Goal: Task Accomplishment & Management: Use online tool/utility

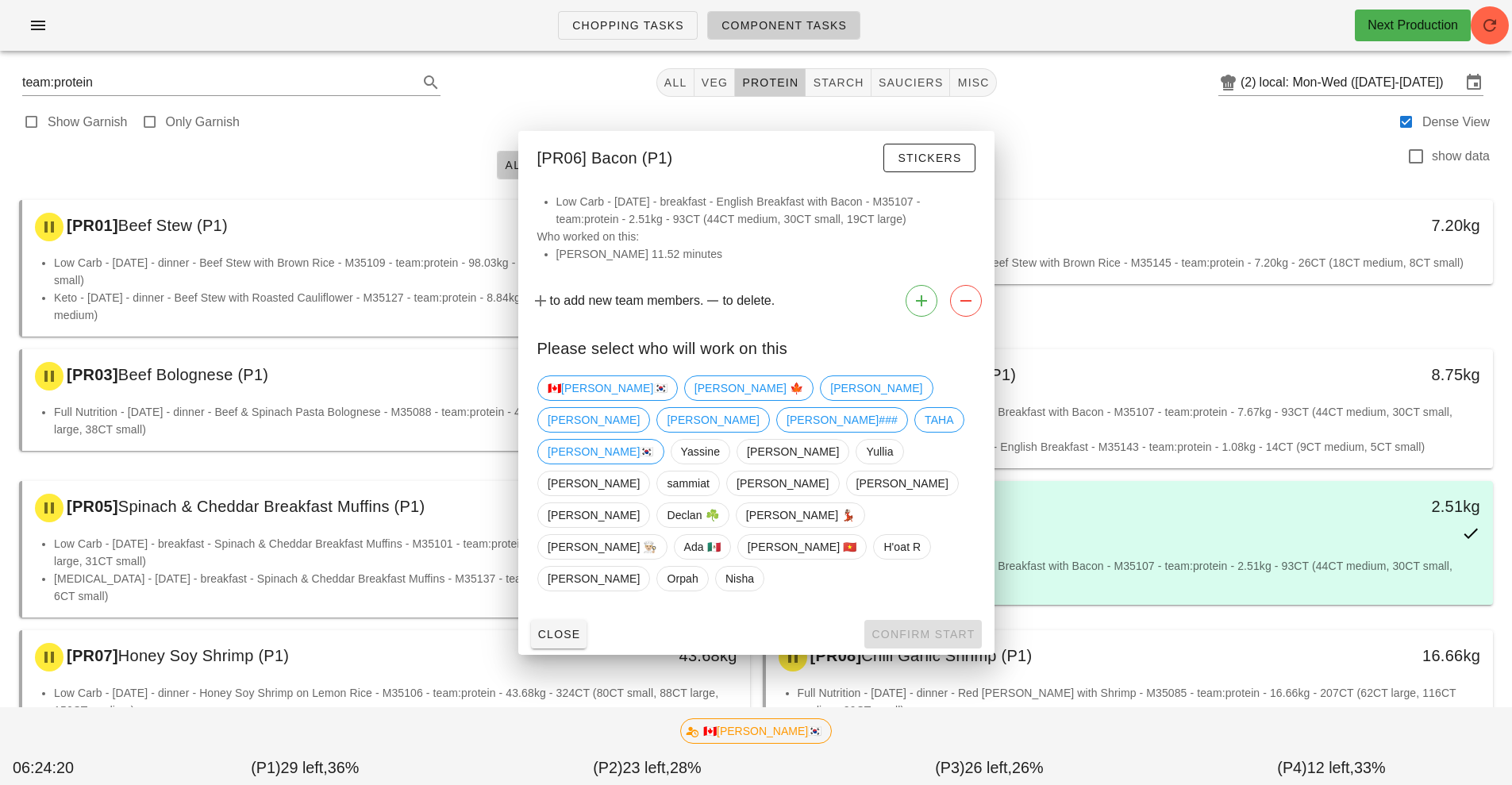
click at [1143, 600] on div "Low Carb - [DATE] - breakfast - English Breakfast with Bacon - M35107 - team:pr…" at bounding box center [1130, 581] width 728 height 48
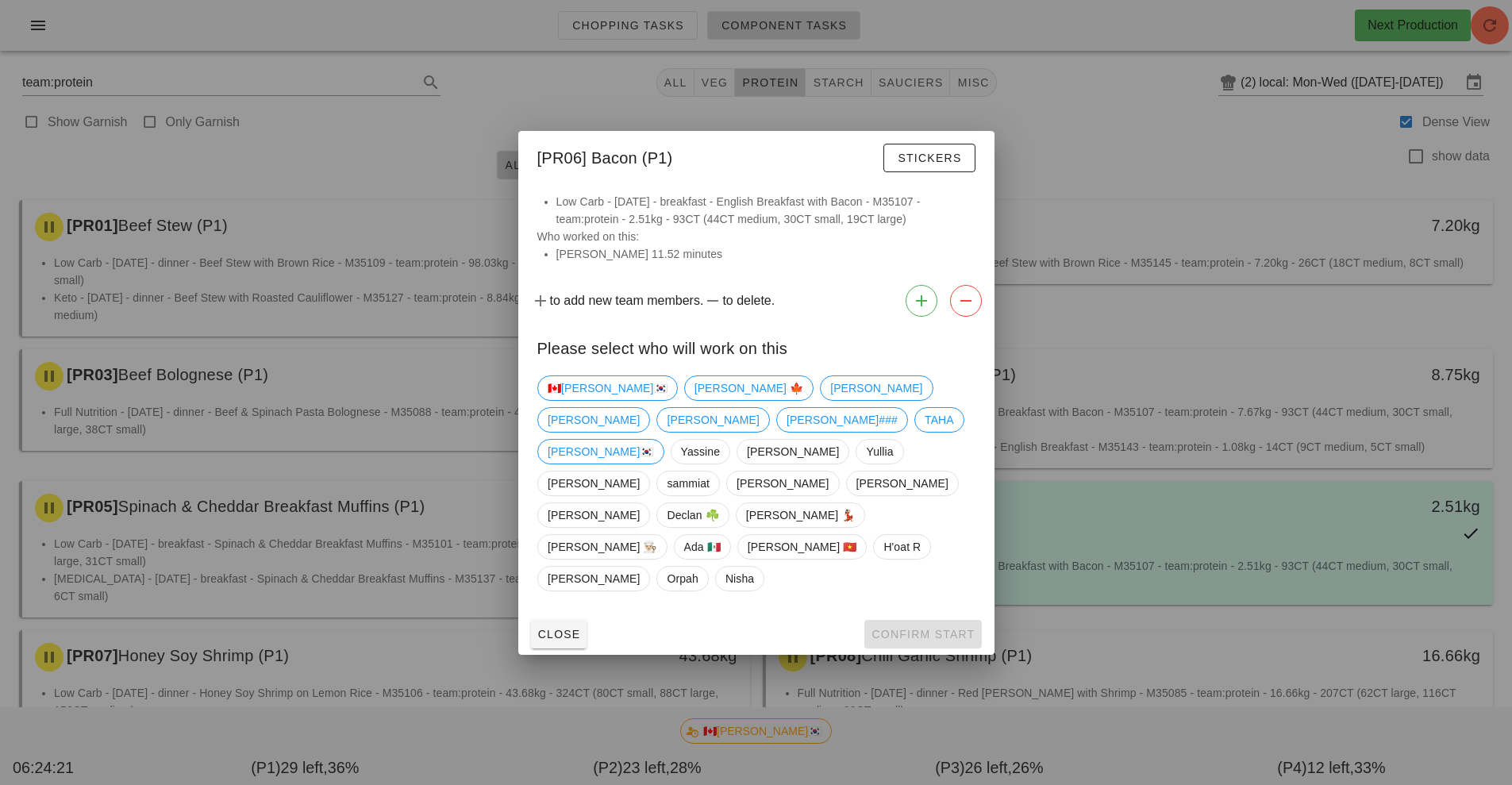
click at [1087, 175] on div at bounding box center [756, 392] width 1512 height 785
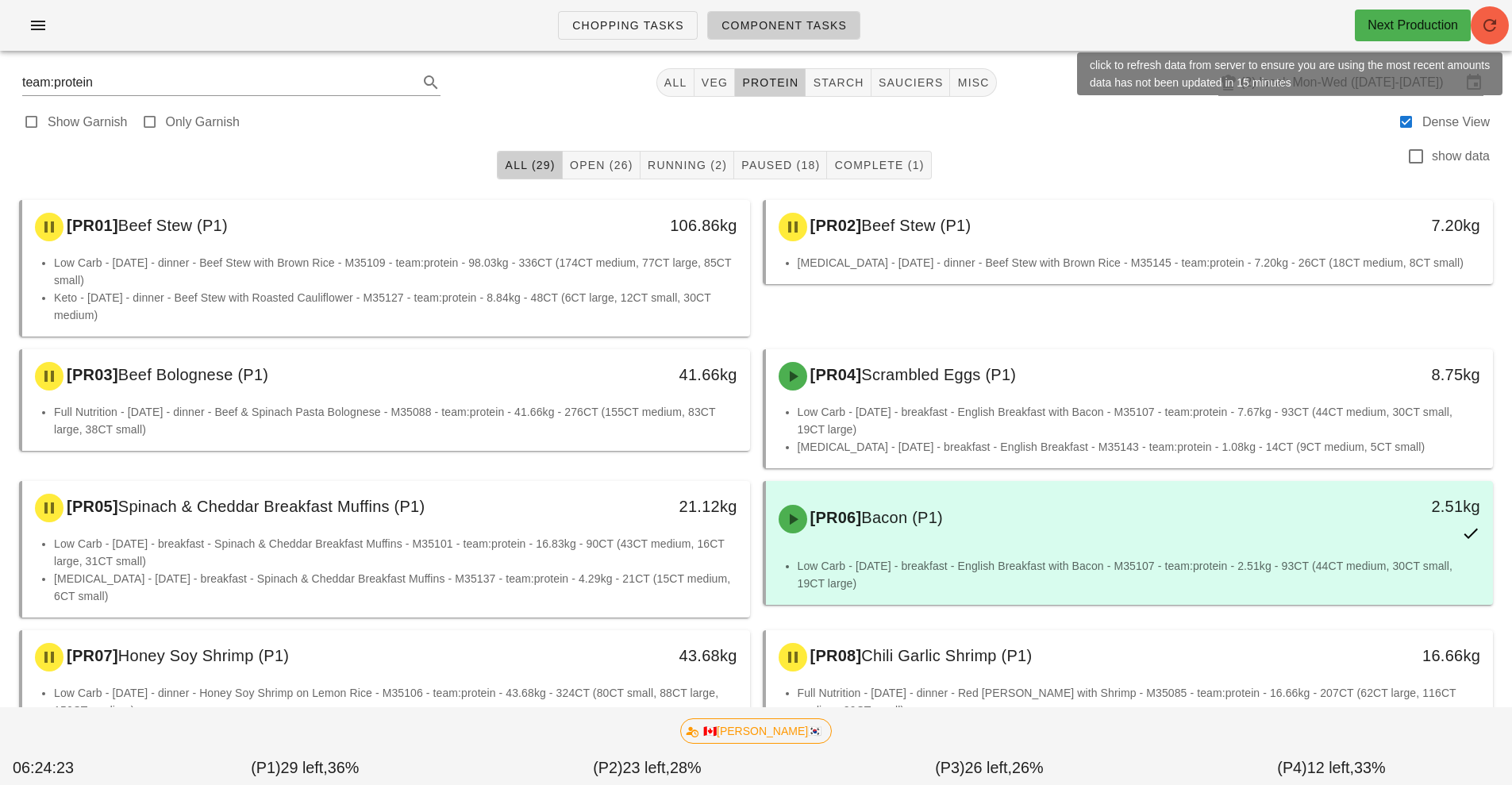
click at [1502, 22] on span "button" at bounding box center [1490, 25] width 38 height 19
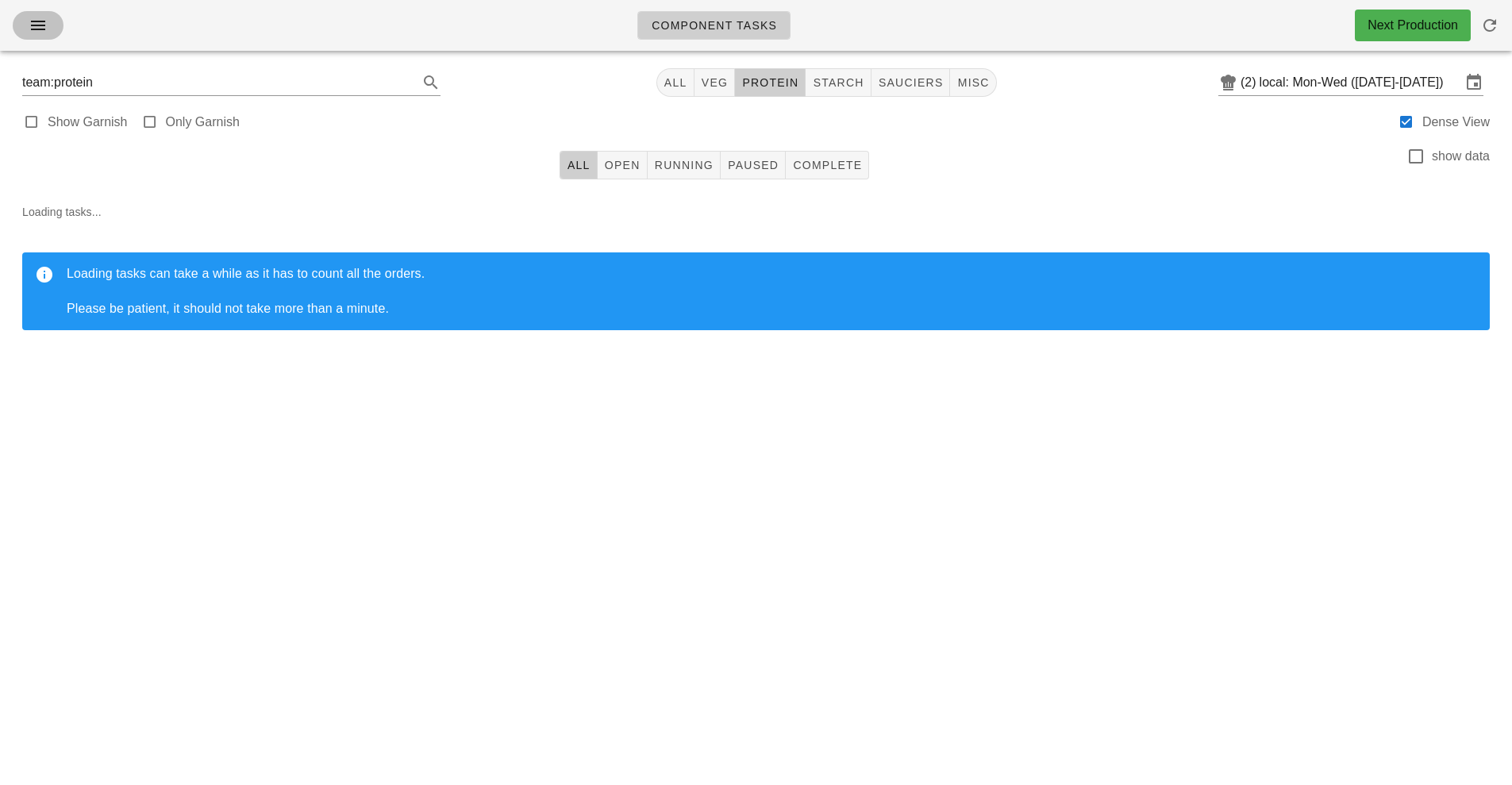
click at [33, 11] on button "button" at bounding box center [38, 25] width 51 height 29
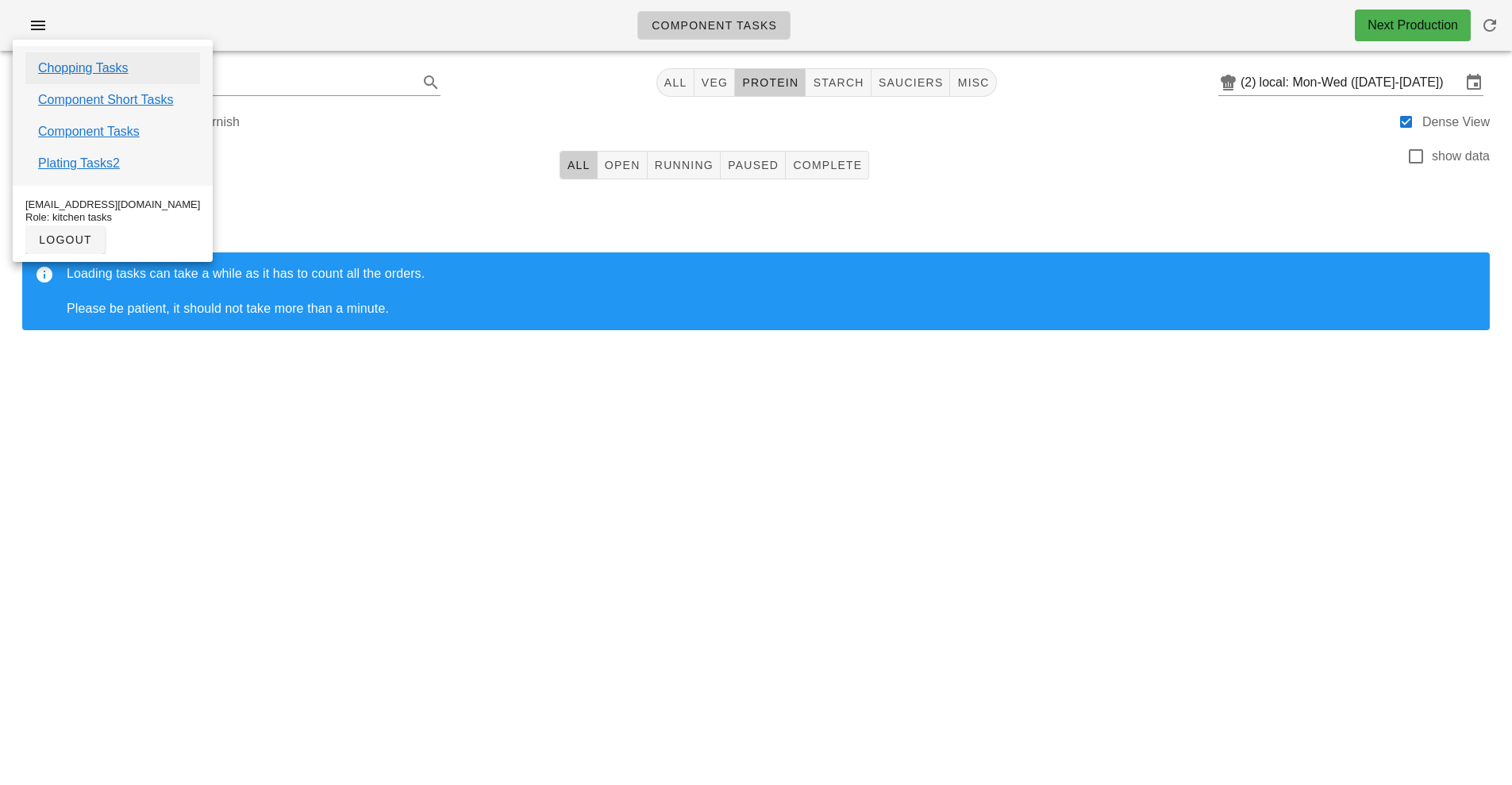
click at [116, 69] on link "Chopping Tasks" at bounding box center [83, 68] width 91 height 19
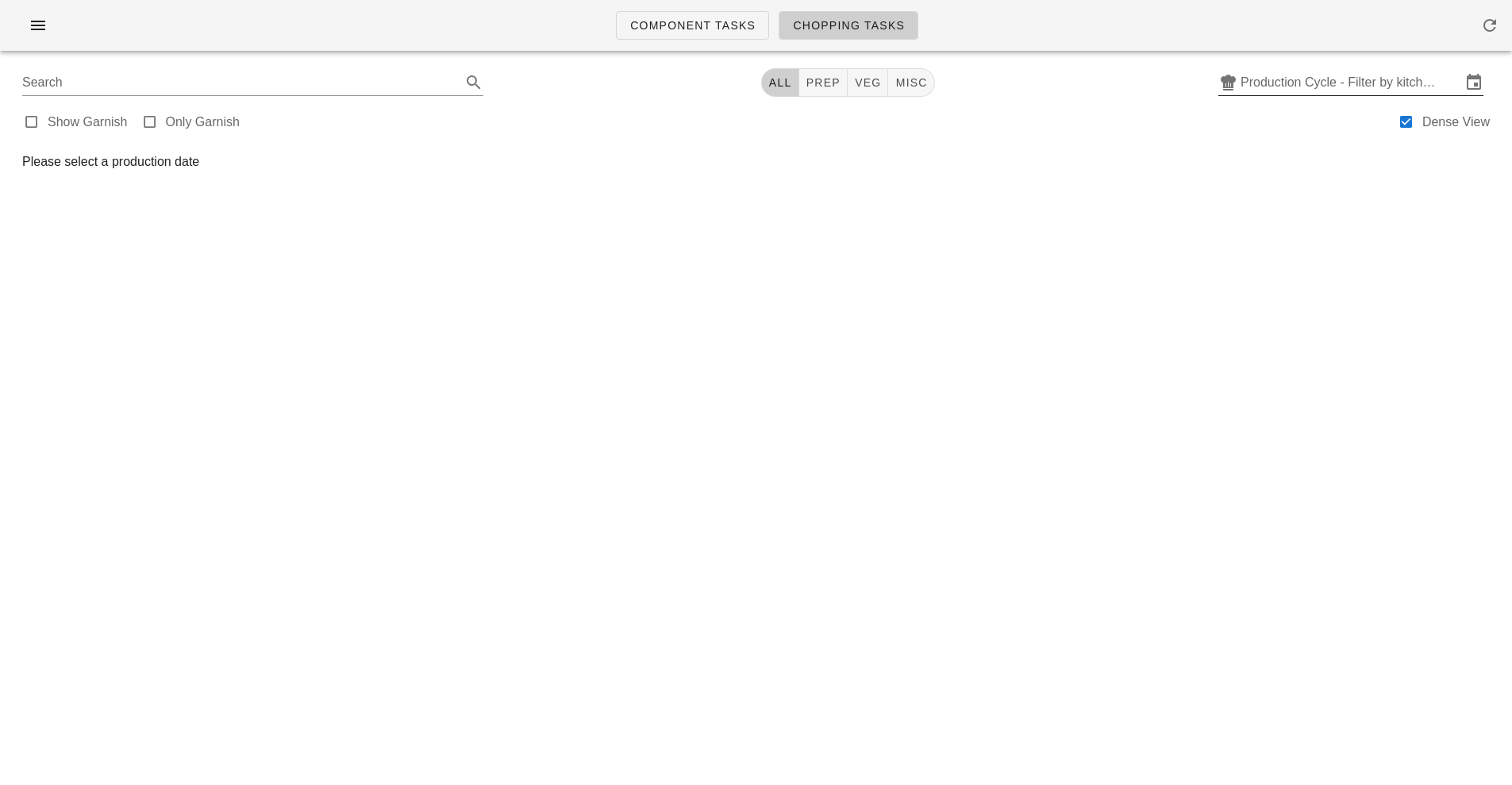
click at [1297, 84] on input "Production Cycle - Filter by kitchen production schedules" at bounding box center [1351, 82] width 221 height 26
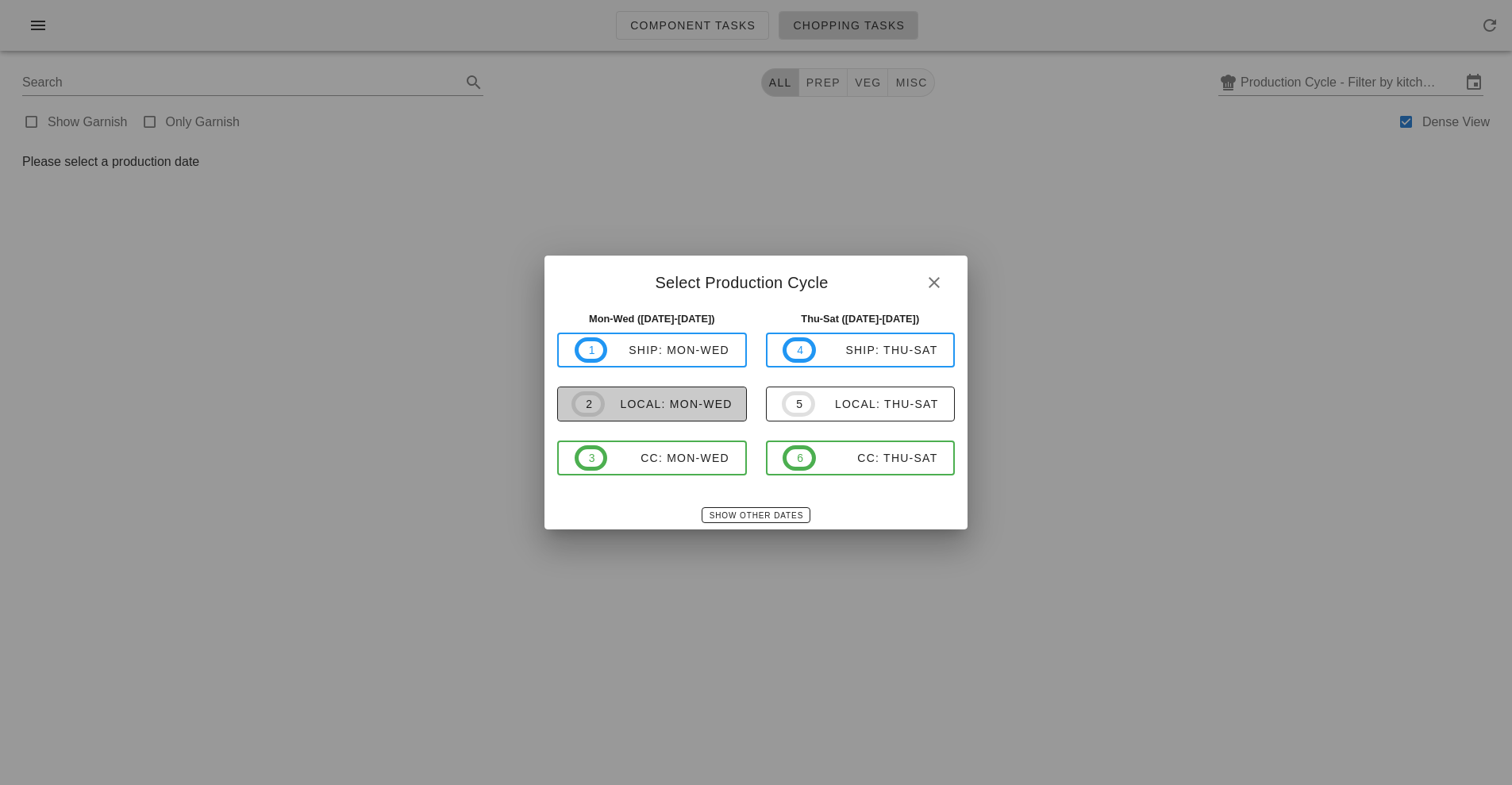
click at [693, 404] on div "local: Mon-Wed" at bounding box center [668, 404] width 128 height 12
type input "local: Mon-Wed ([DATE]-[DATE])"
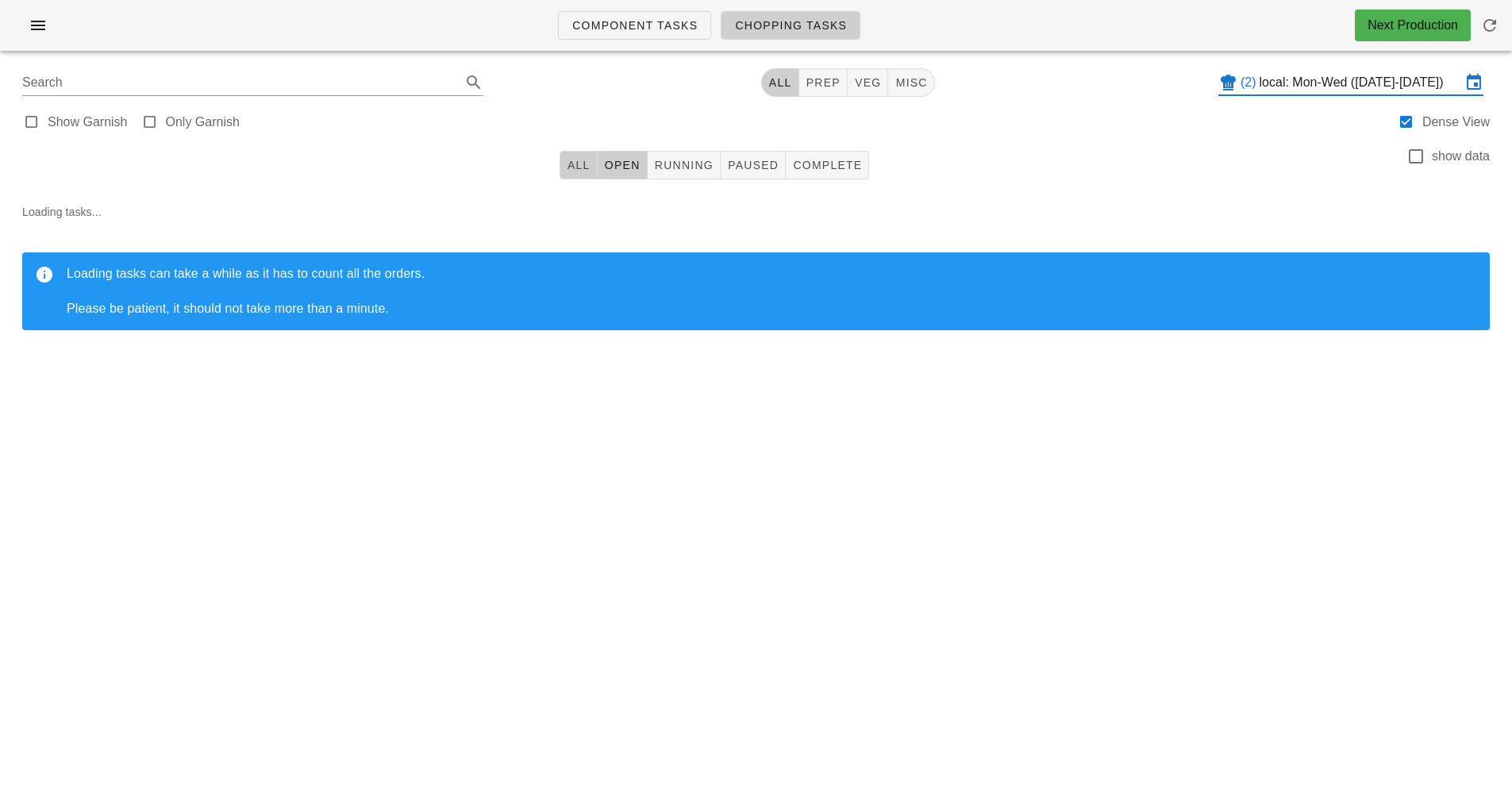
click at [568, 168] on span "All" at bounding box center [578, 165] width 24 height 12
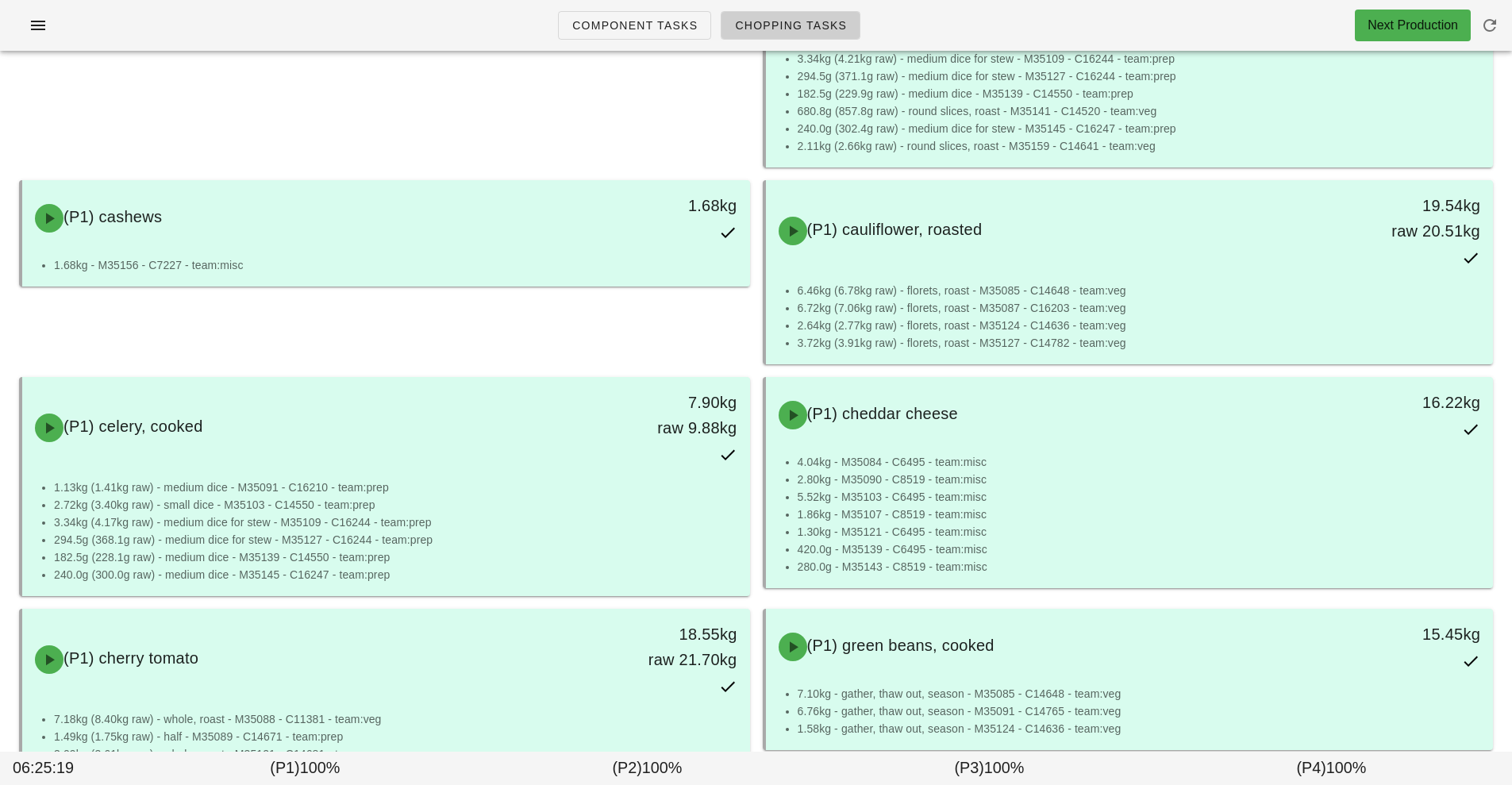
scroll to position [552, 0]
click at [631, 44] on ul "Component Tasks Chopping Tasks" at bounding box center [709, 25] width 340 height 57
click at [652, 25] on span "Component Tasks" at bounding box center [634, 25] width 126 height 12
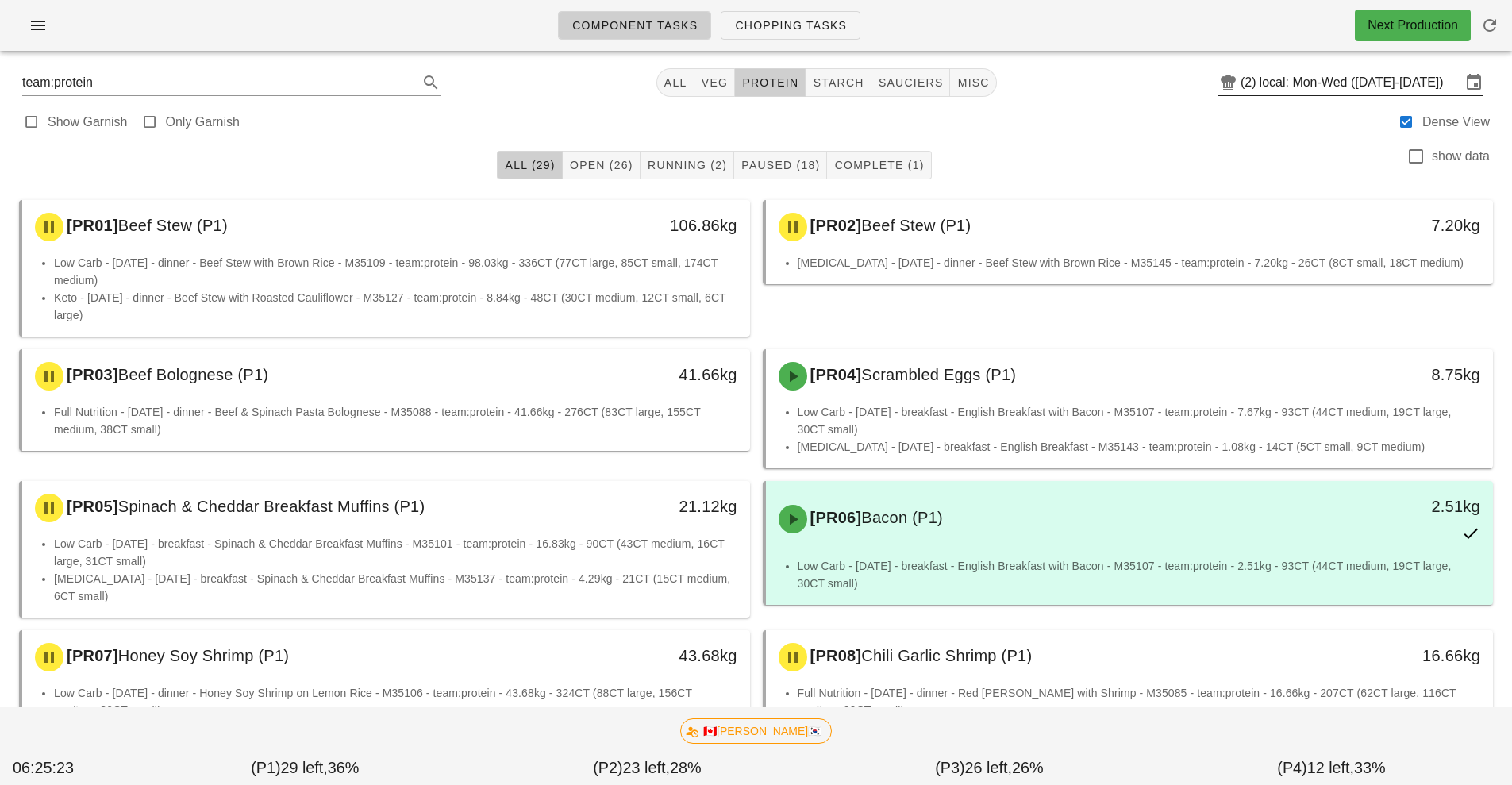
click at [1325, 82] on input "local: Mon-Wed ([DATE]-[DATE])" at bounding box center [1360, 82] width 202 height 26
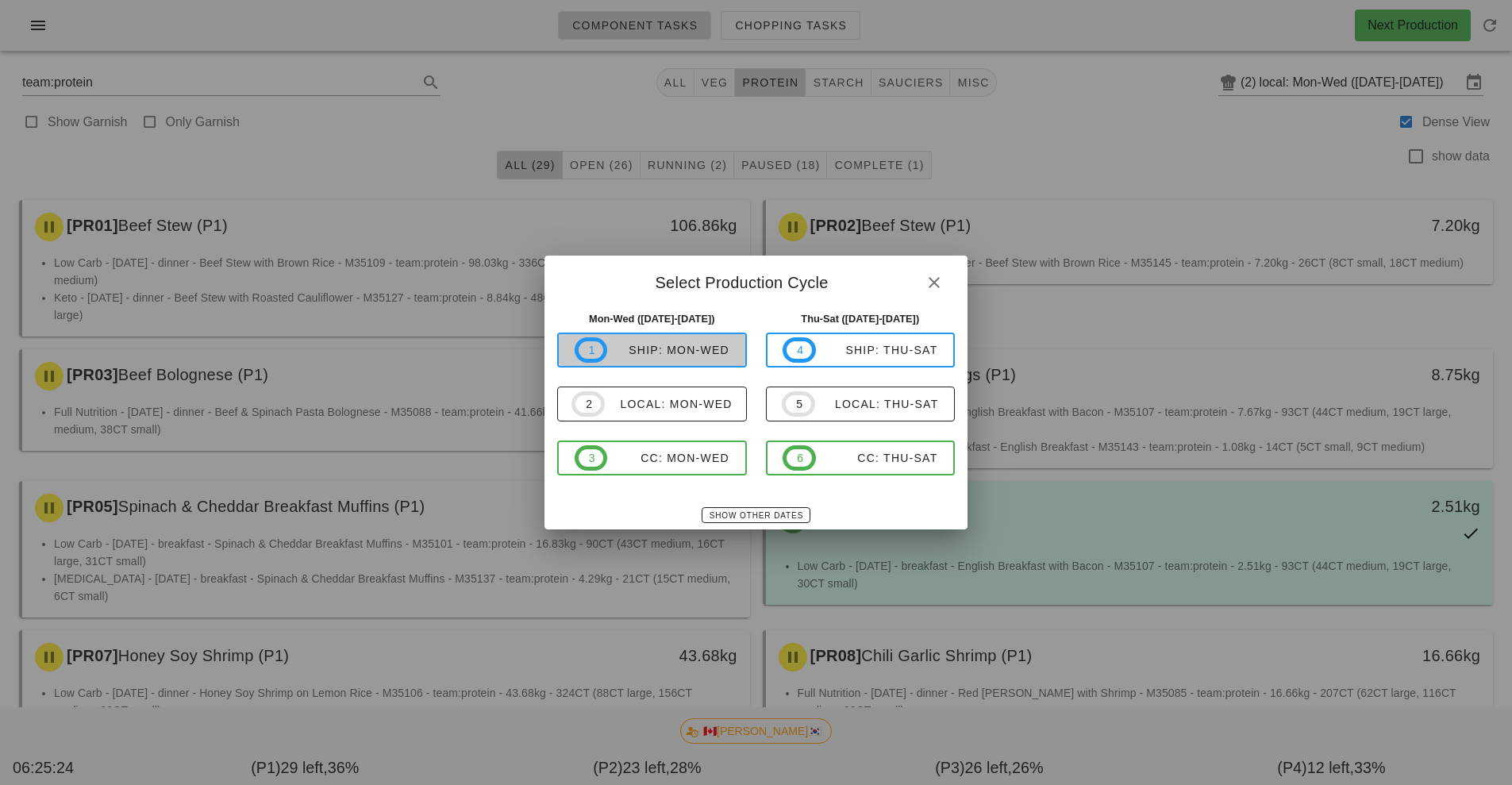
click at [704, 352] on div "ship: Mon-Wed" at bounding box center [668, 349] width 122 height 12
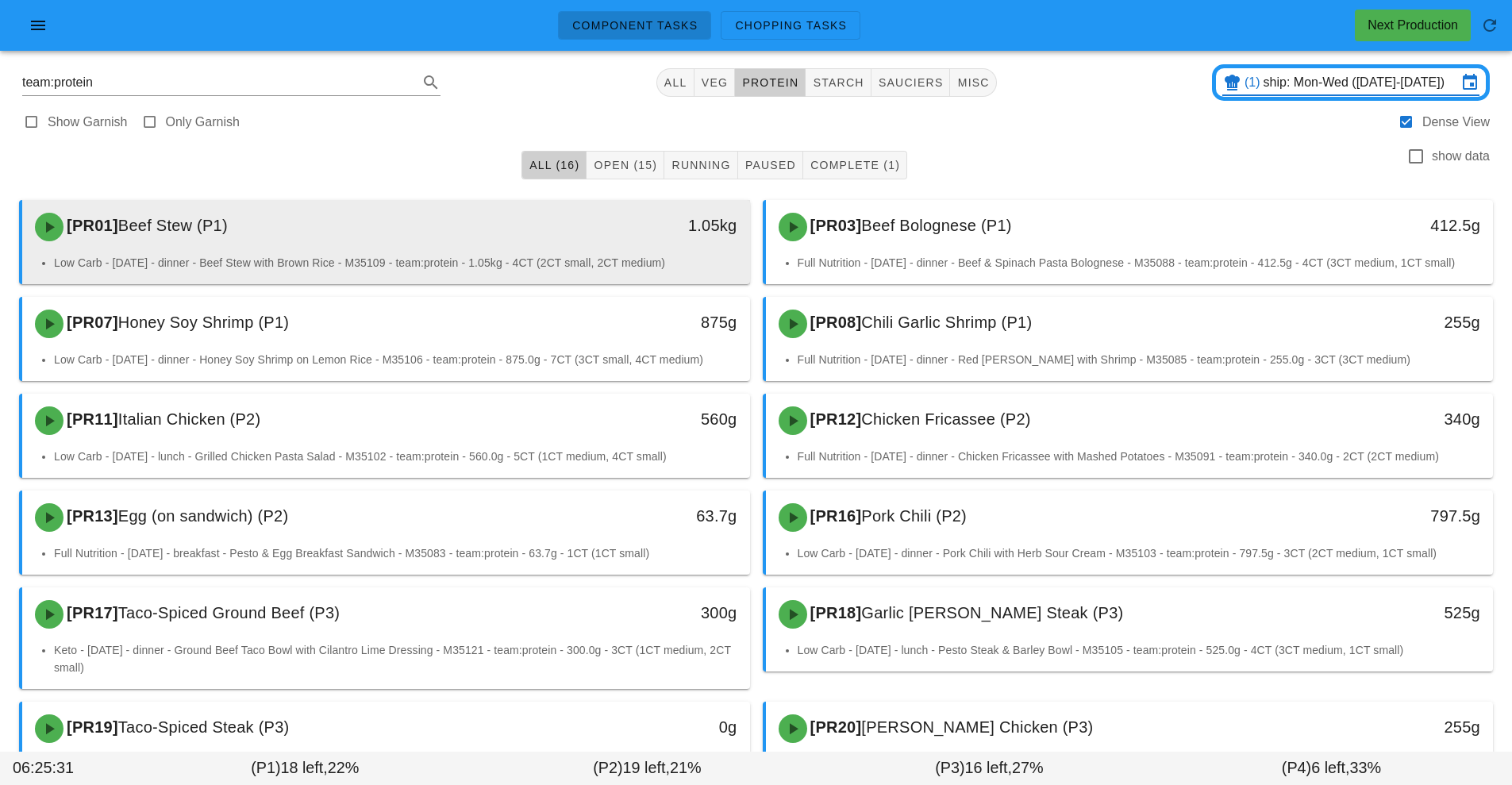
click at [446, 259] on li "Low Carb - [DATE] - dinner - Beef Stew with Brown Rice - M35109 - team:protein …" at bounding box center [396, 262] width 684 height 17
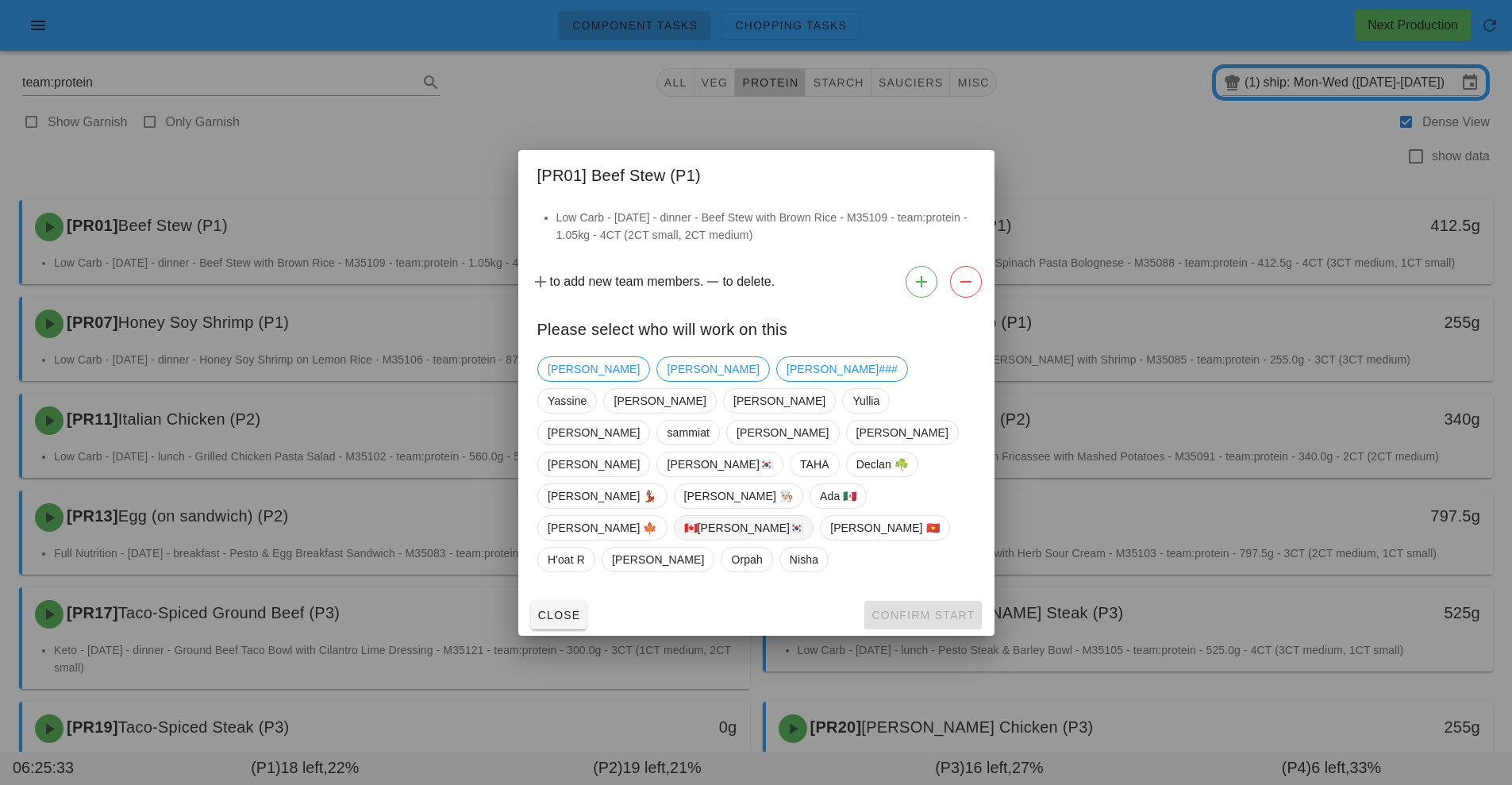
click at [684, 518] on span "🇨🇦[PERSON_NAME]🇰🇷" at bounding box center [743, 527] width 119 height 24
click at [929, 609] on span "Confirm Start" at bounding box center [923, 614] width 104 height 12
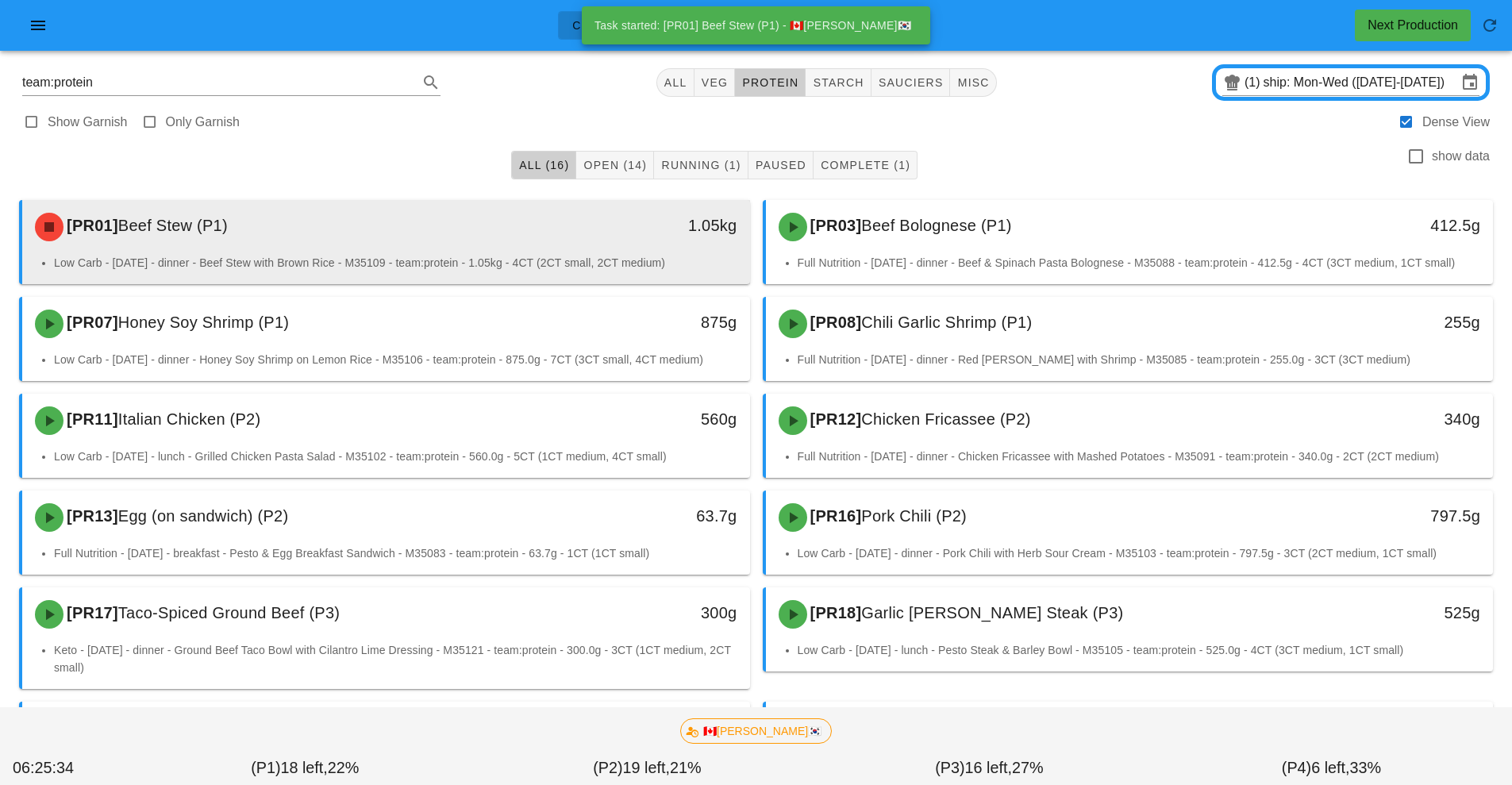
click at [557, 243] on div "[PR01] Beef Stew (P1)" at bounding box center [296, 227] width 541 height 48
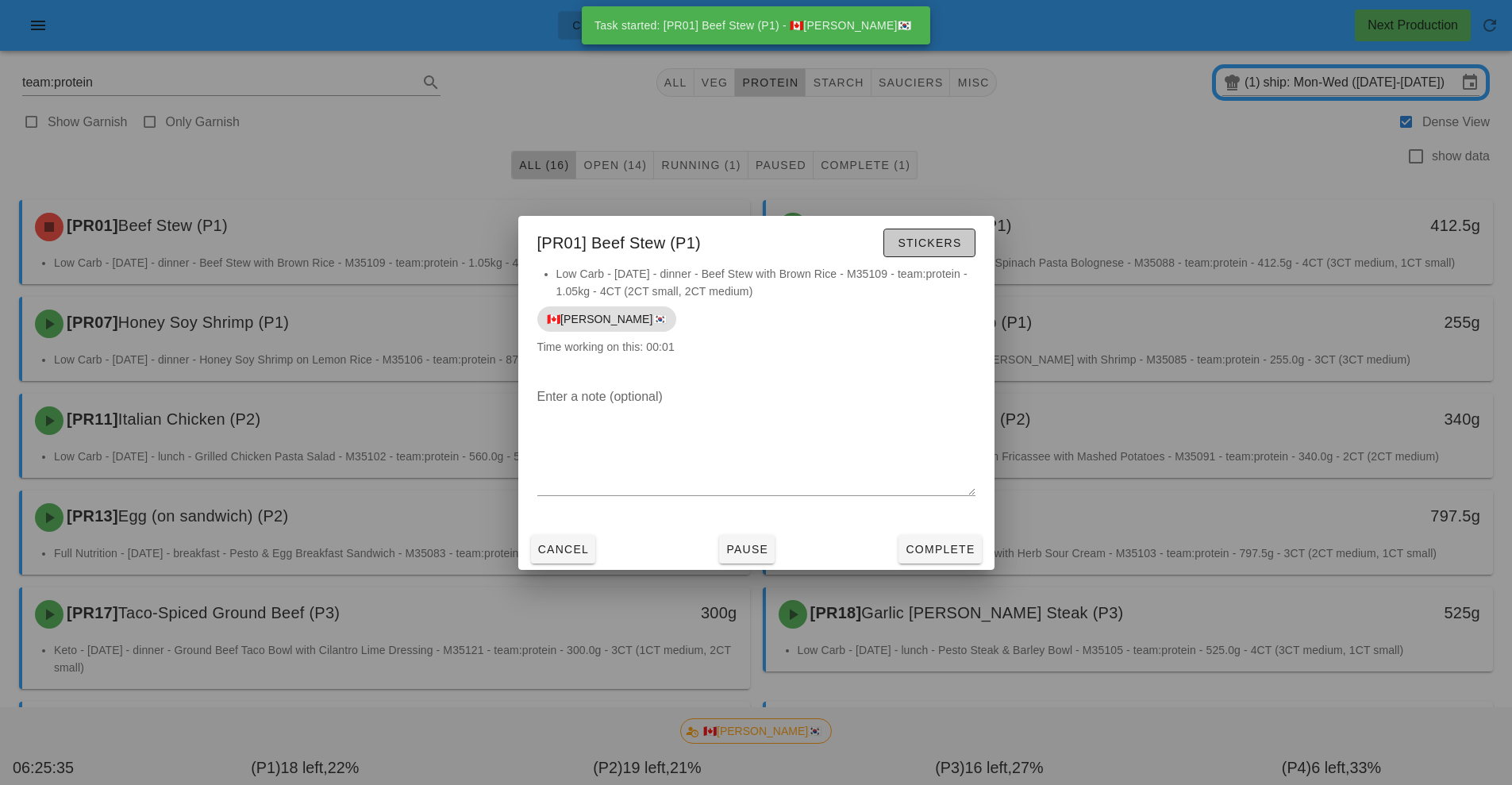
click at [940, 239] on span "Stickers" at bounding box center [929, 242] width 64 height 12
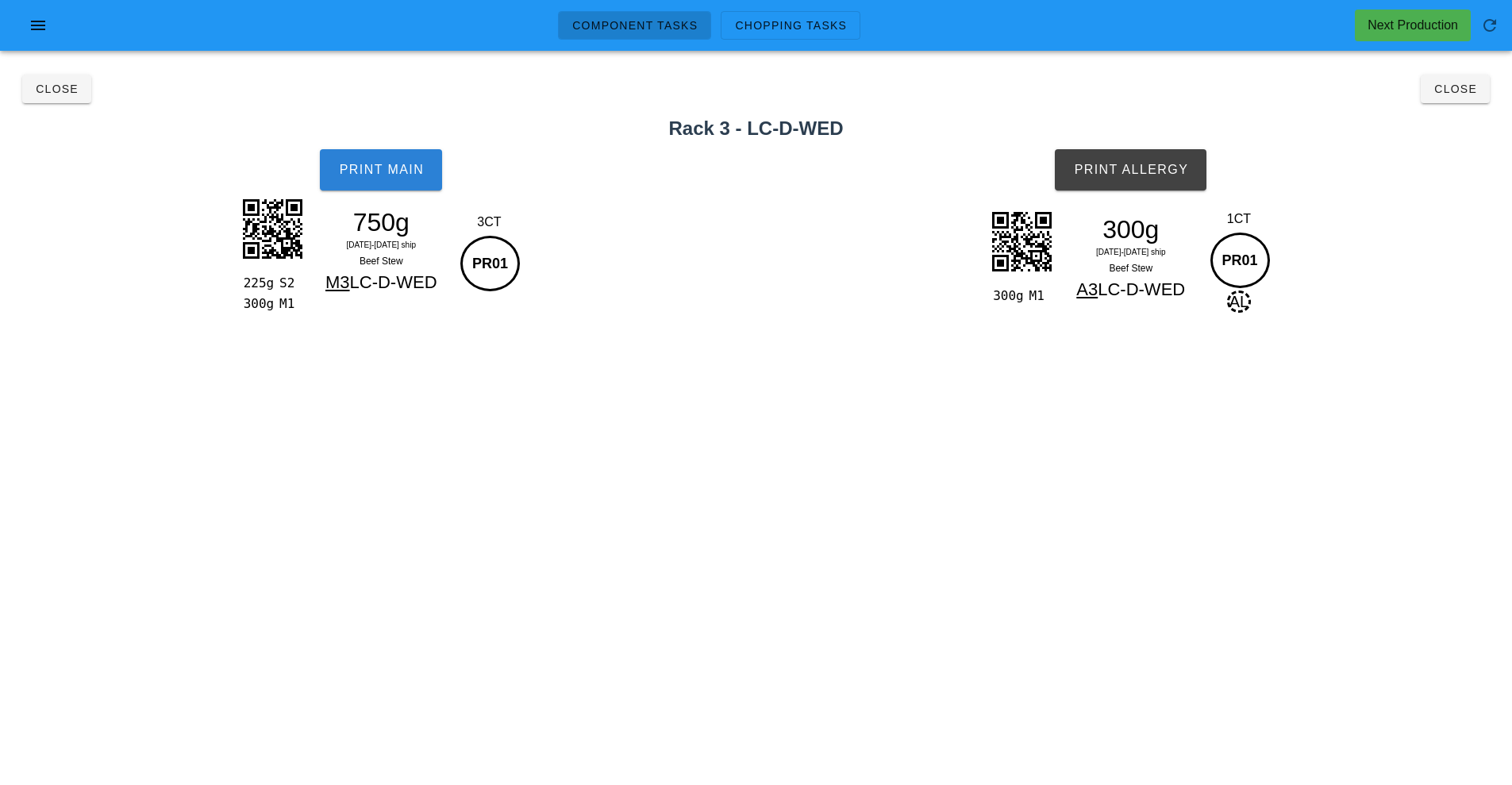
click at [408, 161] on button "Print Main" at bounding box center [381, 170] width 122 height 41
click at [1168, 177] on button "Print Allergy" at bounding box center [1130, 170] width 152 height 41
click at [1473, 96] on button "Close" at bounding box center [1456, 89] width 69 height 29
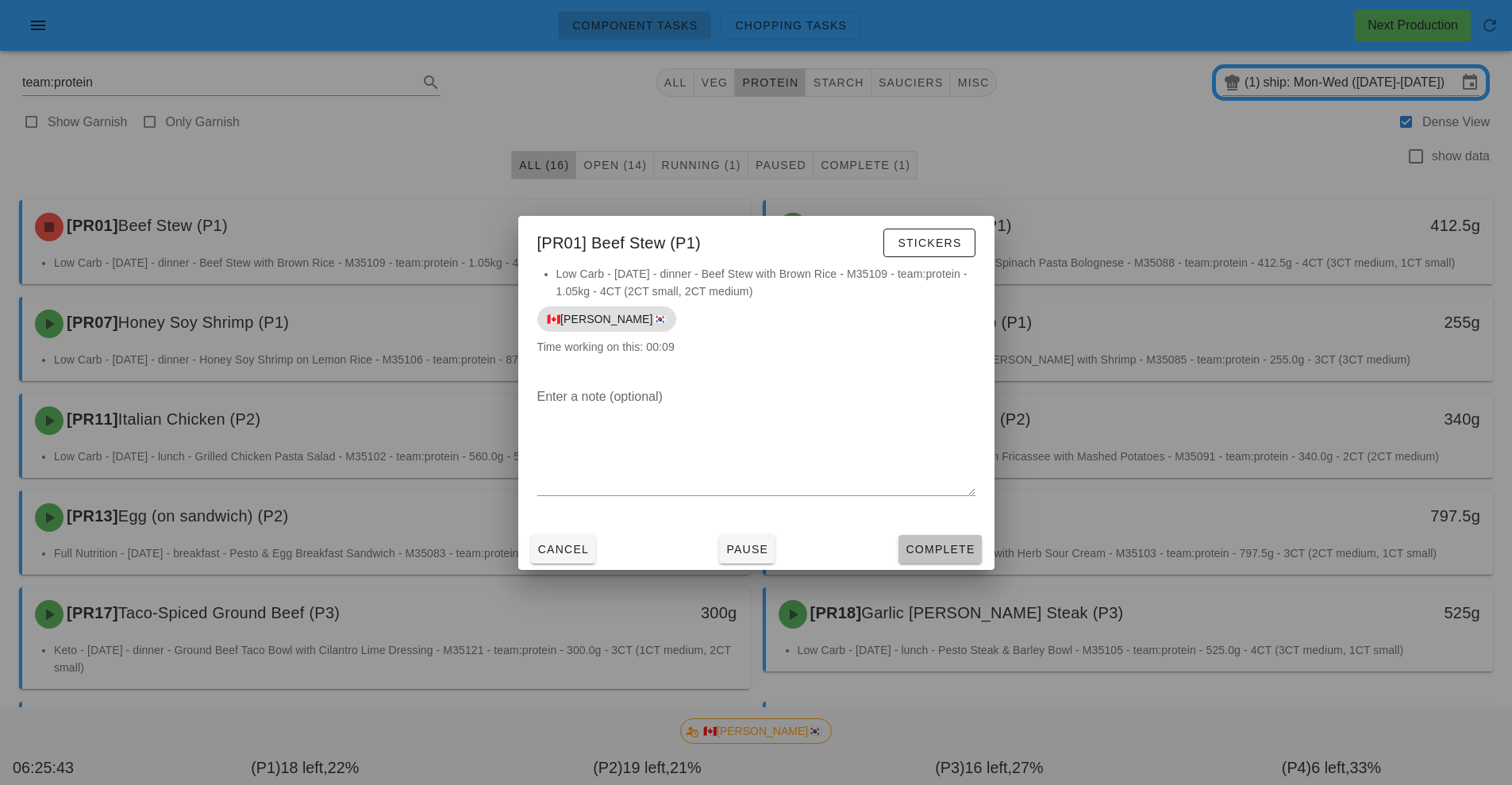
click at [949, 549] on span "Complete" at bounding box center [939, 549] width 70 height 12
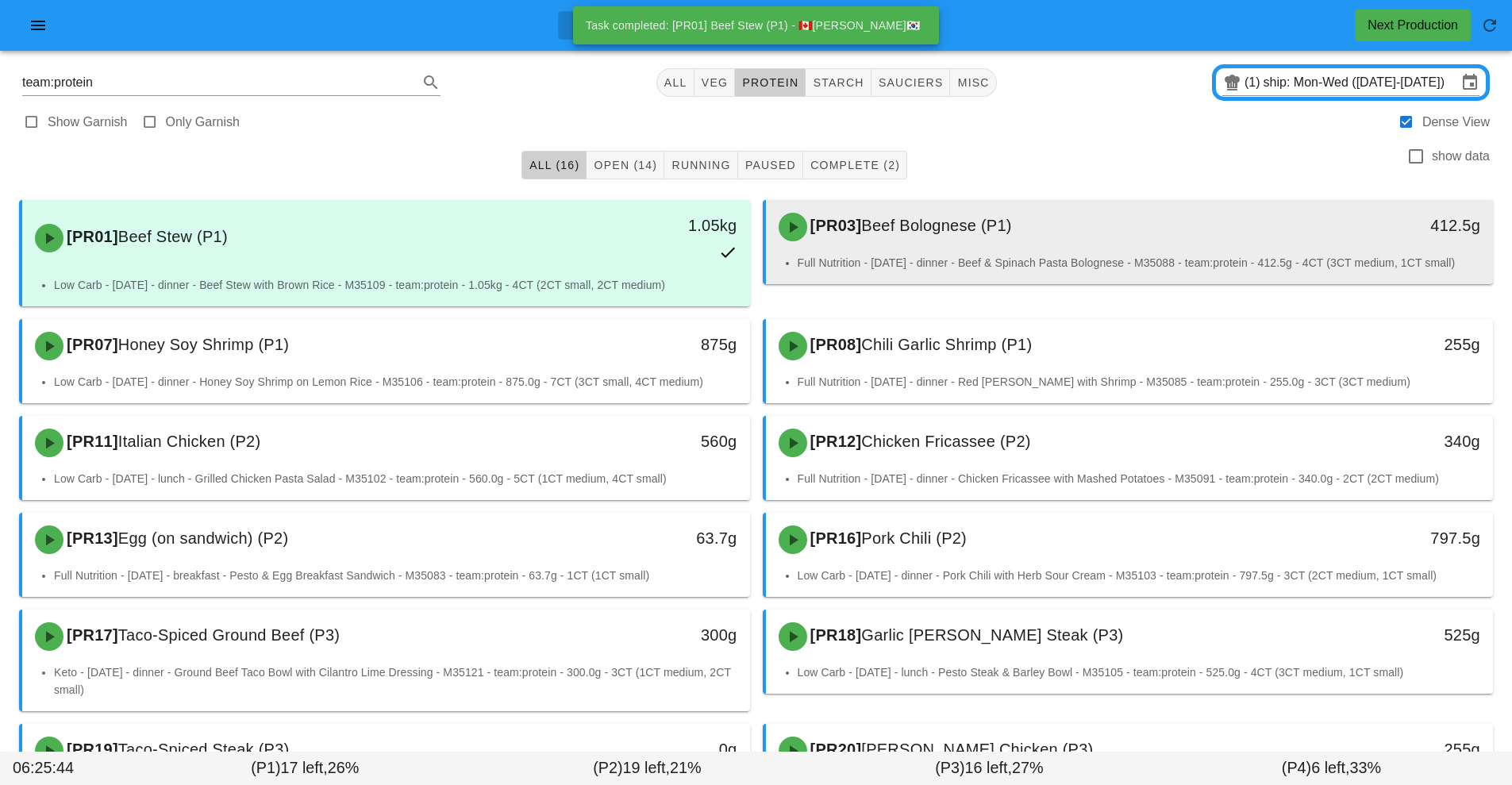
click at [1011, 231] on span "Beef Bolognese (P1)" at bounding box center [936, 225] width 150 height 17
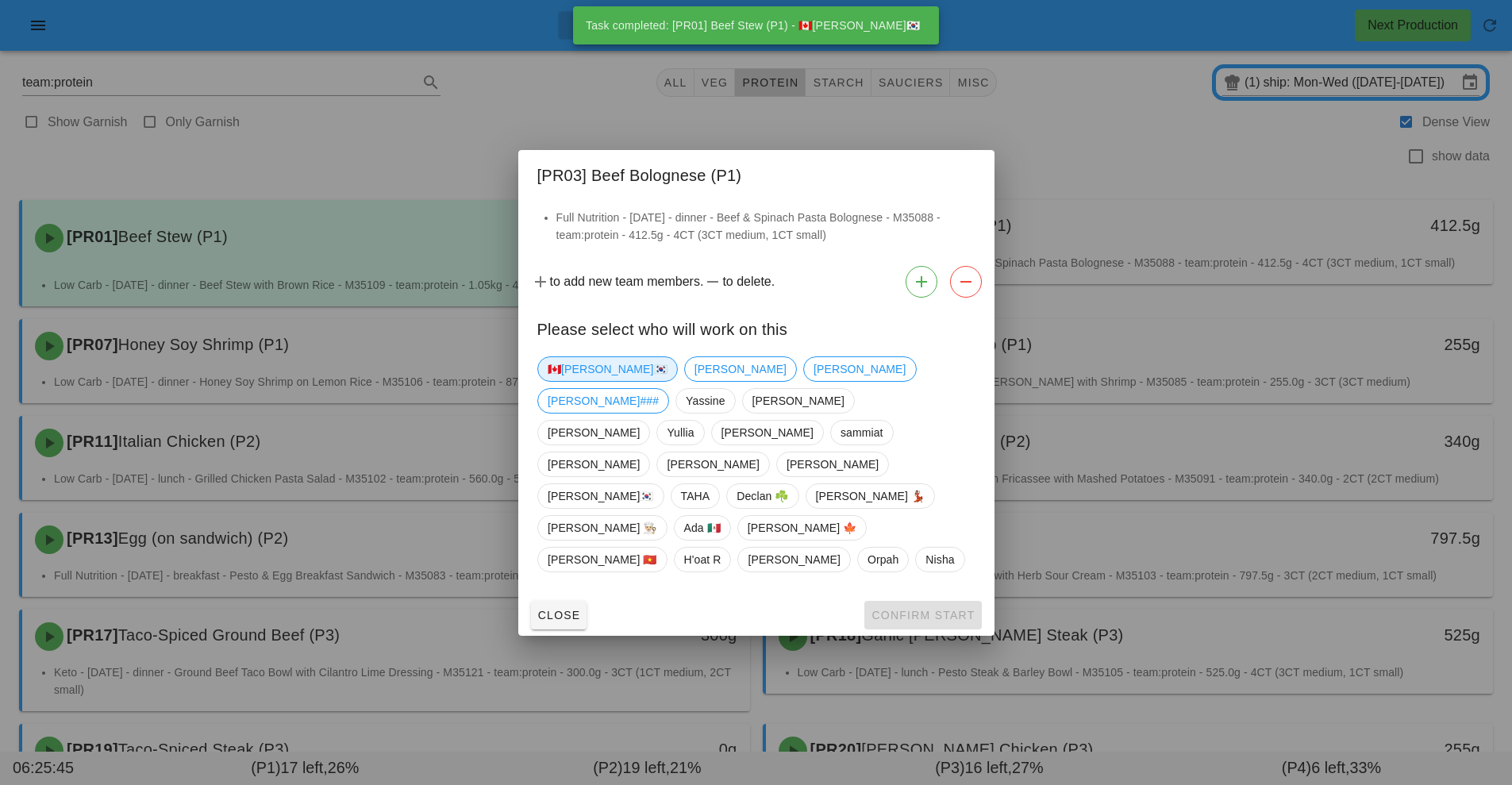
click at [569, 381] on span "🇨🇦[PERSON_NAME]🇰🇷" at bounding box center [607, 369] width 119 height 24
click at [944, 600] on button "Confirm Start" at bounding box center [923, 614] width 117 height 29
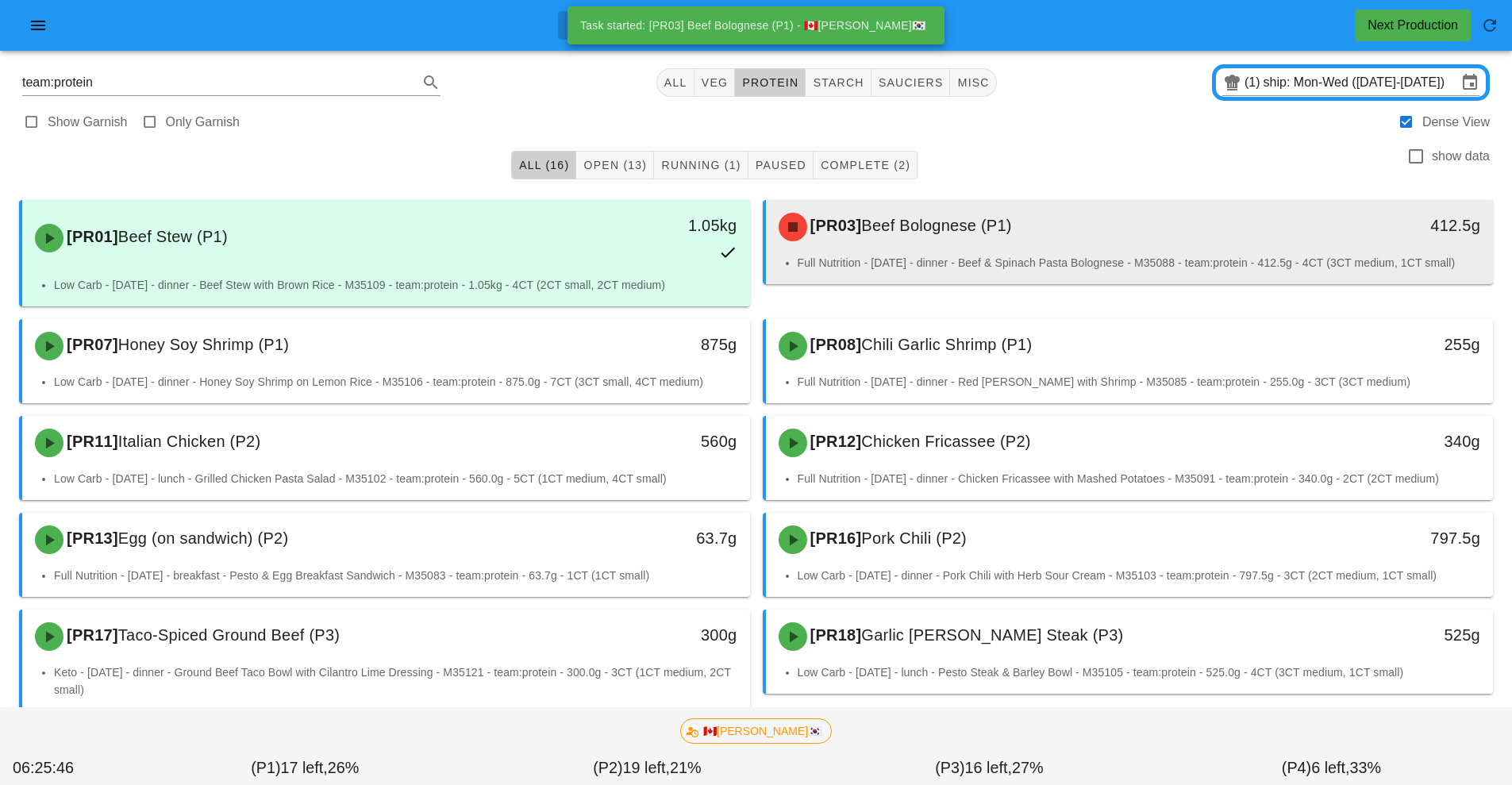
click at [1019, 235] on div "[PR03] Beef Bolognese (P1)" at bounding box center [1040, 227] width 541 height 48
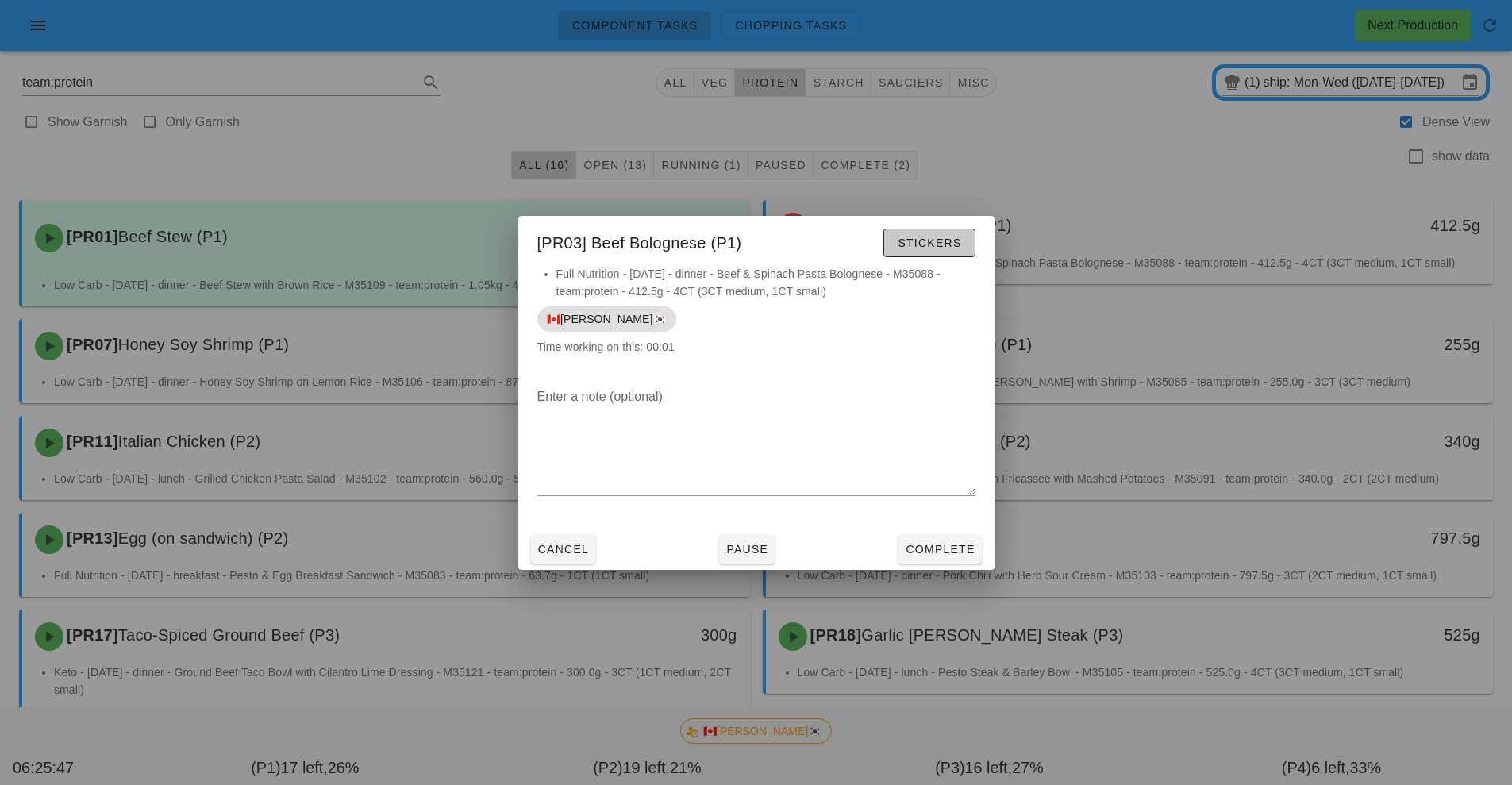
click at [961, 247] on span "Stickers" at bounding box center [929, 242] width 64 height 12
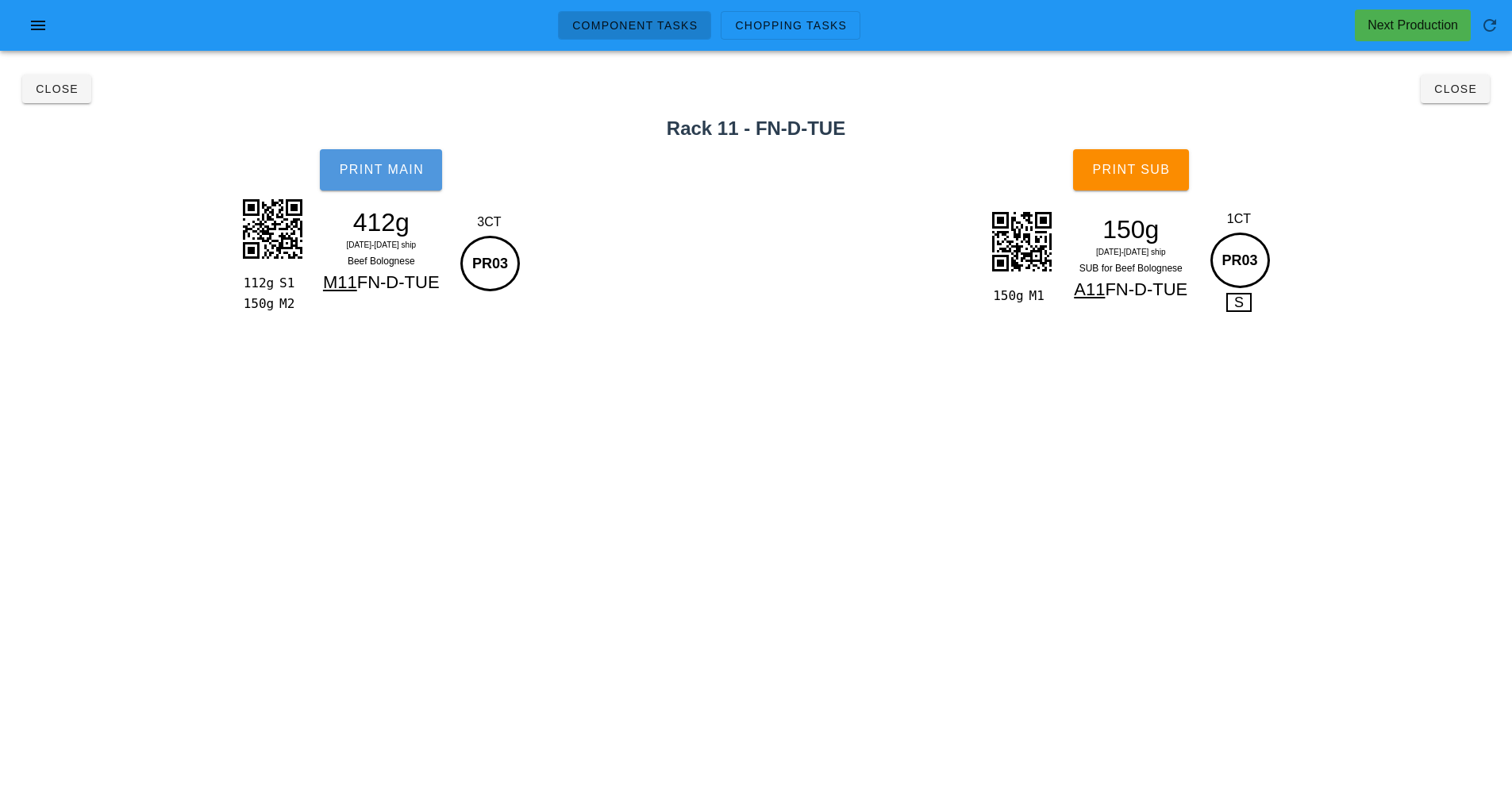
click at [412, 185] on button "Print Main" at bounding box center [381, 170] width 122 height 41
click at [1158, 179] on button "Print Sub" at bounding box center [1131, 170] width 116 height 41
click at [1458, 102] on button "Close" at bounding box center [1456, 89] width 69 height 29
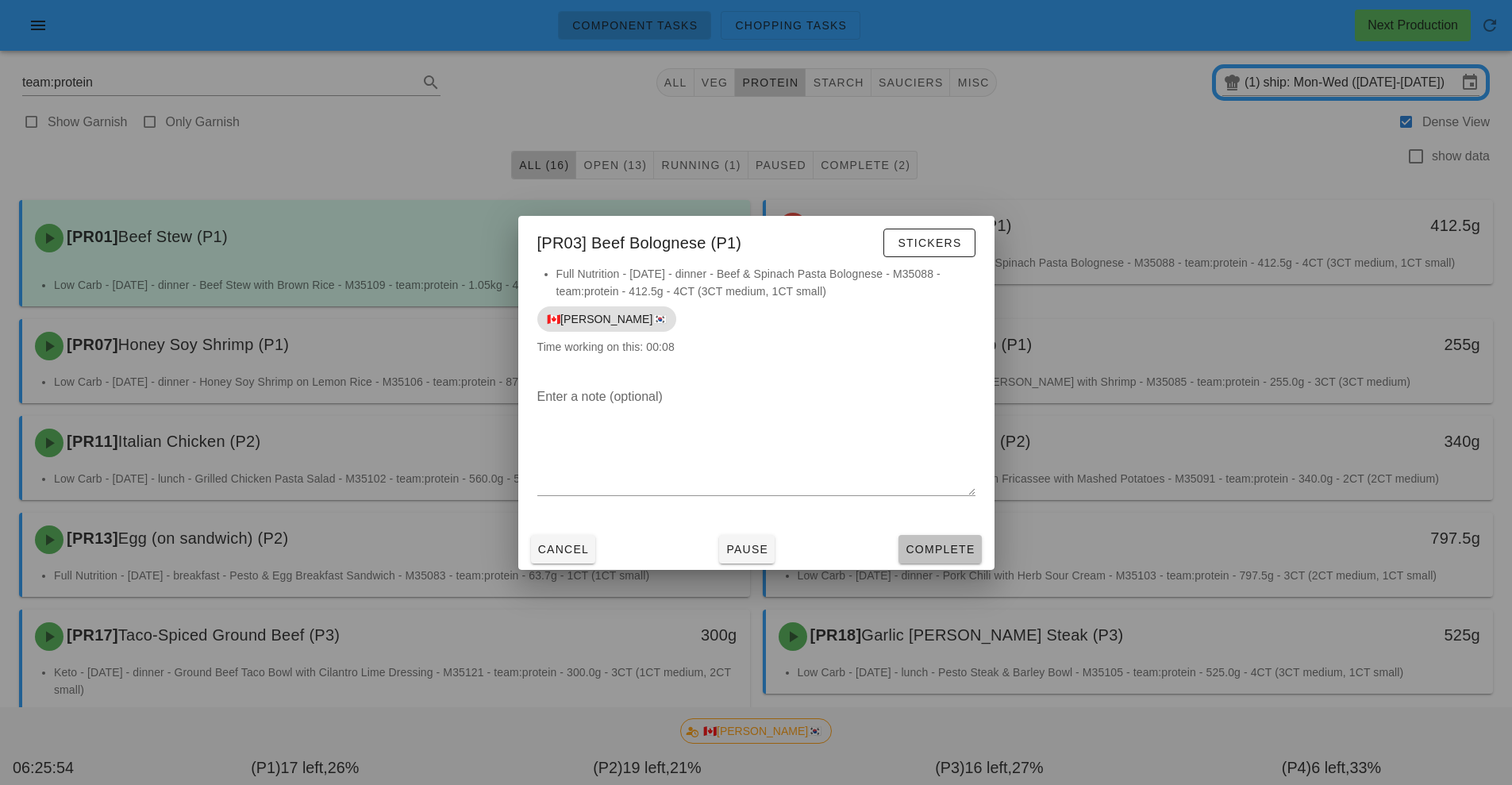
click at [944, 550] on span "Complete" at bounding box center [939, 549] width 70 height 12
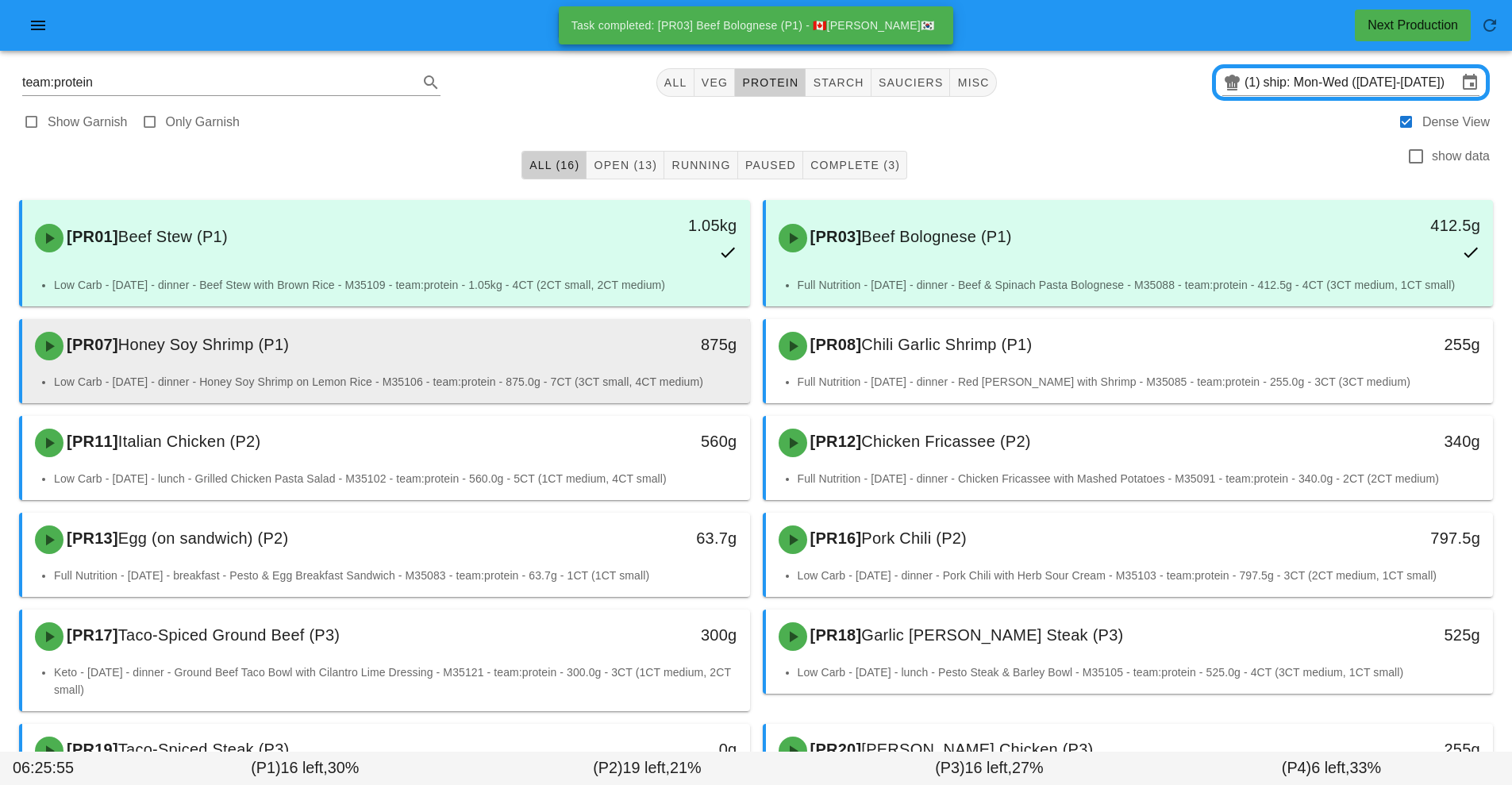
click at [597, 366] on div "875g" at bounding box center [656, 346] width 180 height 48
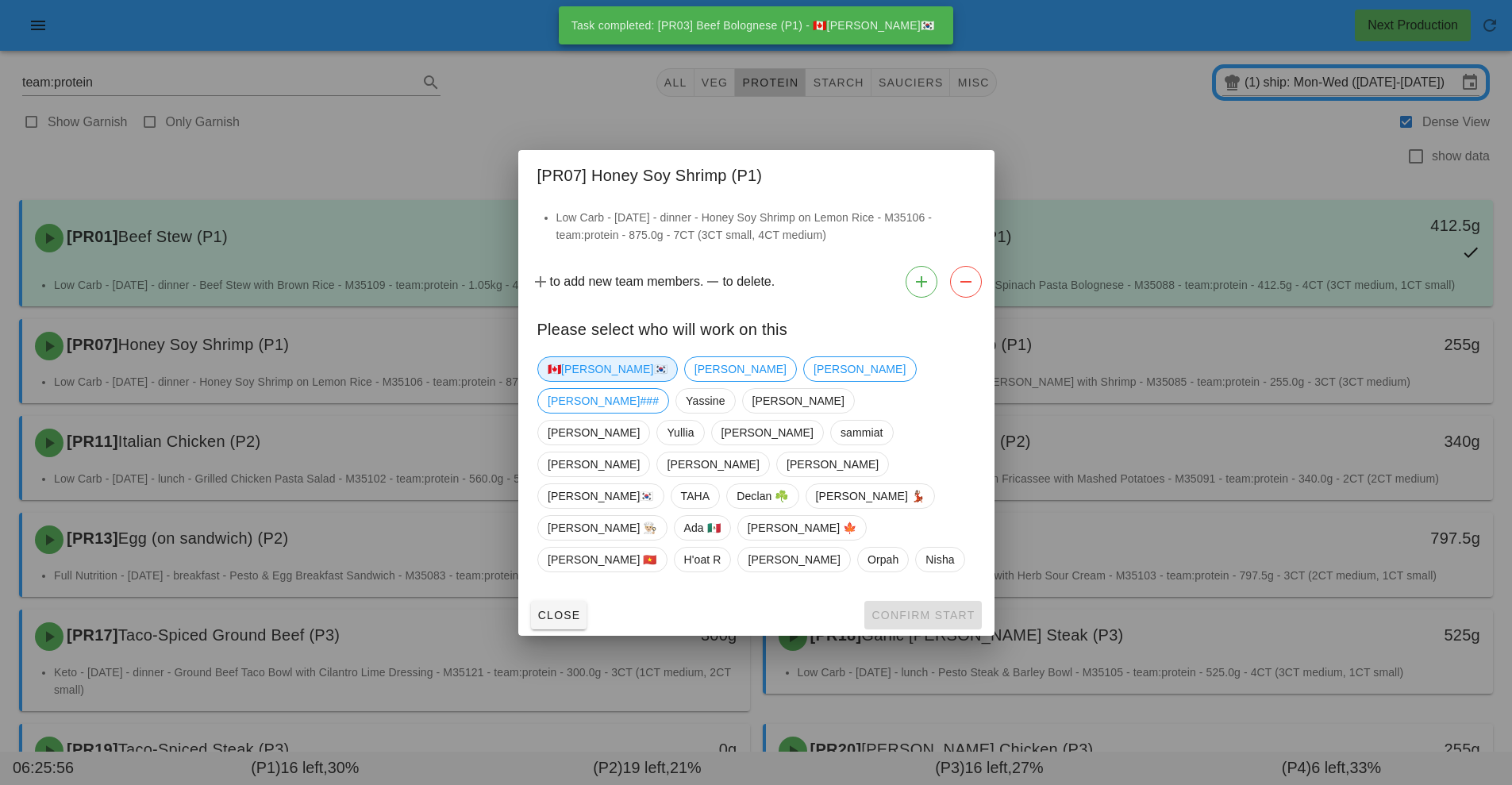
click at [580, 381] on span "🇨🇦[PERSON_NAME]🇰🇷" at bounding box center [607, 369] width 141 height 26
click at [932, 600] on button "Confirm Start" at bounding box center [923, 614] width 117 height 29
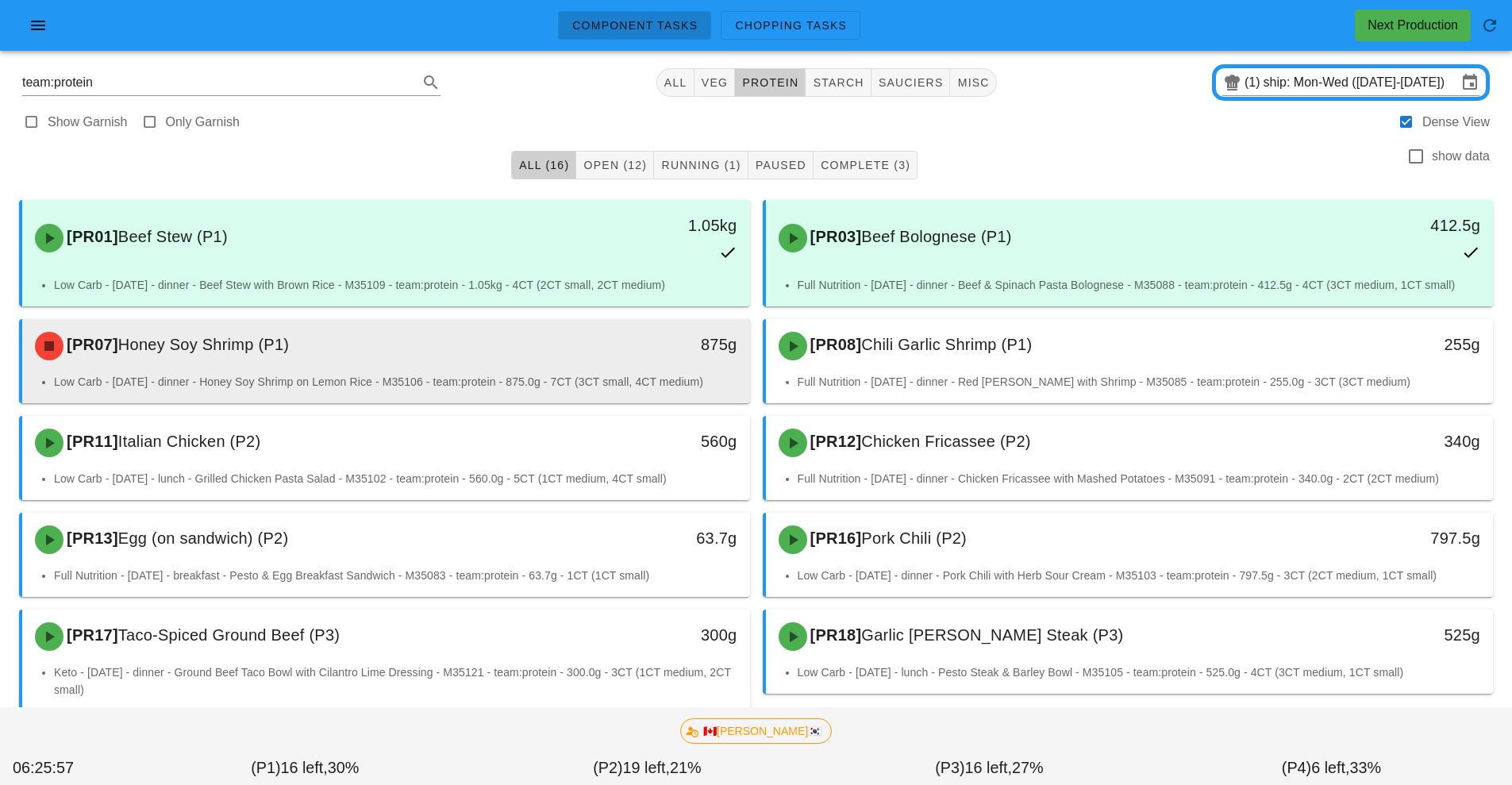
click at [556, 389] on li "Low Carb - [DATE] - dinner - Honey Soy Shrimp on Lemon Rice - M35106 - team:pro…" at bounding box center [396, 381] width 684 height 17
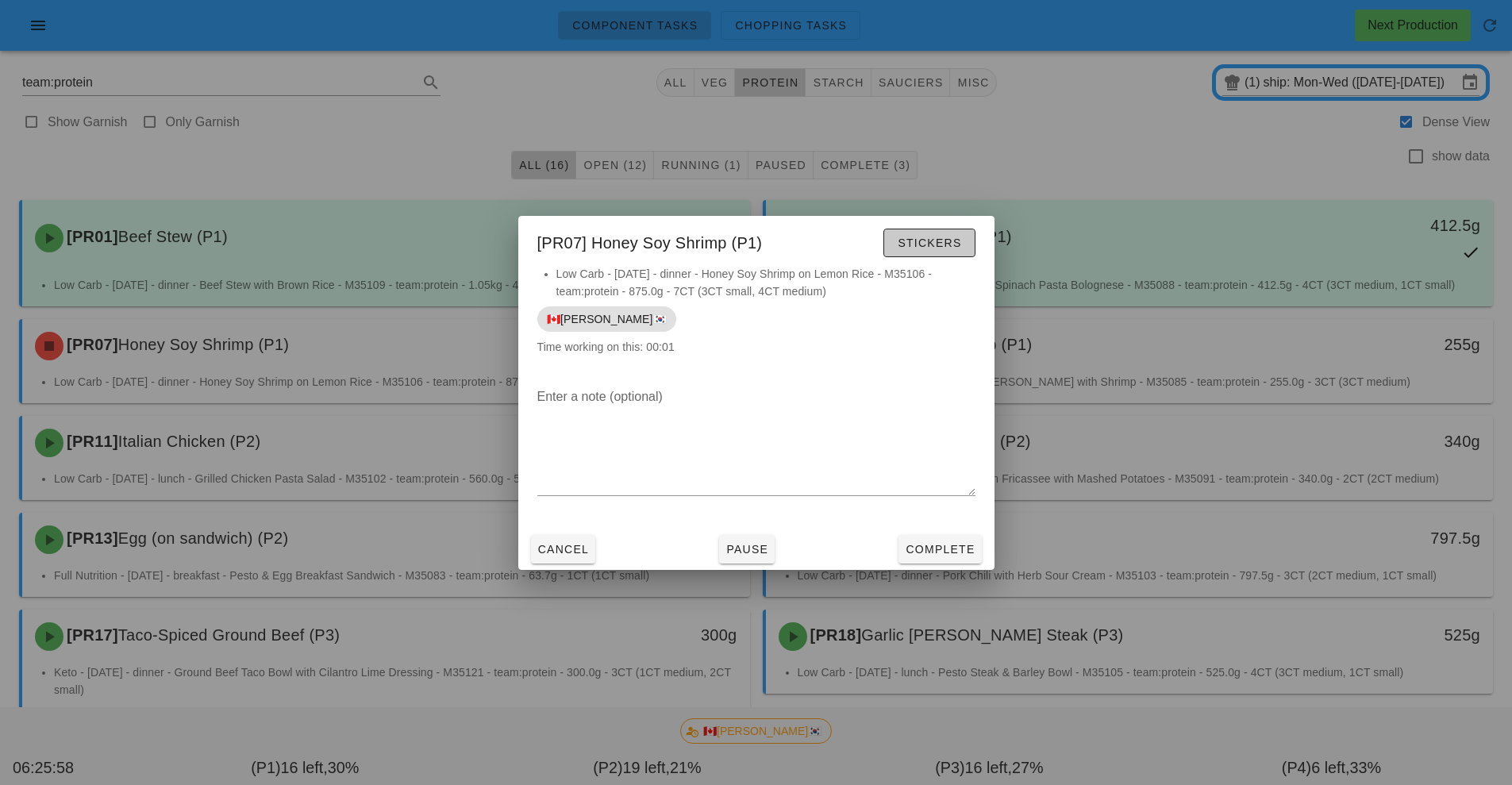
click at [957, 231] on button "Stickers" at bounding box center [929, 242] width 91 height 29
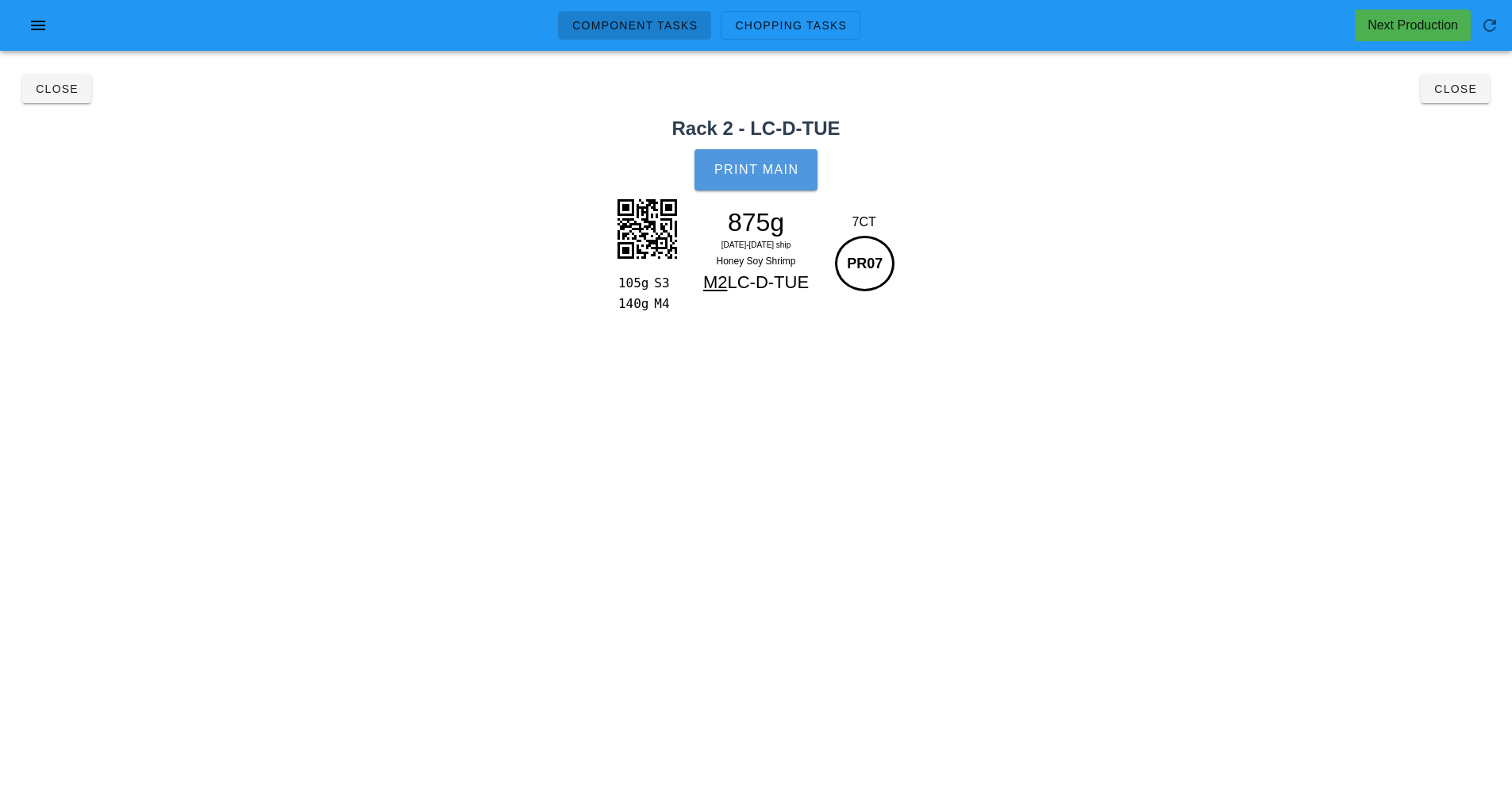
click at [784, 174] on span "Print Main" at bounding box center [756, 170] width 86 height 14
click at [1468, 98] on button "Close" at bounding box center [1456, 89] width 69 height 29
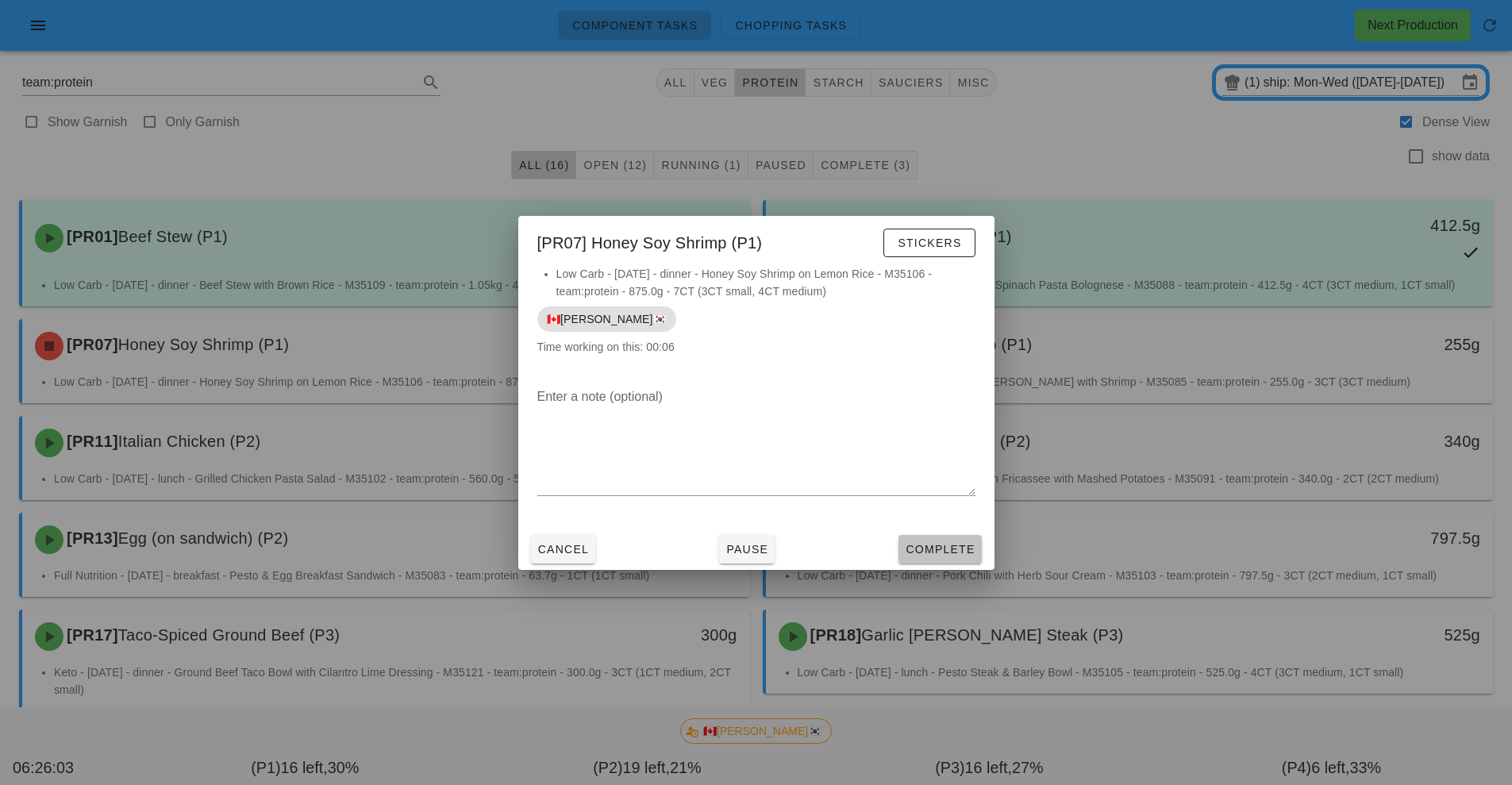
click at [934, 549] on span "Complete" at bounding box center [939, 549] width 70 height 12
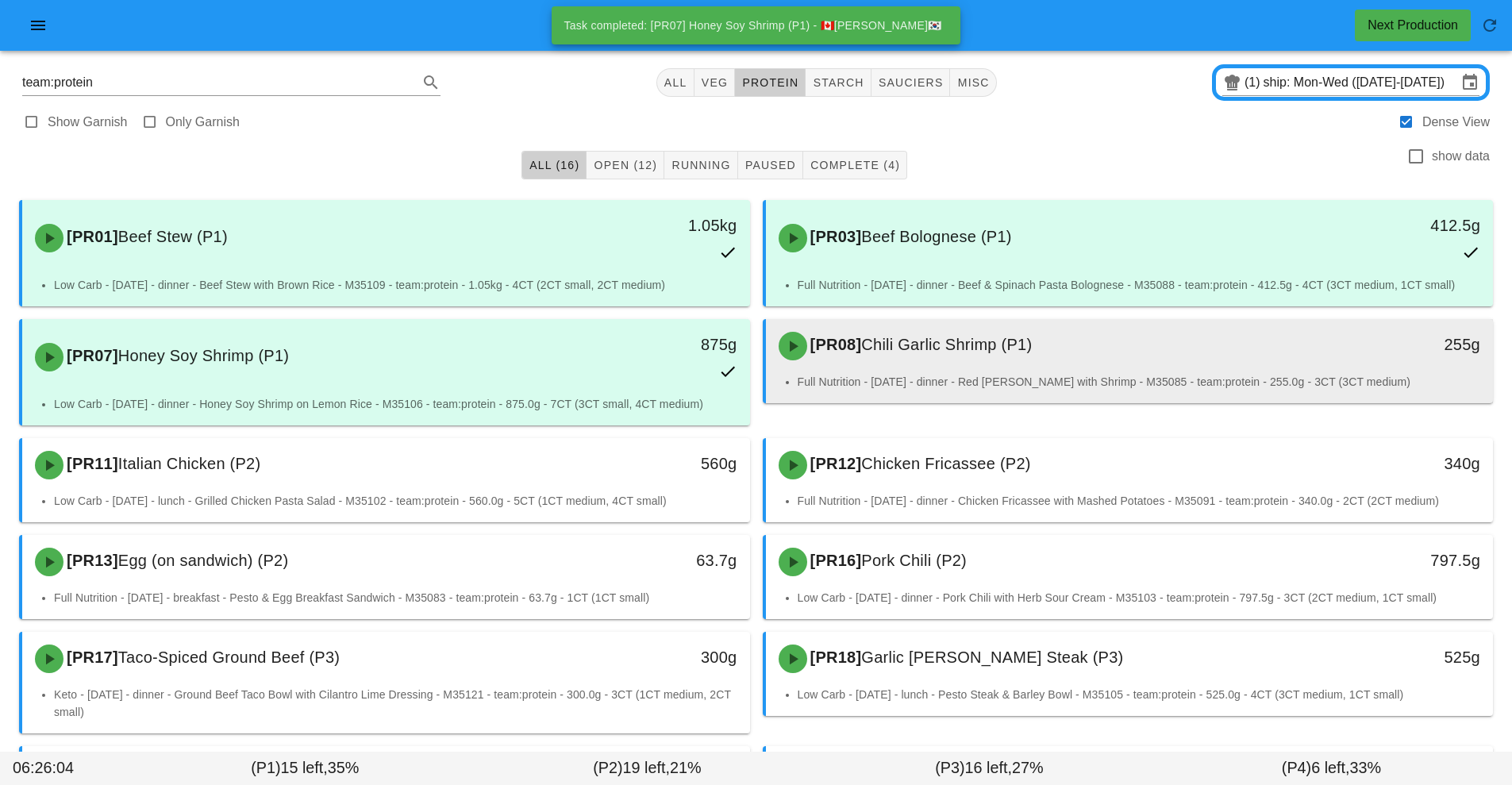
click at [985, 363] on div "[PR08] Chili Garlic Shrimp (P1)" at bounding box center [1040, 346] width 541 height 48
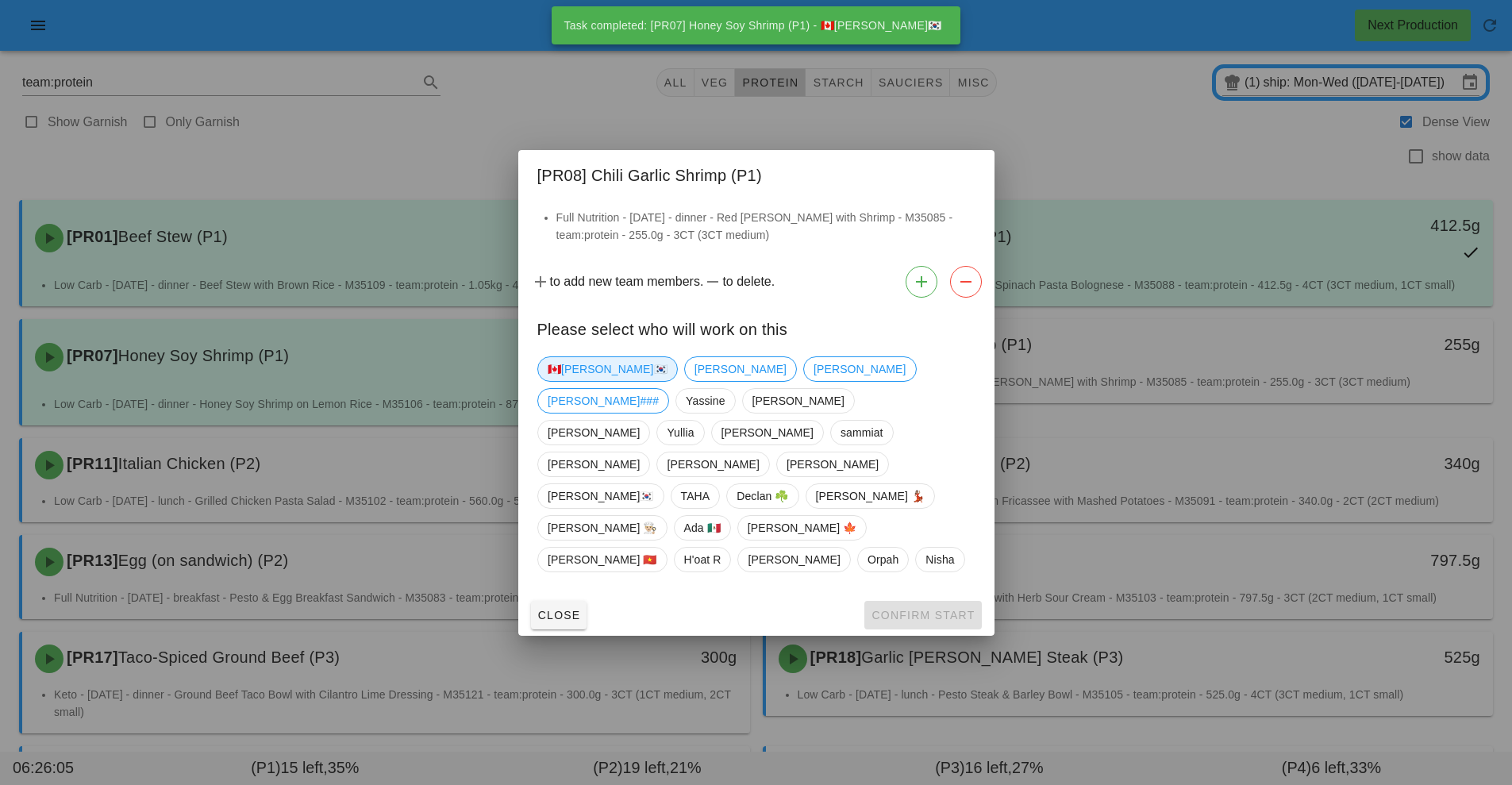
click at [583, 381] on span "🇨🇦[PERSON_NAME]🇰🇷" at bounding box center [607, 369] width 119 height 24
click at [929, 600] on button "Confirm Start" at bounding box center [923, 614] width 117 height 29
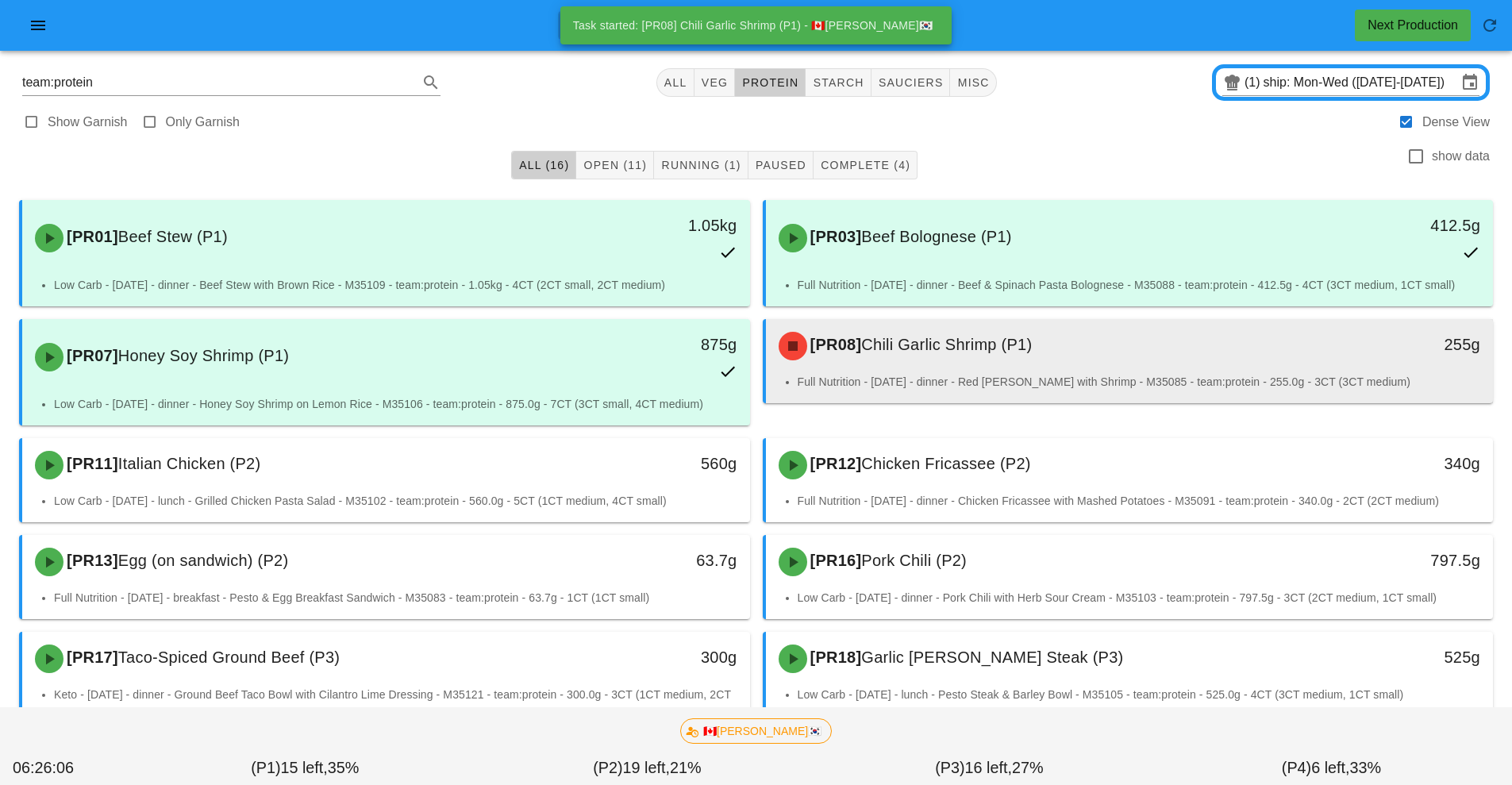
click at [971, 381] on li "Full Nutrition - [DATE] - dinner - Red [PERSON_NAME] with Shrimp - M35085 - tea…" at bounding box center [1140, 381] width 684 height 17
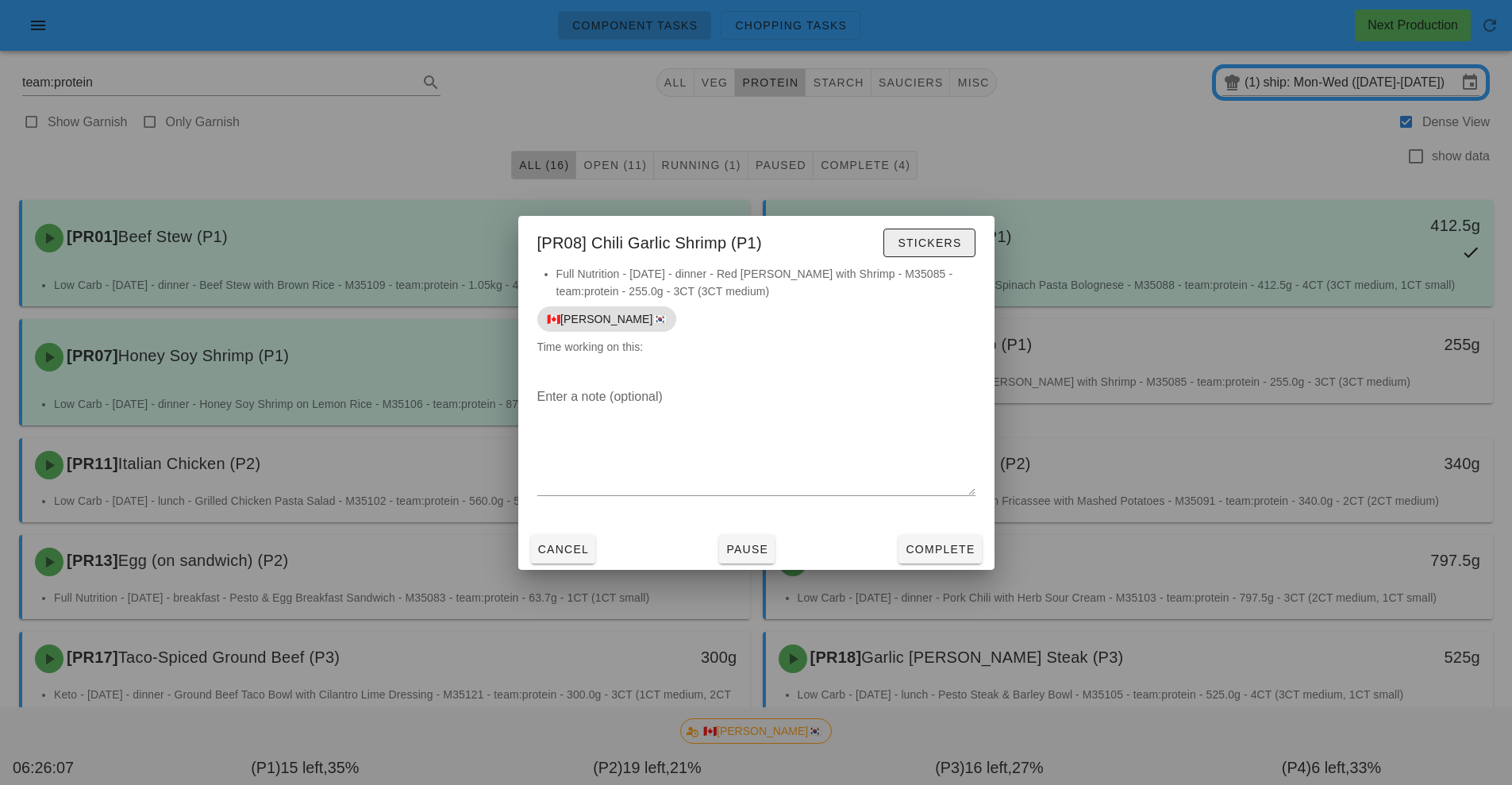
click at [958, 239] on span "Stickers" at bounding box center [929, 242] width 64 height 12
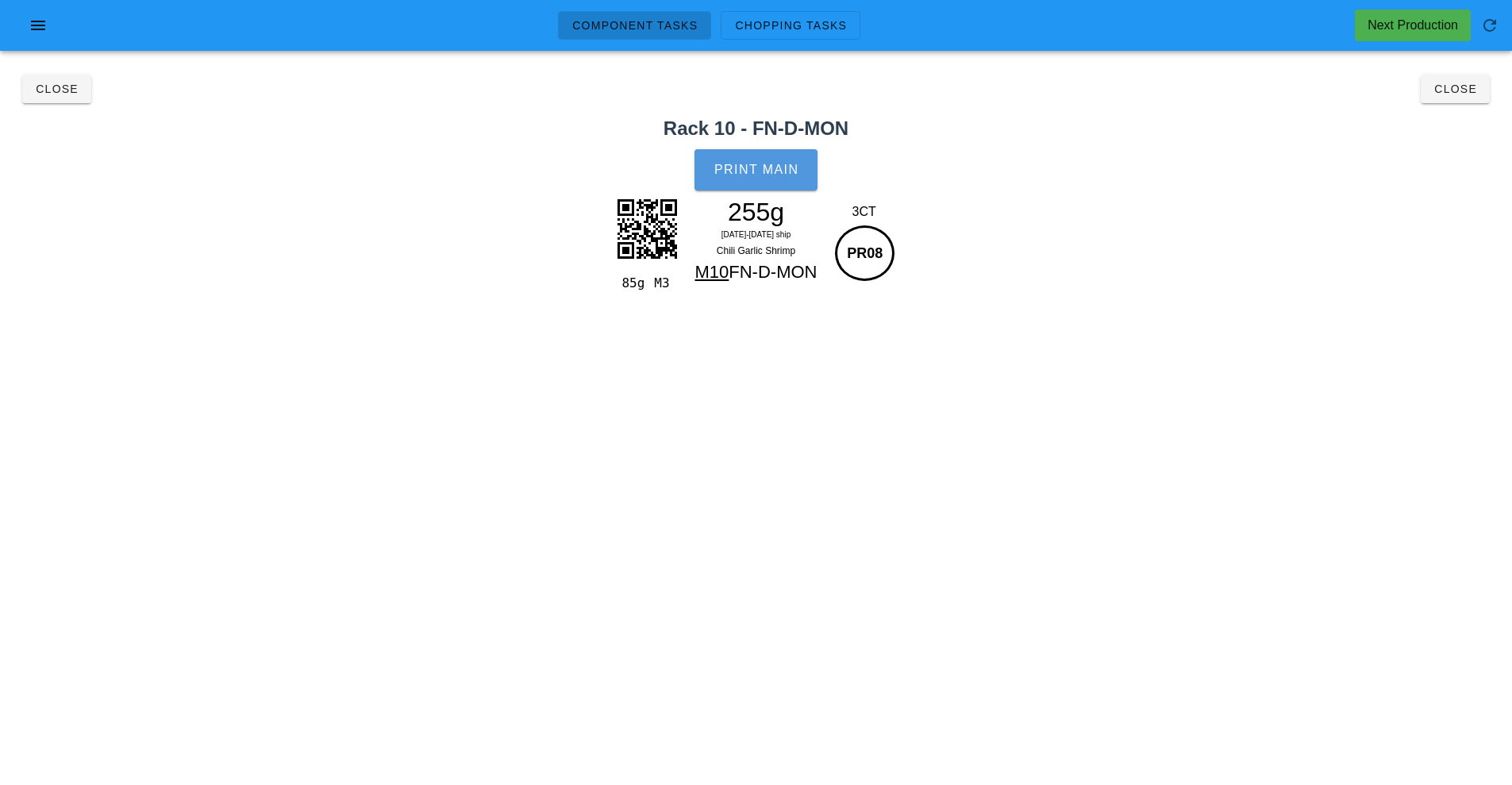
click at [778, 177] on button "Print Main" at bounding box center [756, 170] width 122 height 41
click at [1458, 92] on span "Close" at bounding box center [1455, 88] width 44 height 12
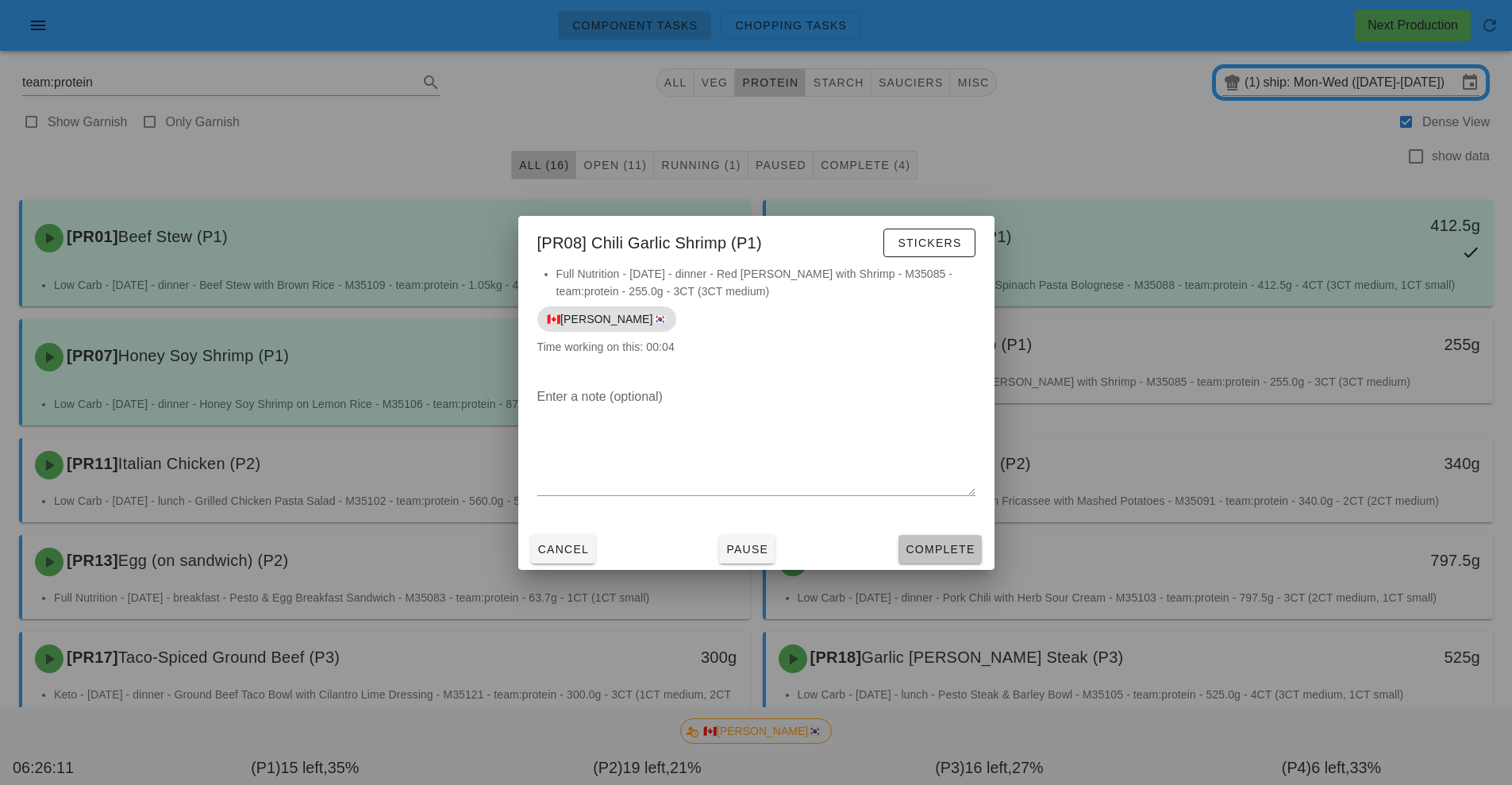
click at [954, 554] on span "Complete" at bounding box center [939, 549] width 70 height 12
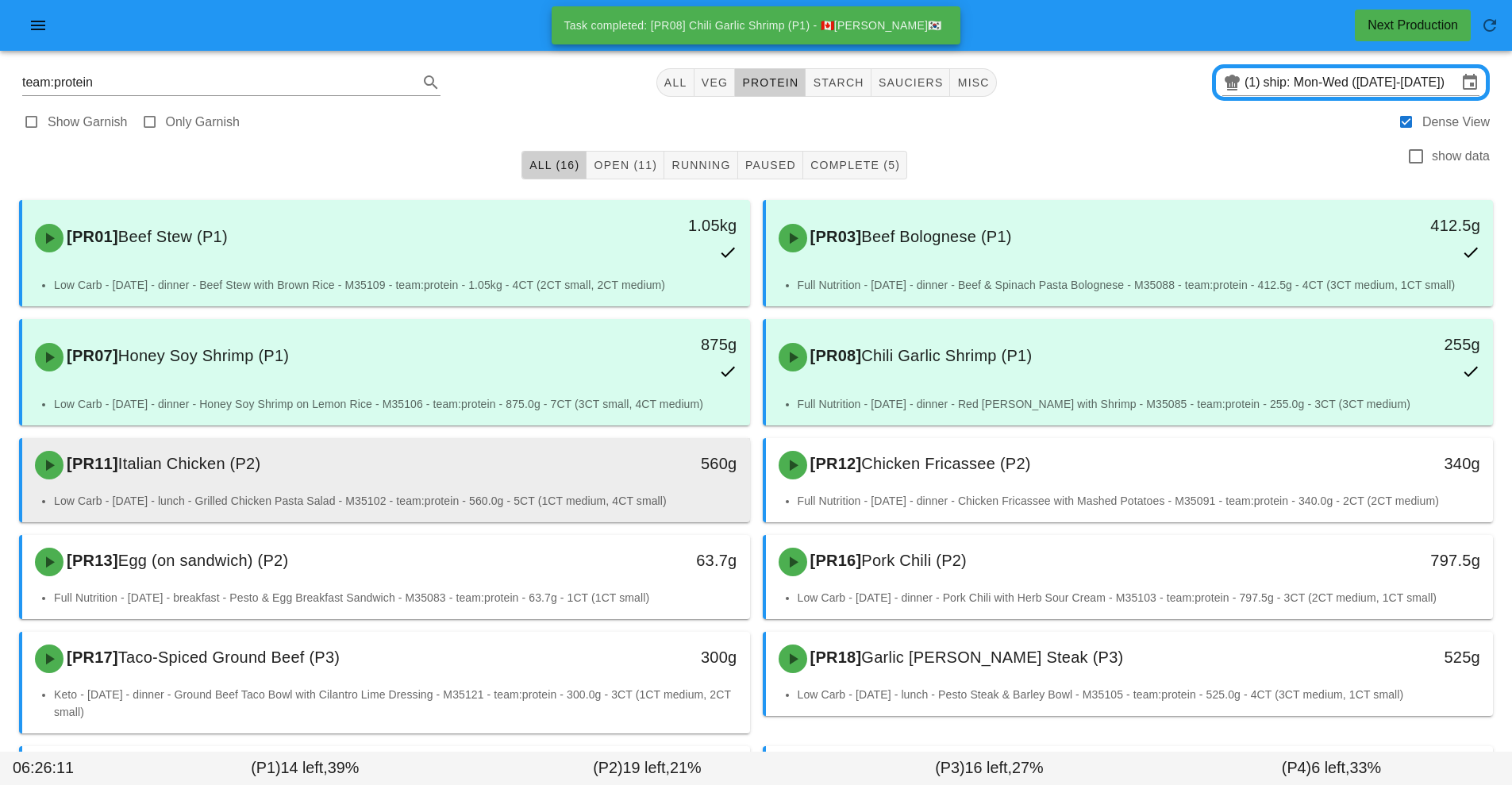
click at [603, 493] on li "Low Carb - [DATE] - lunch - Grilled Chicken Pasta Salad - M35102 - team:protein…" at bounding box center [396, 500] width 684 height 17
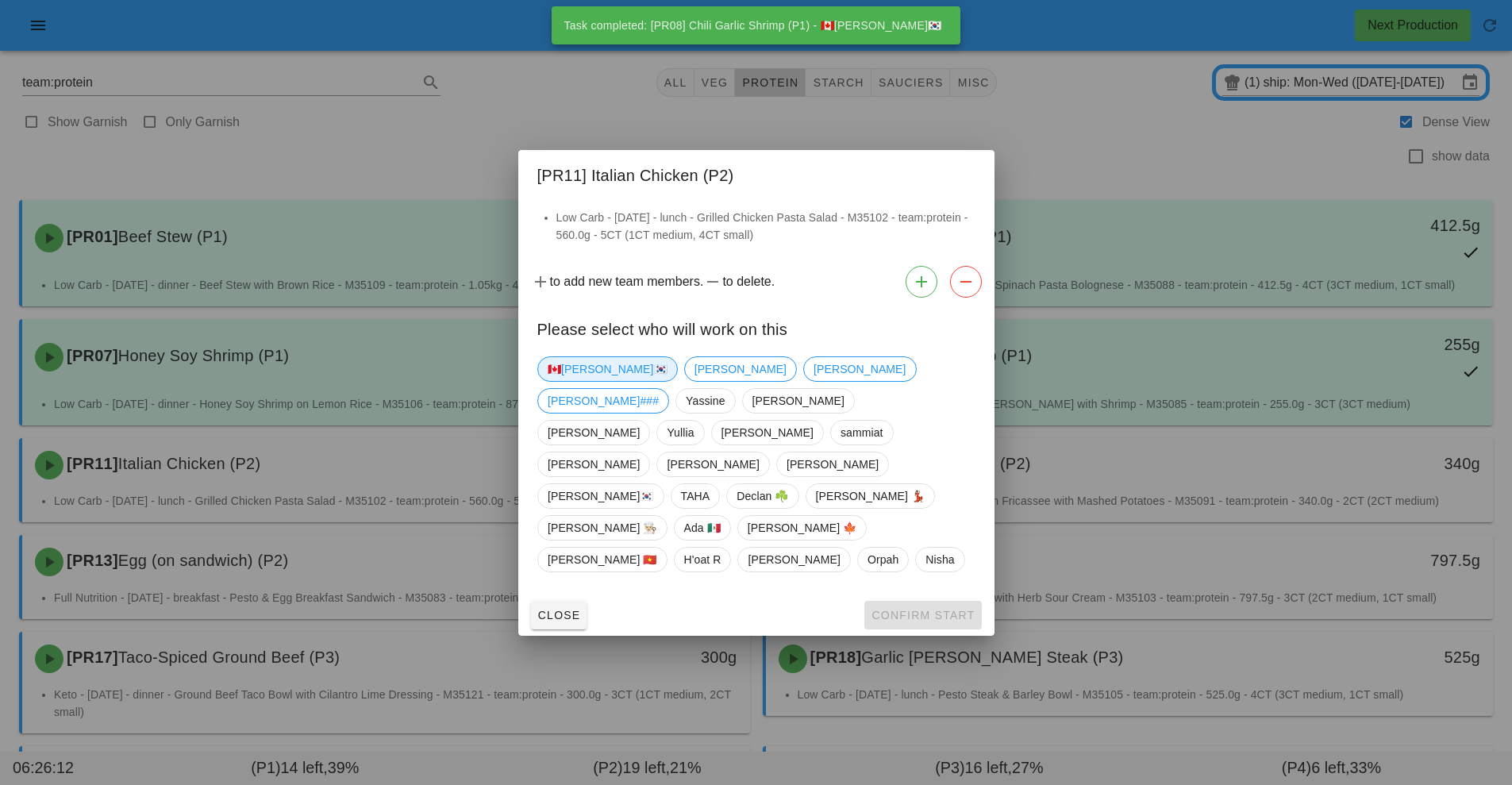
click at [595, 381] on span "🇨🇦[PERSON_NAME]🇰🇷" at bounding box center [607, 369] width 119 height 24
click at [949, 600] on button "Confirm Start" at bounding box center [923, 614] width 117 height 29
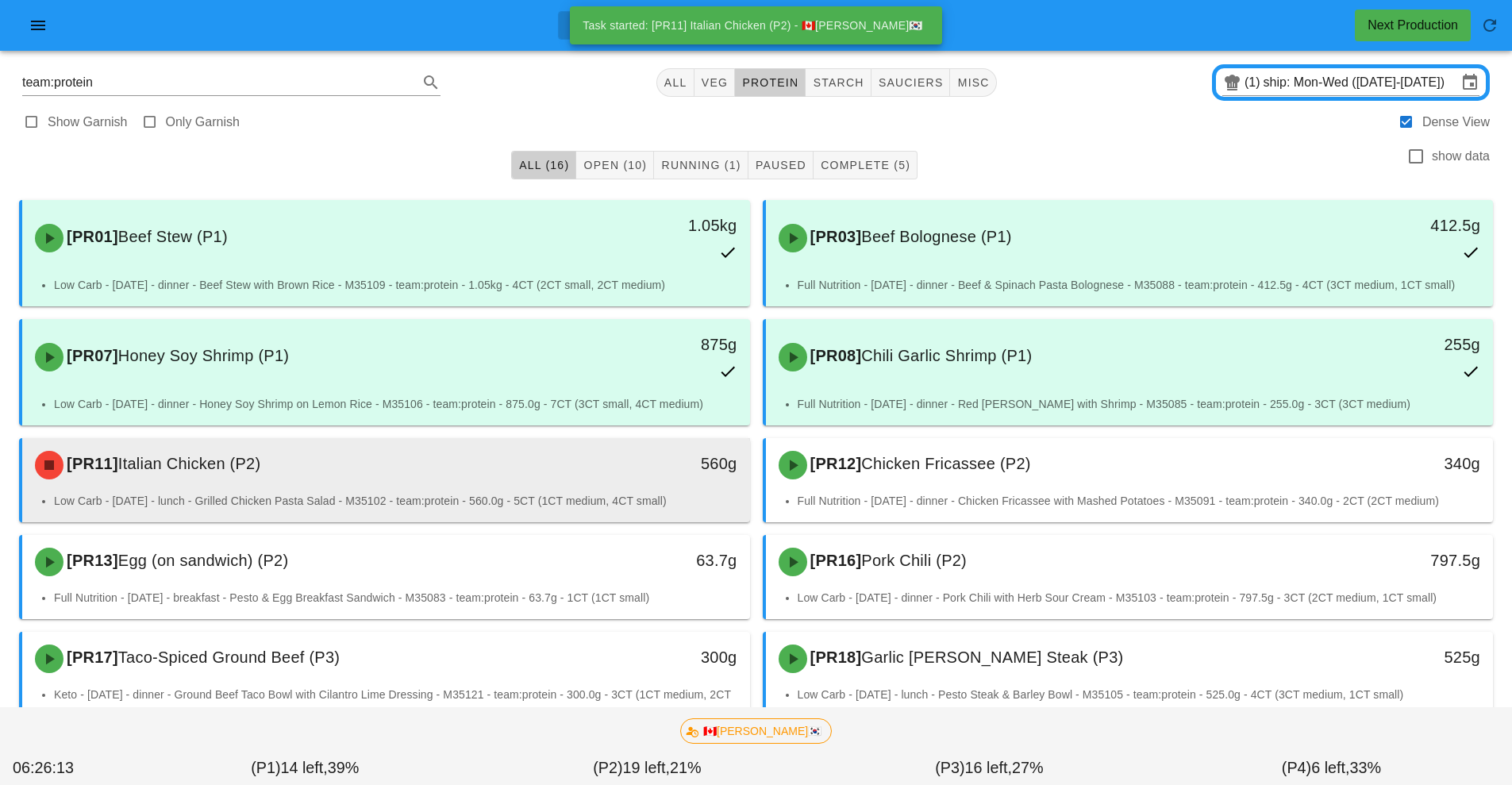
click at [610, 481] on div "560g" at bounding box center [656, 465] width 180 height 48
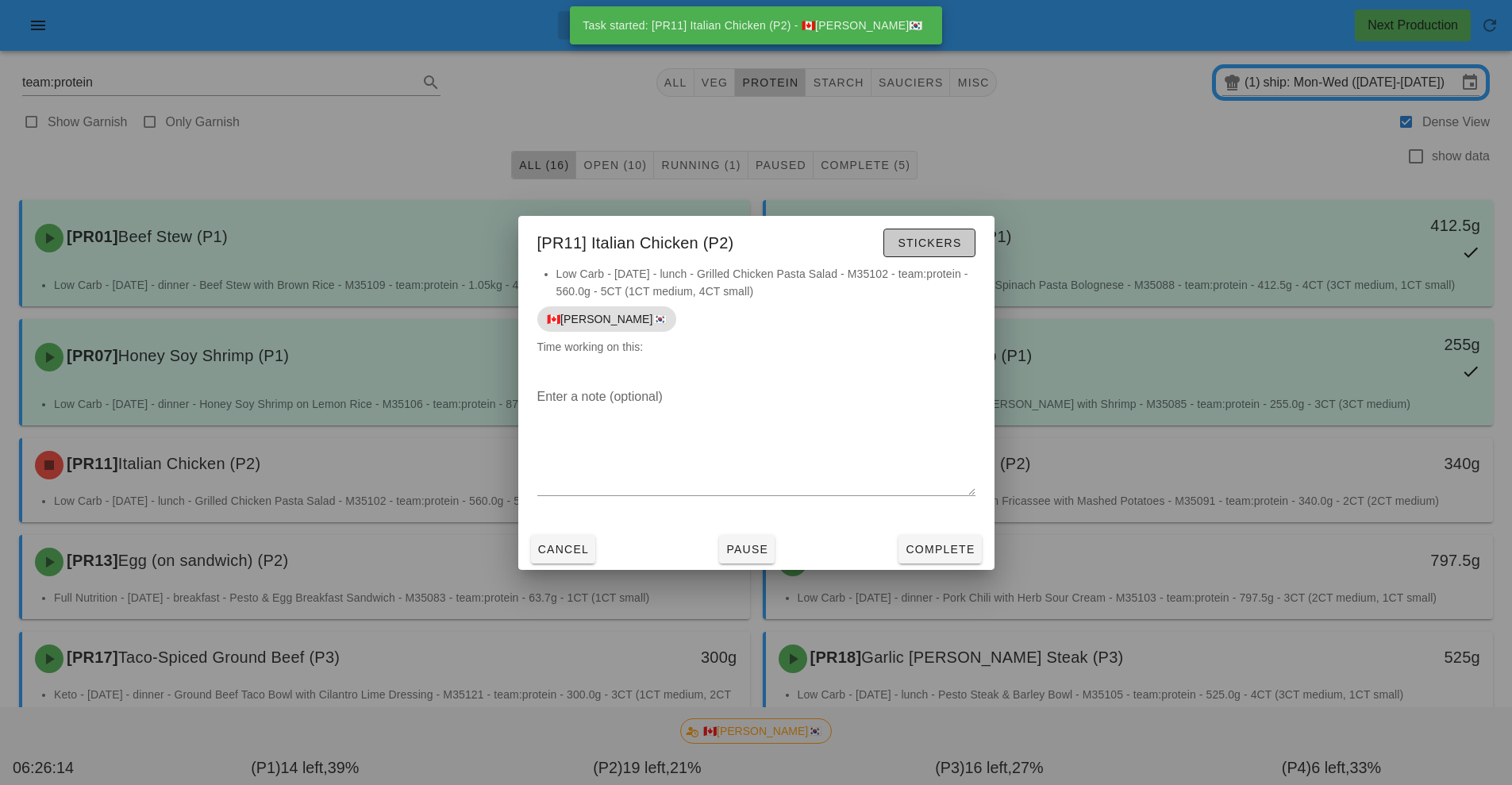
click at [952, 251] on button "Stickers" at bounding box center [929, 242] width 91 height 29
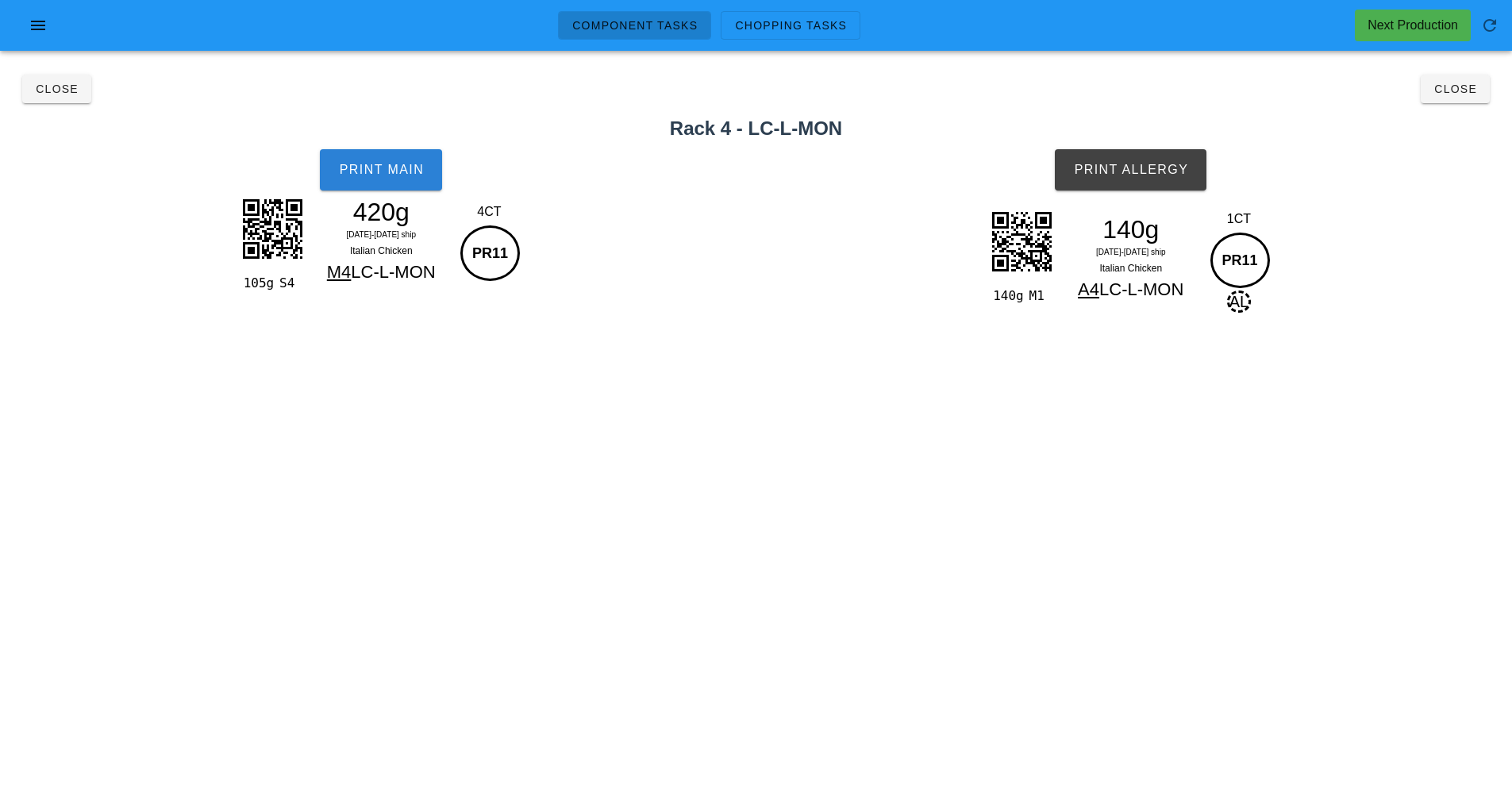
click at [400, 174] on span "Print Main" at bounding box center [381, 170] width 86 height 14
click at [1170, 177] on button "Print Allergy" at bounding box center [1130, 170] width 152 height 41
click at [1487, 96] on button "Close" at bounding box center [1456, 89] width 69 height 29
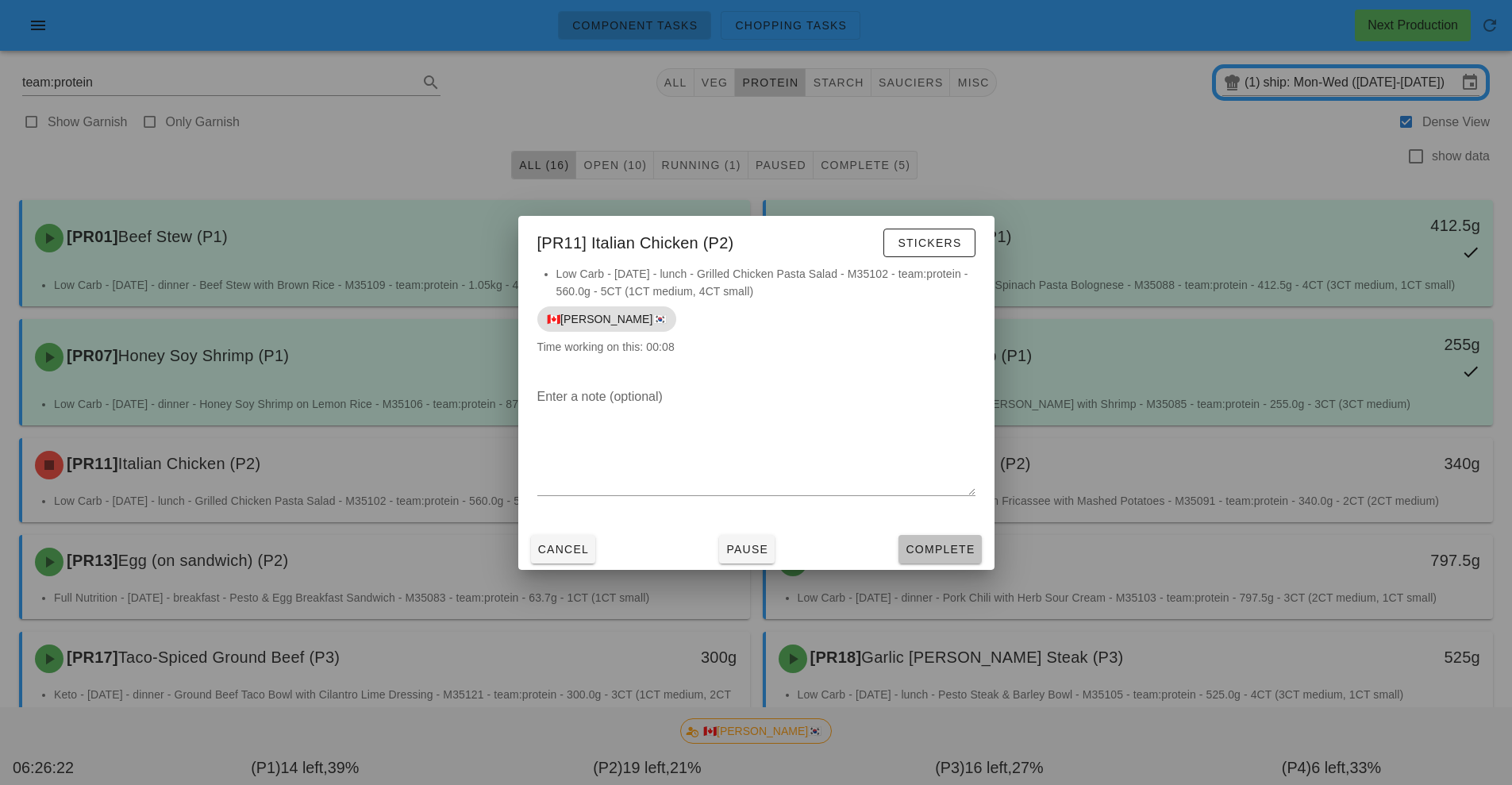
click at [957, 551] on span "Complete" at bounding box center [939, 549] width 70 height 12
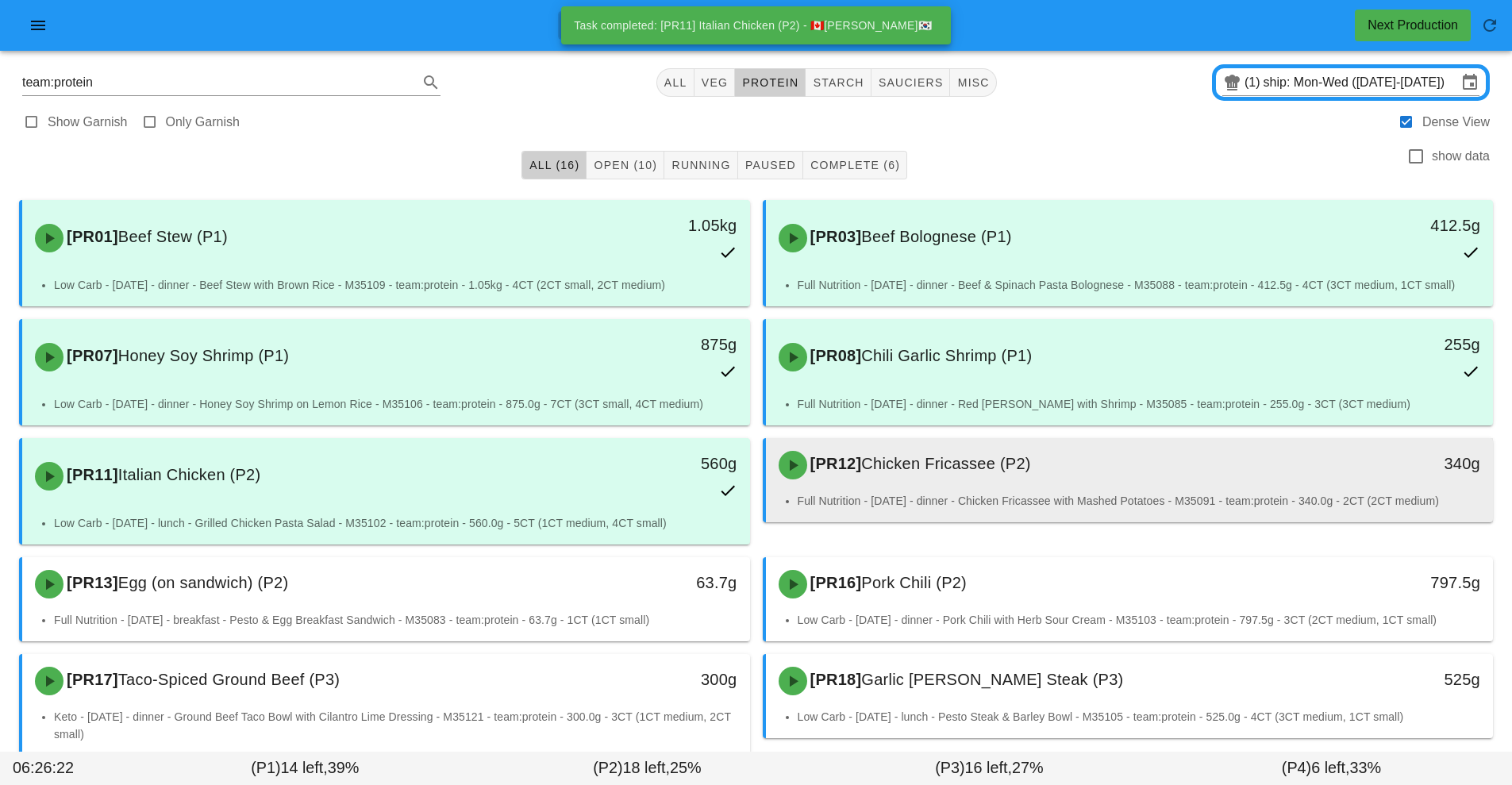
click at [911, 485] on div "[PR12] Chicken Fricassee (P2)" at bounding box center [1040, 465] width 541 height 48
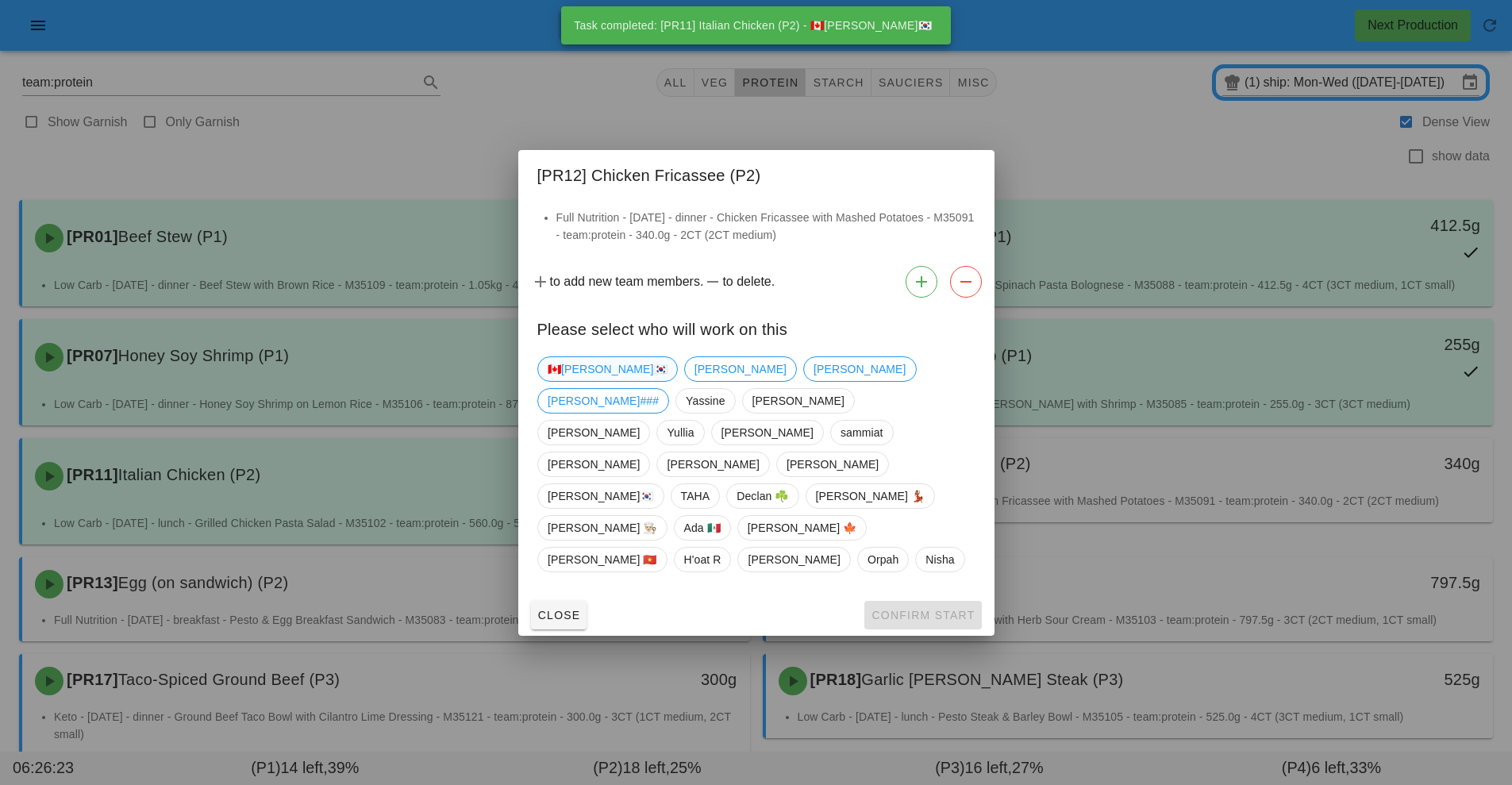
click at [591, 381] on span "🇨🇦[PERSON_NAME]🇰🇷" at bounding box center [607, 369] width 119 height 24
click at [911, 609] on span "Confirm Start" at bounding box center [923, 614] width 104 height 12
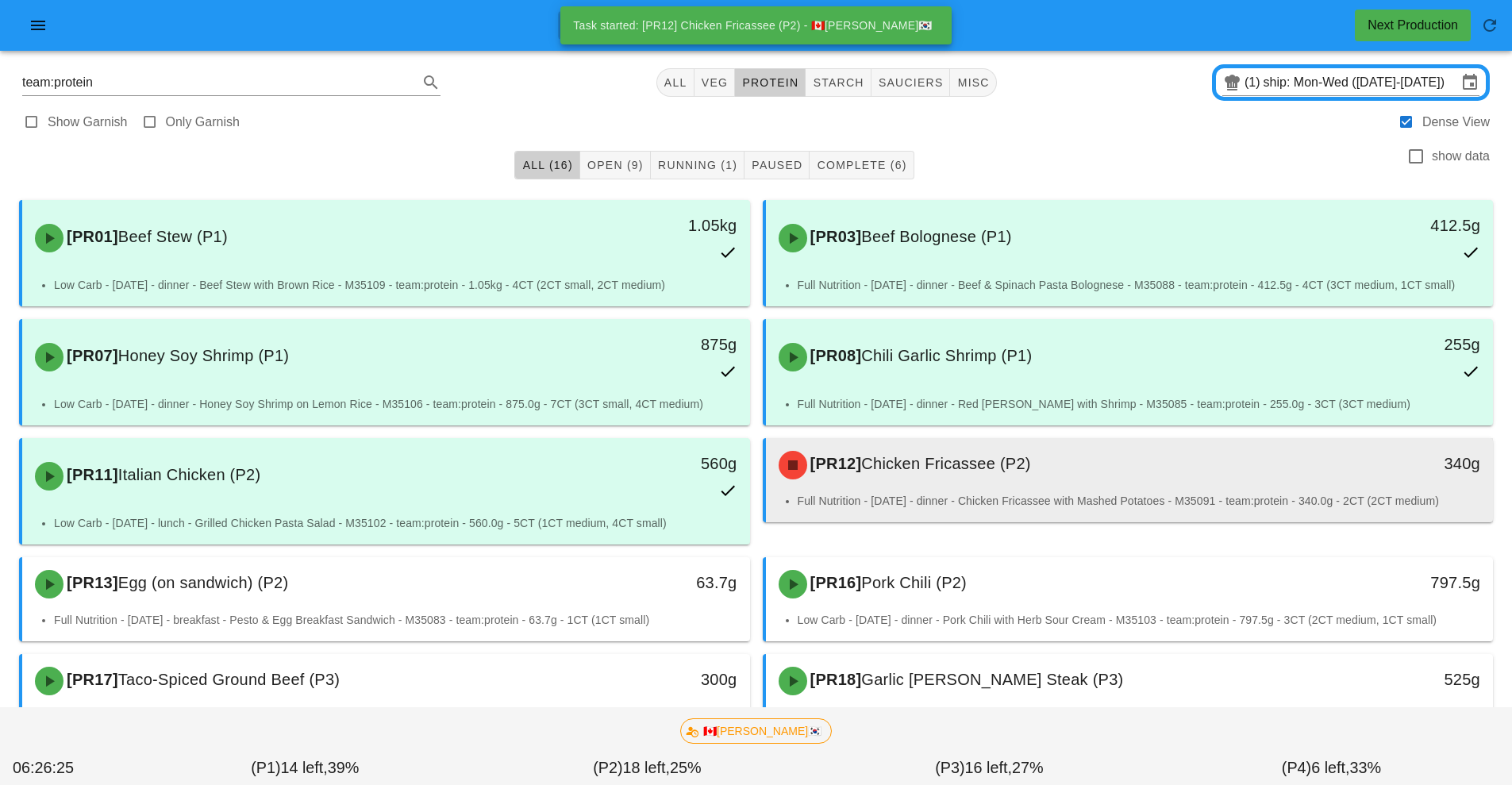
click at [874, 468] on span "Chicken Fricassee (P2)" at bounding box center [945, 463] width 169 height 17
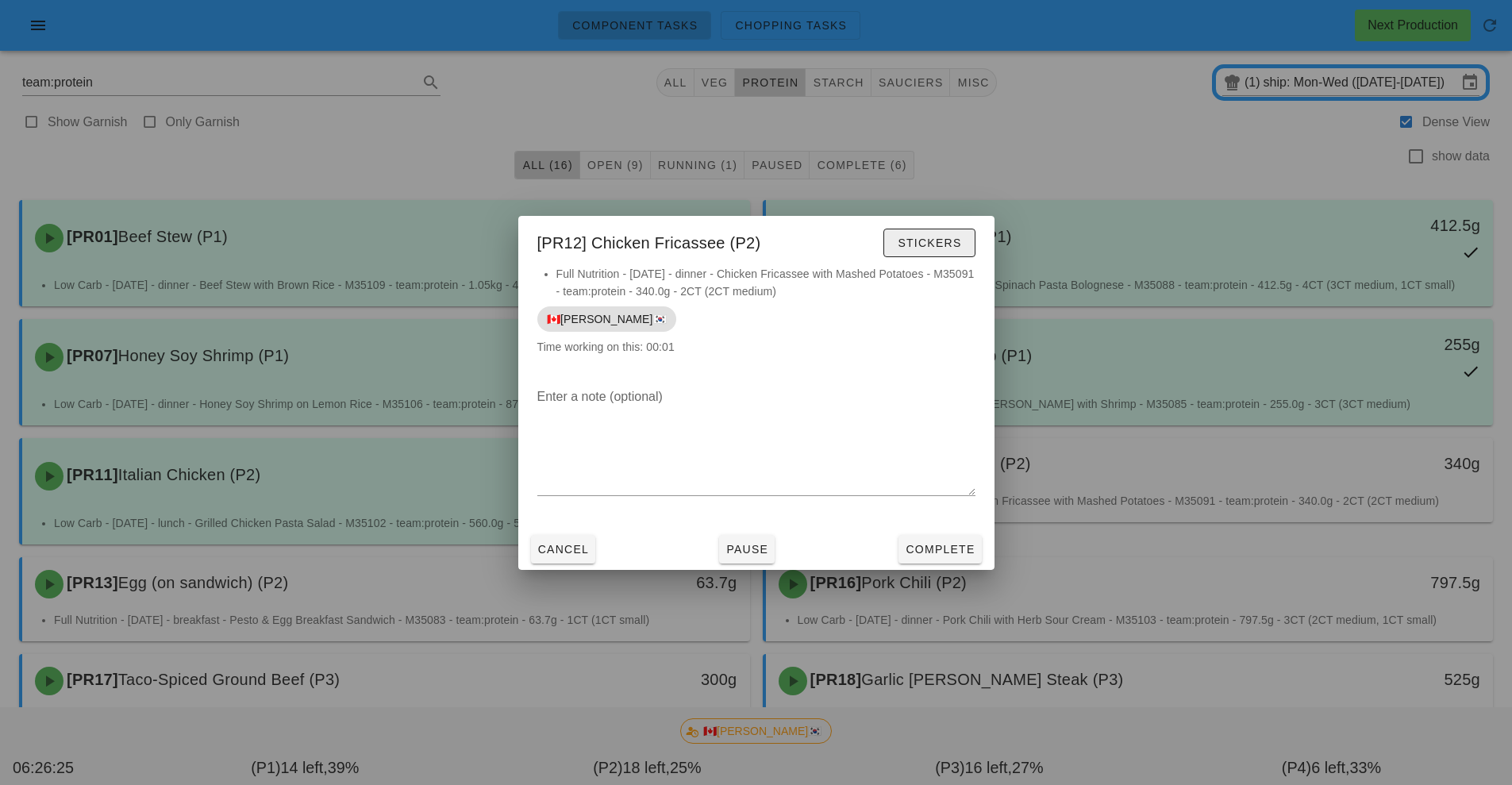
click at [948, 241] on span "Stickers" at bounding box center [929, 242] width 64 height 12
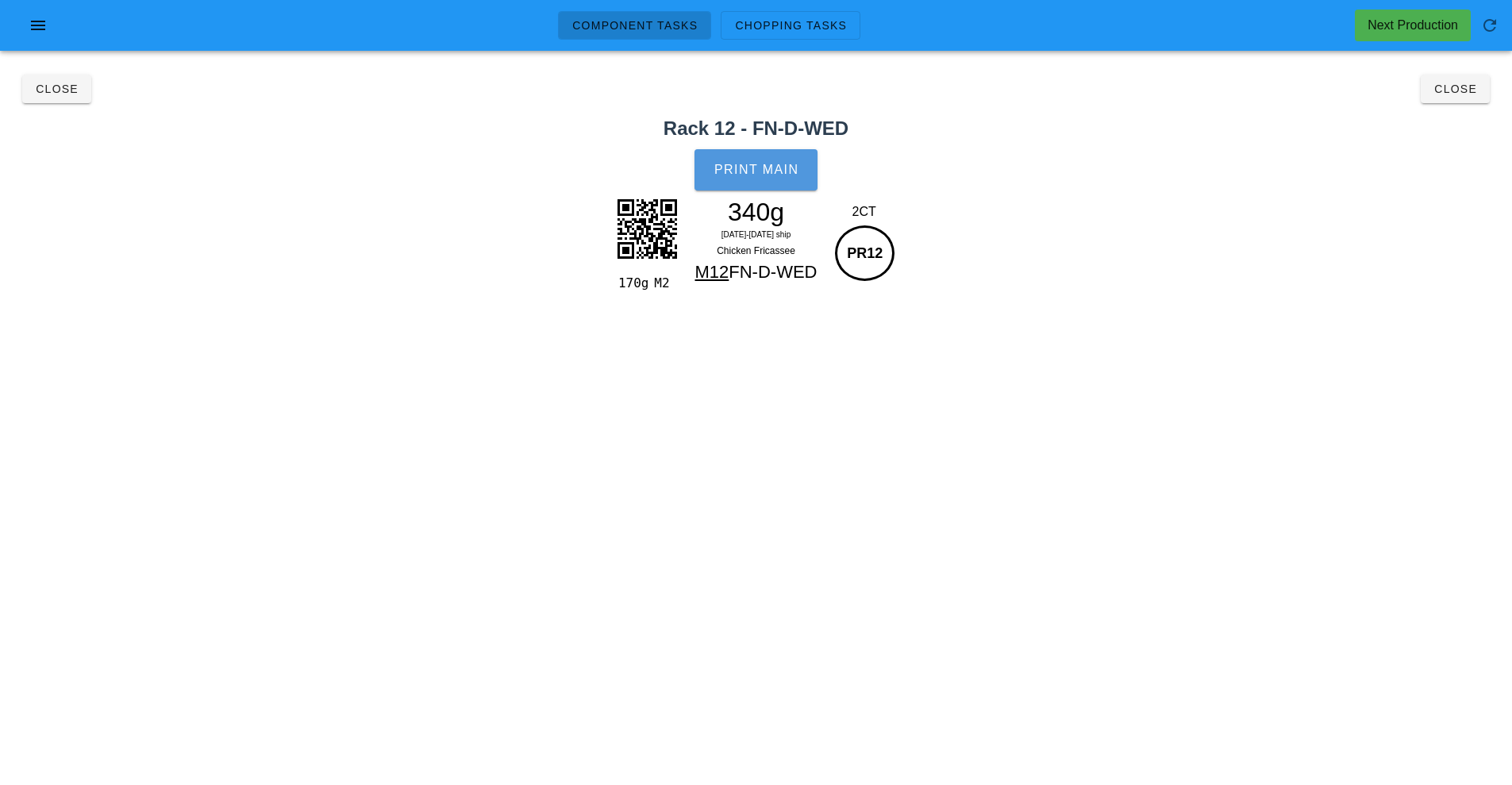
click at [774, 159] on button "Print Main" at bounding box center [756, 170] width 122 height 41
click at [1457, 97] on button "Close" at bounding box center [1456, 89] width 69 height 29
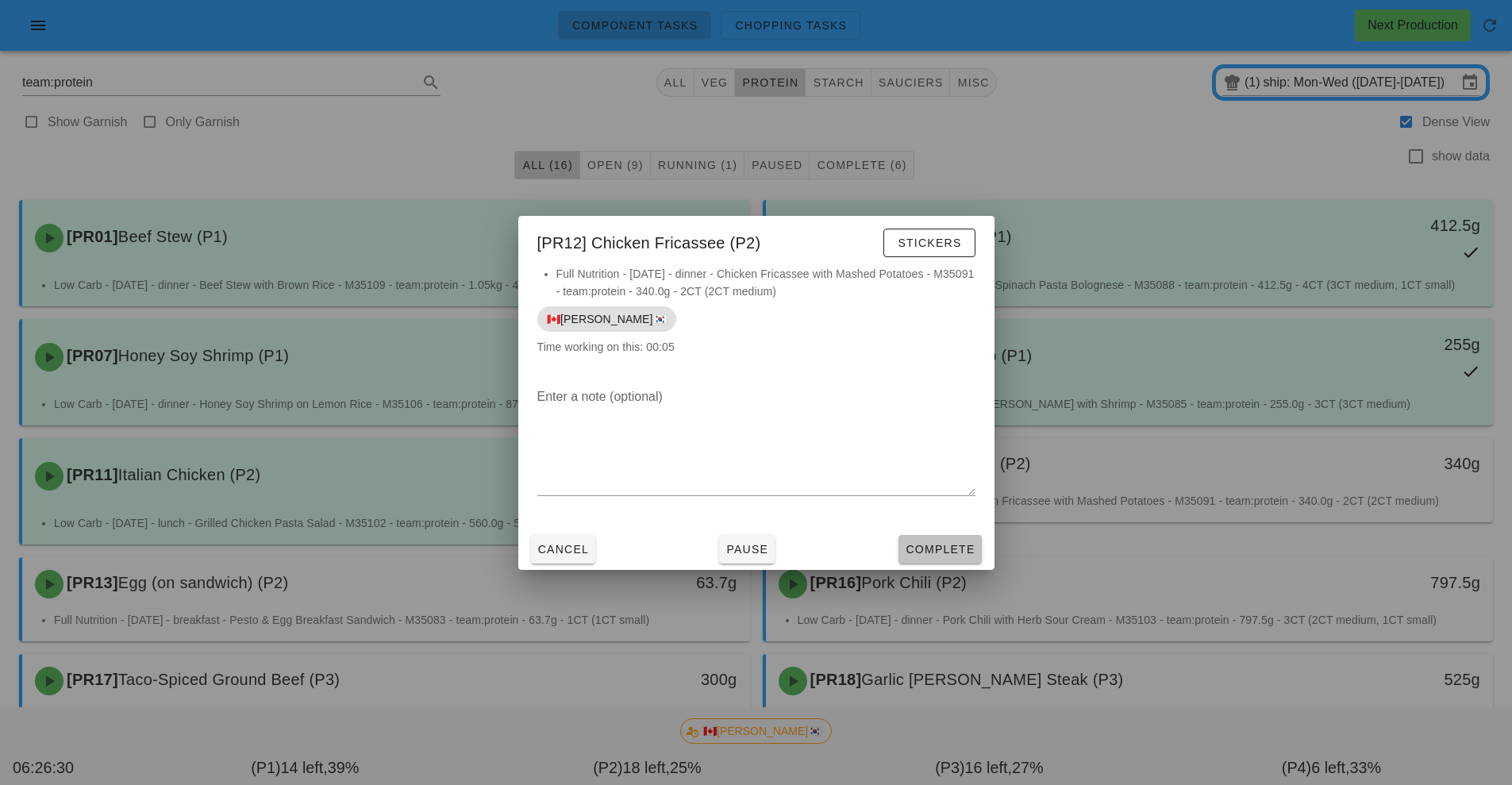
click at [952, 549] on span "Complete" at bounding box center [939, 549] width 70 height 12
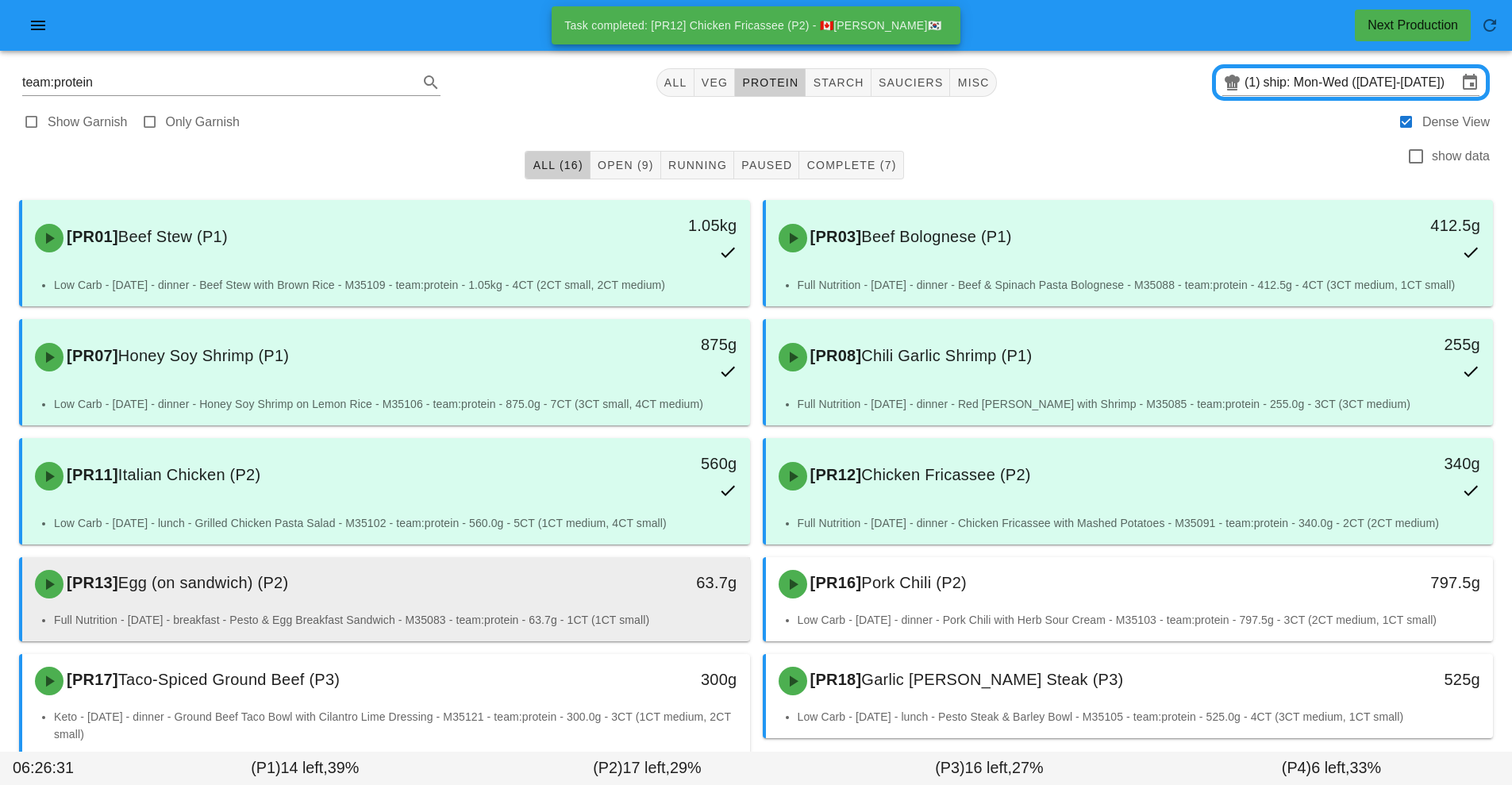
click at [583, 596] on div "63.7g" at bounding box center [656, 584] width 180 height 48
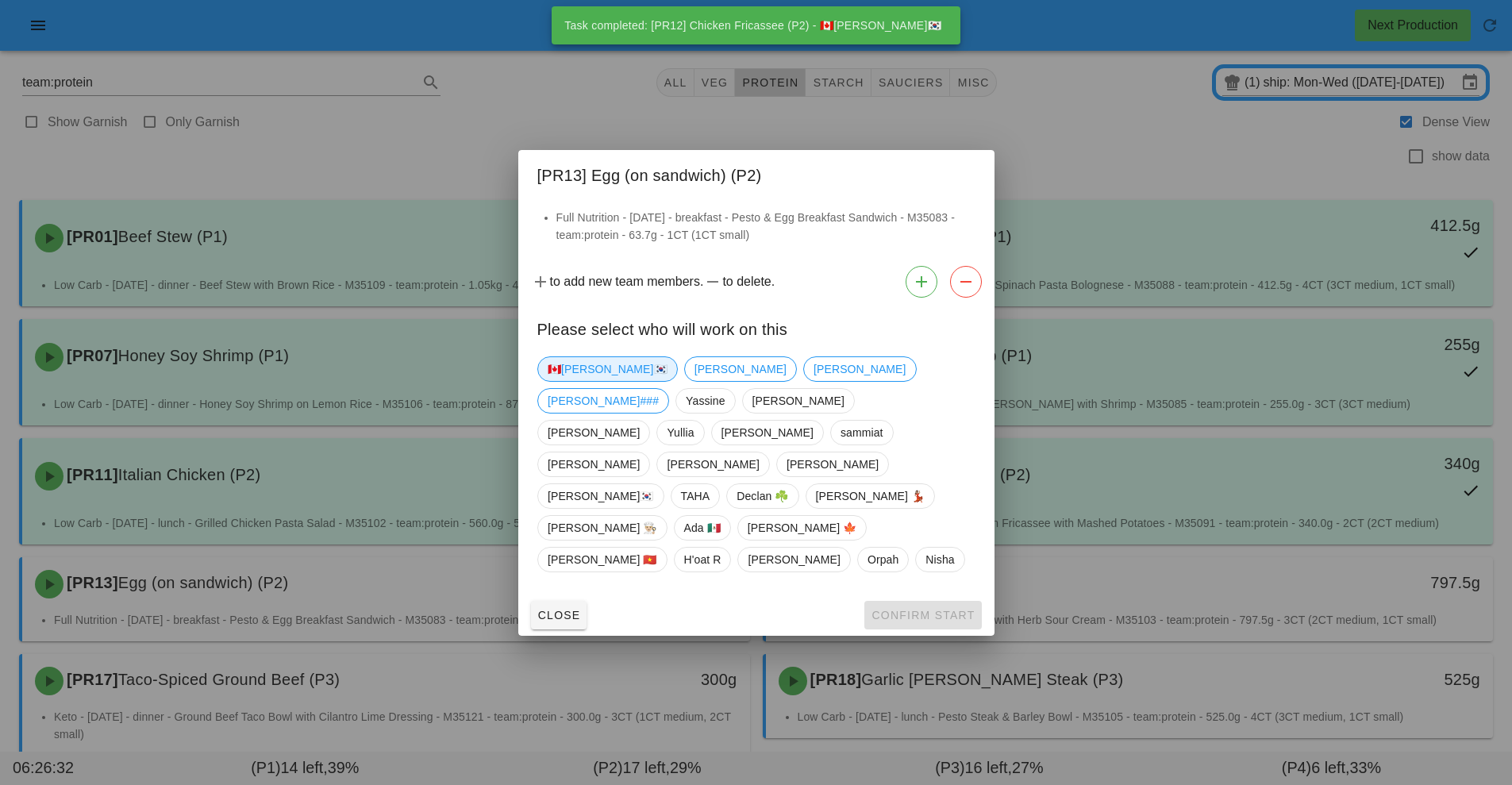
click at [573, 381] on span "🇨🇦[PERSON_NAME]🇰🇷" at bounding box center [607, 369] width 119 height 24
click at [918, 609] on span "Confirm Start" at bounding box center [923, 614] width 104 height 12
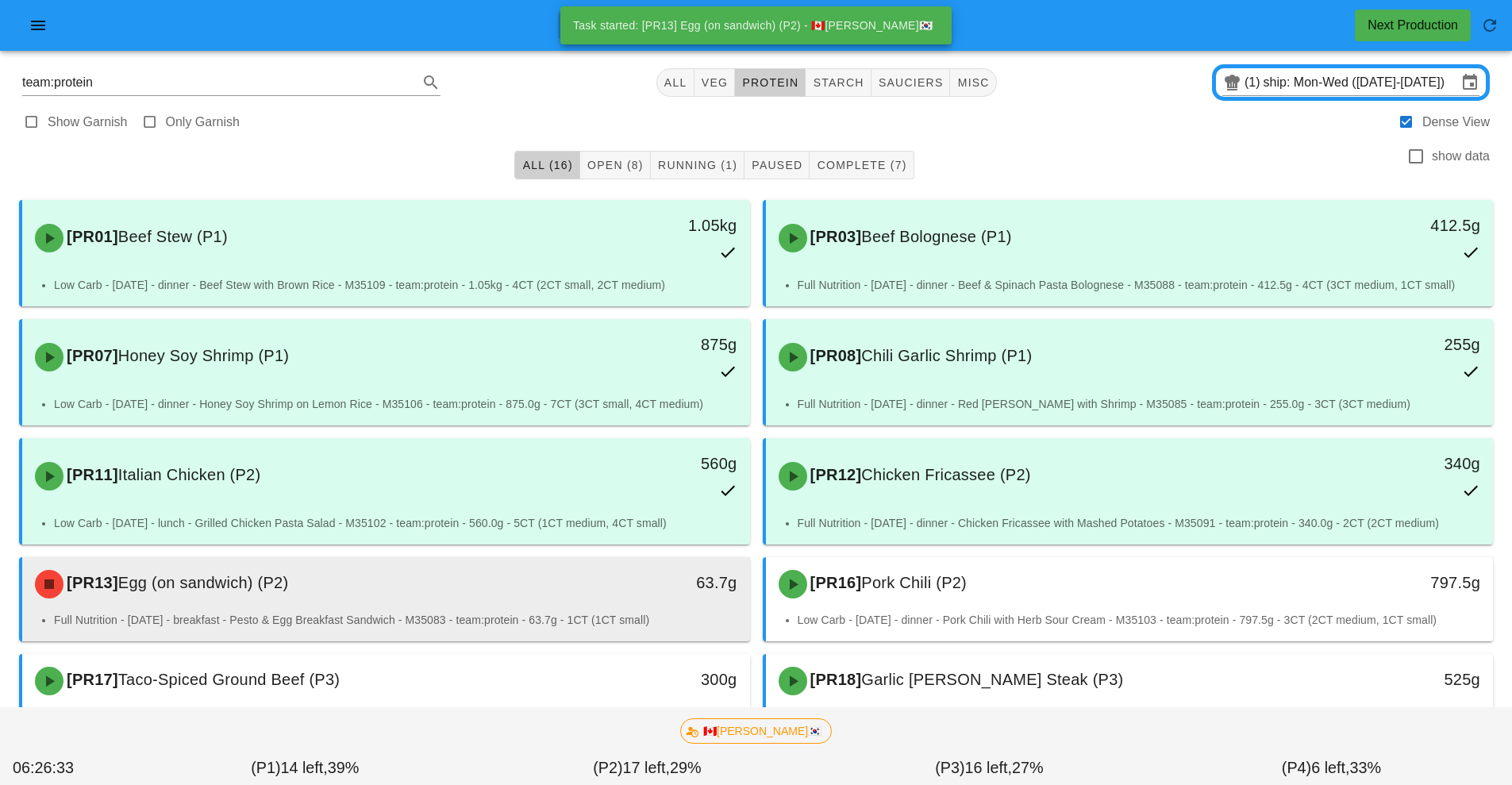
click at [550, 623] on li "Full Nutrition - [DATE] - breakfast - Pesto & Egg Breakfast Sandwich - M35083 -…" at bounding box center [396, 619] width 684 height 17
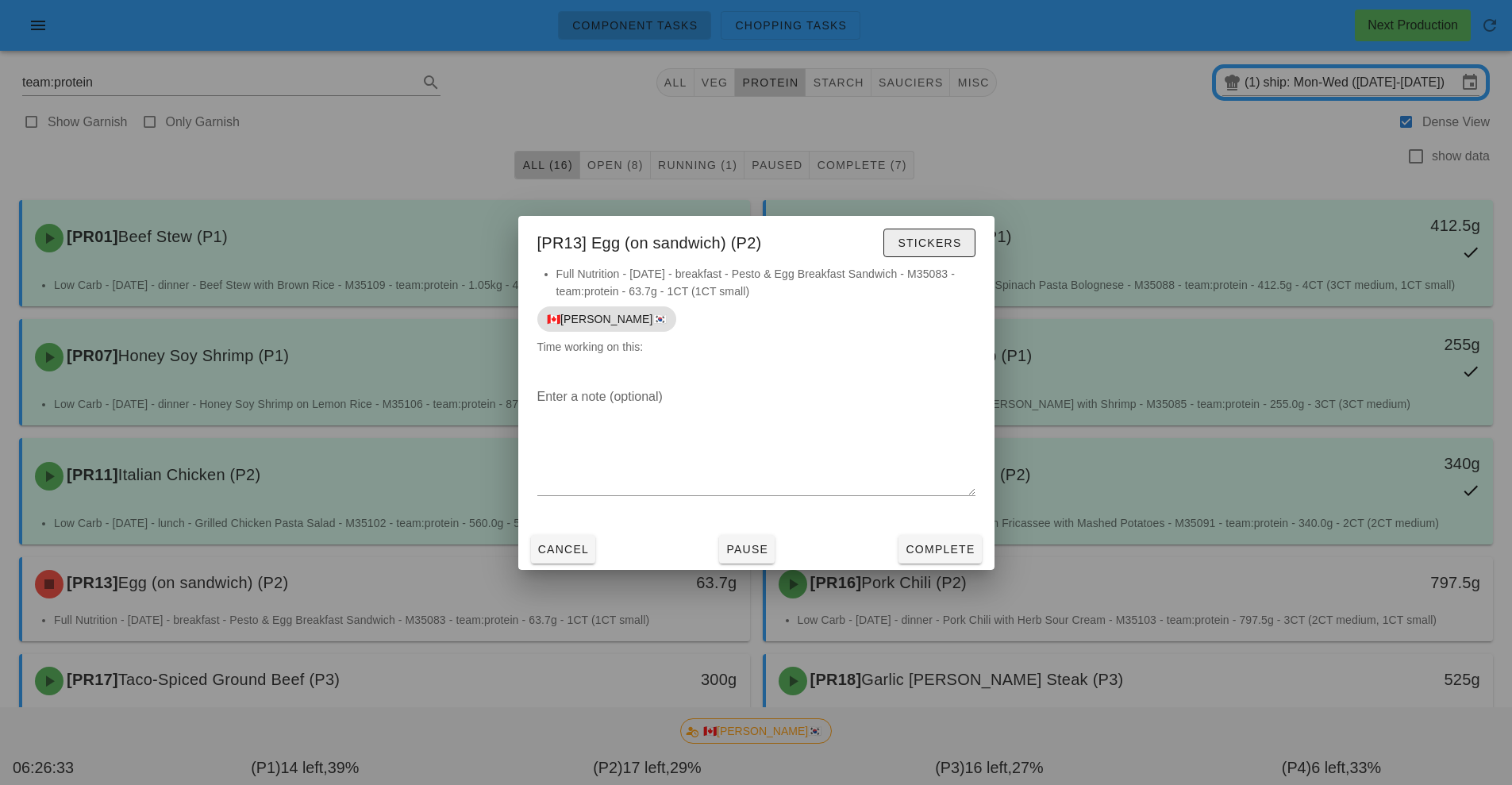
click at [957, 249] on span "Stickers" at bounding box center [929, 242] width 64 height 12
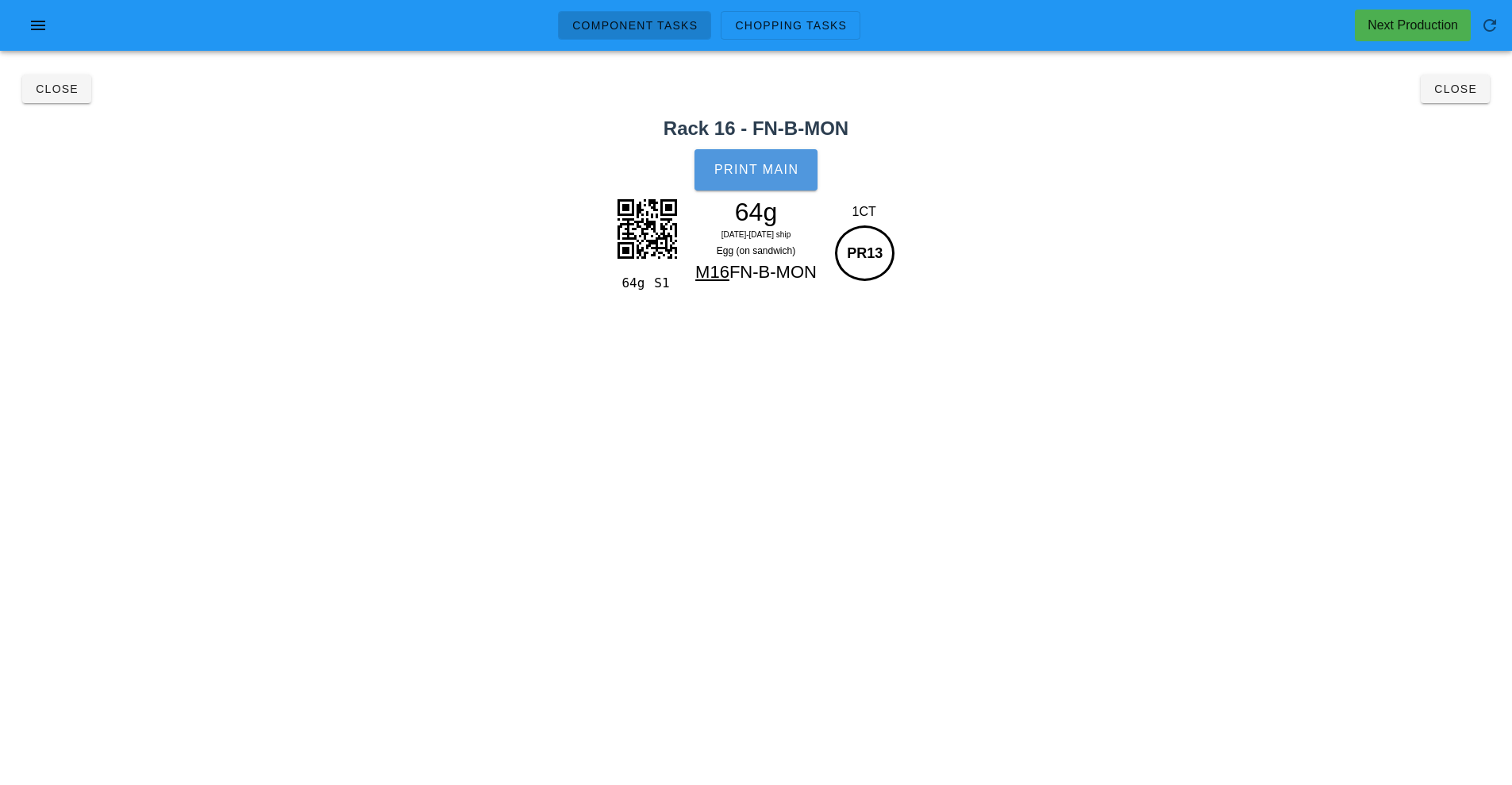
click at [770, 186] on button "Print Main" at bounding box center [756, 170] width 122 height 41
click at [1482, 116] on h2 "Rack 16 - FN-B-MON" at bounding box center [756, 128] width 1493 height 29
click at [1449, 94] on span "Close" at bounding box center [1455, 88] width 44 height 12
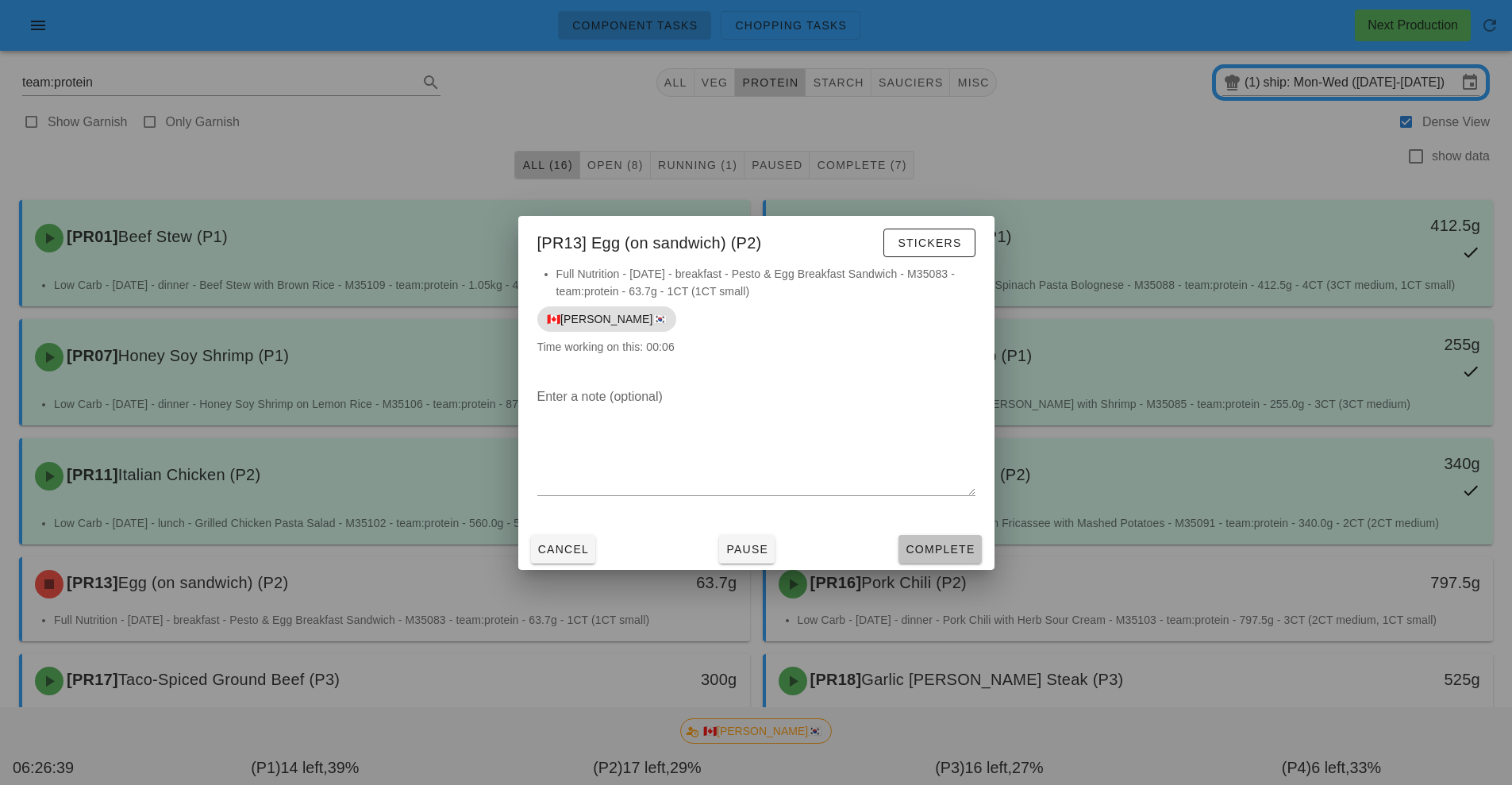
click at [945, 549] on span "Complete" at bounding box center [939, 549] width 70 height 12
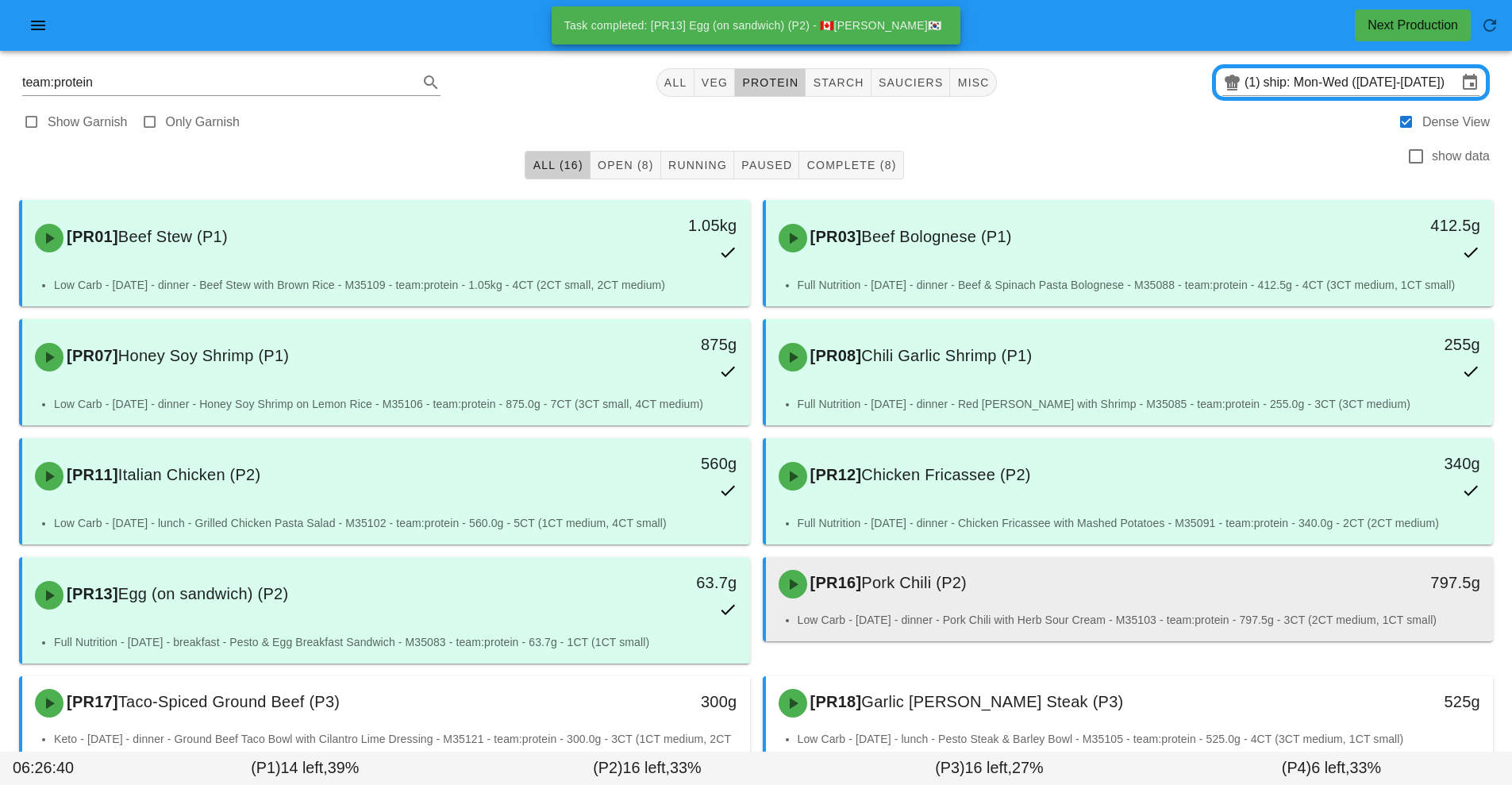
click at [962, 610] on div "[PR16] Pork Chili (P2) 797.5g" at bounding box center [1130, 584] width 728 height 54
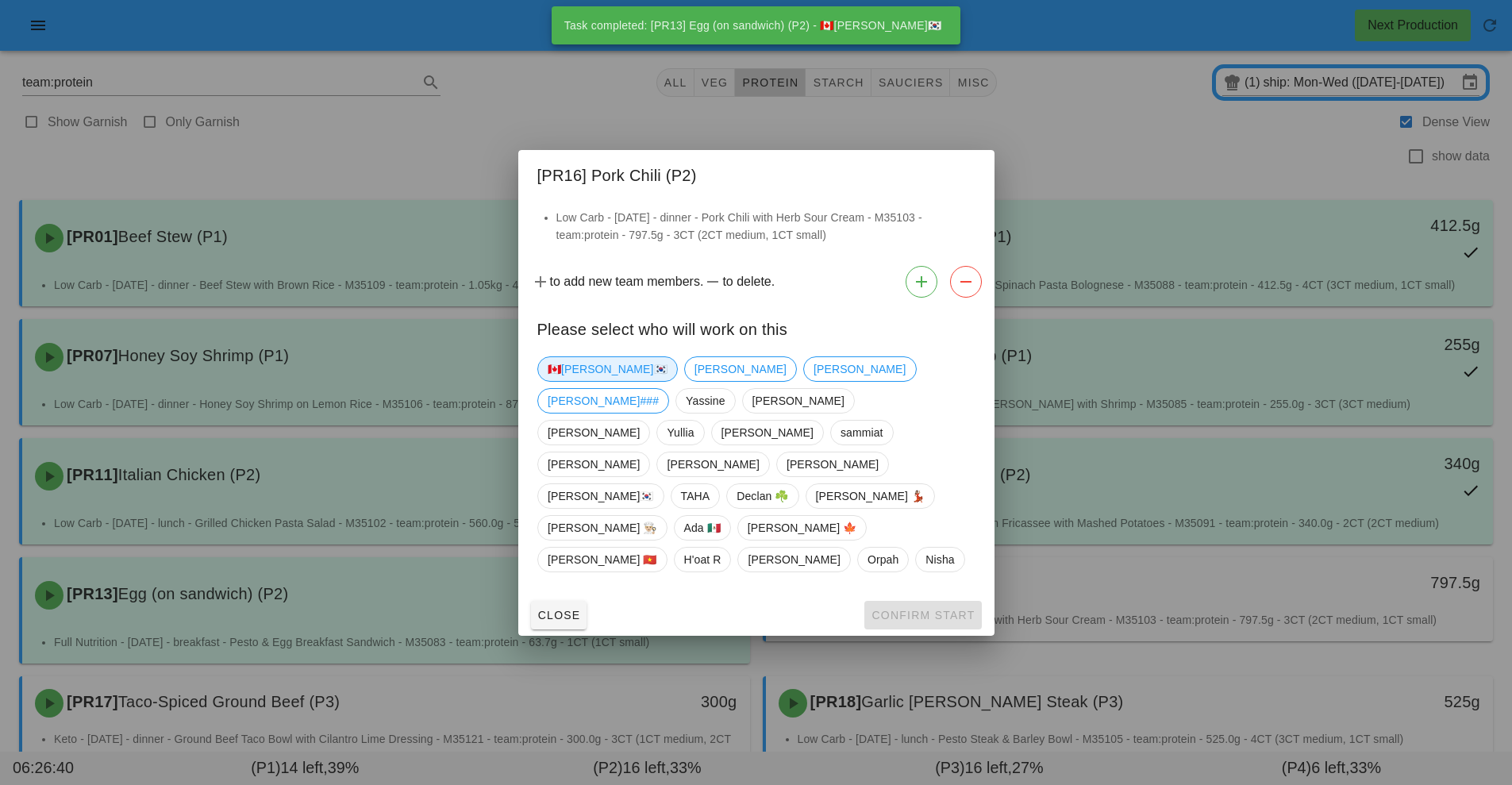
click at [595, 381] on span "🇨🇦[PERSON_NAME]🇰🇷" at bounding box center [607, 369] width 119 height 24
click at [962, 609] on span "Confirm Start" at bounding box center [923, 614] width 104 height 12
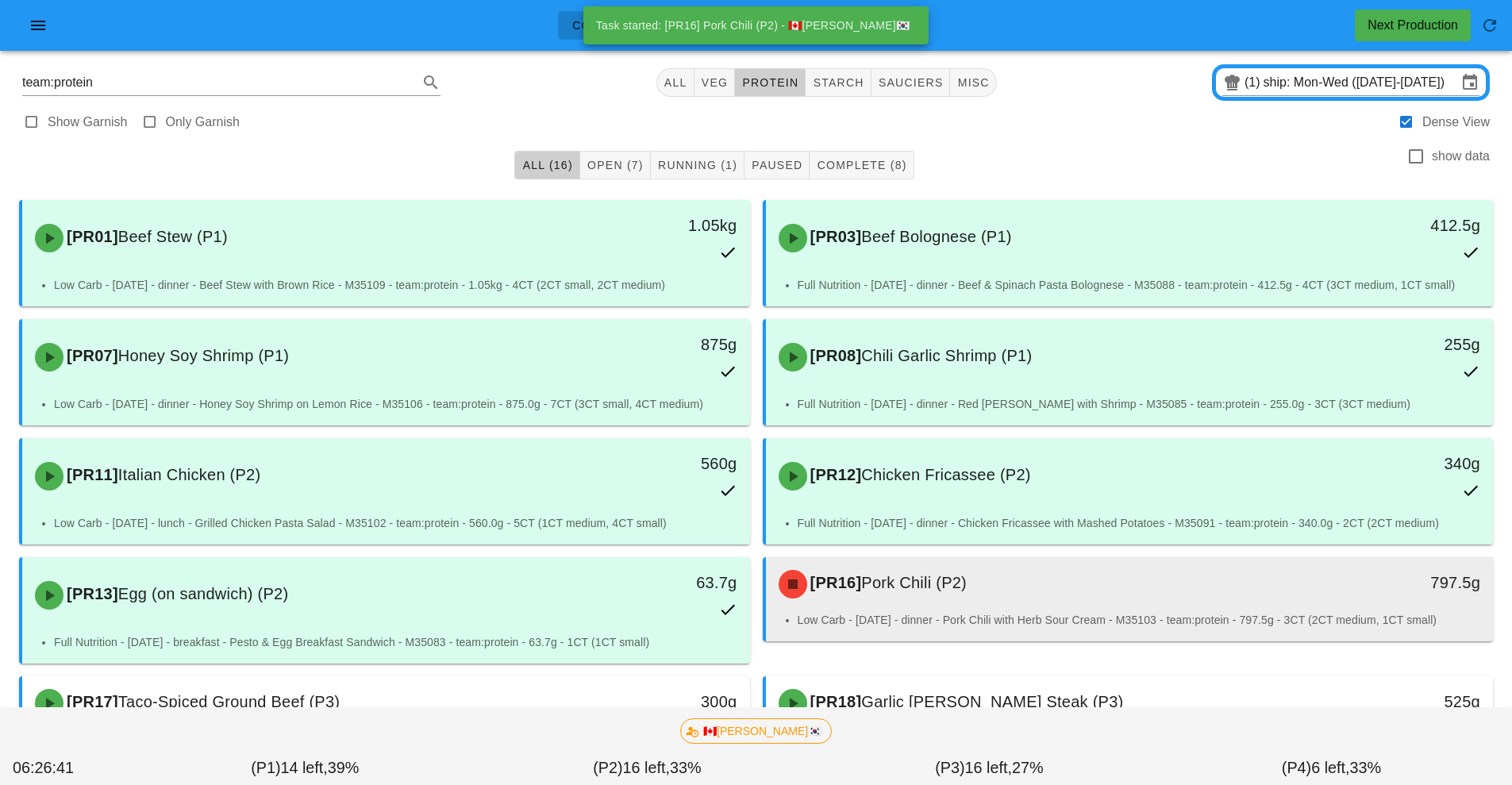
click at [995, 597] on div "[PR16] Pork Chili (P2)" at bounding box center [1040, 584] width 541 height 48
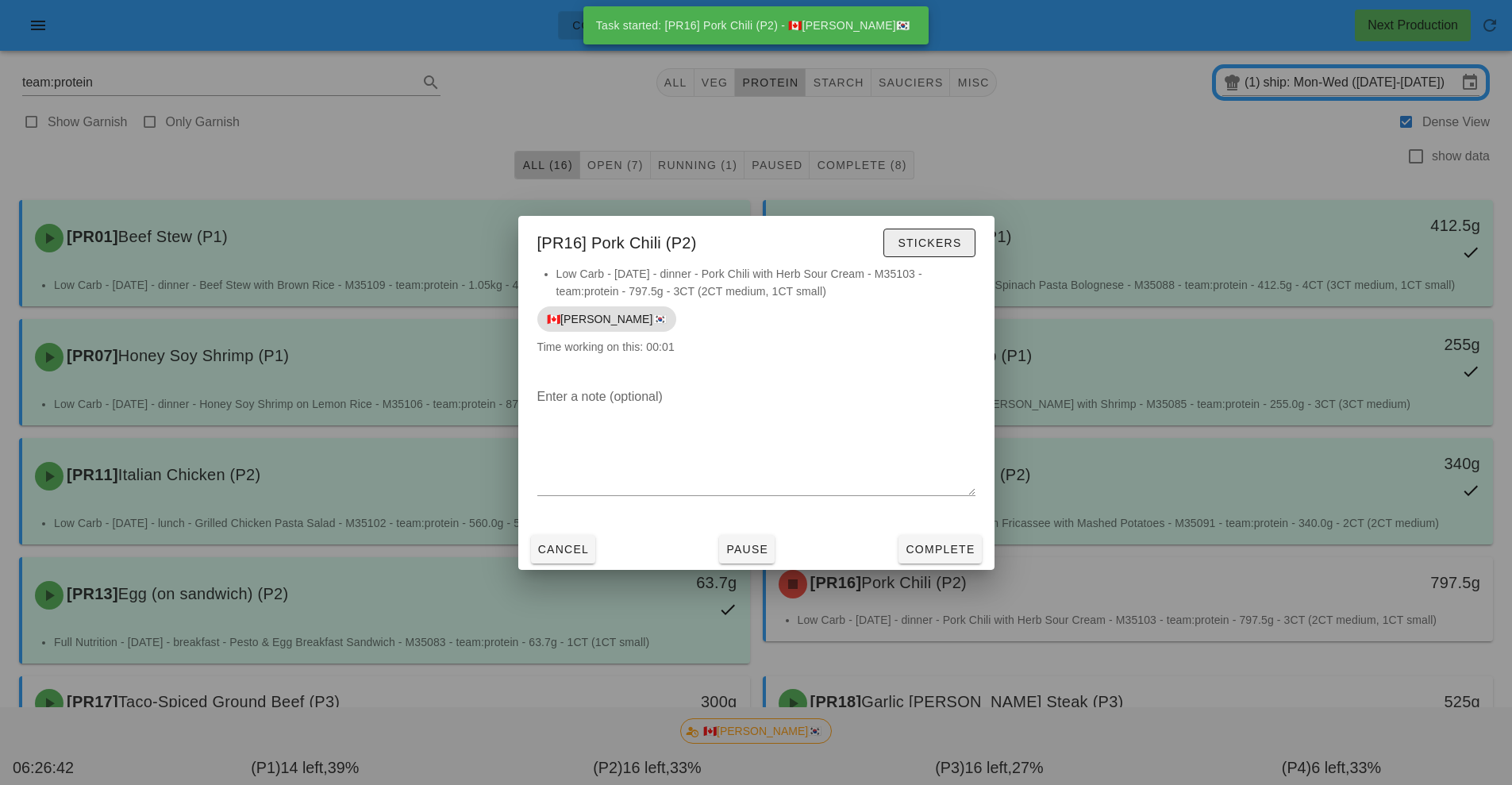
click at [943, 241] on span "Stickers" at bounding box center [929, 242] width 64 height 12
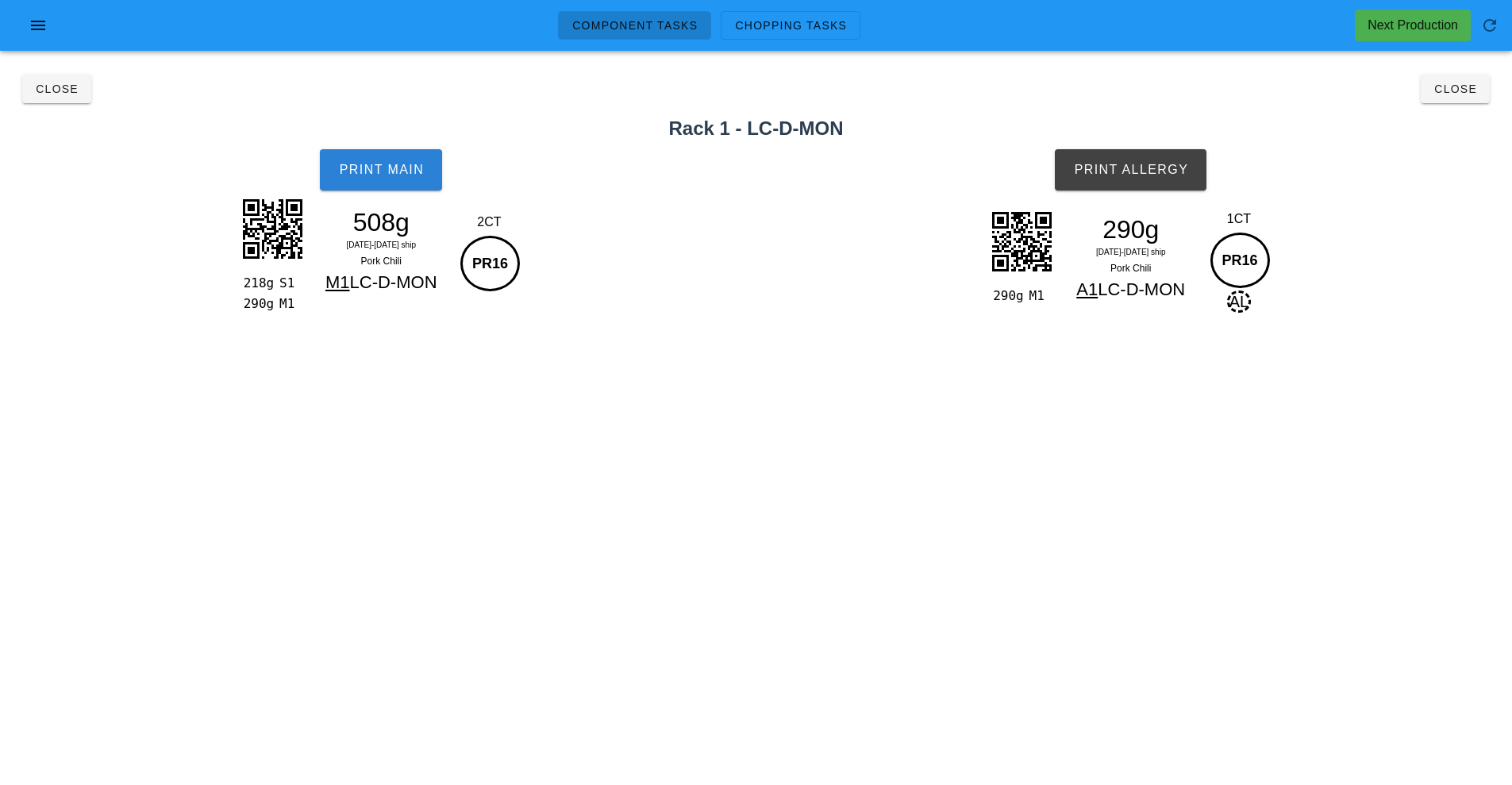
click at [404, 163] on span "Print Main" at bounding box center [381, 170] width 86 height 14
click at [1162, 185] on button "Print Allergy" at bounding box center [1130, 170] width 152 height 41
click at [1462, 100] on button "Close" at bounding box center [1456, 89] width 69 height 29
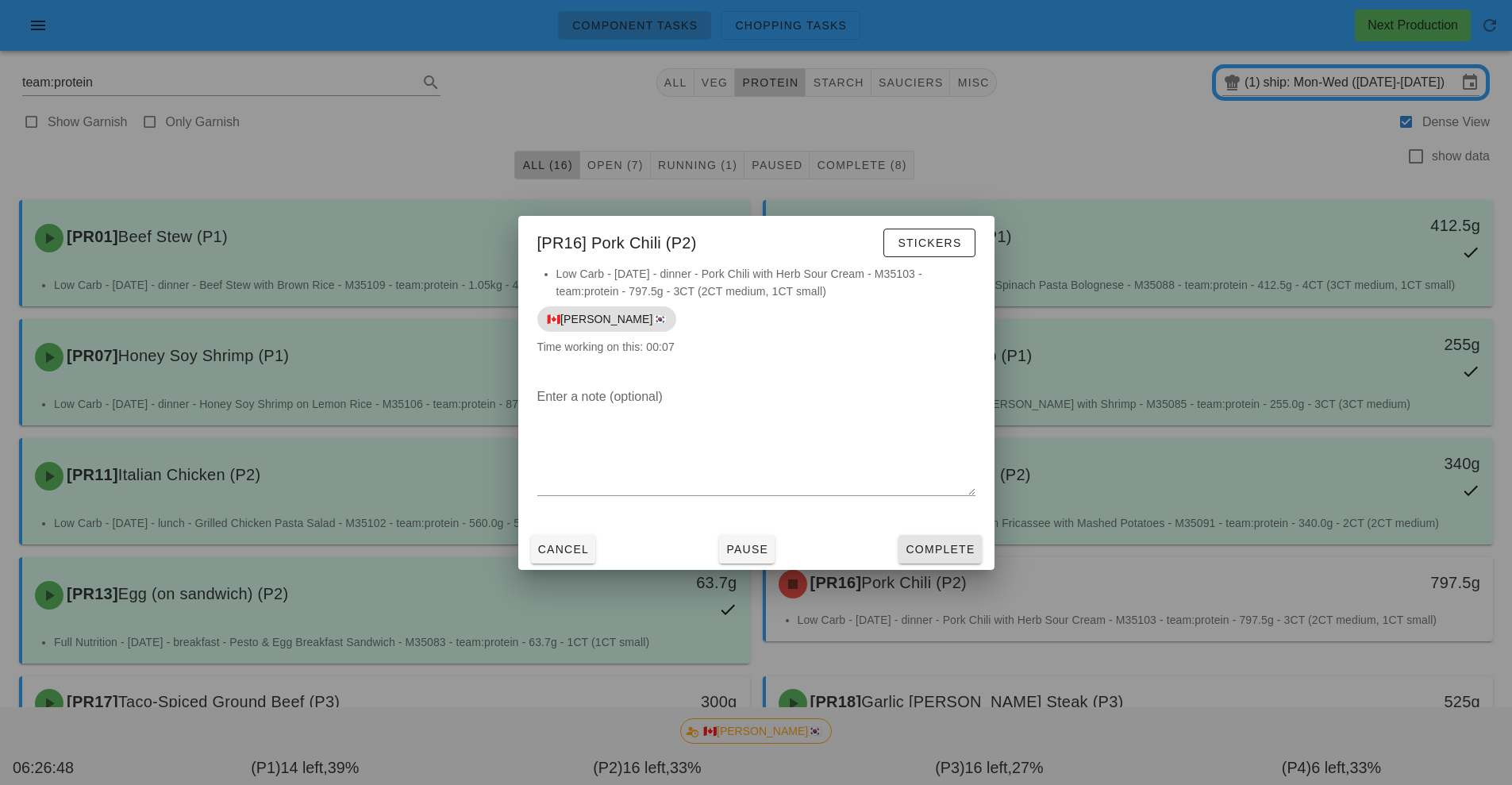
click at [934, 549] on span "Complete" at bounding box center [939, 549] width 70 height 12
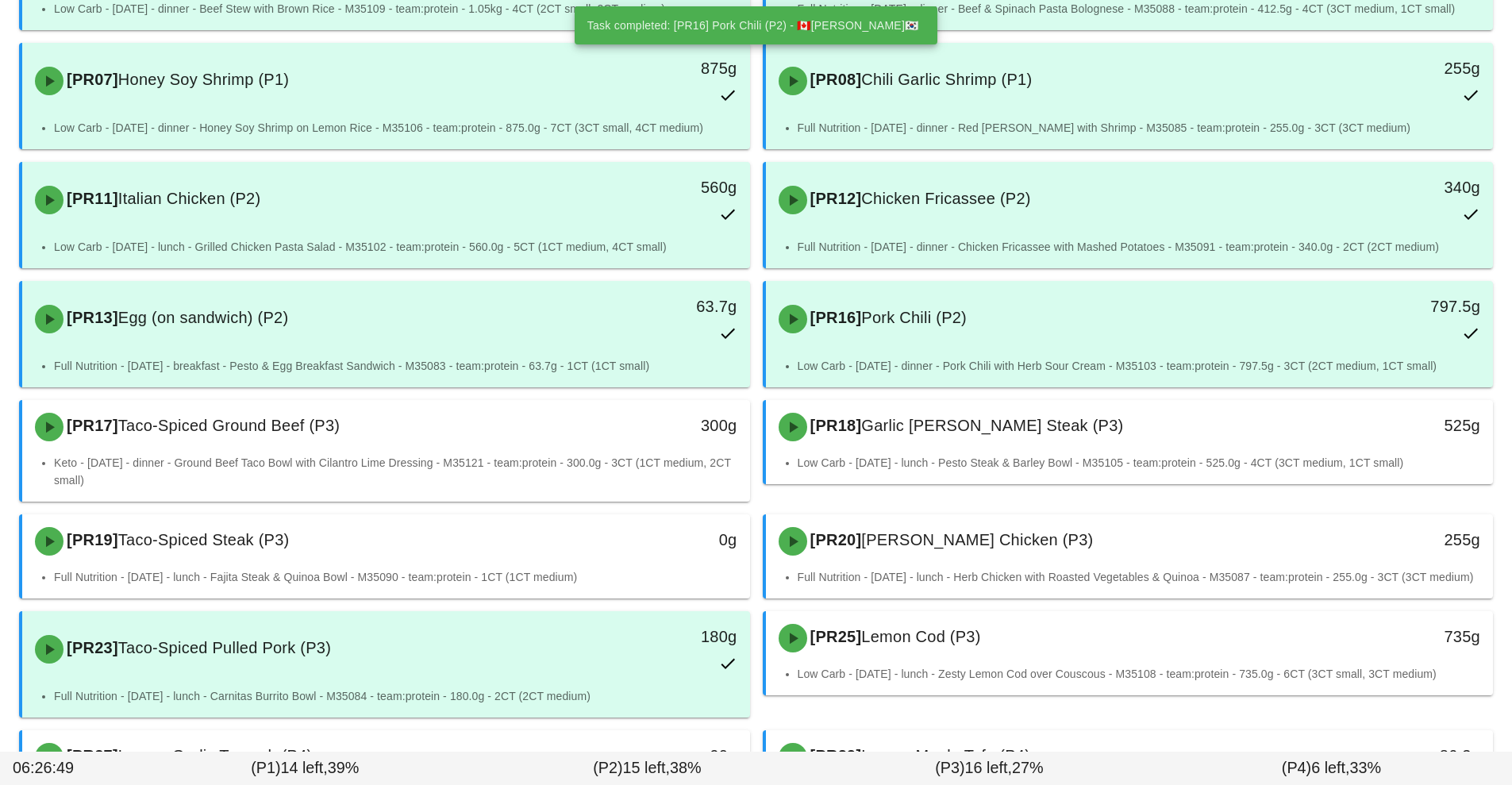
scroll to position [296, 0]
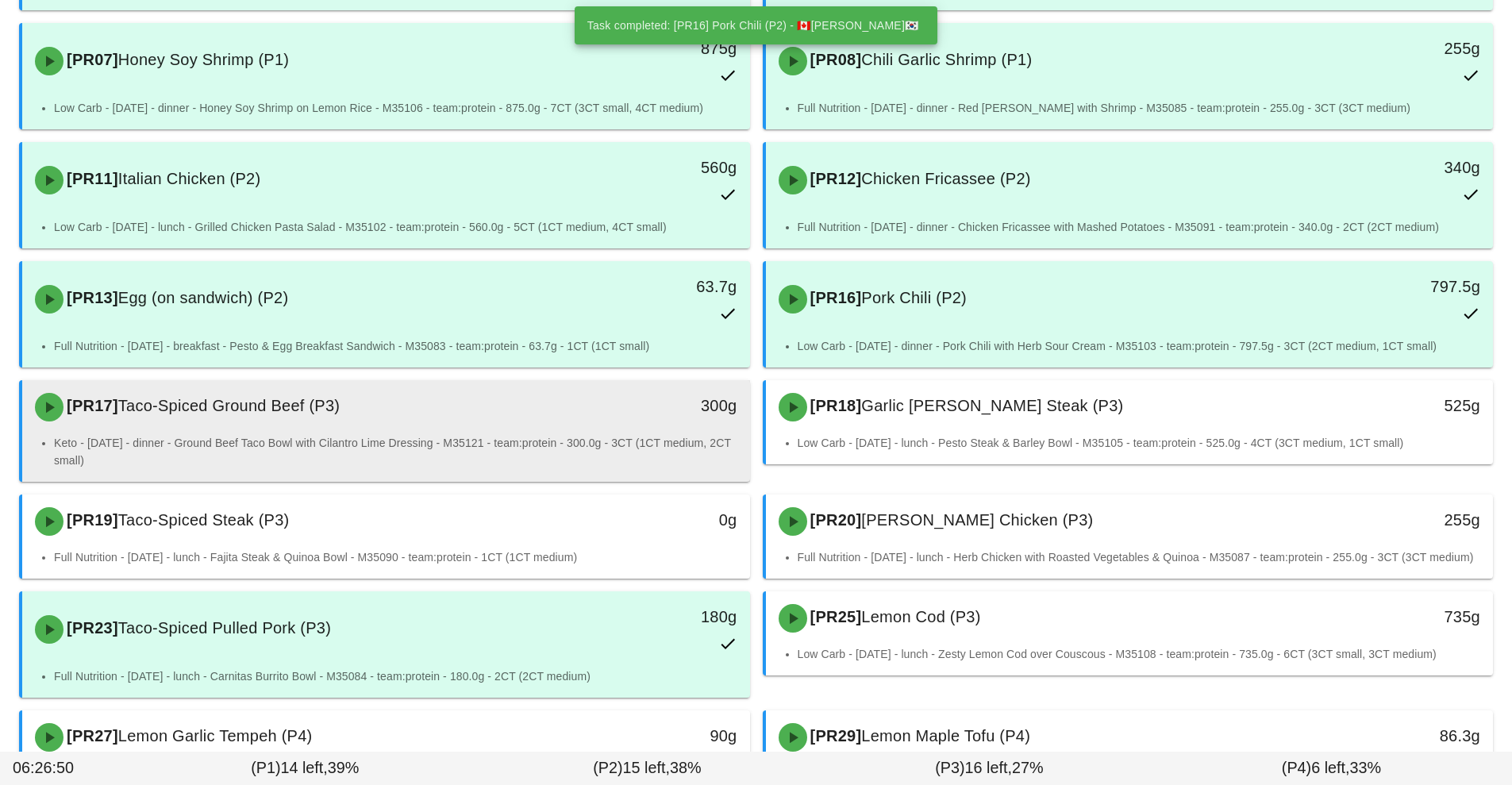
click at [554, 437] on li "Keto - [DATE] - dinner - Ground Beef Taco Bowl with Cilantro Lime Dressing - M3…" at bounding box center [396, 451] width 684 height 35
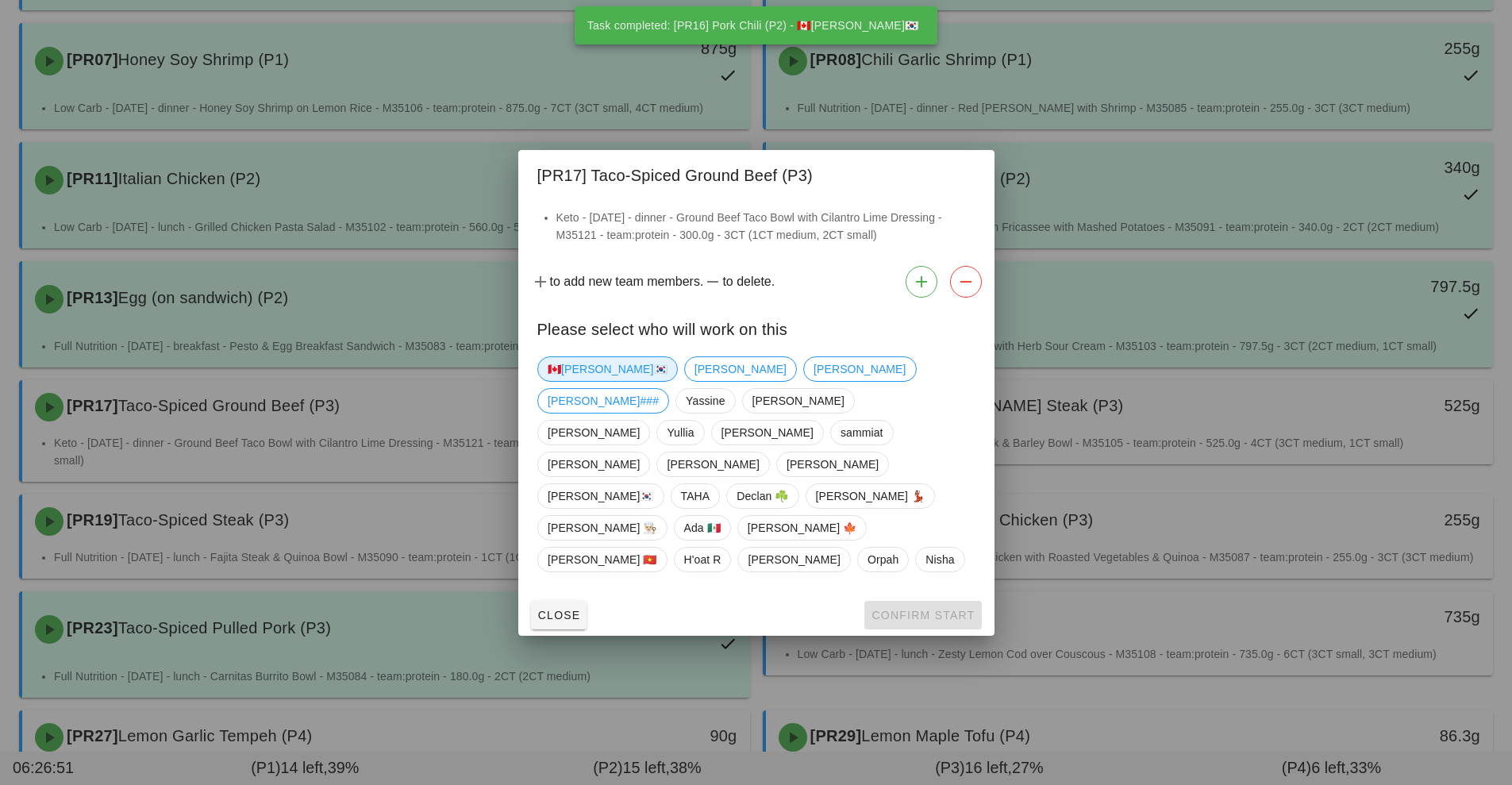
click at [571, 381] on span "🇨🇦[PERSON_NAME]🇰🇷" at bounding box center [607, 369] width 119 height 24
click at [916, 609] on span "Confirm Start" at bounding box center [923, 614] width 104 height 12
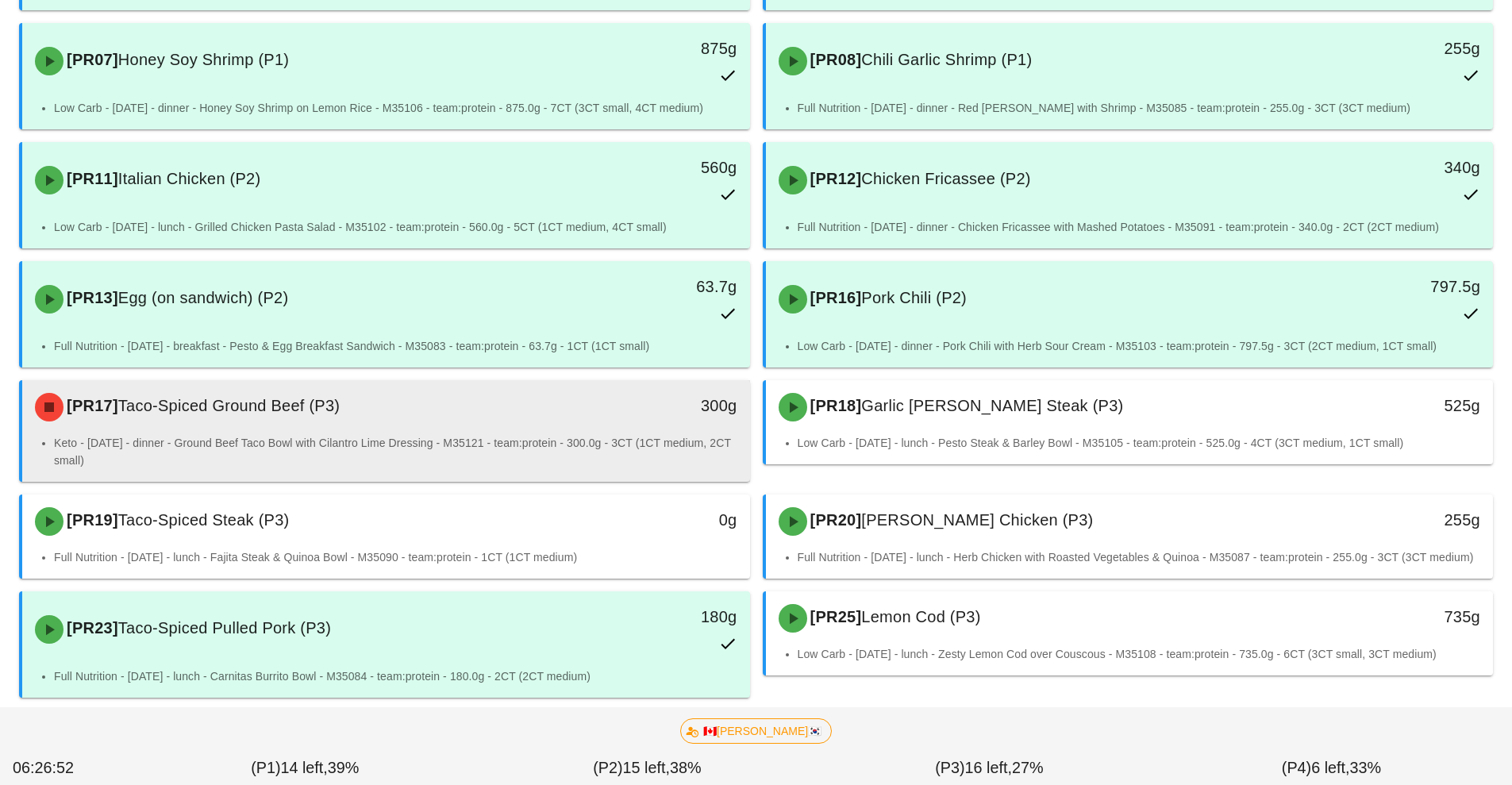
click at [620, 436] on li "Keto - [DATE] - dinner - Ground Beef Taco Bowl with Cilantro Lime Dressing - M3…" at bounding box center [396, 451] width 684 height 35
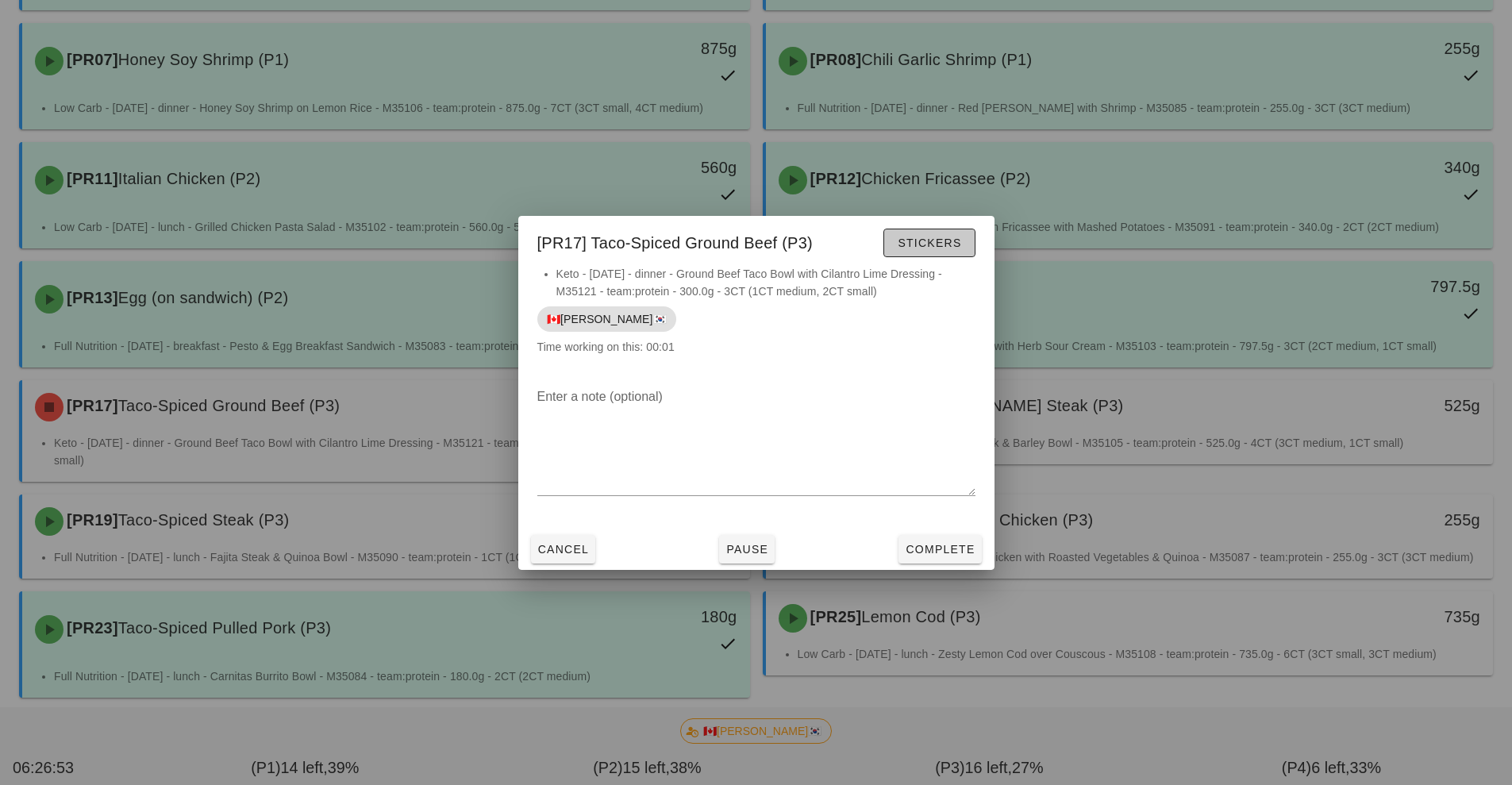
click at [950, 243] on span "Stickers" at bounding box center [929, 242] width 64 height 12
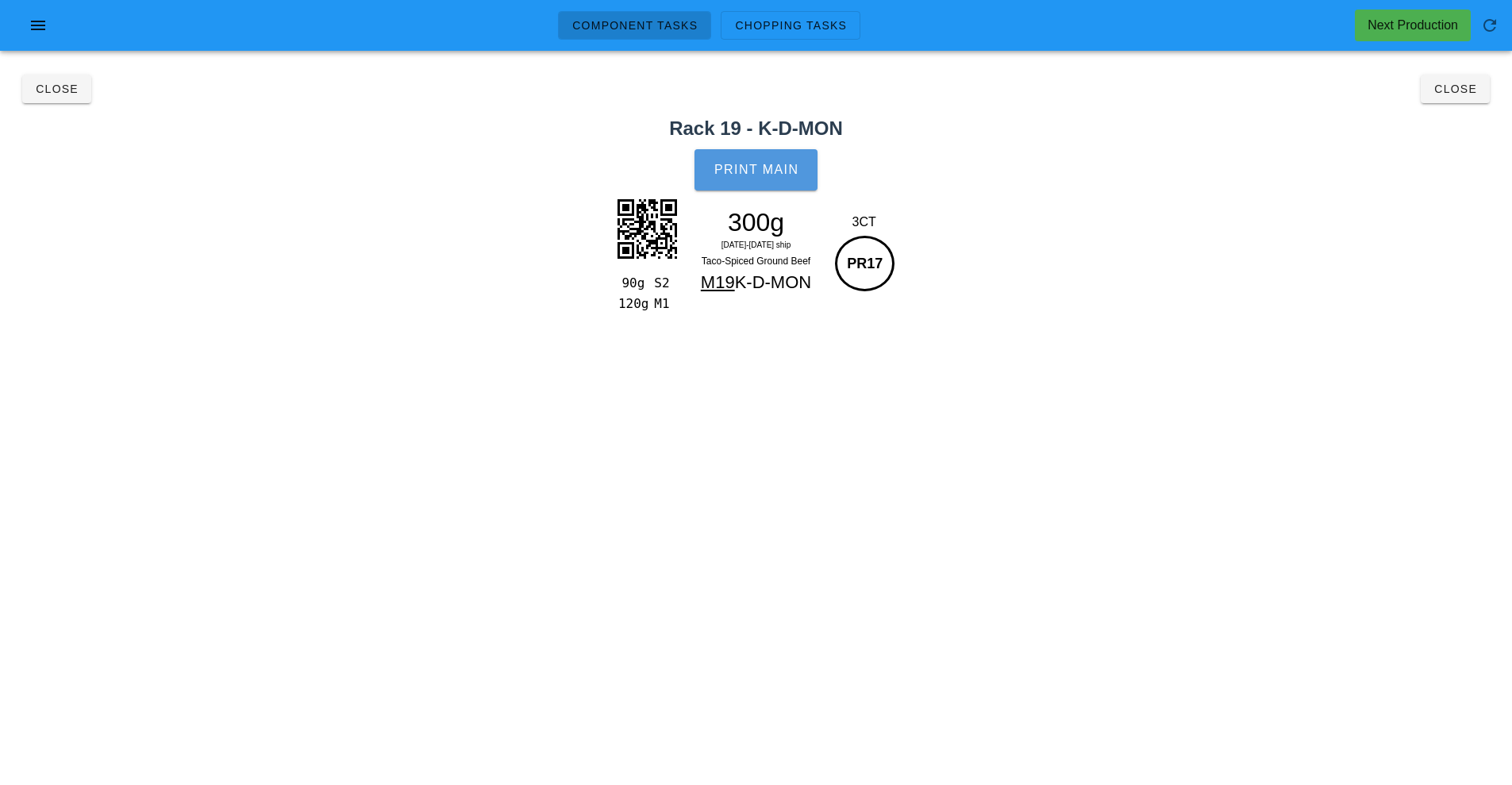
click at [780, 171] on span "Print Main" at bounding box center [756, 170] width 86 height 14
click at [1453, 89] on span "Close" at bounding box center [1455, 88] width 44 height 12
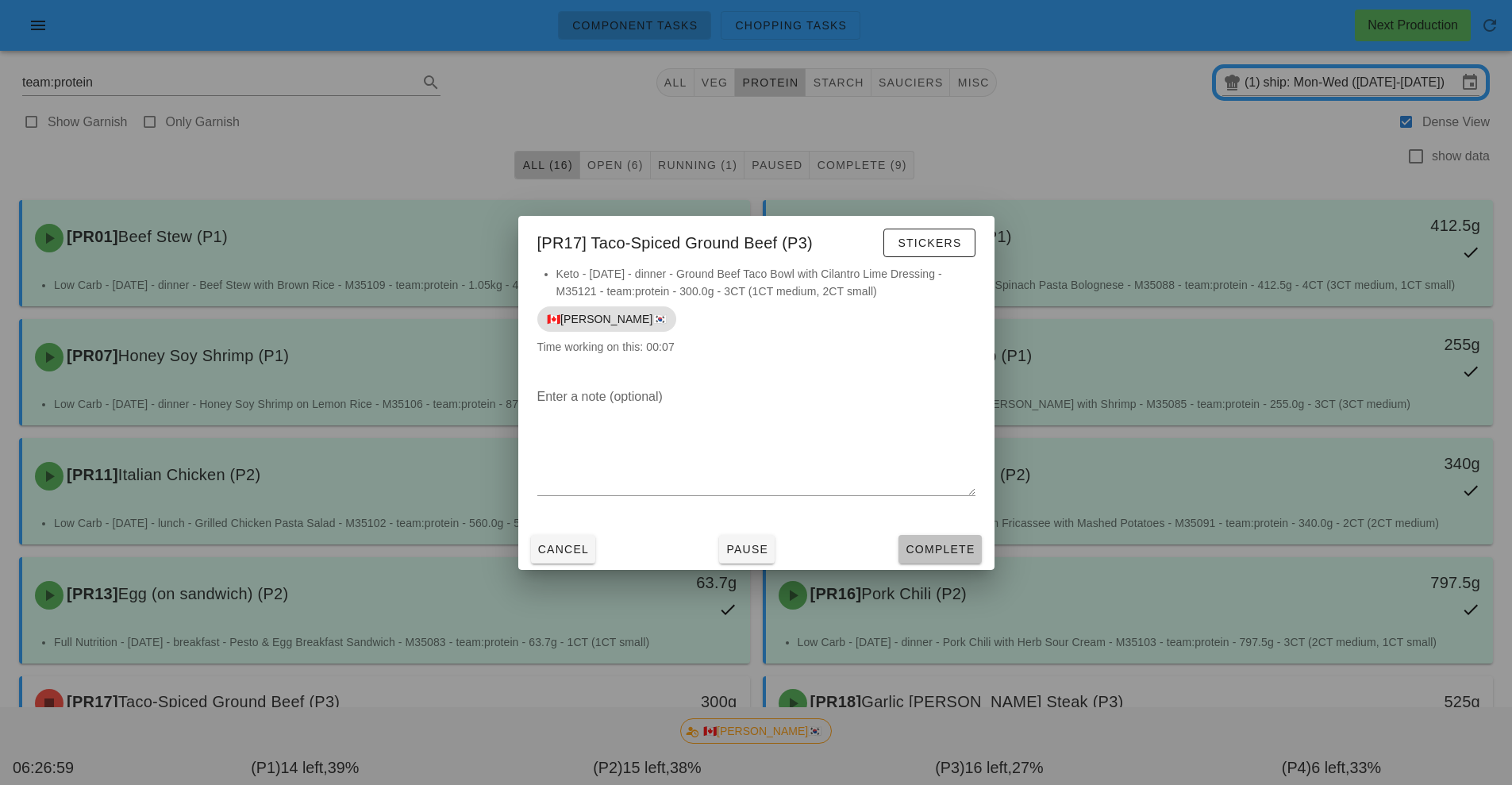
click at [915, 561] on button "Complete" at bounding box center [940, 549] width 82 height 29
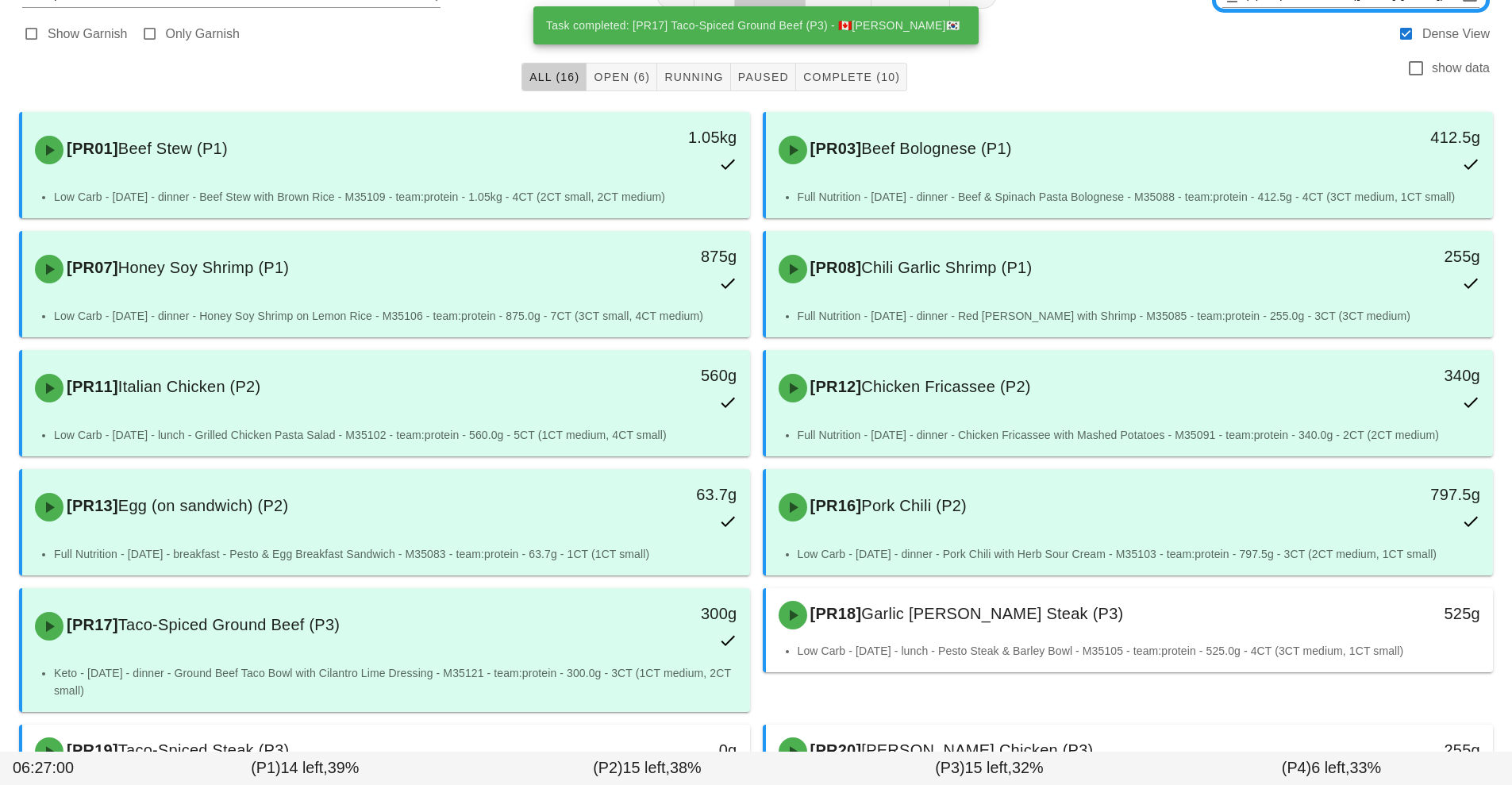
scroll to position [224, 0]
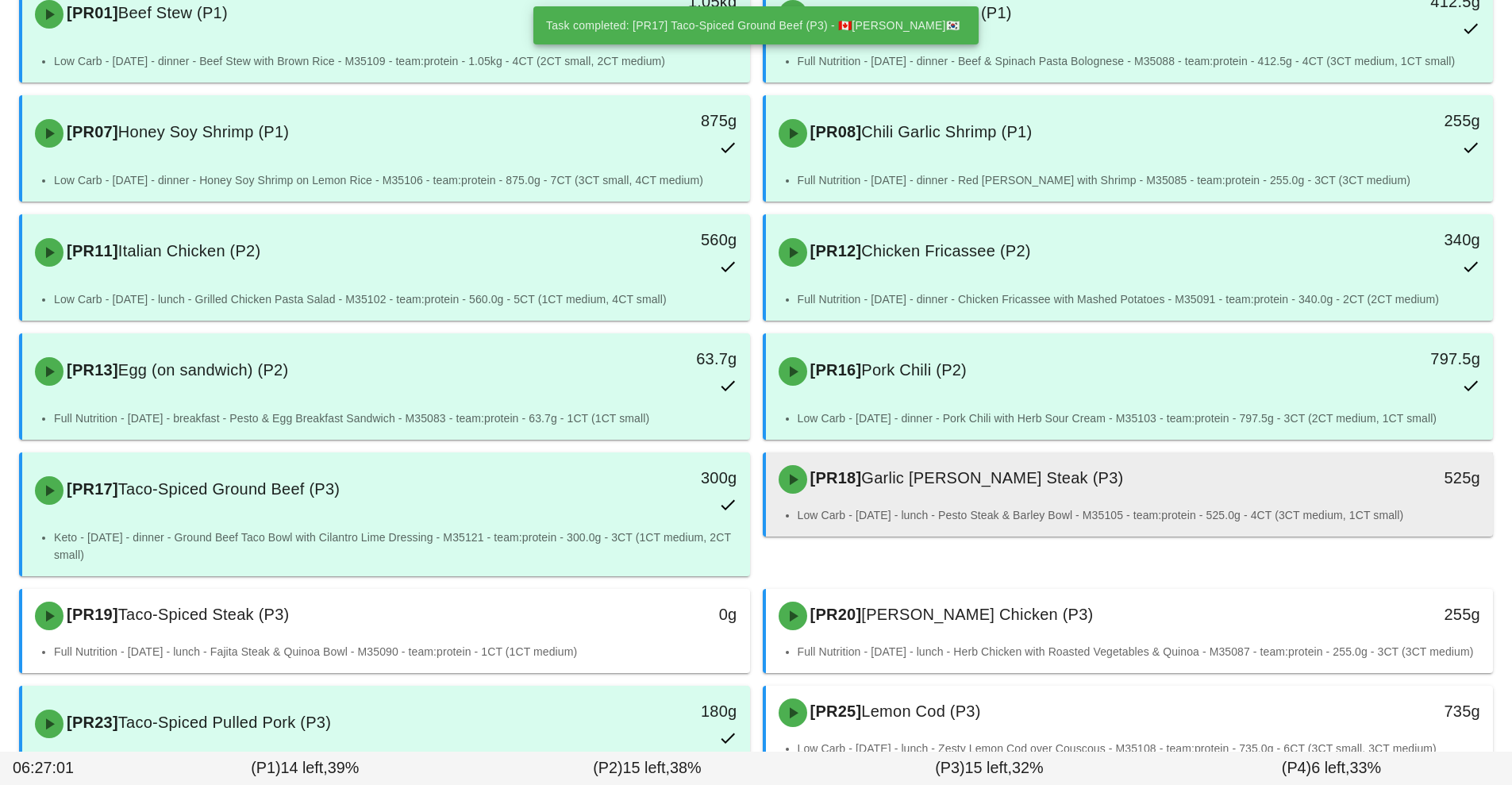
click at [1047, 486] on span "Garlic [PERSON_NAME] Steak (P3)" at bounding box center [992, 477] width 262 height 17
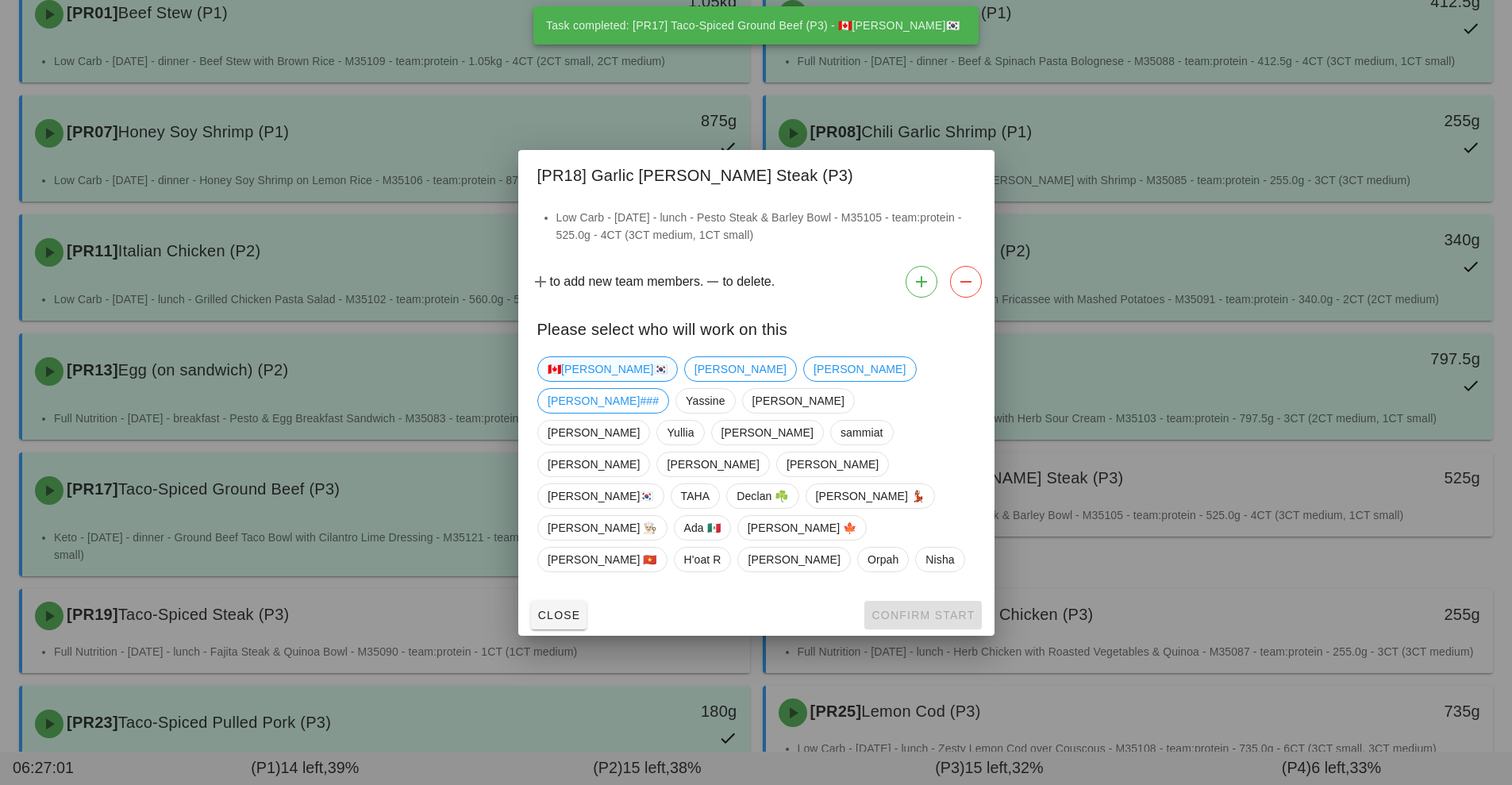
click at [588, 381] on span "🇨🇦[PERSON_NAME]🇰🇷" at bounding box center [607, 369] width 119 height 24
click at [919, 609] on span "Confirm Start" at bounding box center [923, 614] width 104 height 12
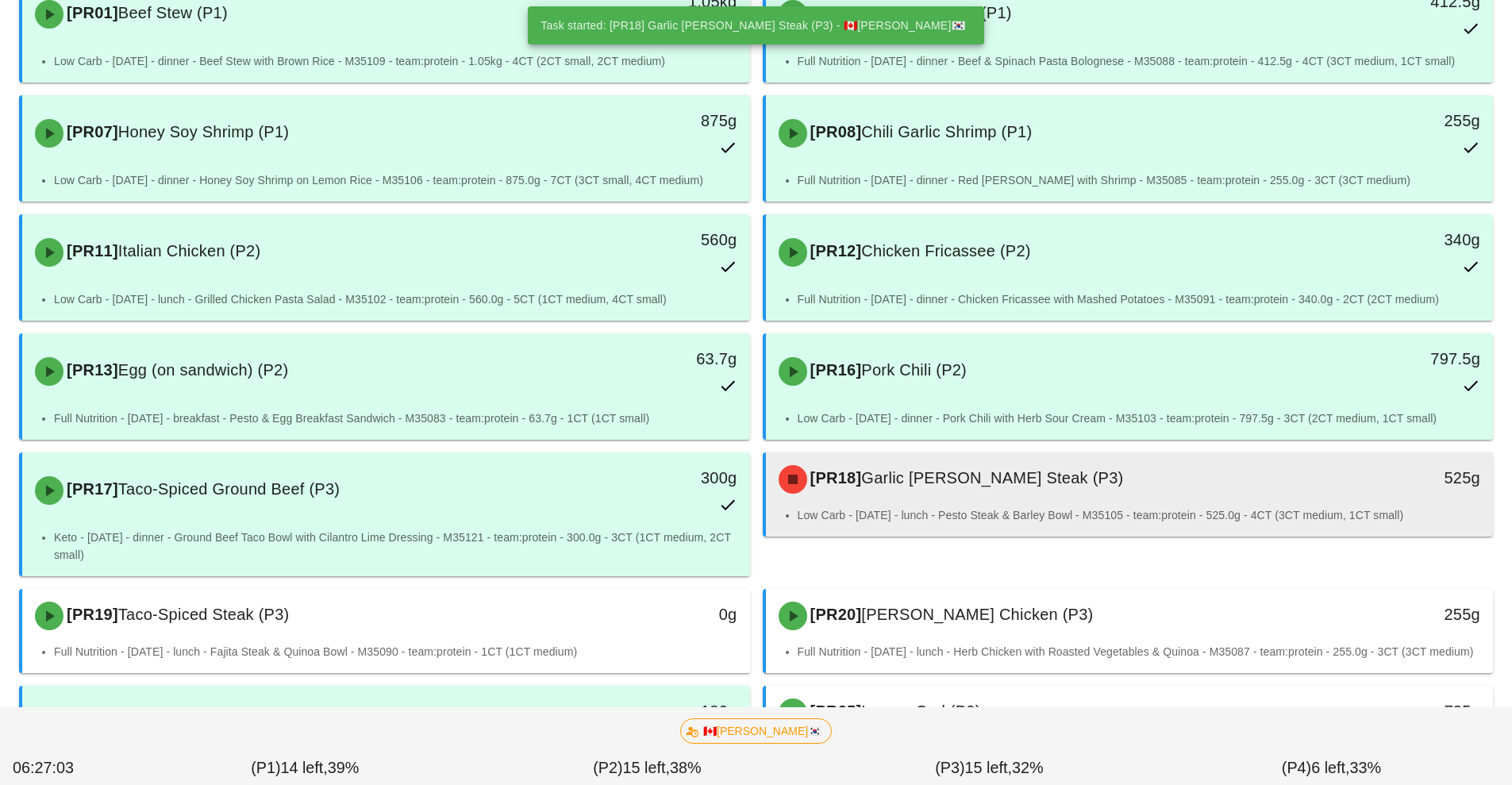
click at [1017, 491] on div "[PR18] Garlic [PERSON_NAME] Steak (P3)" at bounding box center [1040, 479] width 541 height 48
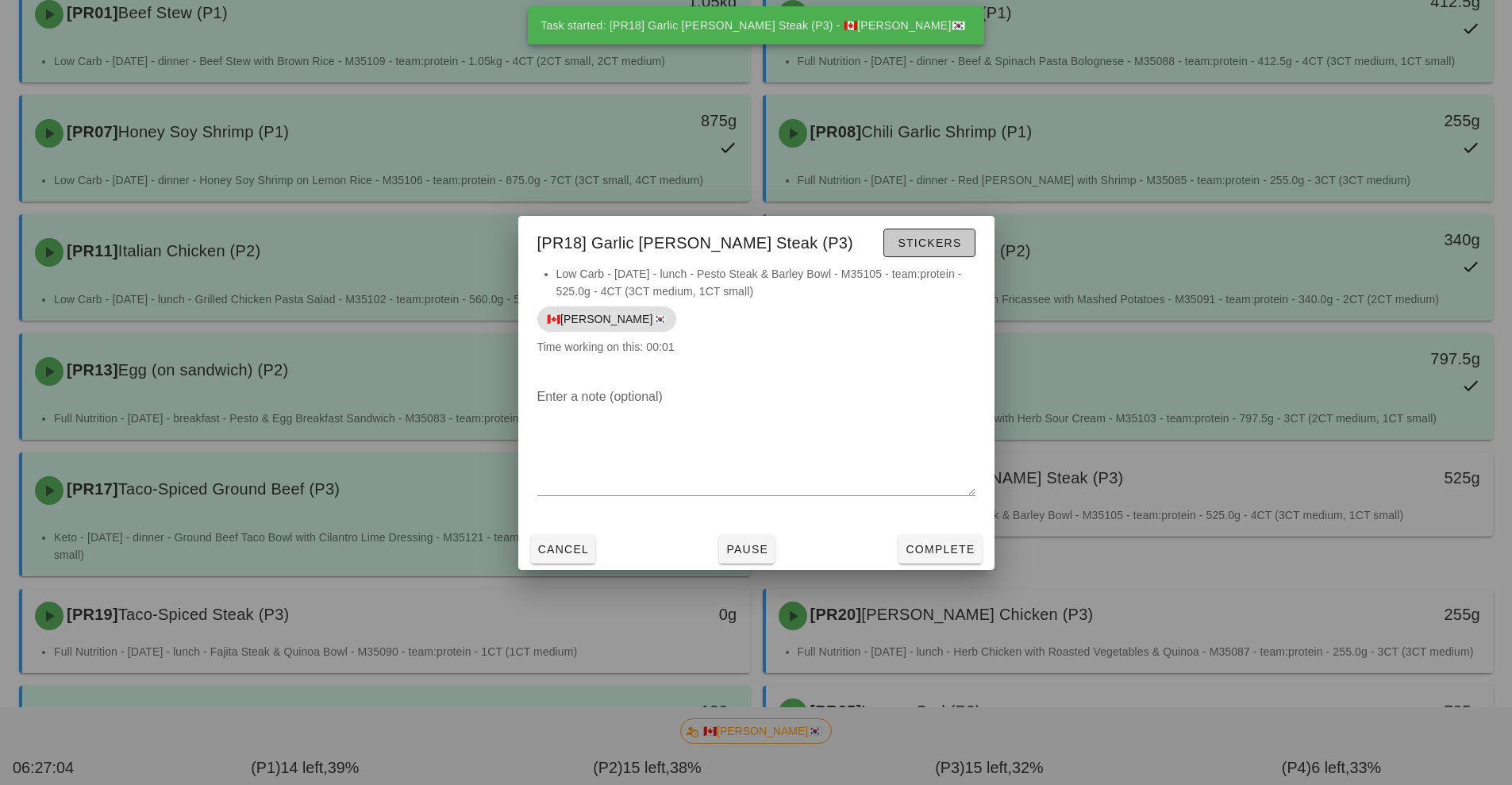
click at [948, 242] on span "Stickers" at bounding box center [929, 242] width 64 height 12
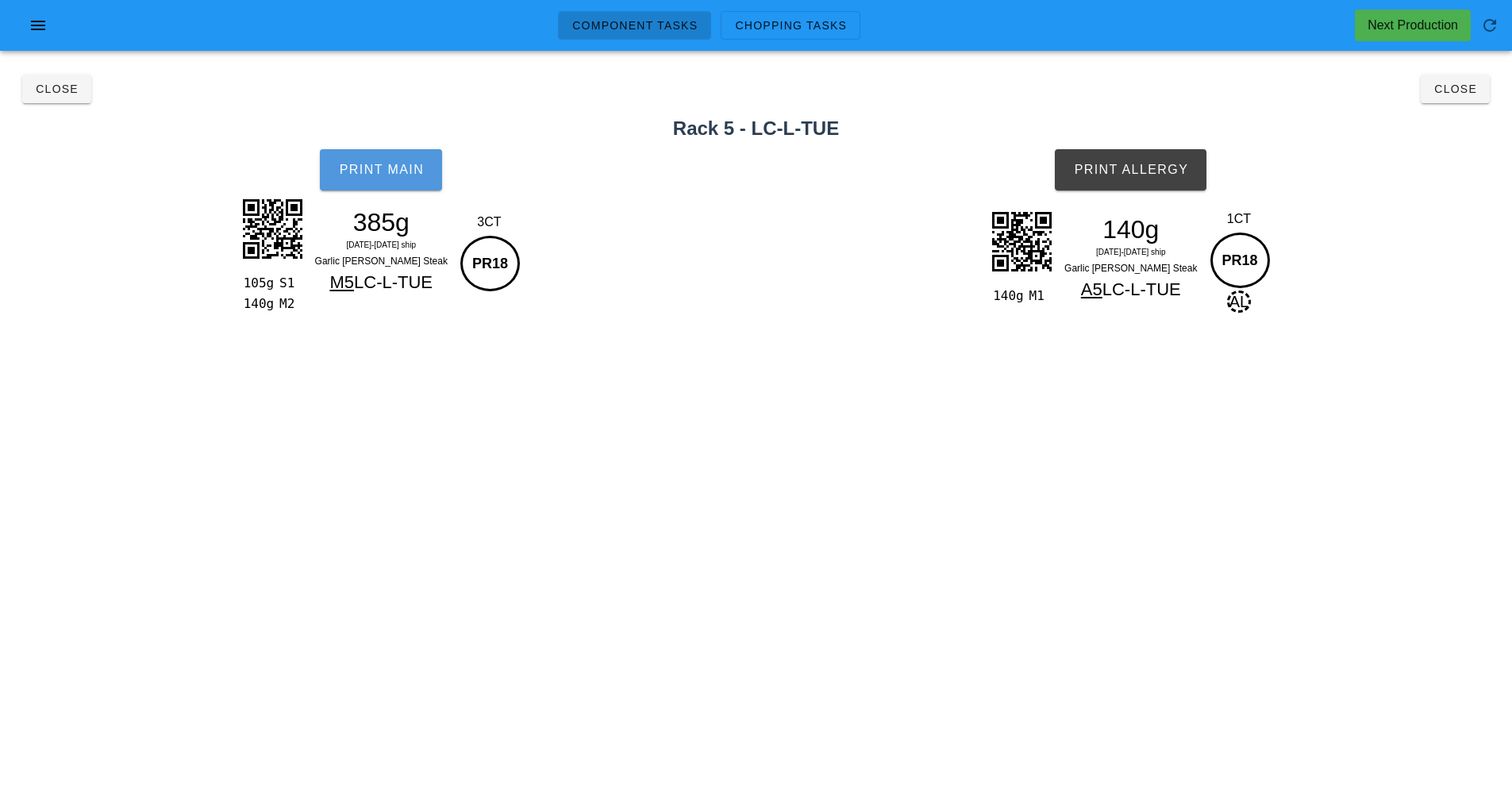
click at [386, 185] on button "Print Main" at bounding box center [381, 170] width 122 height 41
click at [1181, 179] on button "Print Allergy" at bounding box center [1130, 170] width 152 height 41
click at [1449, 91] on span "Close" at bounding box center [1455, 88] width 44 height 12
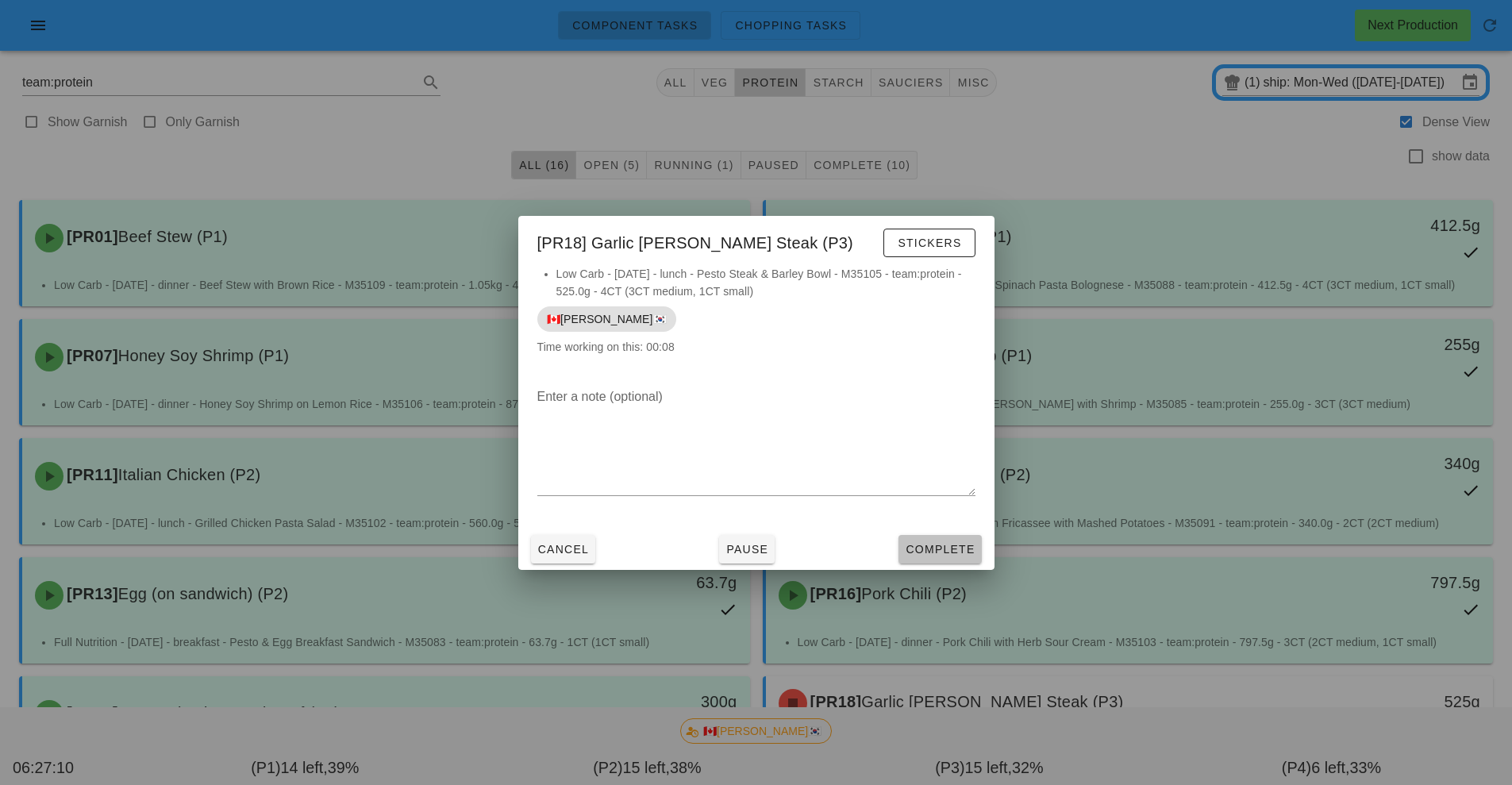
click at [934, 558] on button "Complete" at bounding box center [940, 549] width 82 height 29
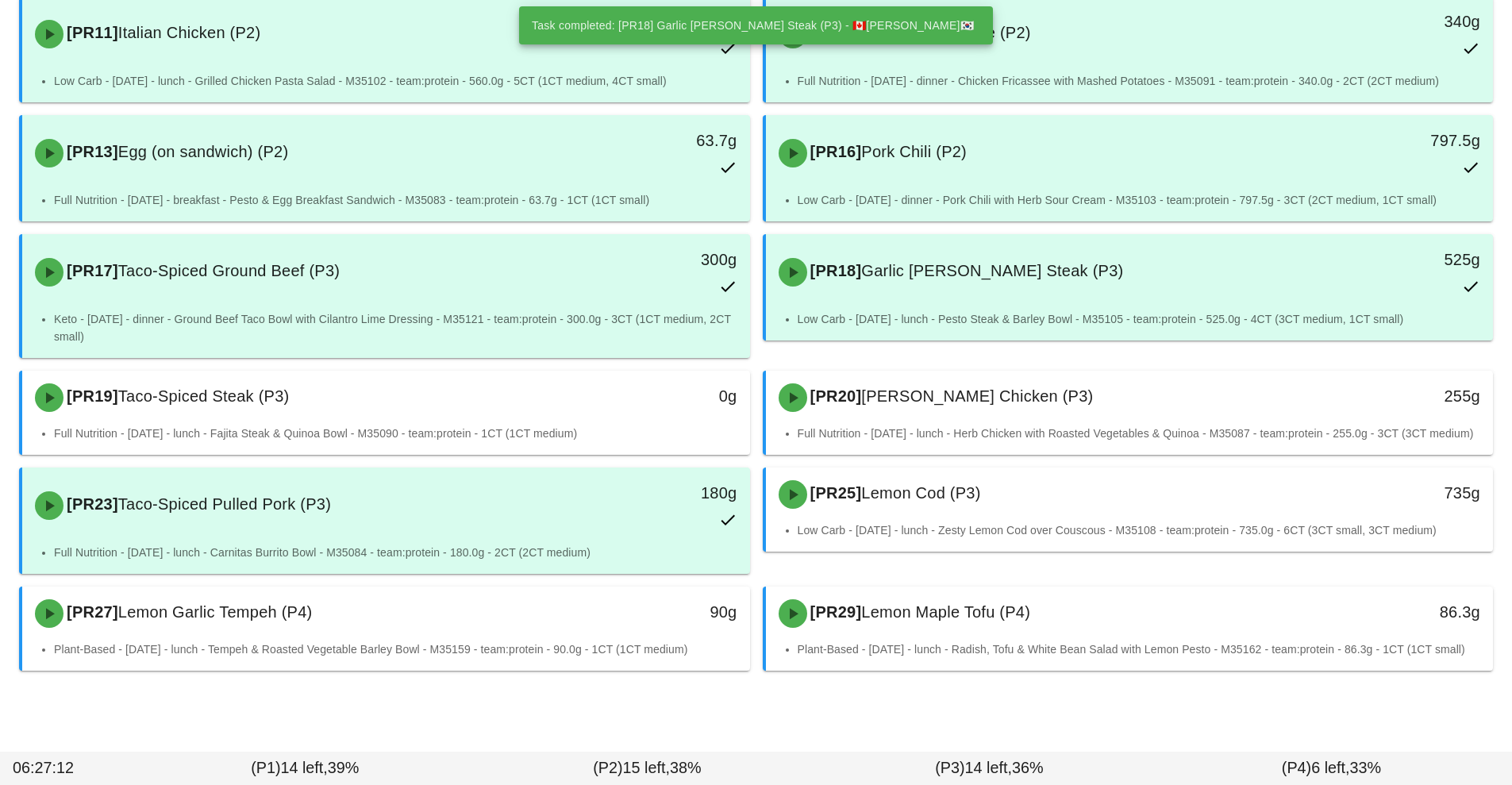
scroll to position [477, 0]
click at [510, 384] on div "[PR19] Taco-Spiced Steak (P3)" at bounding box center [296, 398] width 541 height 48
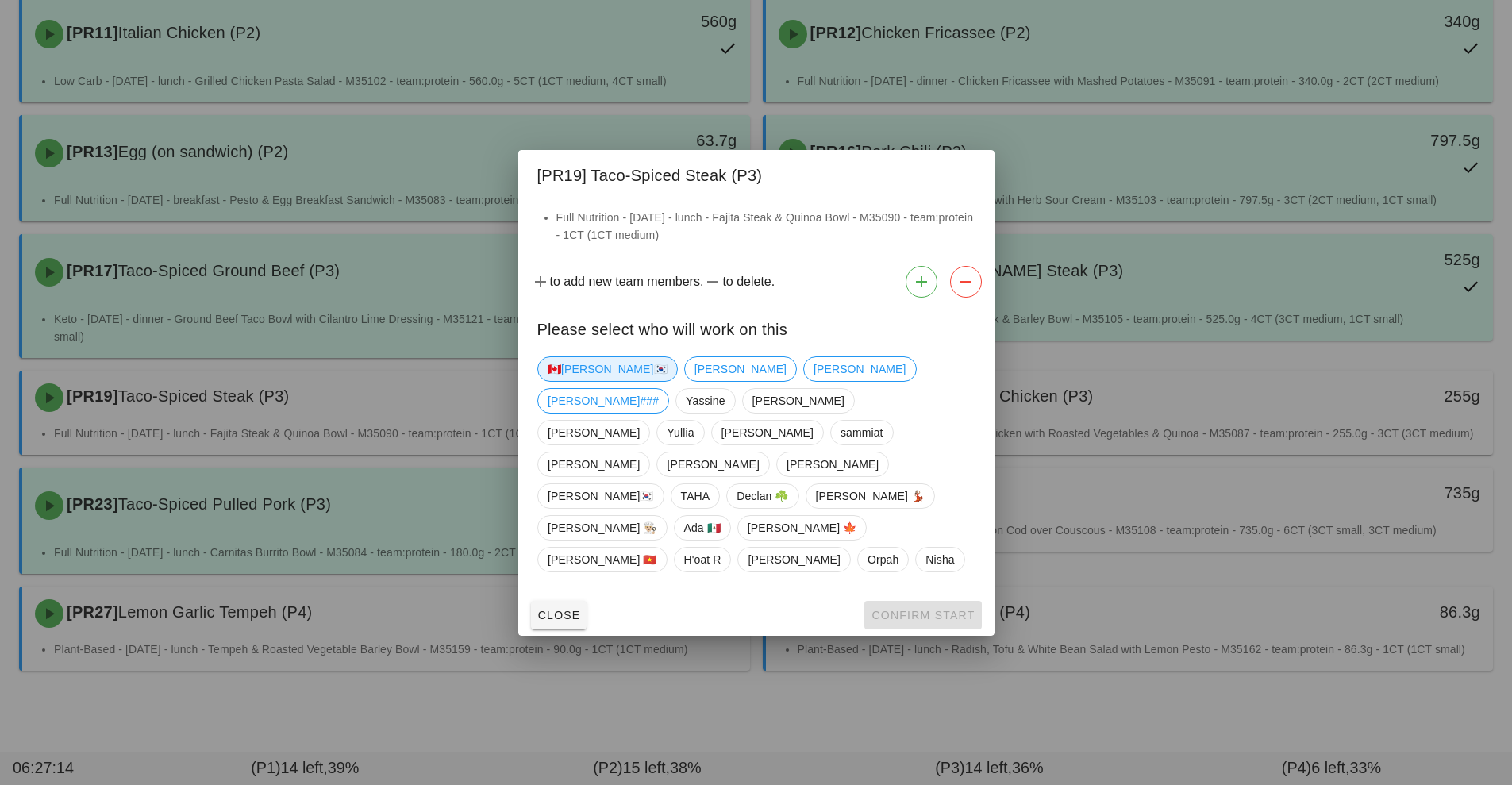
click at [583, 381] on span "🇨🇦[PERSON_NAME]🇰🇷" at bounding box center [607, 369] width 119 height 24
click at [936, 609] on span "Confirm Start" at bounding box center [923, 614] width 104 height 12
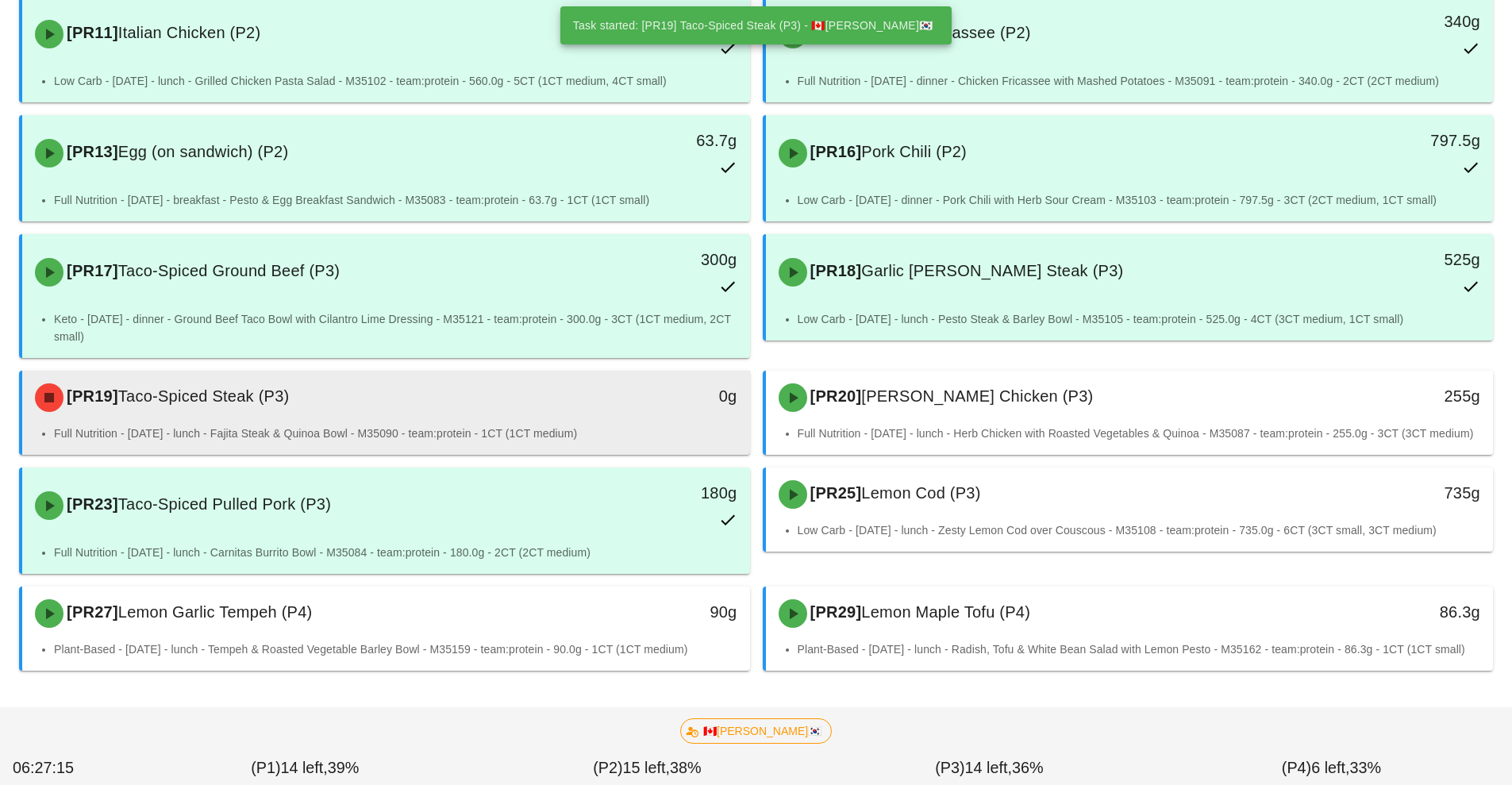
click at [587, 374] on div "0g" at bounding box center [656, 398] width 180 height 48
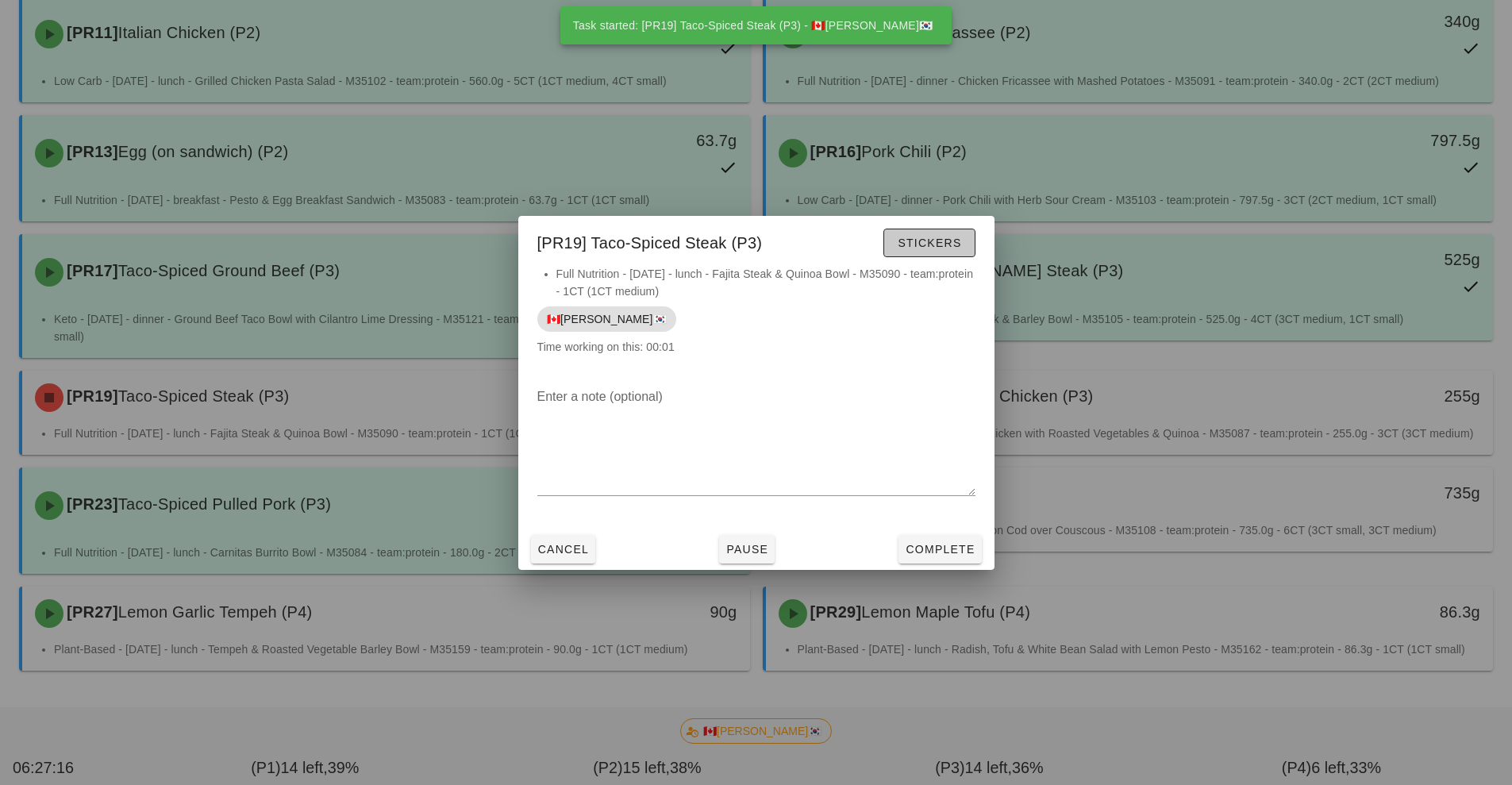
click at [941, 238] on span "Stickers" at bounding box center [929, 242] width 64 height 12
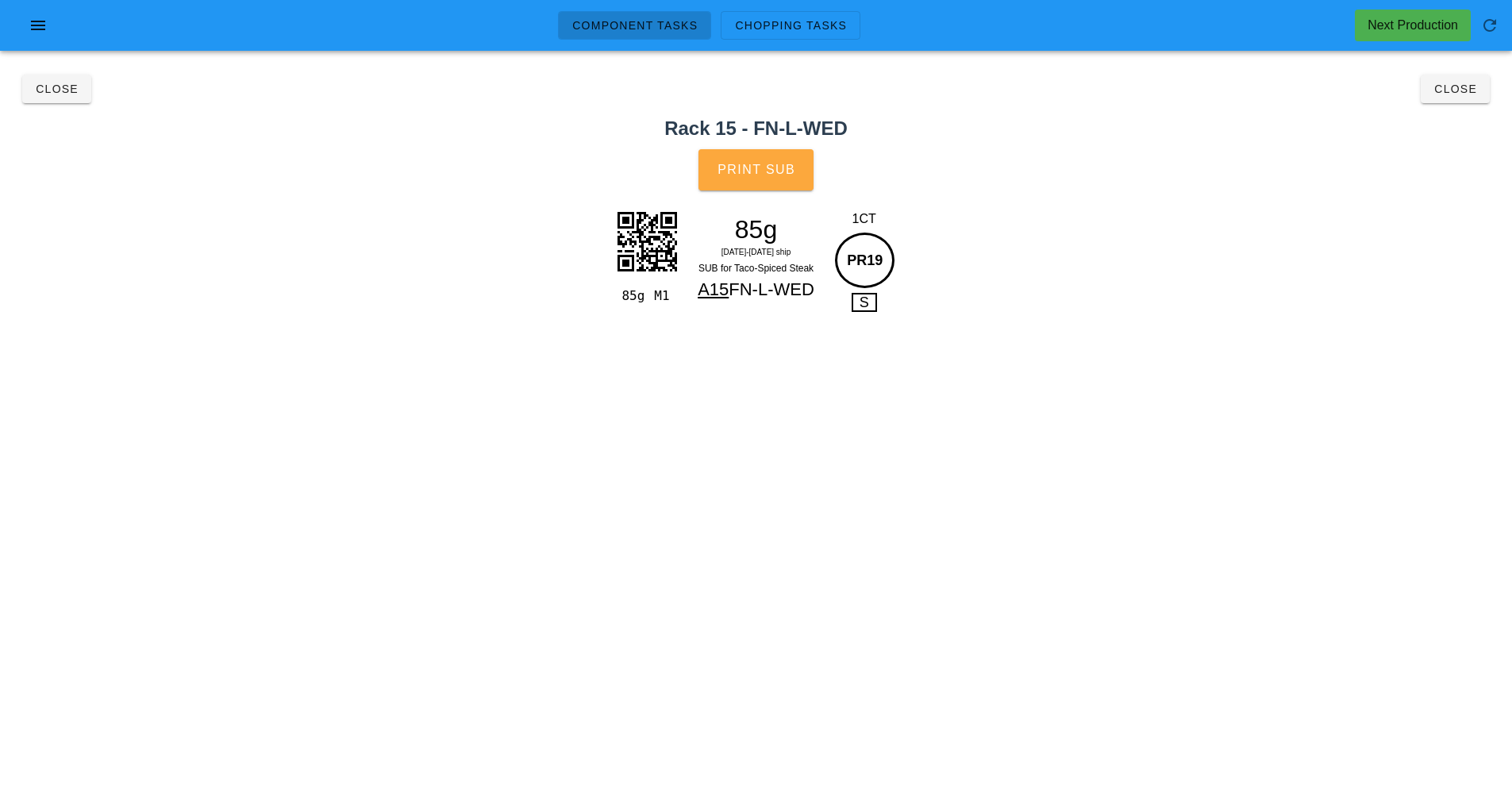
click at [762, 186] on button "Print Sub" at bounding box center [756, 170] width 116 height 41
click at [1476, 90] on span "Close" at bounding box center [1455, 88] width 44 height 12
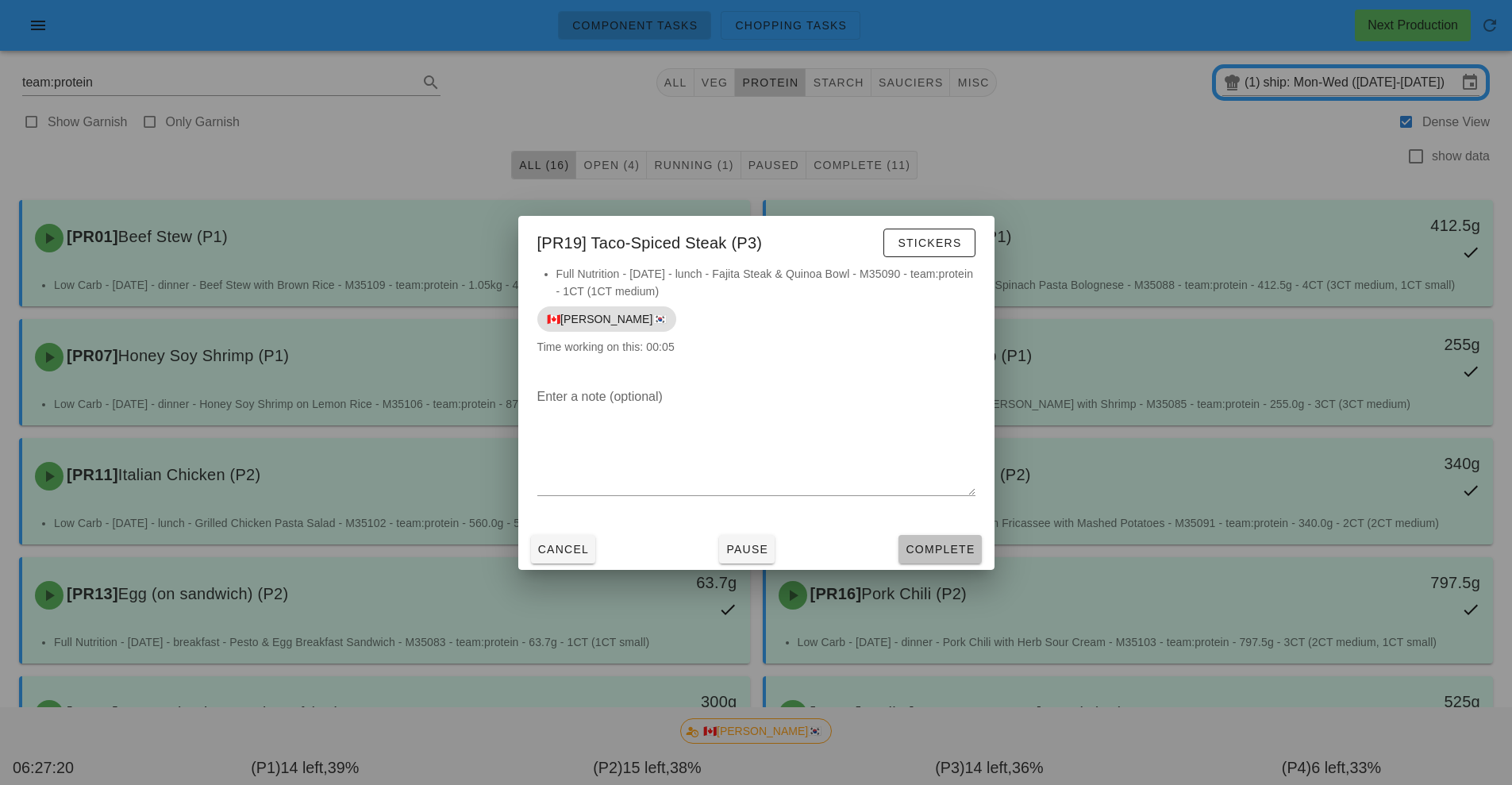
click at [941, 547] on span "Complete" at bounding box center [939, 549] width 70 height 12
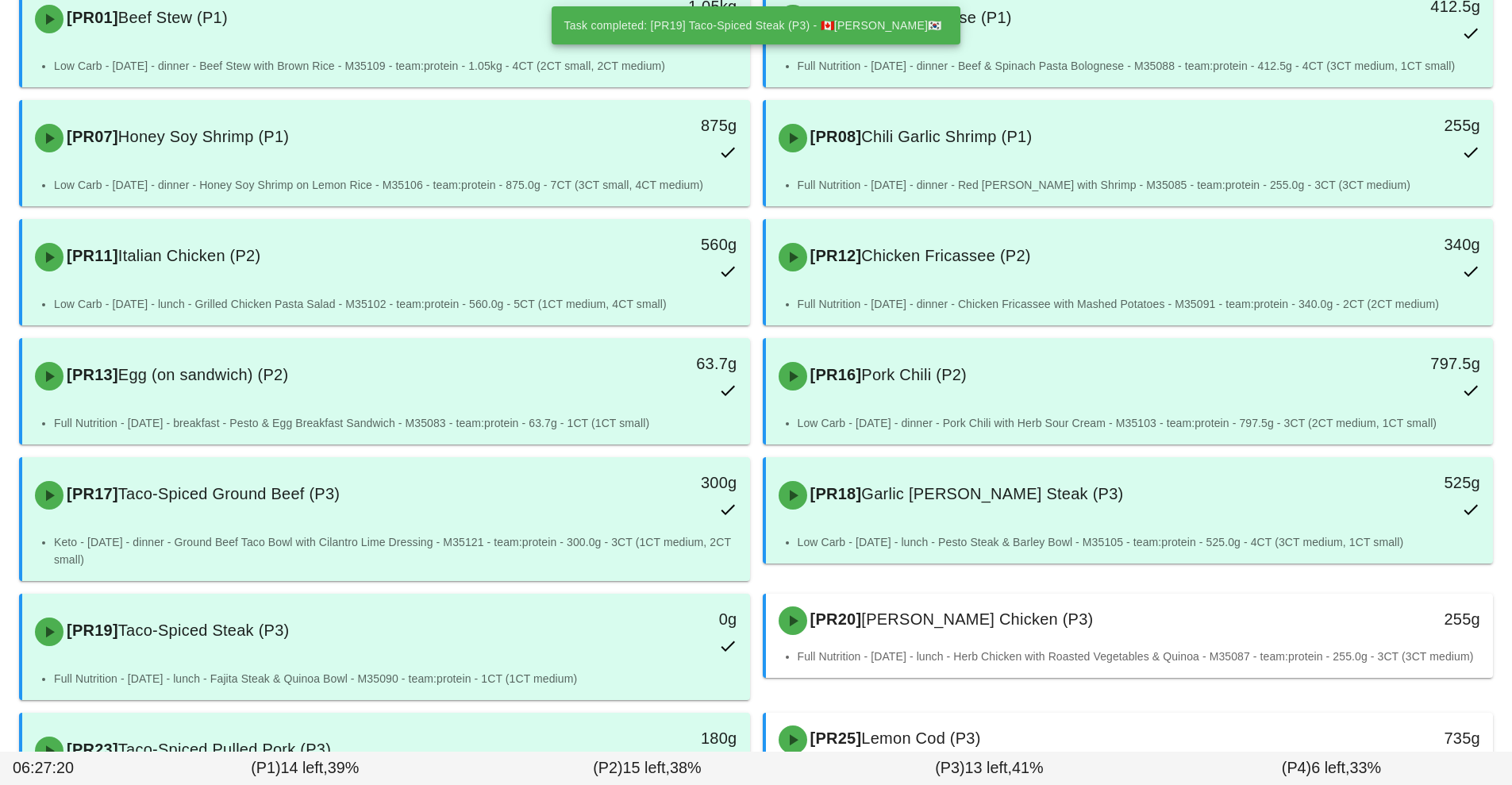
scroll to position [344, 0]
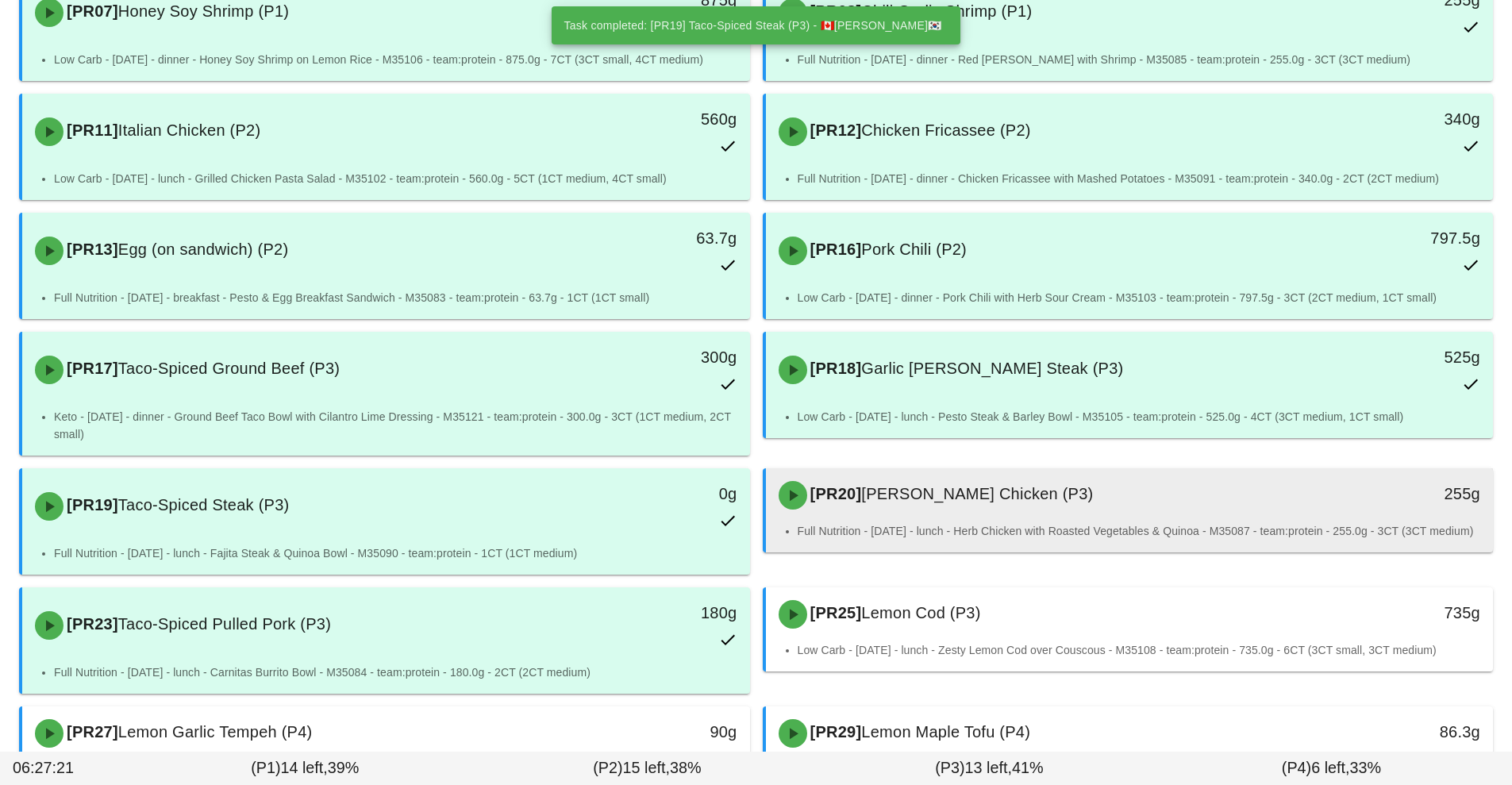
click at [1011, 507] on div "[PR20] [PERSON_NAME] Chicken (P3)" at bounding box center [1040, 495] width 541 height 48
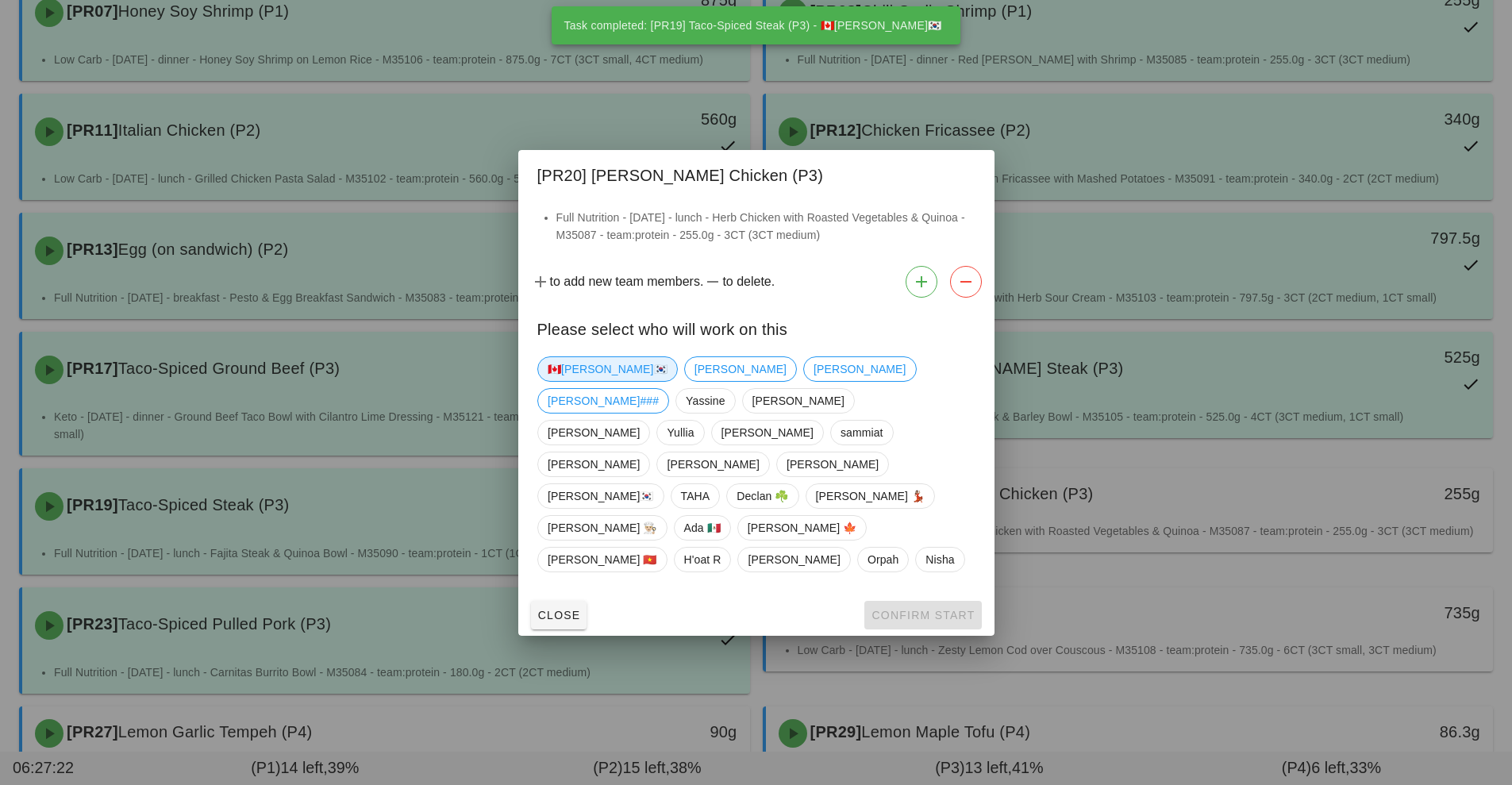
click at [568, 381] on span "🇨🇦[PERSON_NAME]🇰🇷" at bounding box center [607, 369] width 119 height 24
click at [929, 609] on span "Confirm Start" at bounding box center [923, 614] width 104 height 12
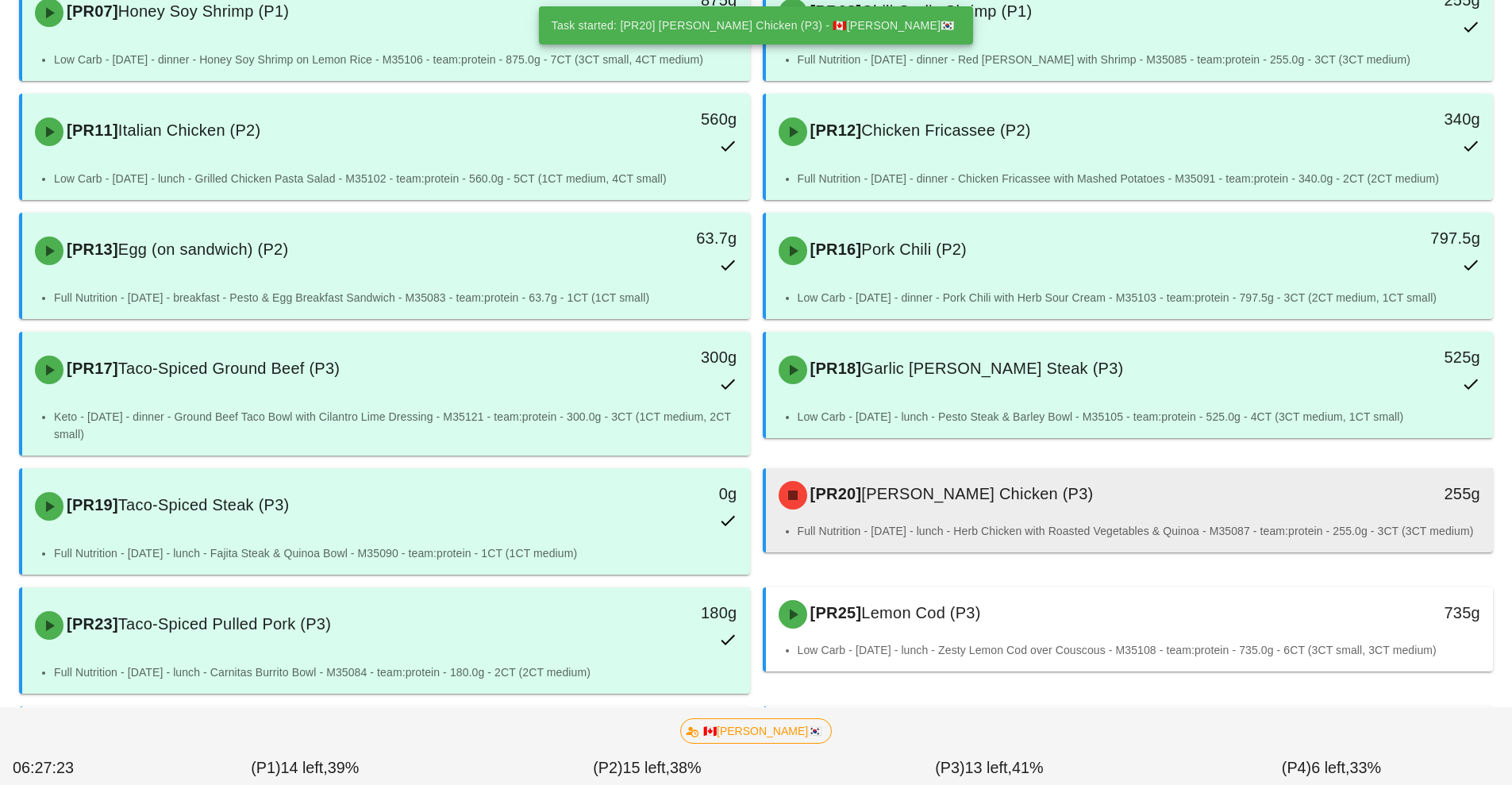
click at [1006, 521] on div "[PR20] [PERSON_NAME] Chicken (P3) 255g" at bounding box center [1130, 495] width 728 height 54
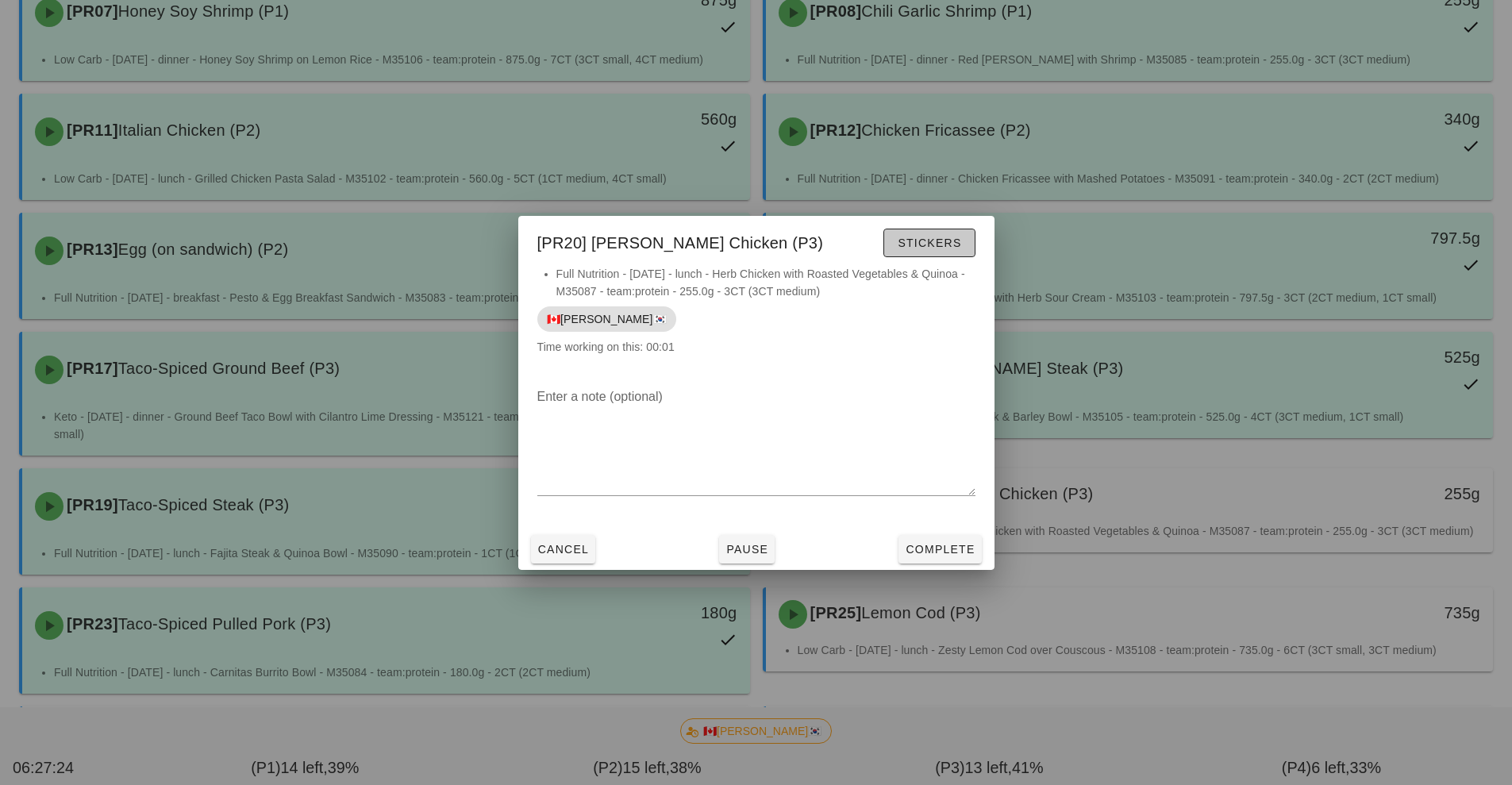
click at [943, 239] on span "Stickers" at bounding box center [929, 242] width 64 height 12
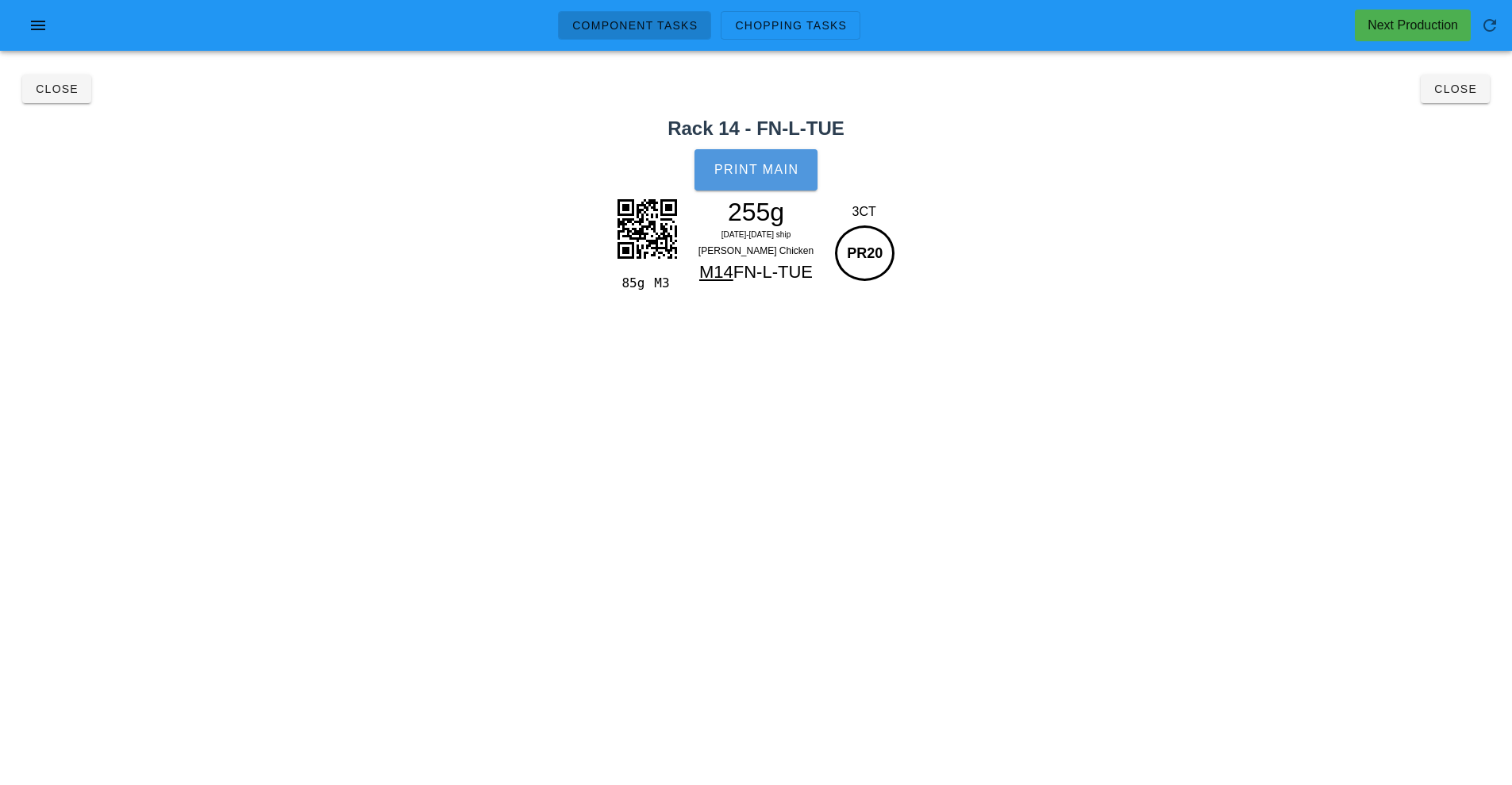
click at [783, 177] on button "Print Main" at bounding box center [756, 170] width 122 height 41
click at [1465, 100] on button "Close" at bounding box center [1456, 89] width 69 height 29
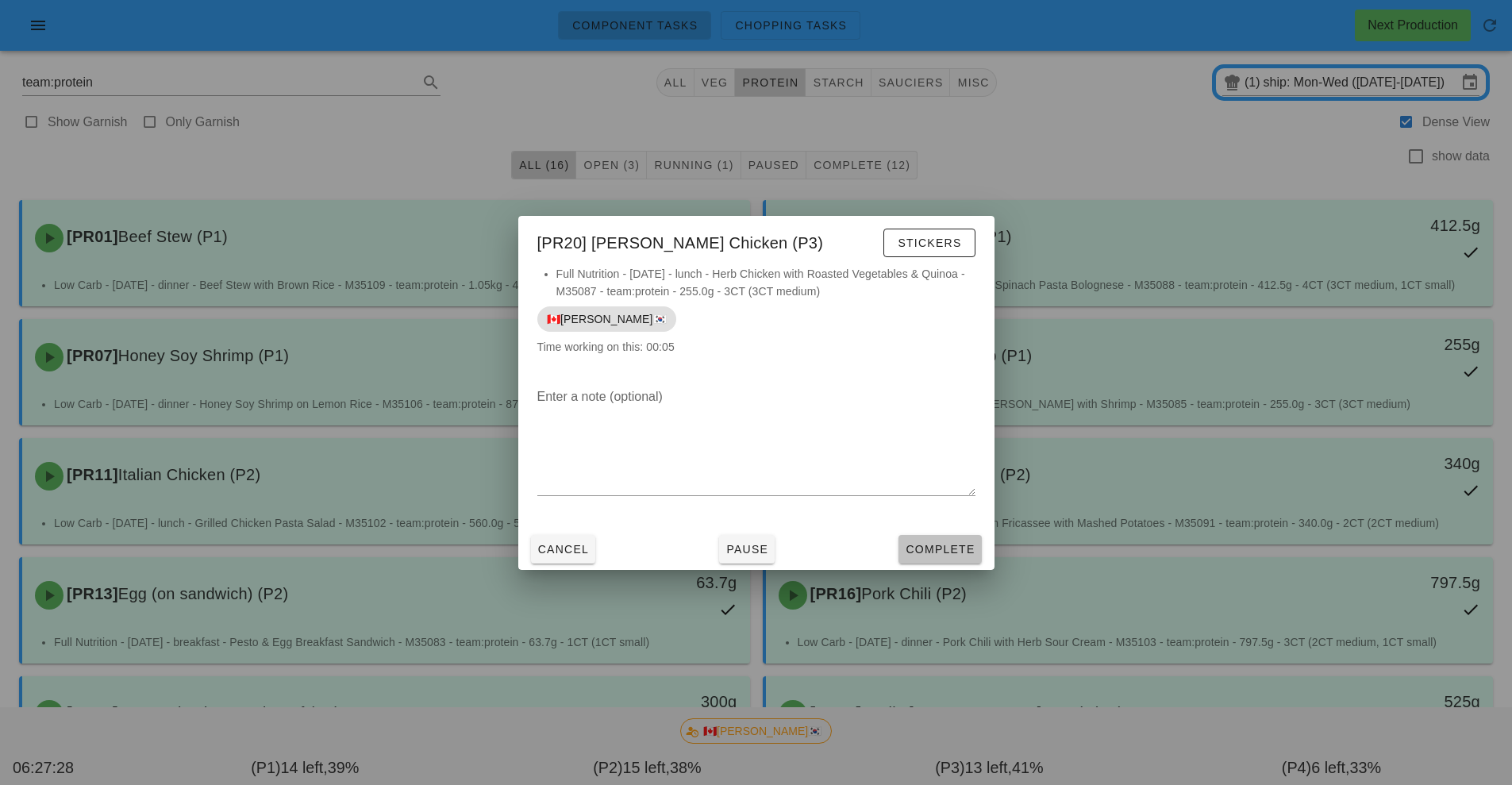
click at [948, 549] on span "Complete" at bounding box center [939, 549] width 70 height 12
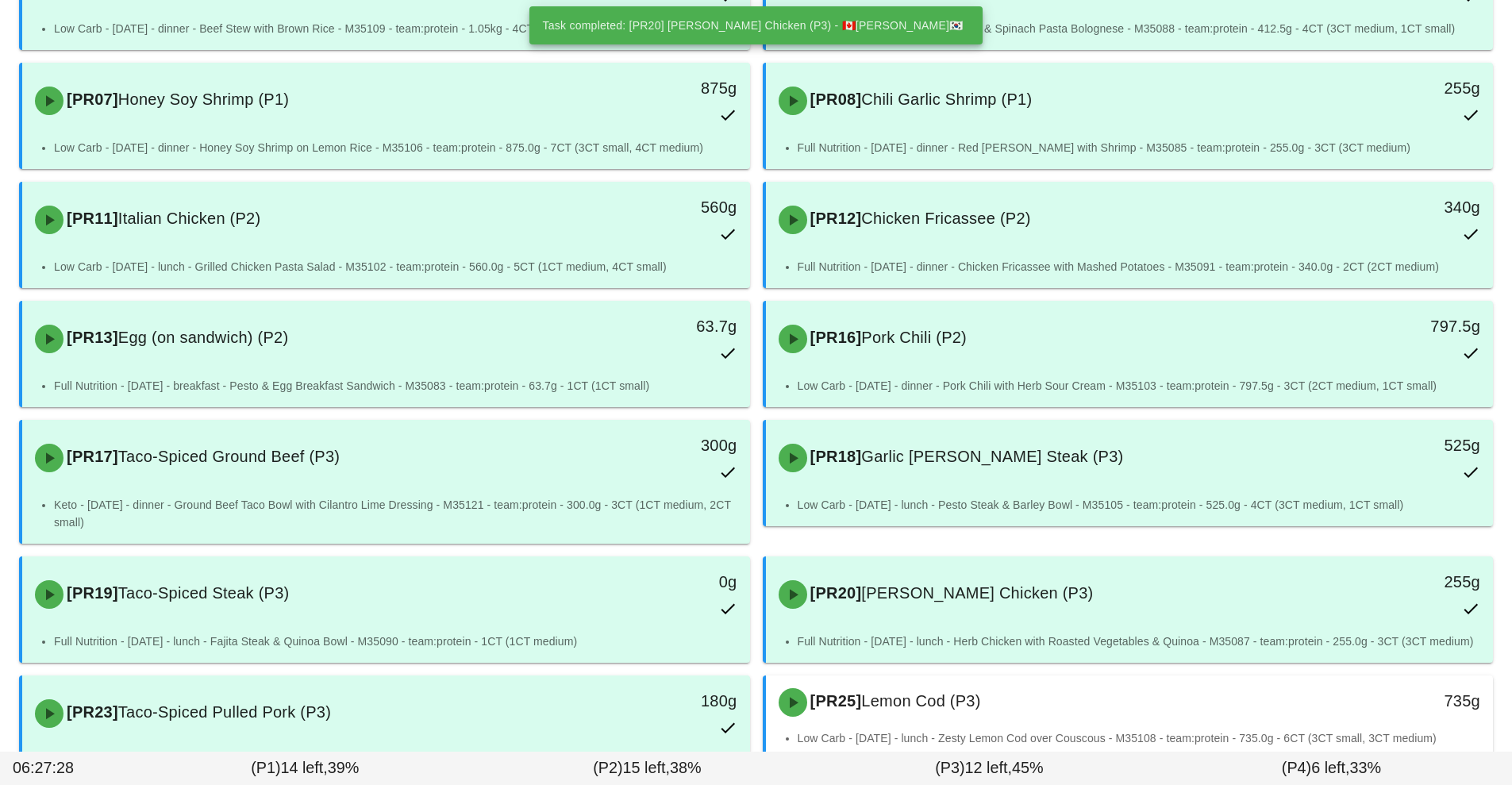
scroll to position [499, 0]
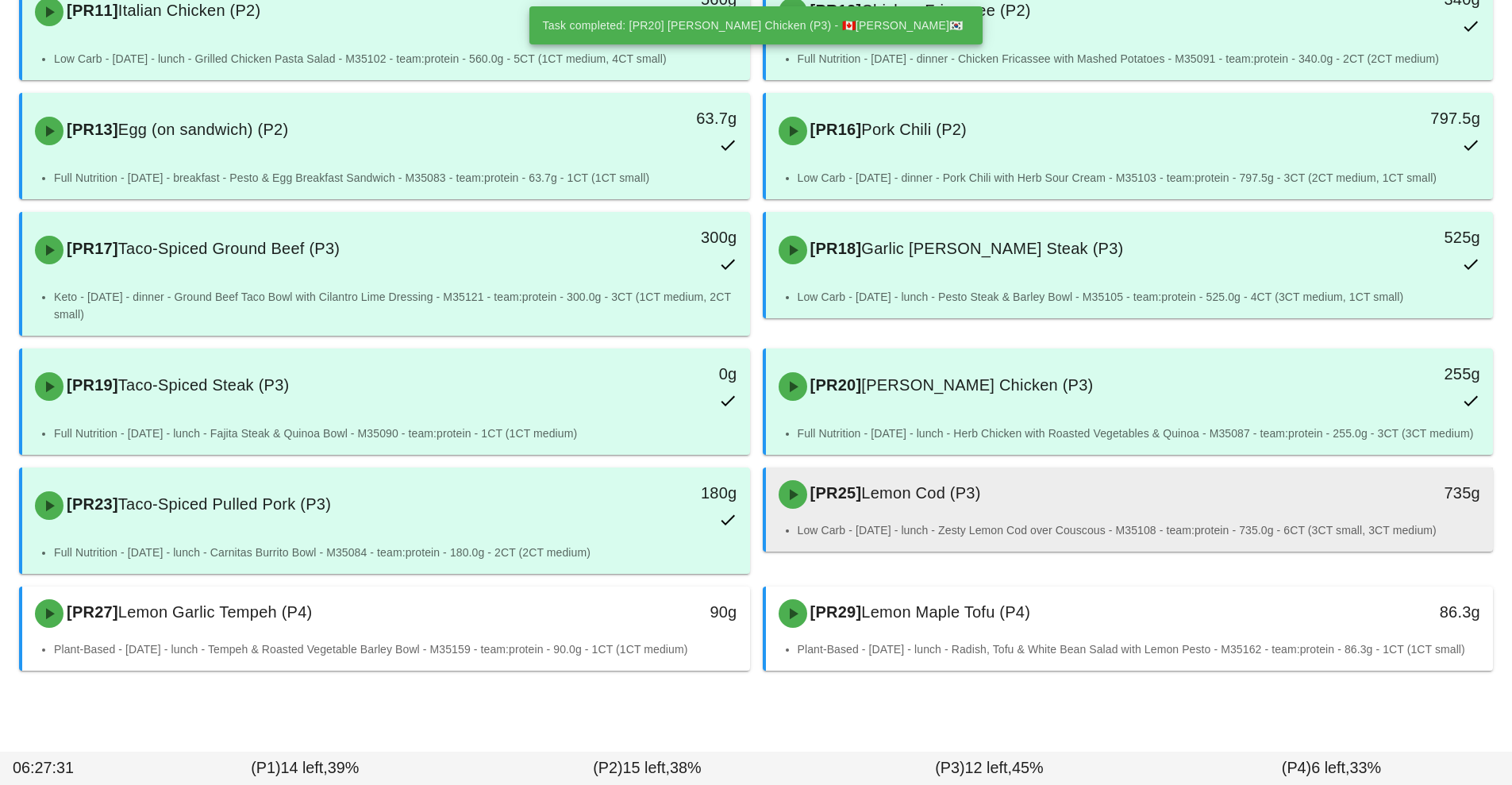
click at [981, 521] on li "Low Carb - [DATE] - lunch - Zesty Lemon Cod over Couscous - M35108 - team:prote…" at bounding box center [1140, 530] width 684 height 17
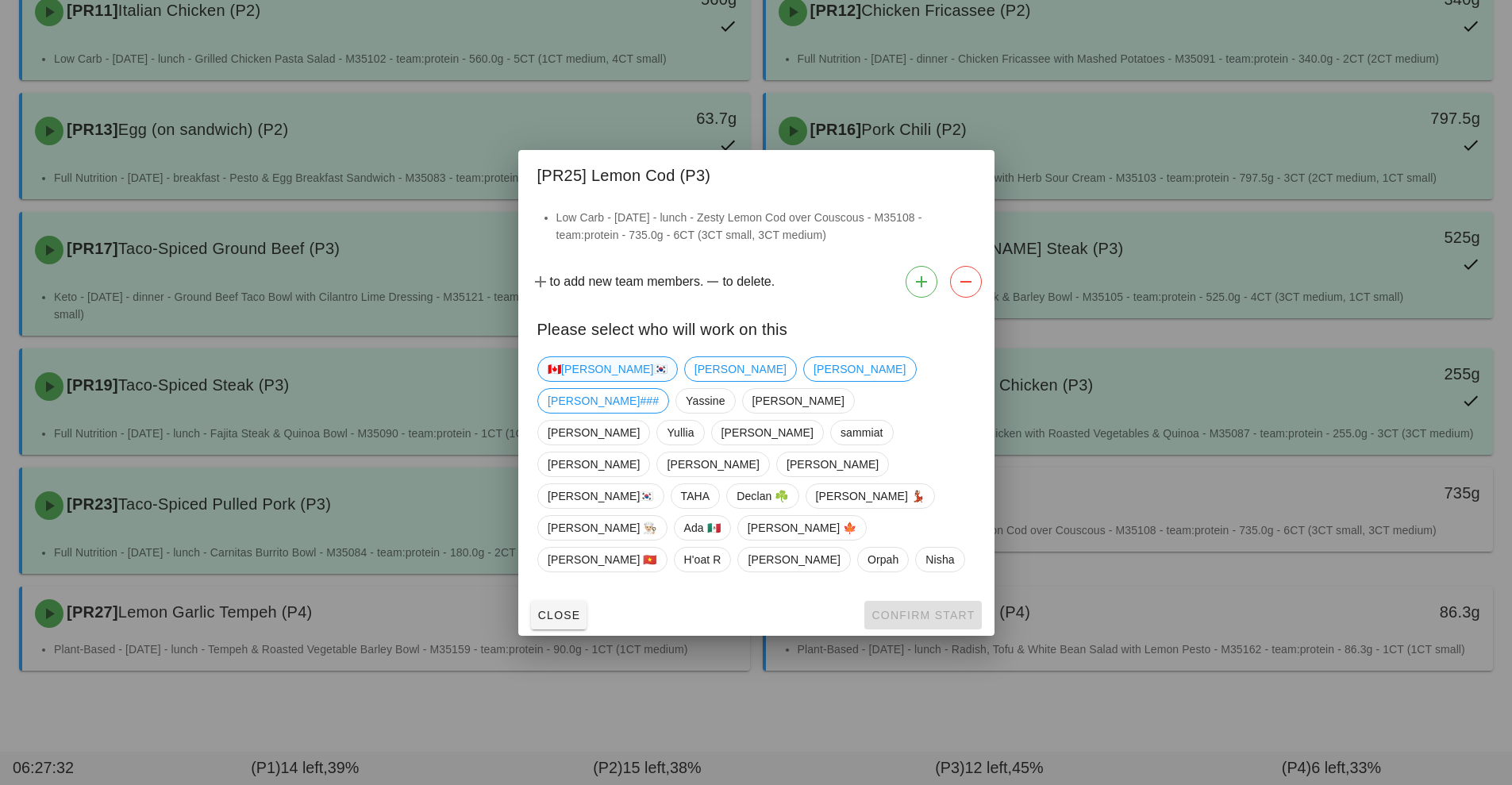
click at [583, 381] on span "🇨🇦[PERSON_NAME]🇰🇷" at bounding box center [607, 369] width 119 height 24
click at [925, 600] on button "Confirm Start" at bounding box center [923, 614] width 117 height 29
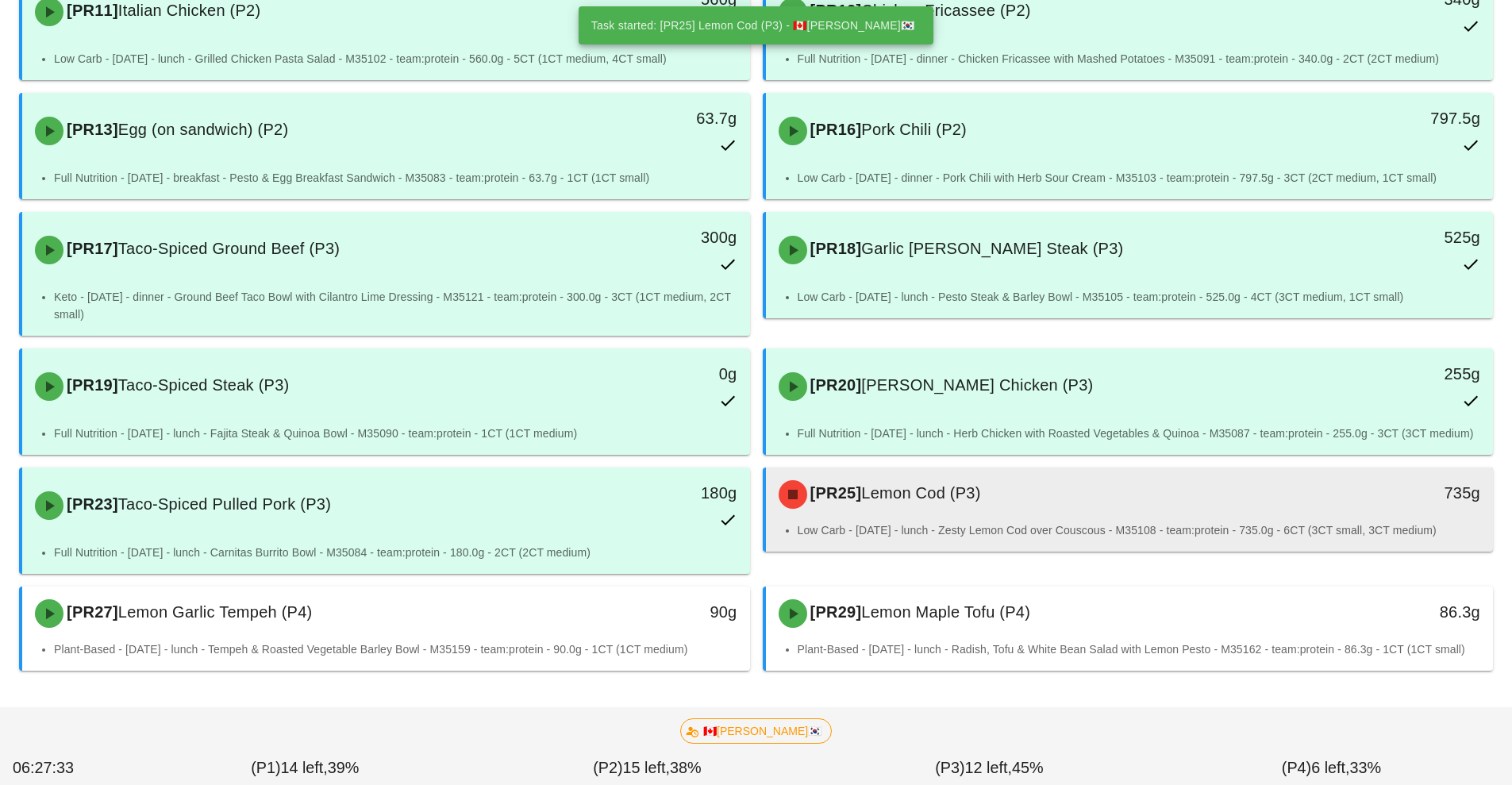
click at [926, 501] on div "[PR25] Lemon Cod (P3) 735g" at bounding box center [1130, 494] width 728 height 54
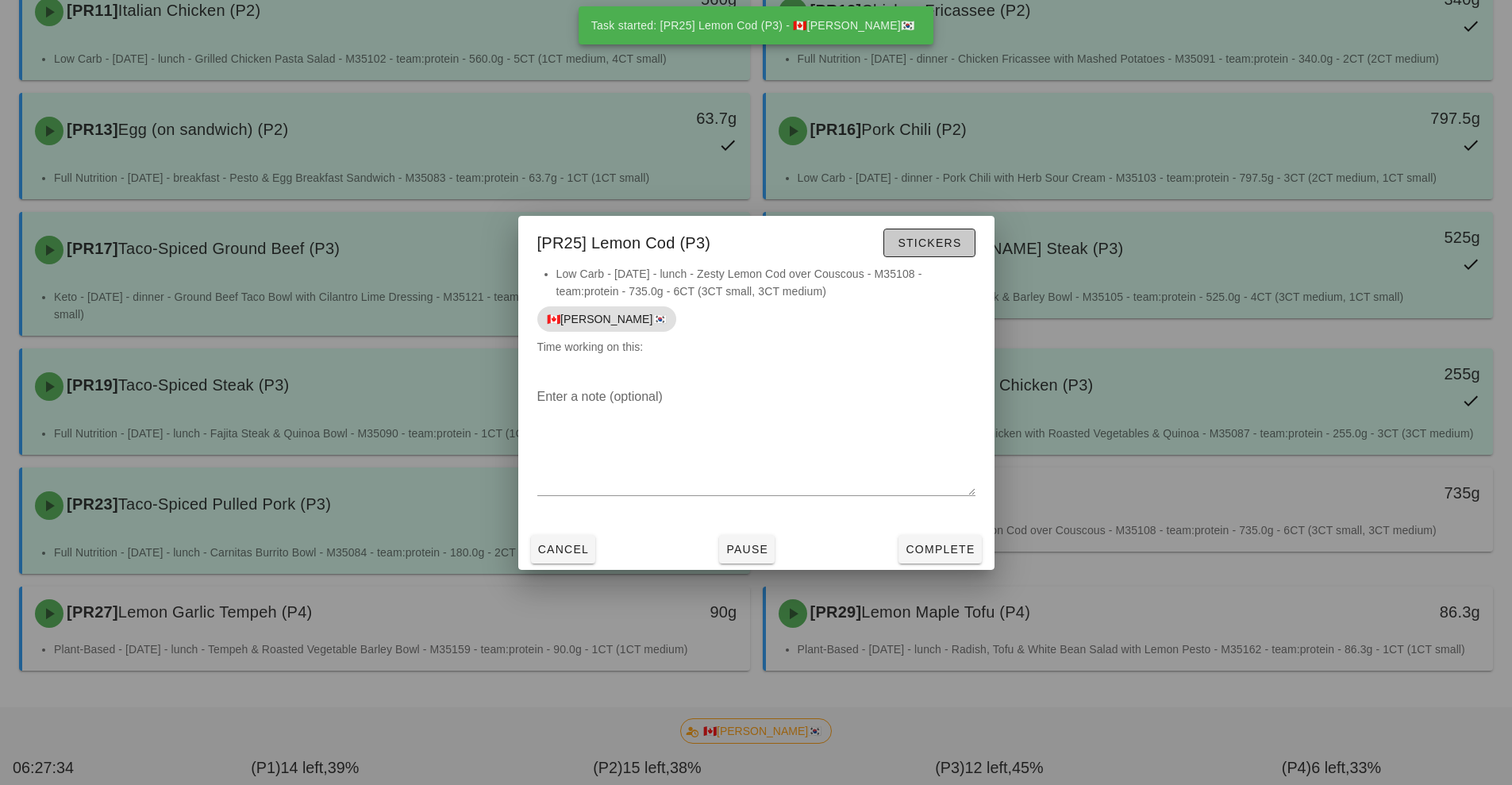
click at [928, 247] on span "Stickers" at bounding box center [929, 242] width 64 height 12
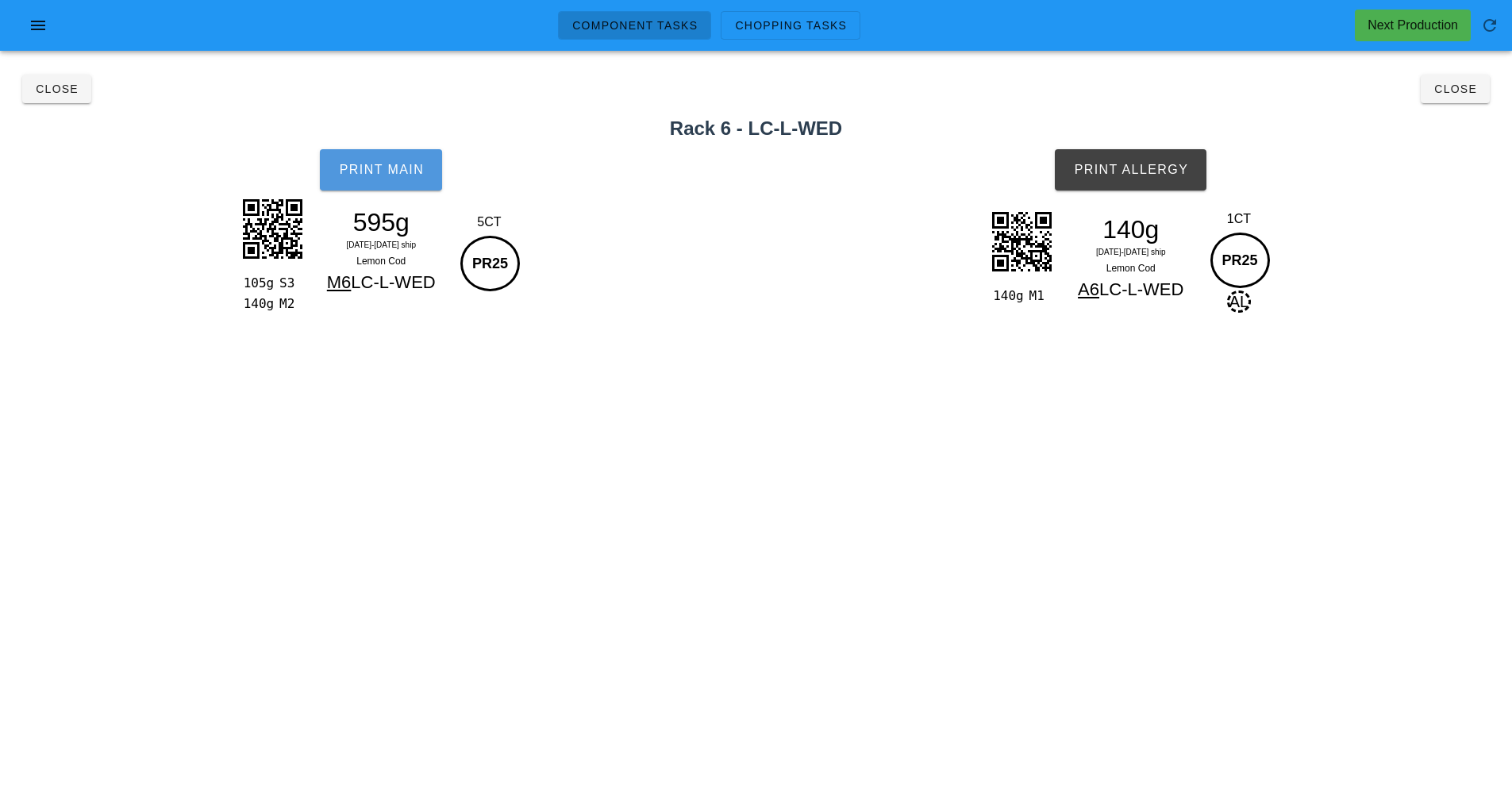
click at [397, 188] on button "Print Main" at bounding box center [381, 170] width 122 height 41
click at [1140, 188] on button "Print Allergy" at bounding box center [1130, 170] width 152 height 41
click at [1470, 97] on button "Close" at bounding box center [1456, 89] width 69 height 29
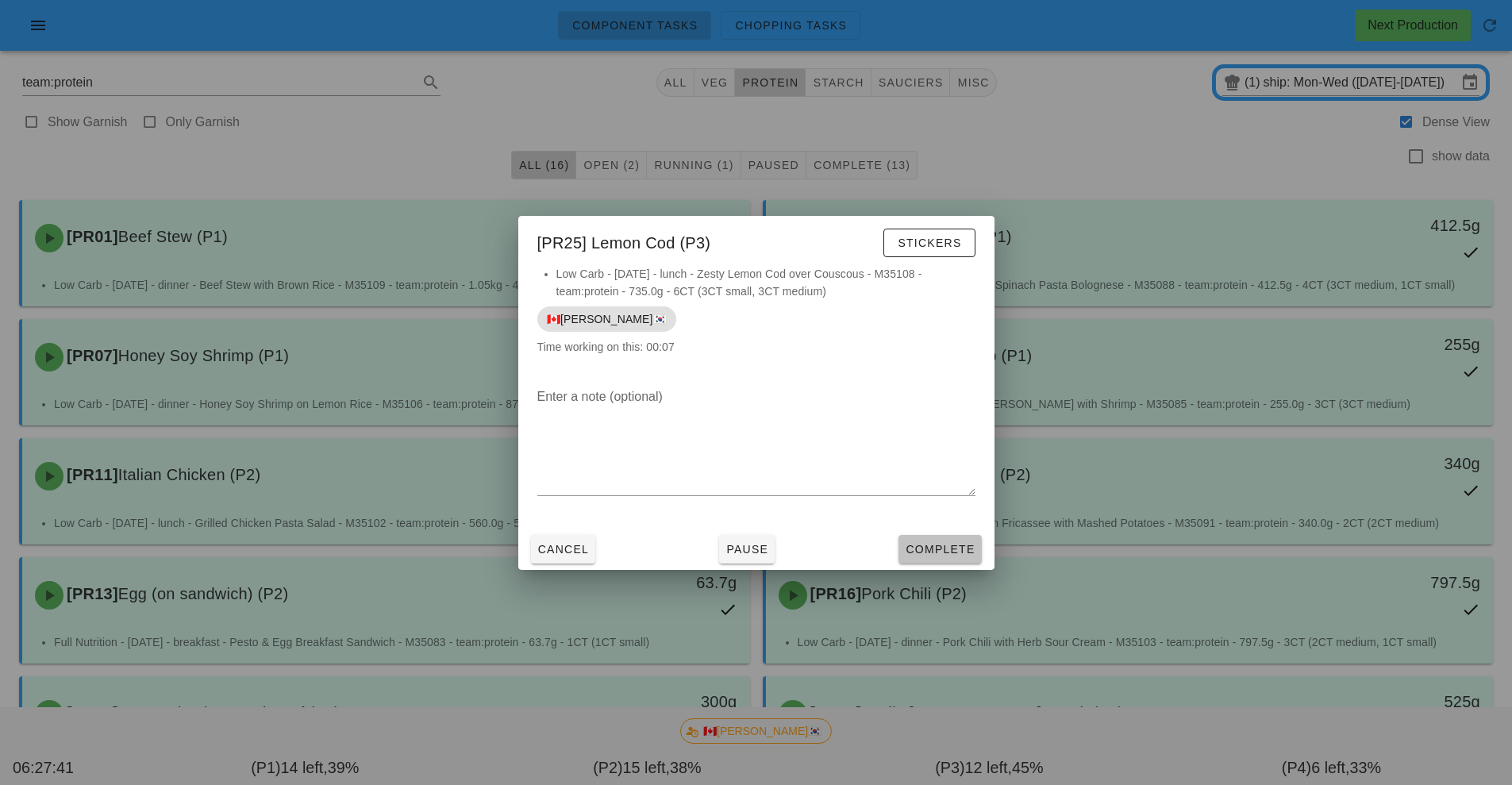
click at [952, 549] on span "Complete" at bounding box center [939, 549] width 70 height 12
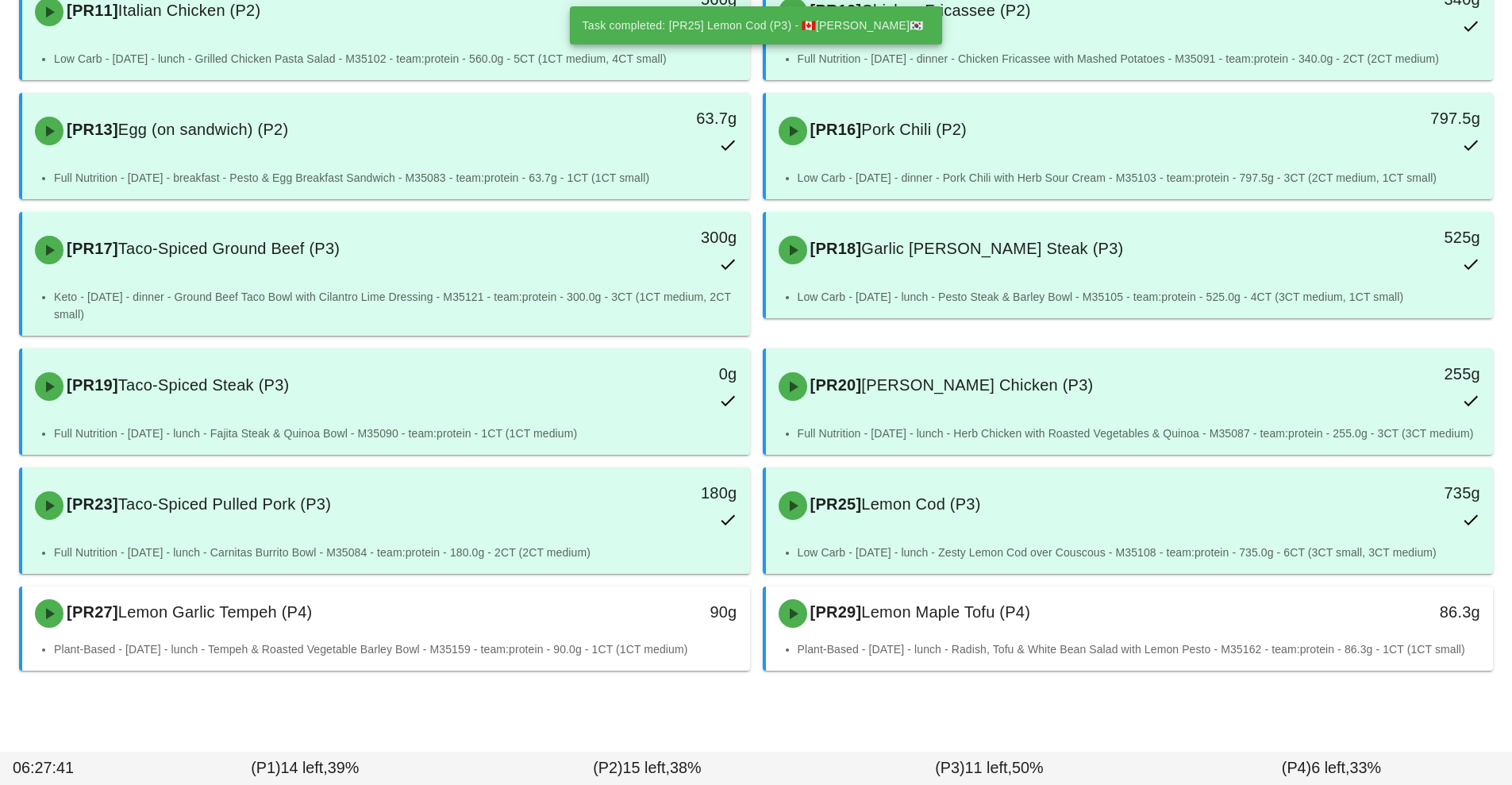
scroll to position [499, 0]
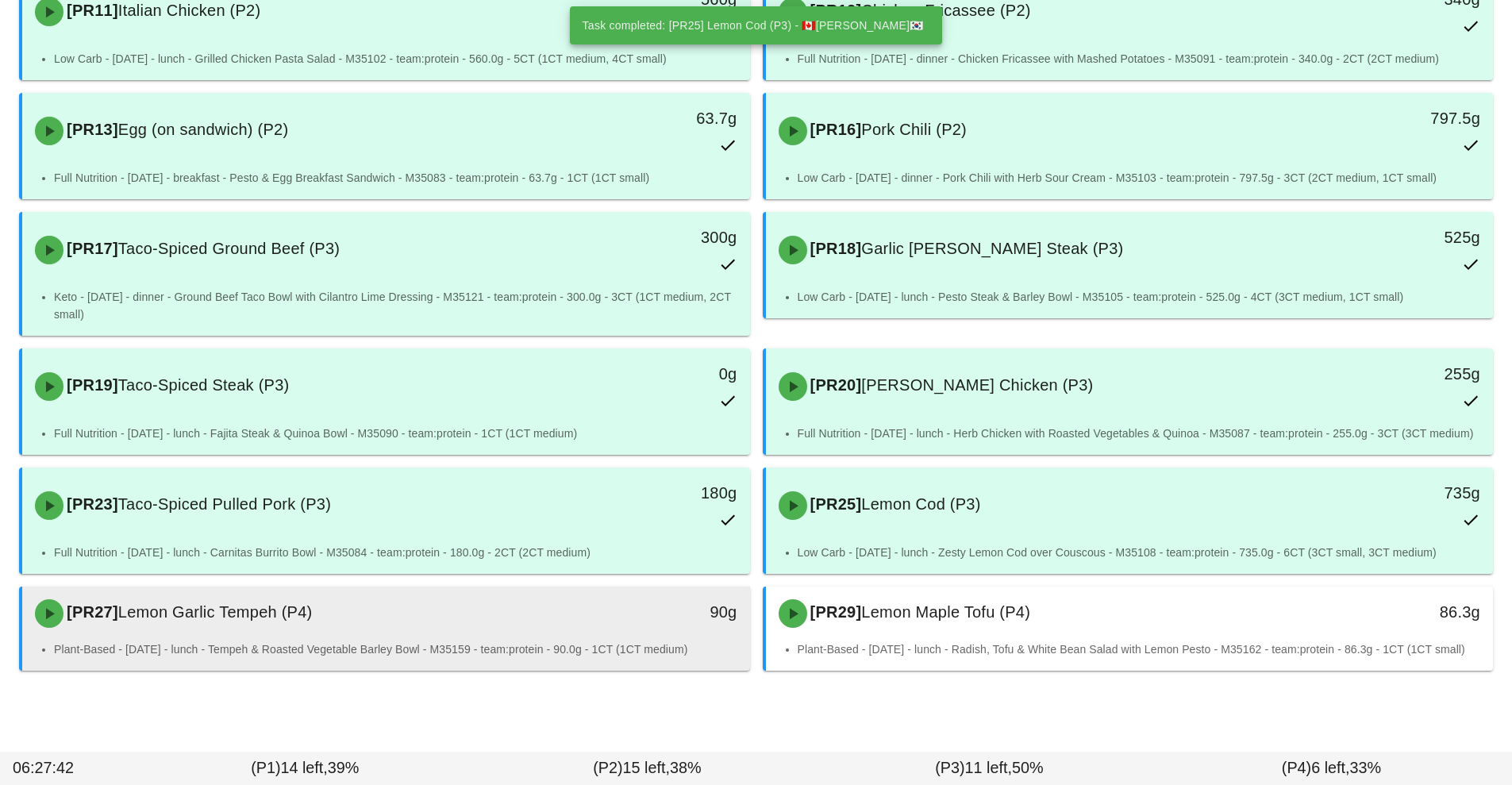
click at [591, 604] on div "90g" at bounding box center [656, 611] width 161 height 26
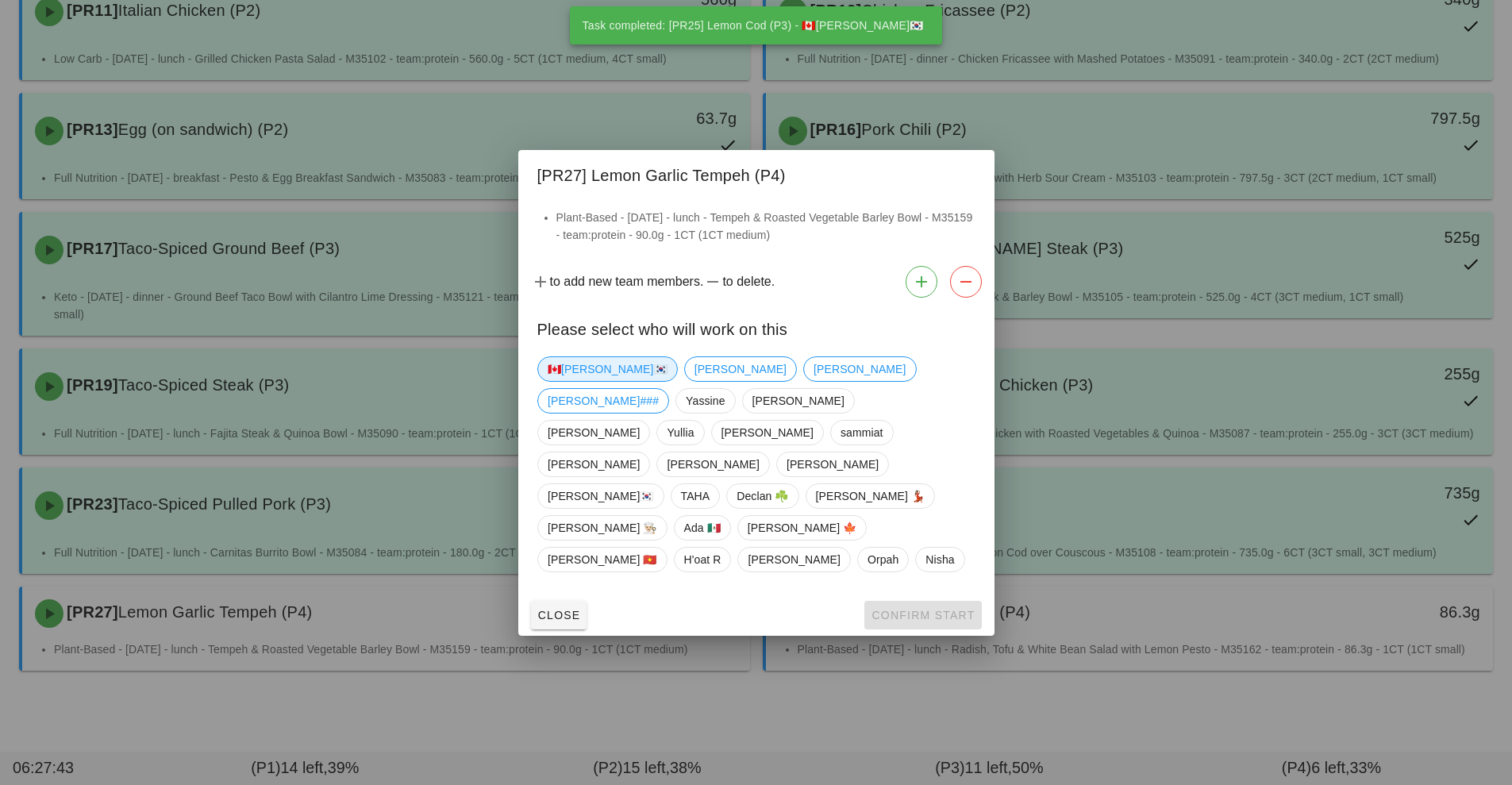
click at [586, 381] on span "🇨🇦[PERSON_NAME]🇰🇷" at bounding box center [607, 369] width 119 height 24
click at [938, 609] on span "Confirm Start" at bounding box center [923, 614] width 104 height 12
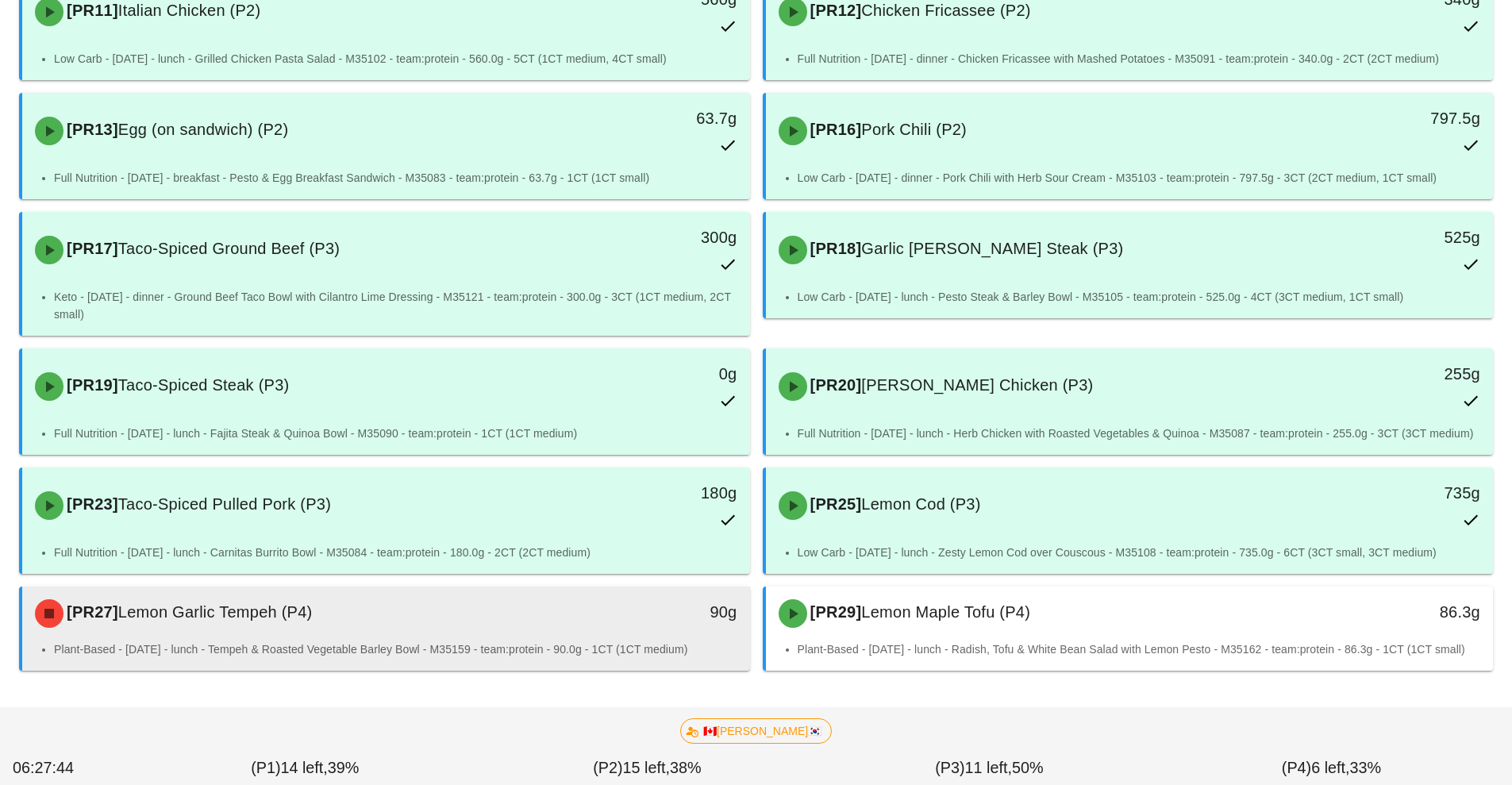
click at [613, 616] on div "90g" at bounding box center [656, 614] width 180 height 48
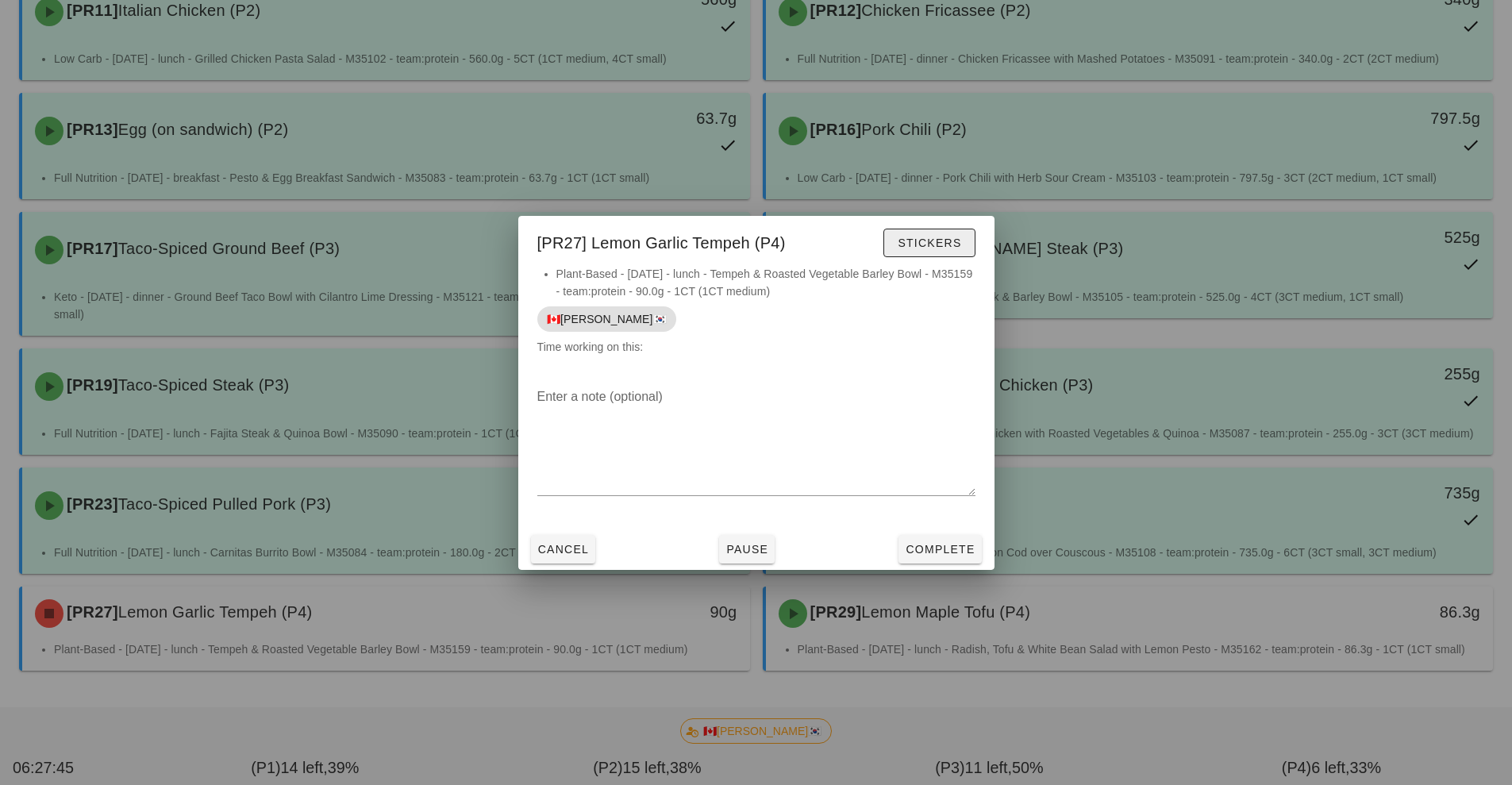
click at [917, 243] on span "Stickers" at bounding box center [929, 242] width 64 height 12
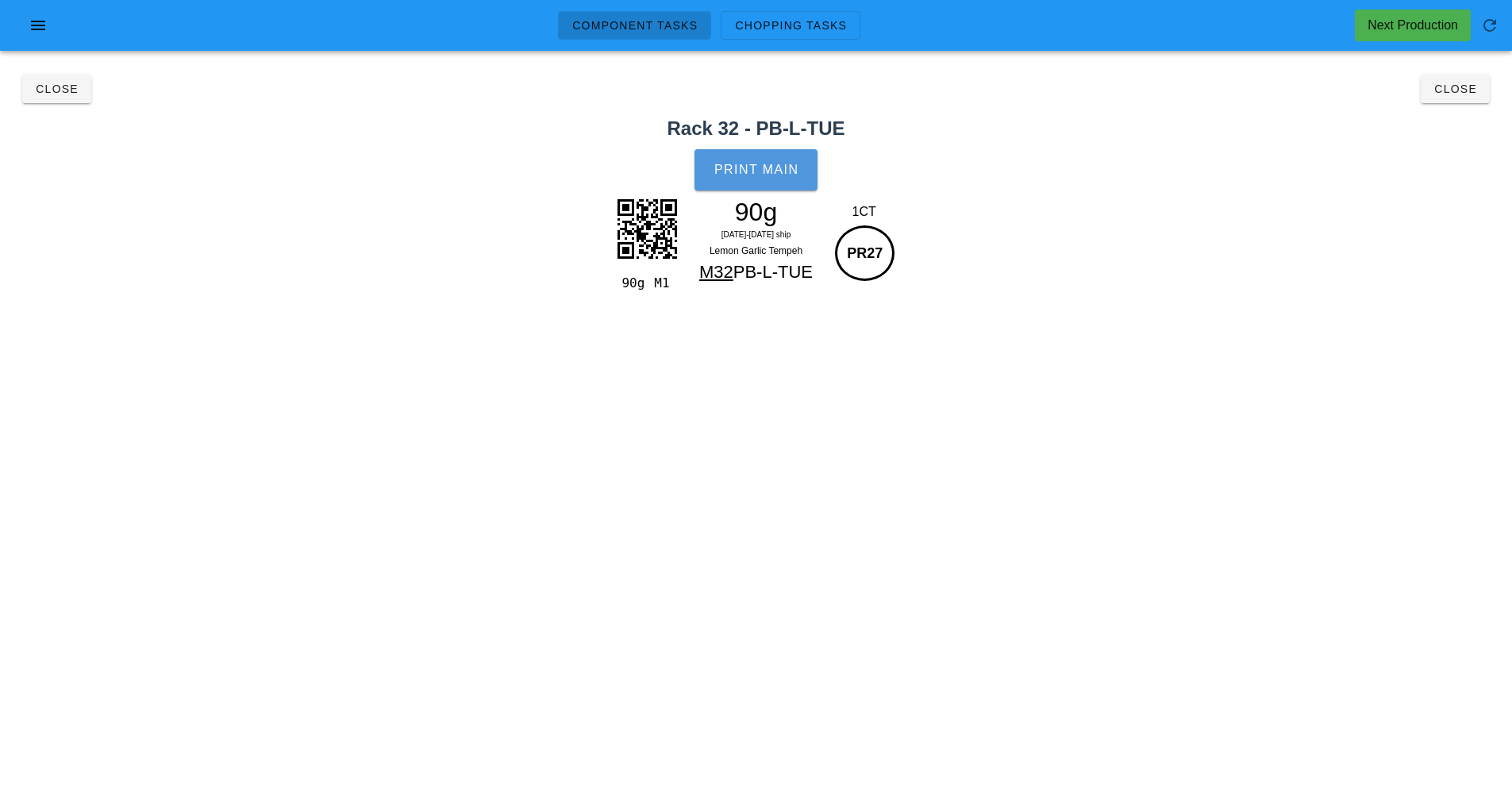
click at [771, 175] on span "Print Main" at bounding box center [756, 170] width 86 height 14
click at [1482, 96] on button "Close" at bounding box center [1456, 89] width 69 height 29
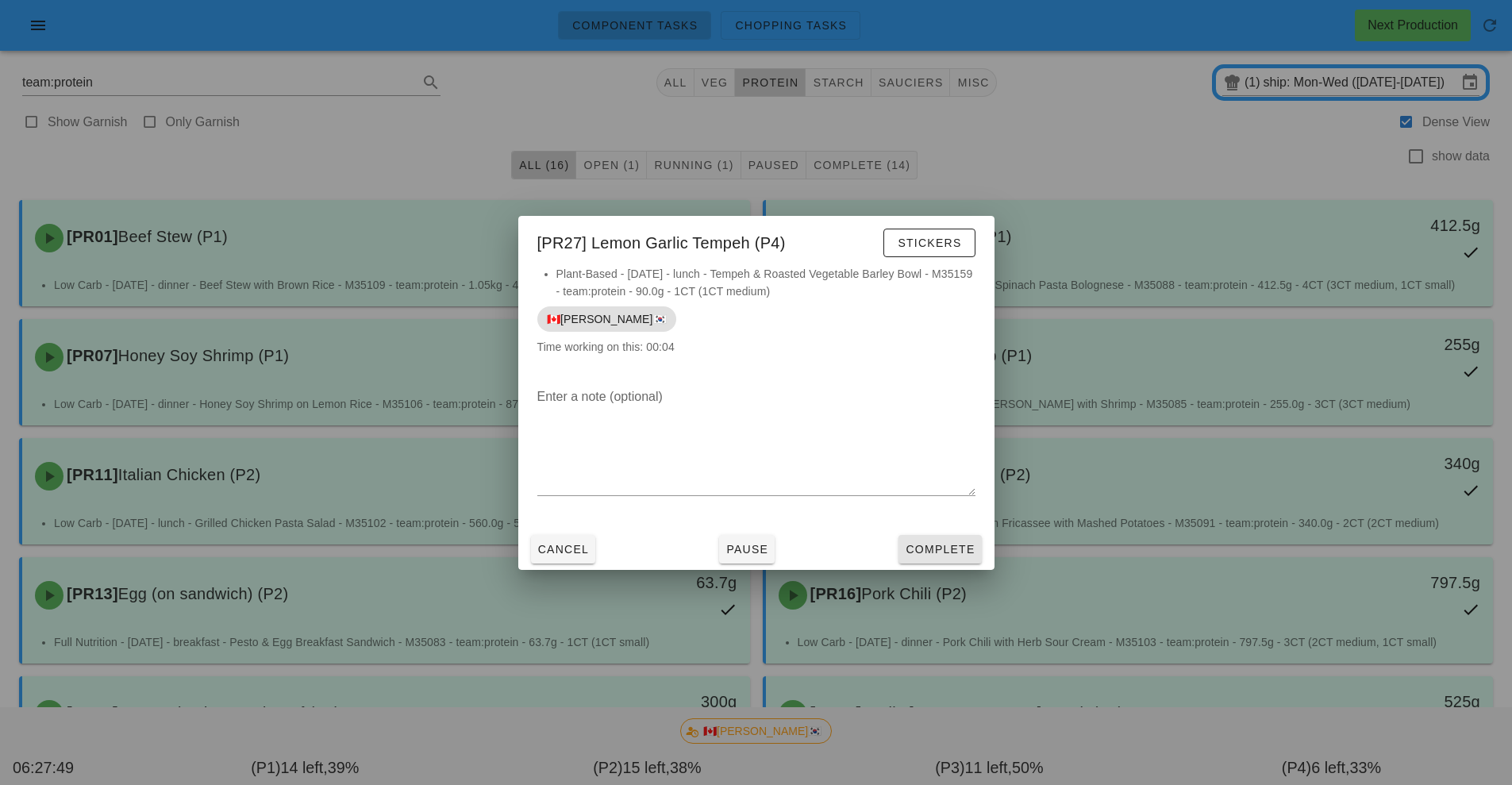
click at [948, 554] on span "Complete" at bounding box center [939, 549] width 70 height 12
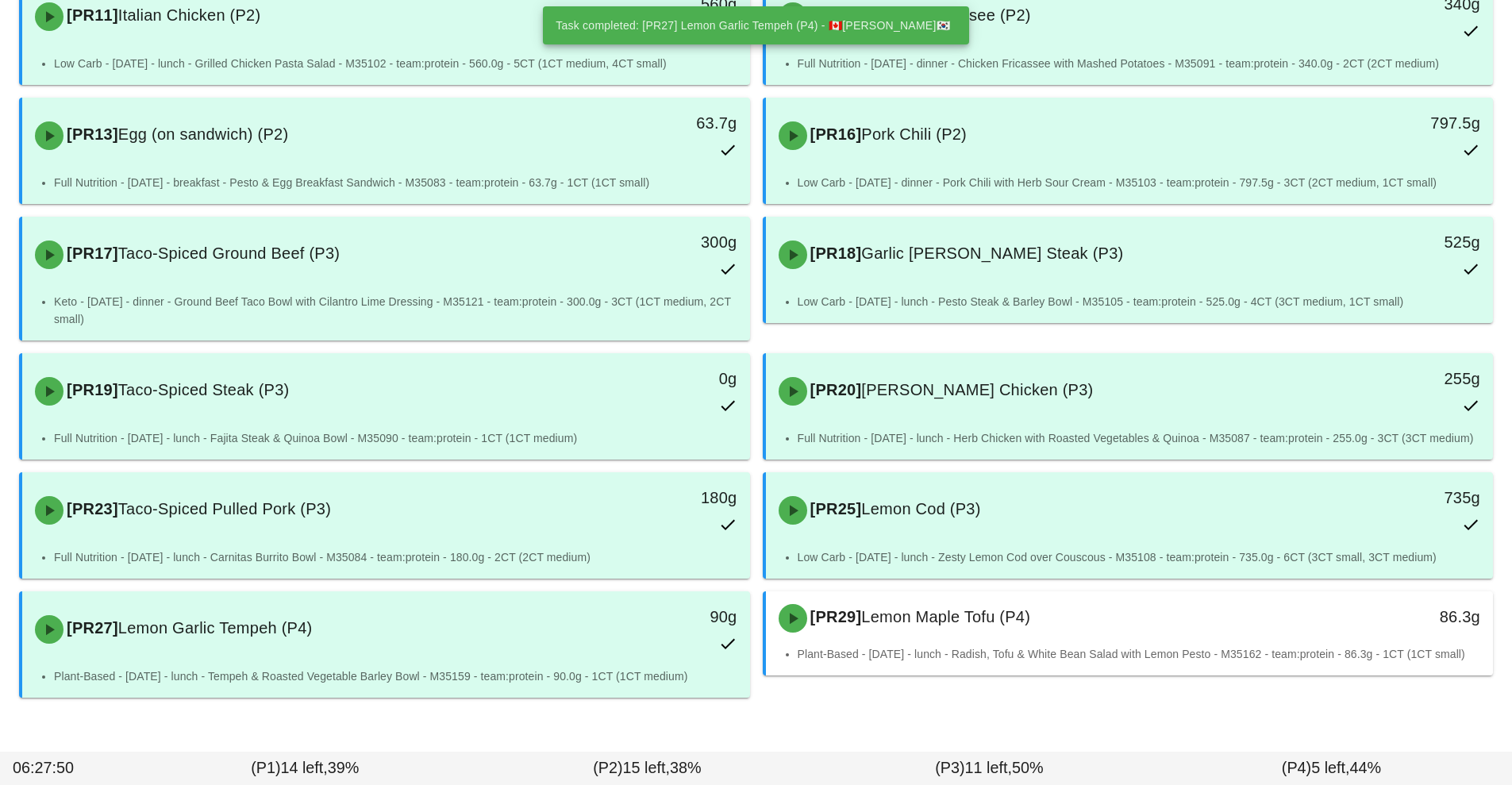
scroll to position [504, 0]
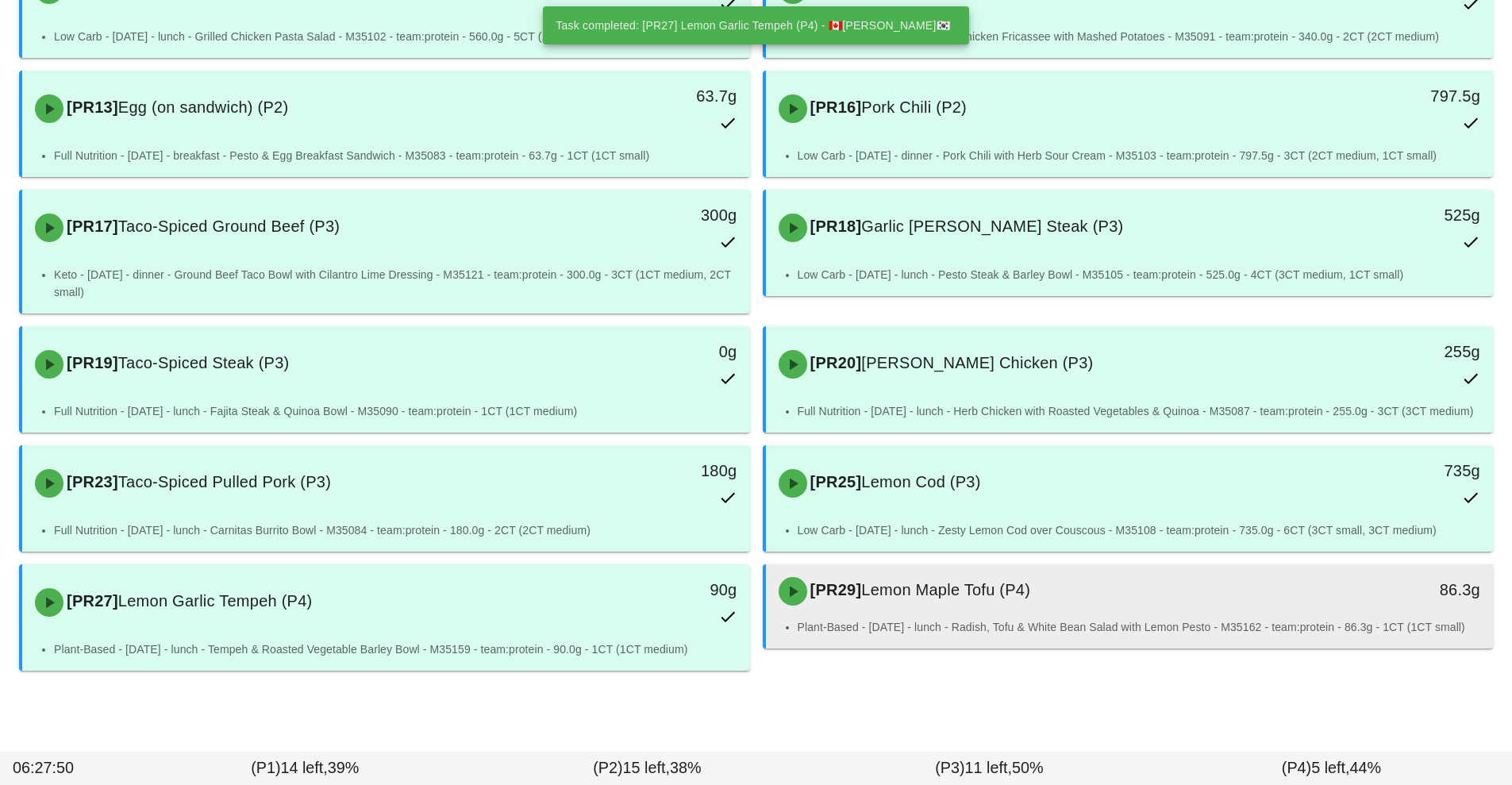
click at [1056, 593] on div "[PR29] Lemon Maple Tofu (P4)" at bounding box center [1040, 591] width 541 height 48
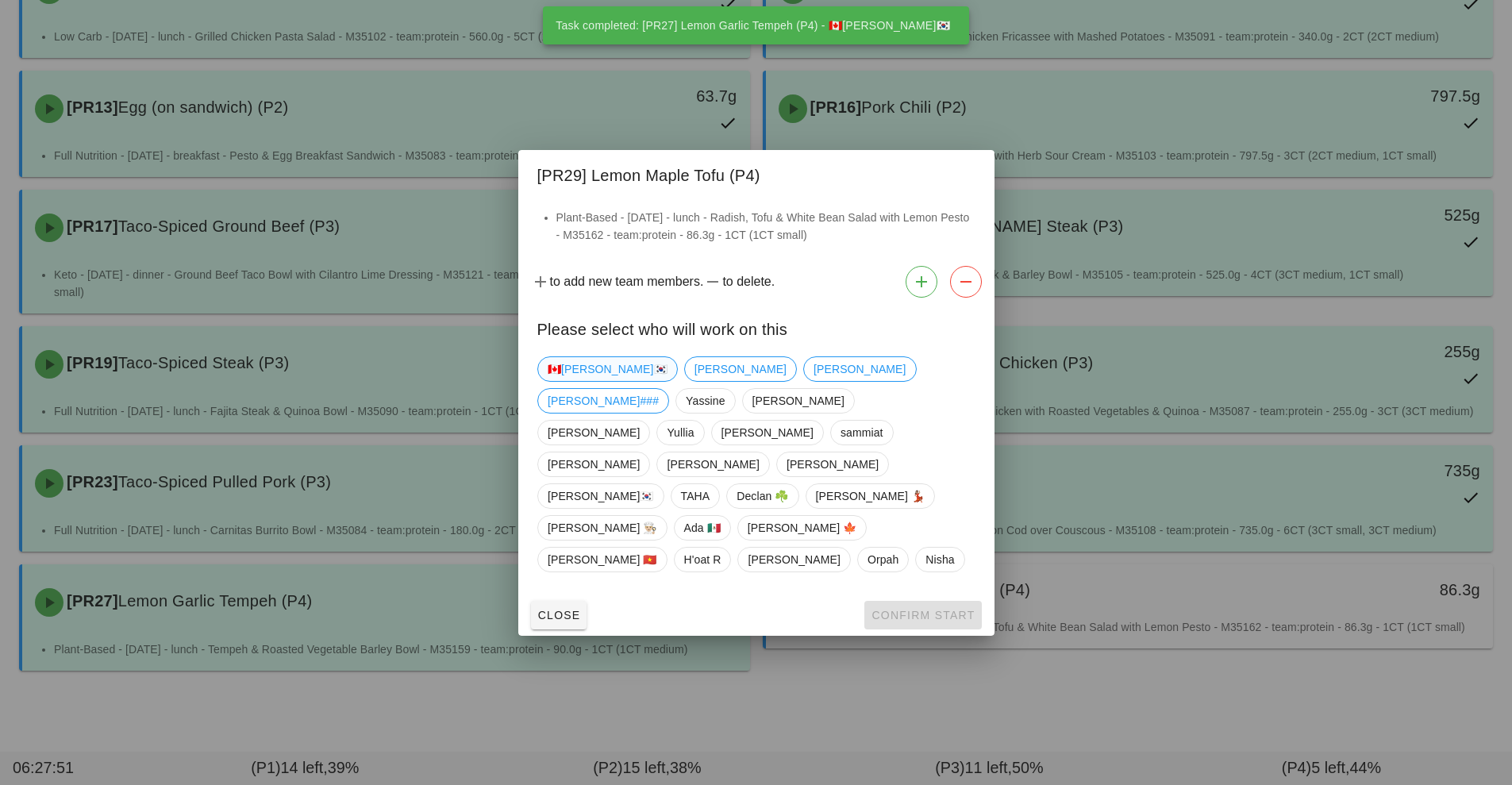
click at [578, 381] on span "🇨🇦[PERSON_NAME]🇰🇷" at bounding box center [607, 369] width 119 height 24
click at [943, 609] on span "Confirm Start" at bounding box center [923, 614] width 104 height 12
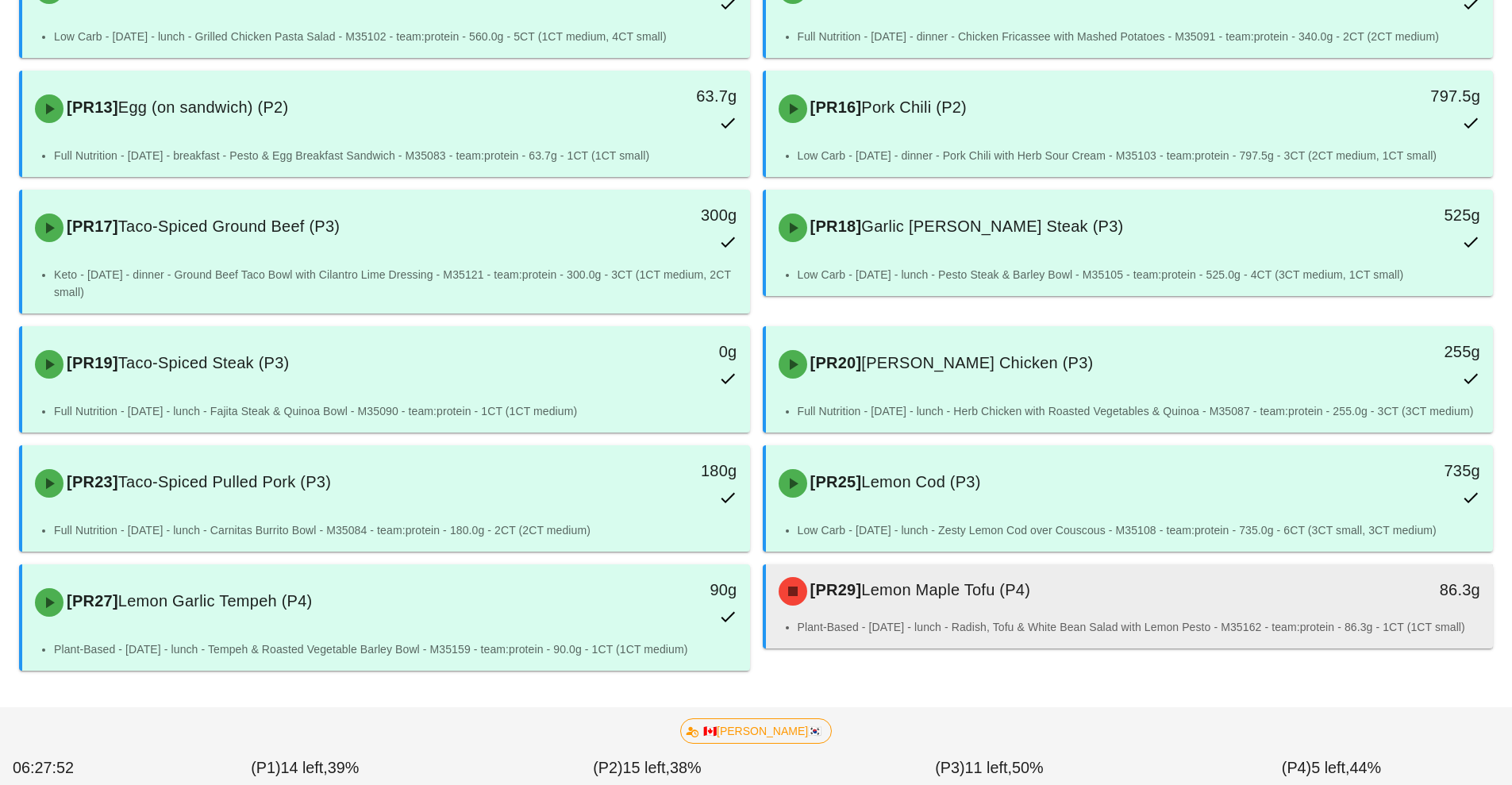
click at [976, 630] on li "Plant-Based - [DATE] - lunch - Radish, Tofu & White Bean Salad with Lemon Pesto…" at bounding box center [1140, 627] width 684 height 17
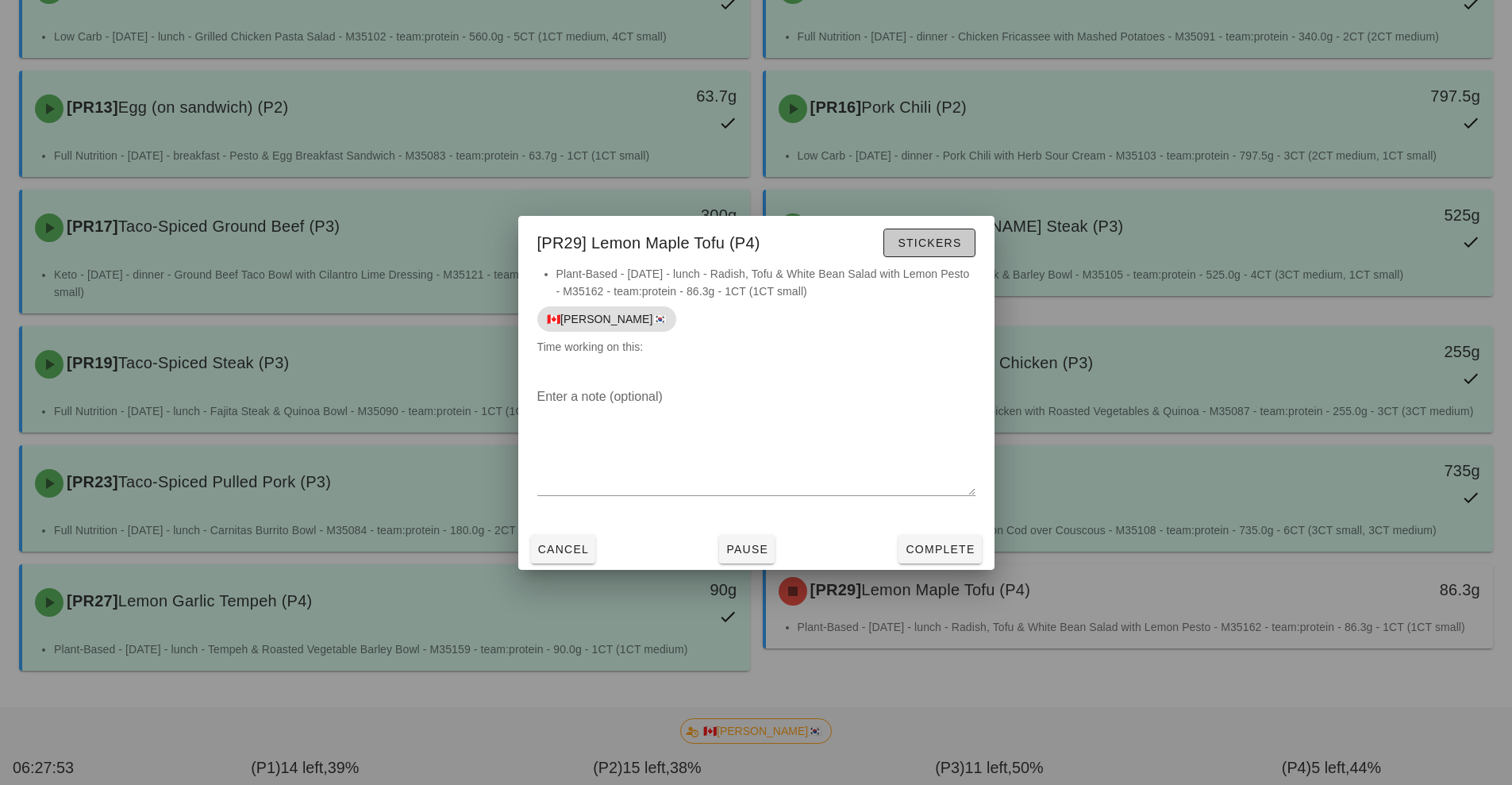
click at [943, 244] on span "Stickers" at bounding box center [929, 242] width 64 height 12
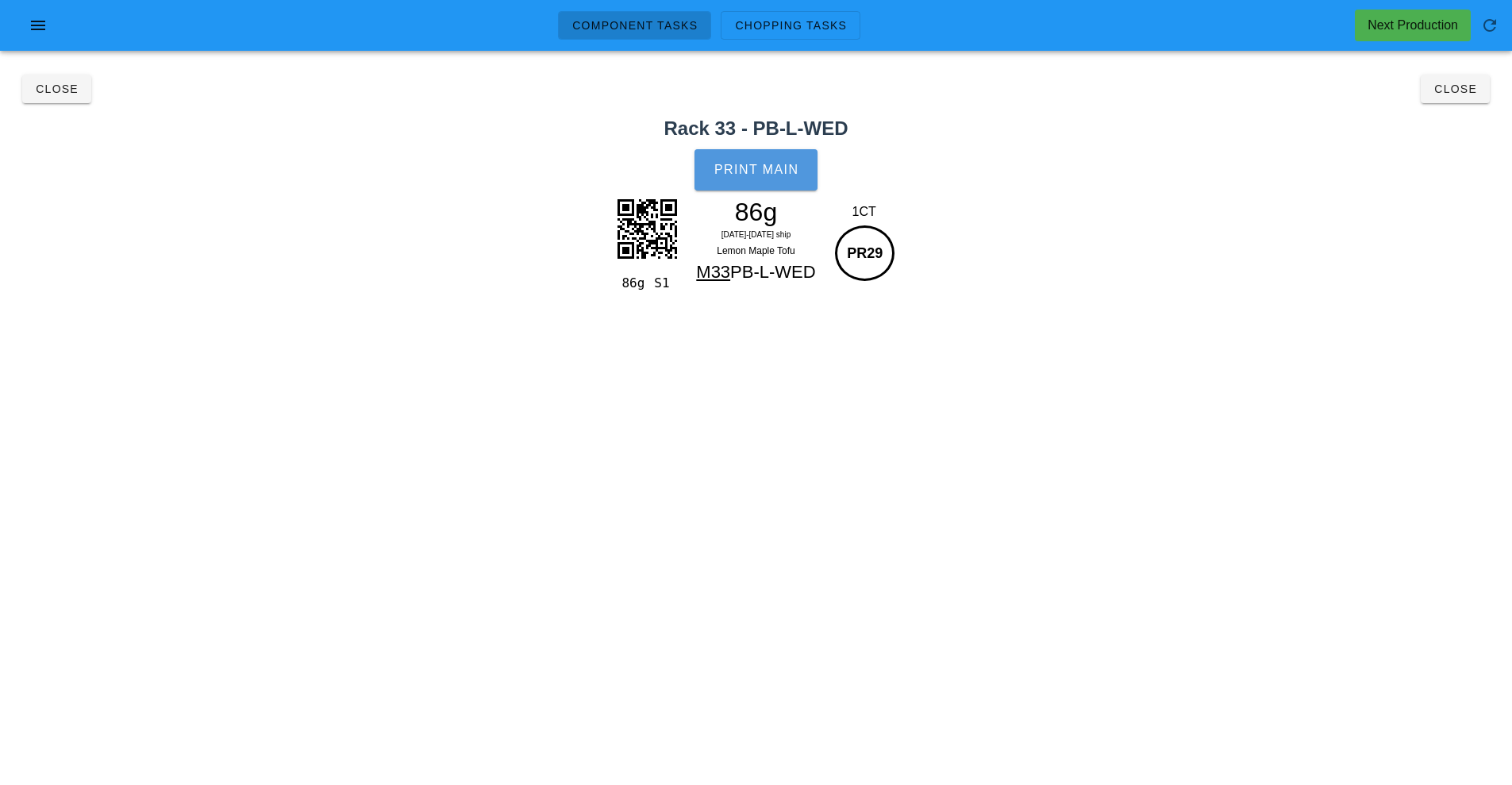
click at [785, 177] on button "Print Main" at bounding box center [756, 170] width 122 height 41
click at [1470, 99] on button "Close" at bounding box center [1456, 89] width 69 height 29
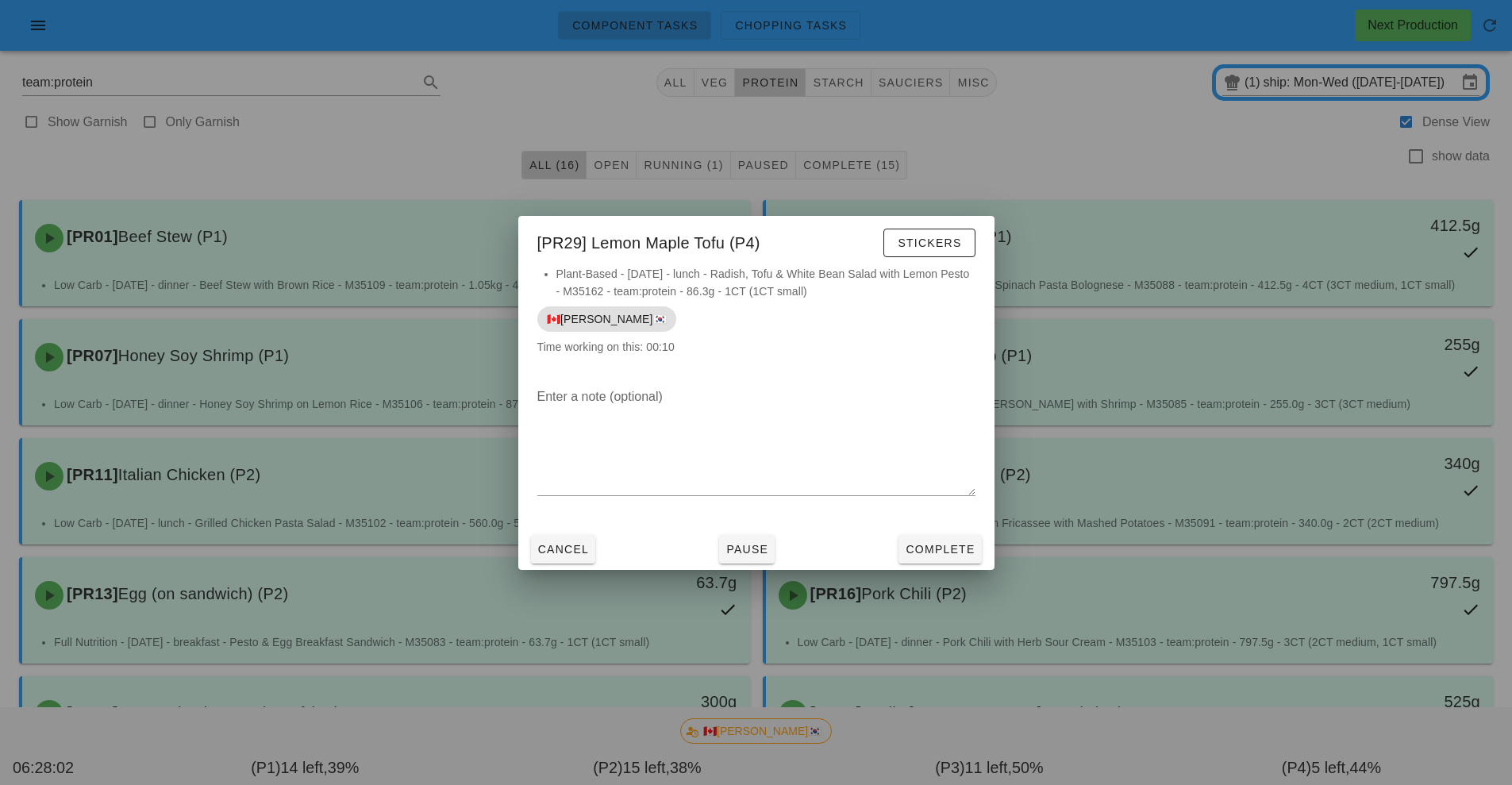
click at [1342, 86] on div at bounding box center [756, 392] width 1512 height 785
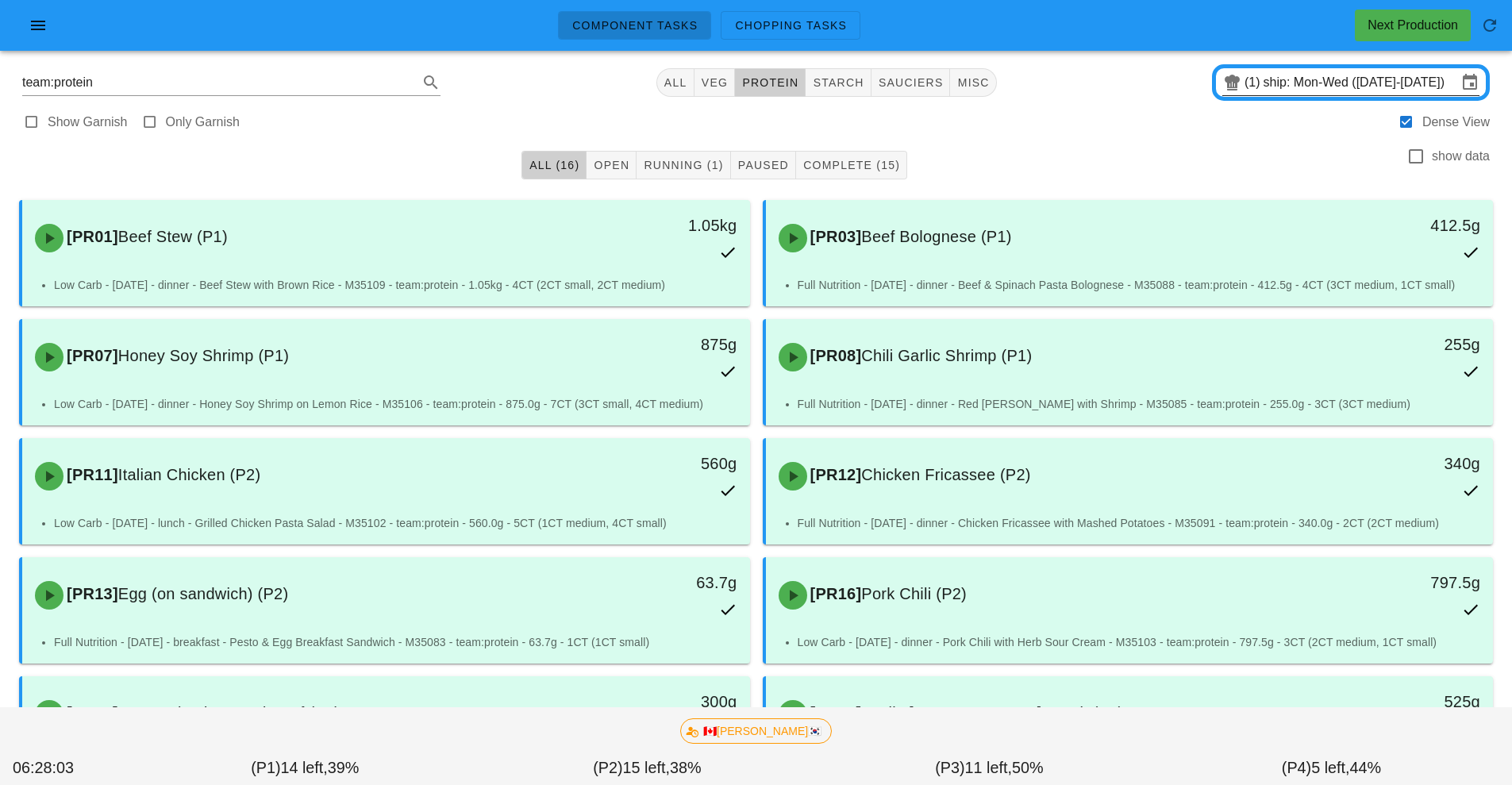
click at [1326, 82] on input "ship: Mon-Wed ([DATE]-[DATE])" at bounding box center [1360, 82] width 194 height 26
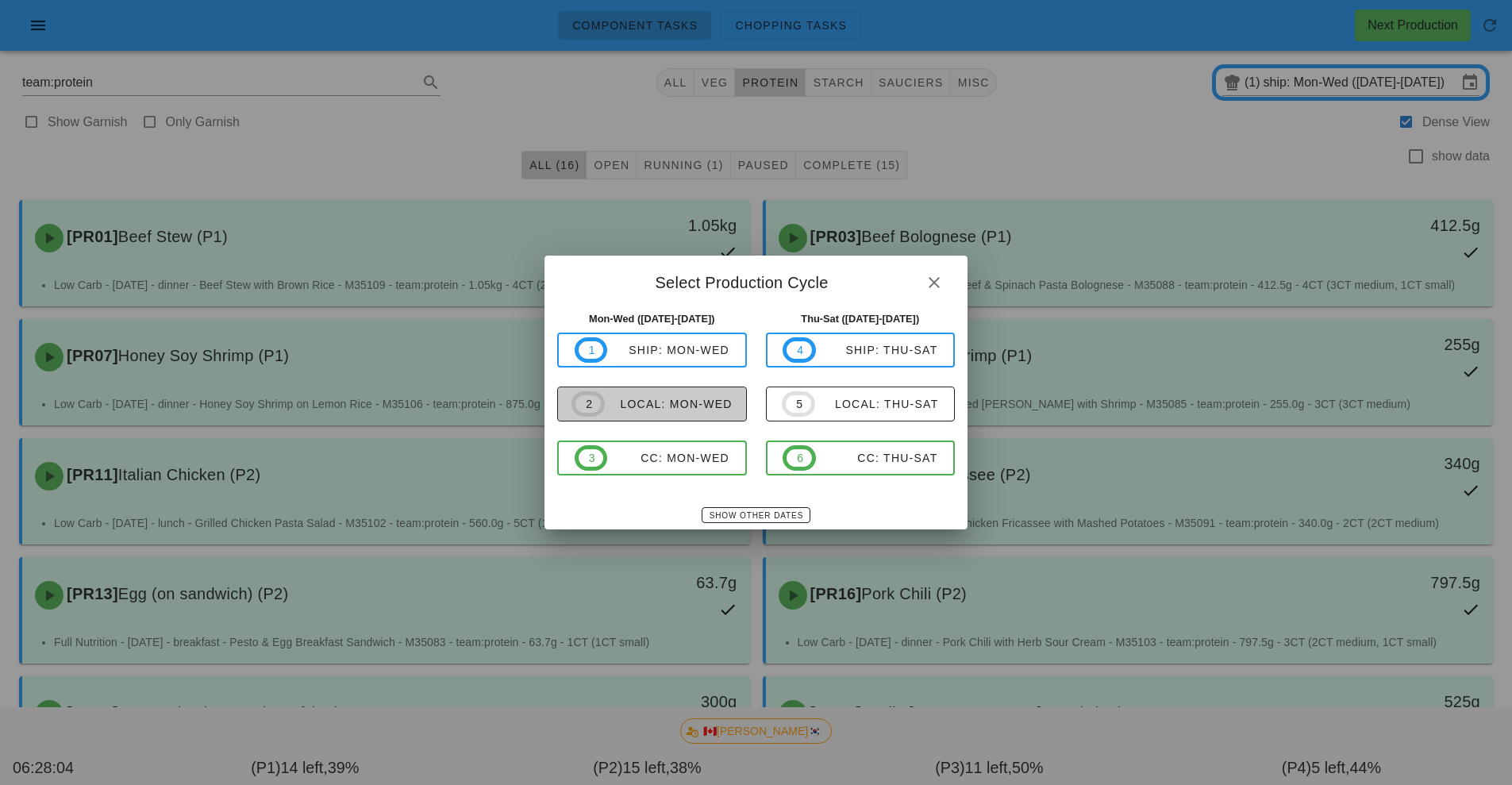
click at [700, 410] on div "local: Mon-Wed" at bounding box center [668, 404] width 128 height 12
type input "local: Mon-Wed ([DATE]-[DATE])"
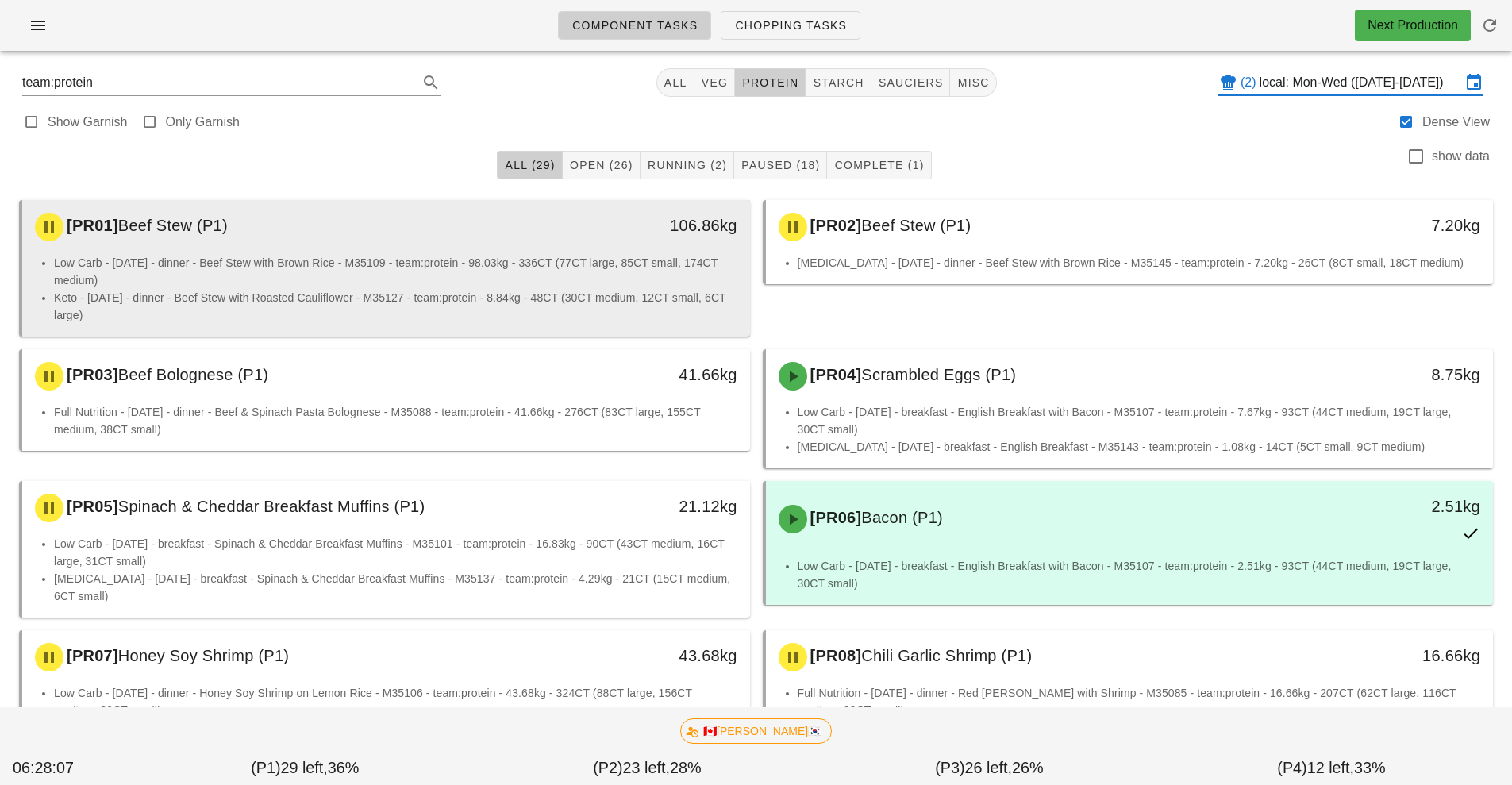
click at [535, 283] on li "Low Carb - [DATE] - dinner - Beef Stew with Brown Rice - M35109 - team:protein …" at bounding box center [396, 271] width 684 height 35
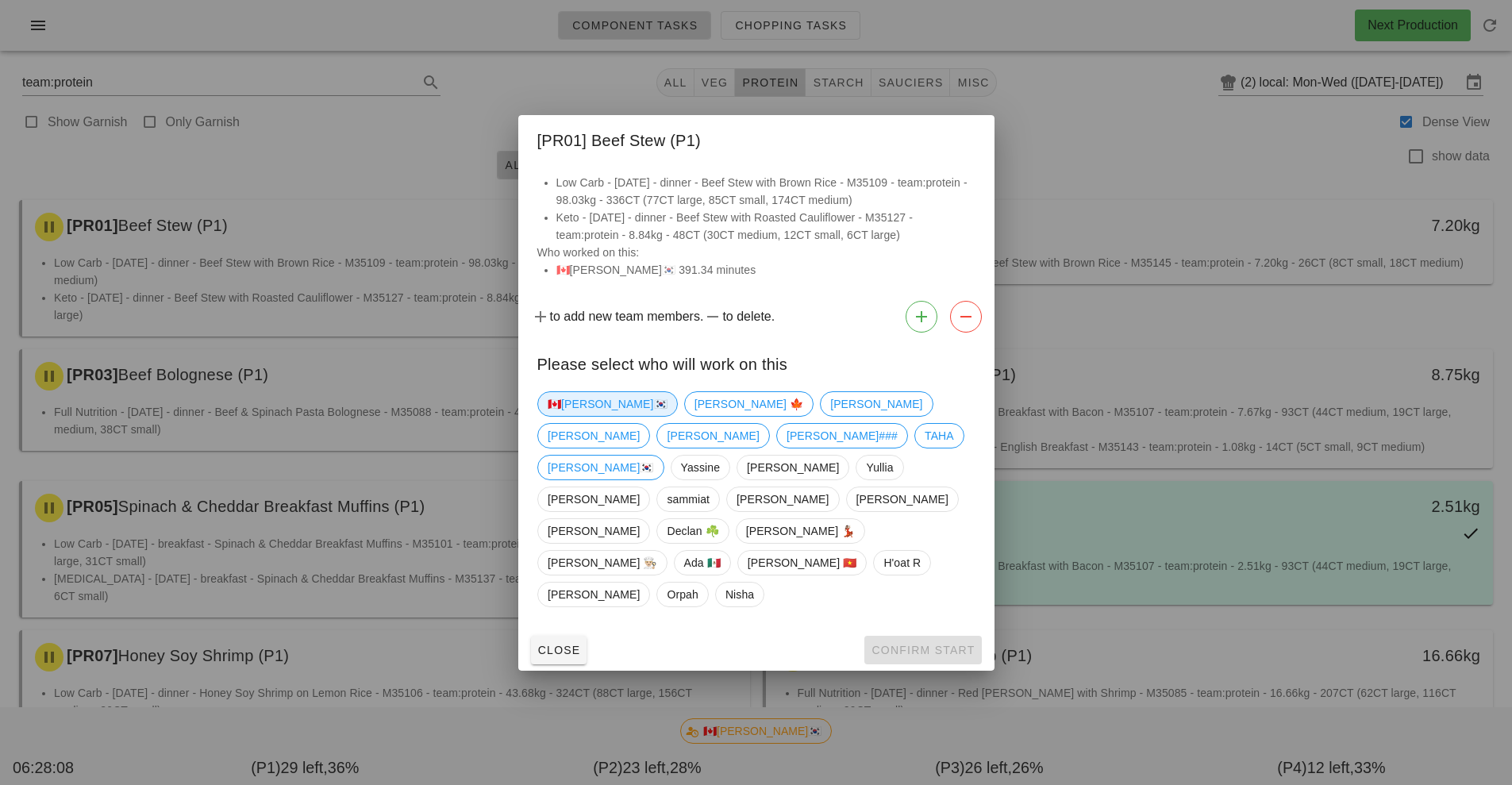
click at [590, 416] on span "🇨🇦[PERSON_NAME]🇰🇷" at bounding box center [607, 404] width 119 height 24
click at [941, 636] on button "Confirm Start" at bounding box center [923, 650] width 117 height 29
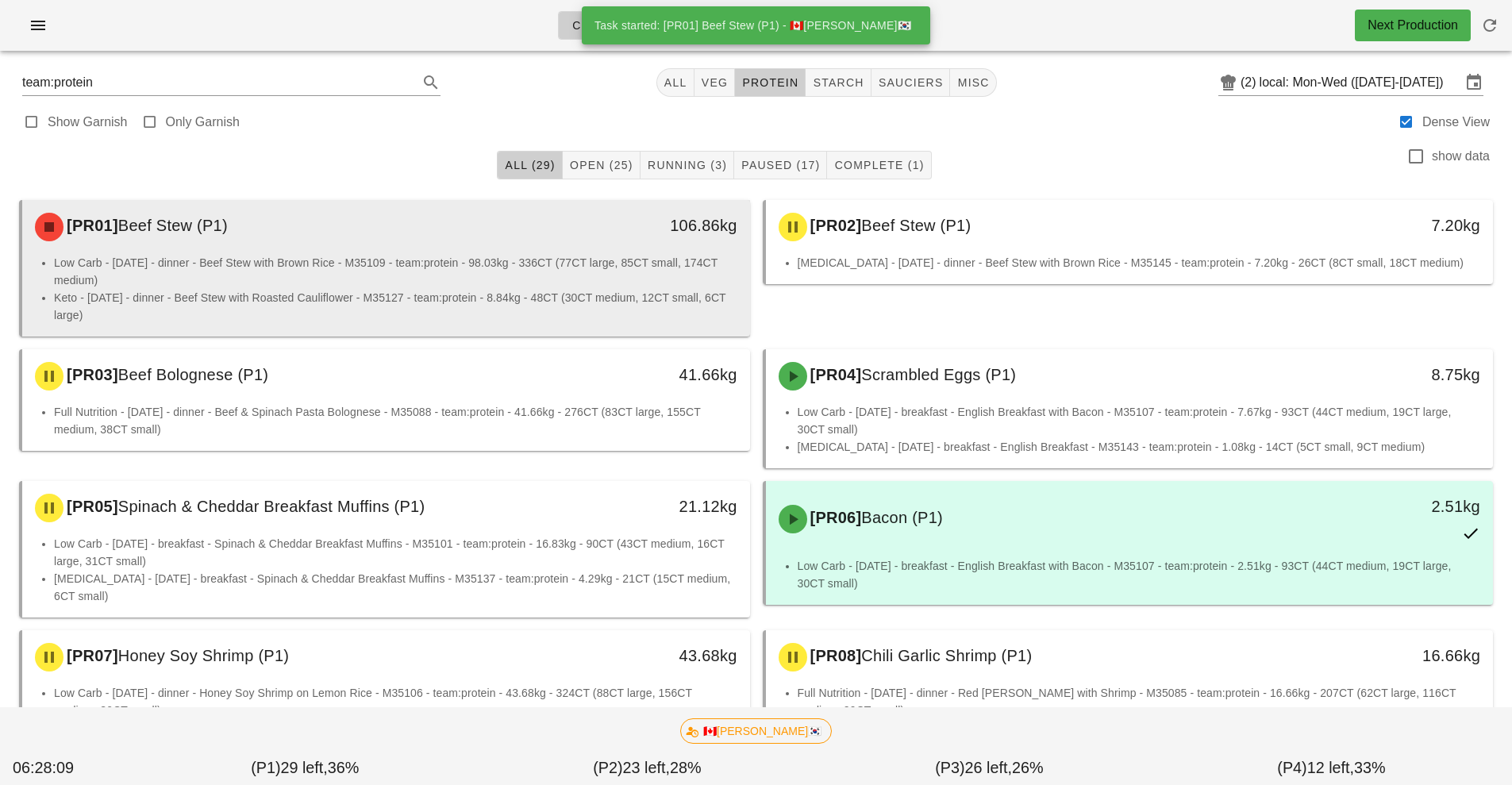
click at [647, 277] on li "Low Carb - [DATE] - dinner - Beef Stew with Brown Rice - M35109 - team:protein …" at bounding box center [396, 271] width 684 height 35
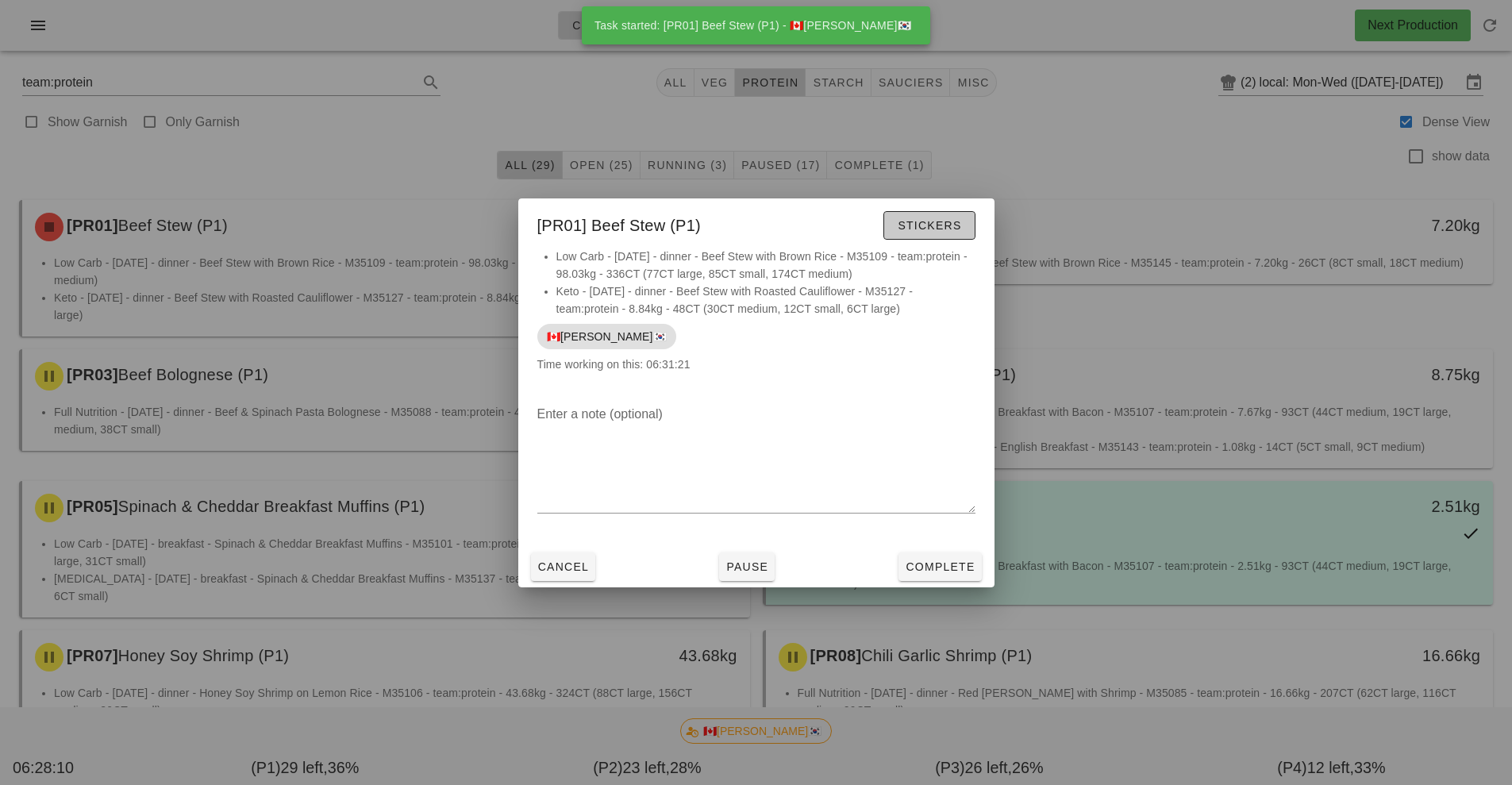
click at [959, 230] on span "Stickers" at bounding box center [929, 225] width 64 height 12
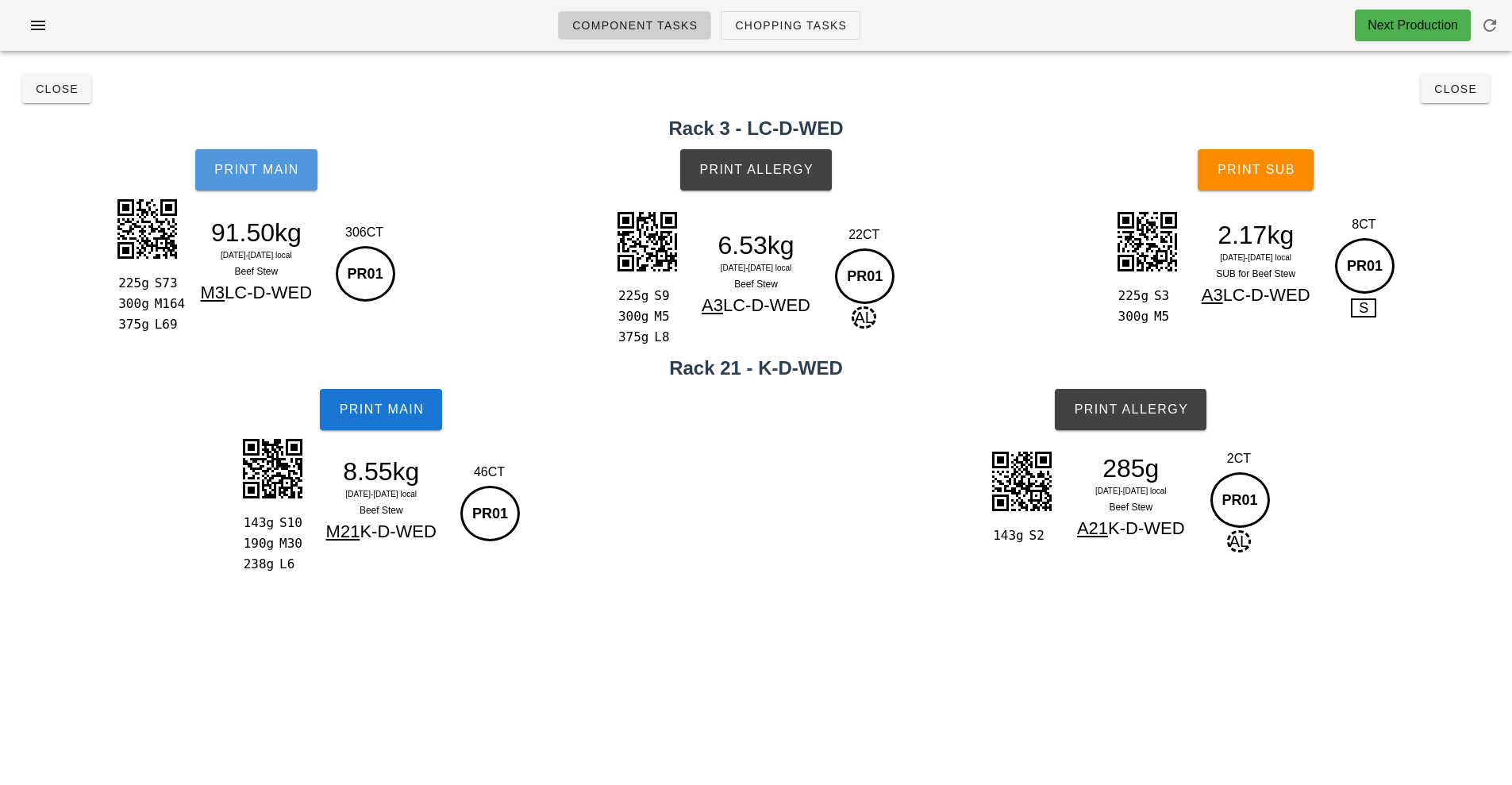
click at [273, 177] on button "Print Main" at bounding box center [256, 170] width 122 height 41
click at [265, 185] on button "Print Main" at bounding box center [256, 170] width 122 height 41
click at [297, 180] on button "Print Main" at bounding box center [256, 170] width 122 height 41
click at [281, 185] on button "Print Main" at bounding box center [256, 170] width 122 height 41
click at [290, 173] on span "Print Main" at bounding box center [256, 170] width 86 height 14
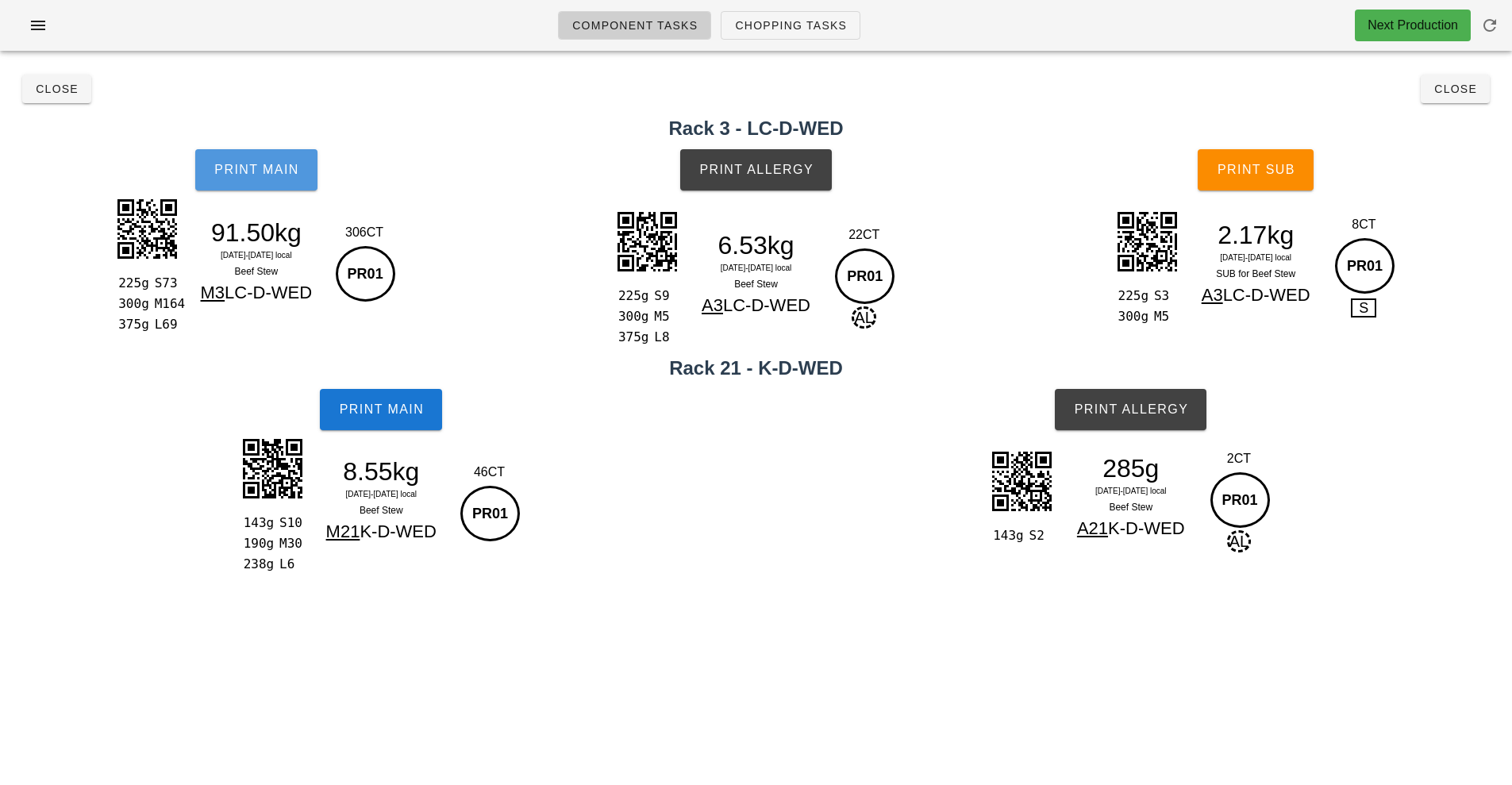
click at [290, 173] on span "Print Main" at bounding box center [256, 170] width 86 height 14
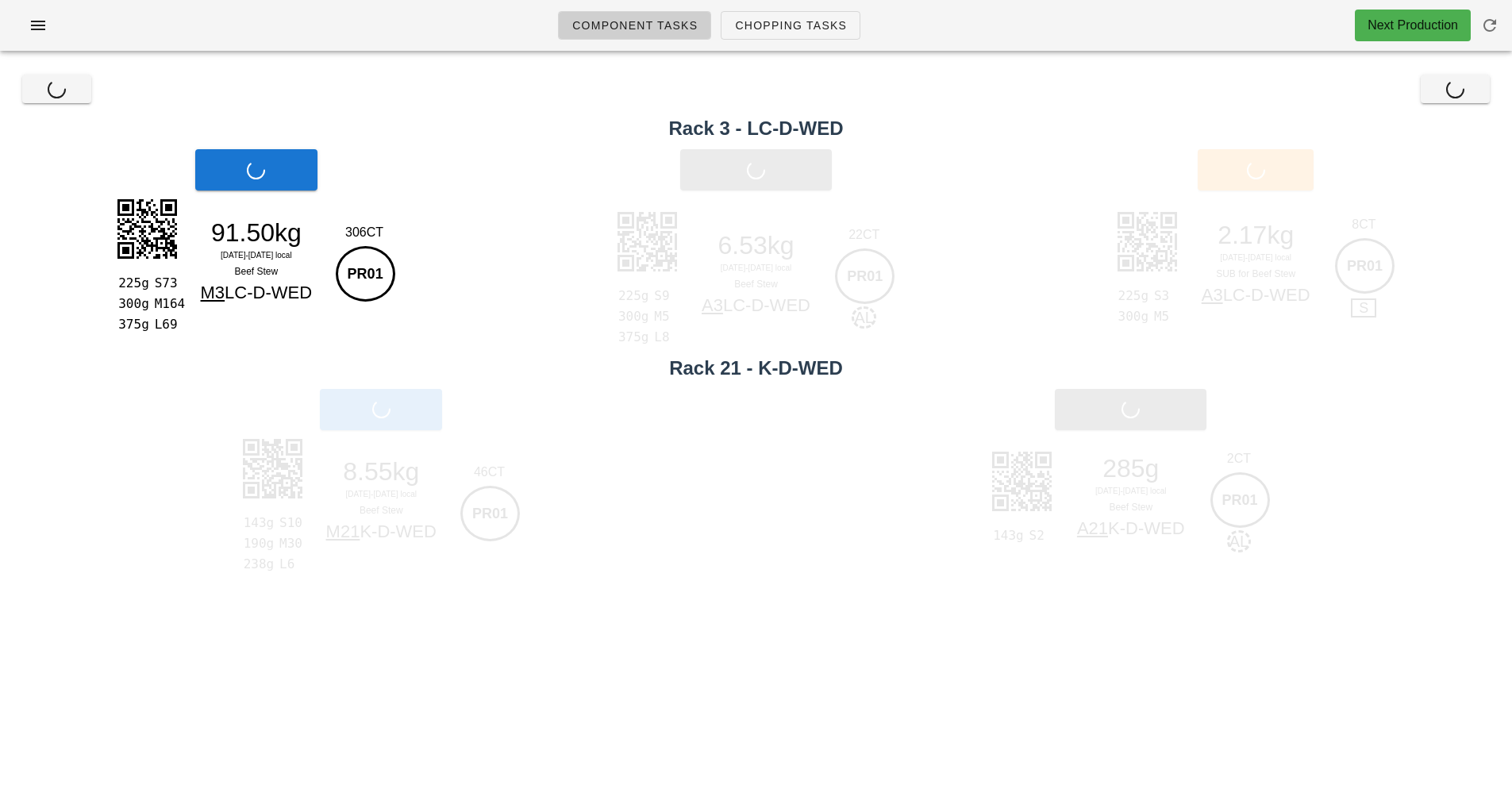
click at [265, 199] on div "225g S73 300g M164 375g L69 91.50kg [DATE]-[DATE] local Beef Stew M3 LC-D-WED 3…" at bounding box center [256, 263] width 288 height 138
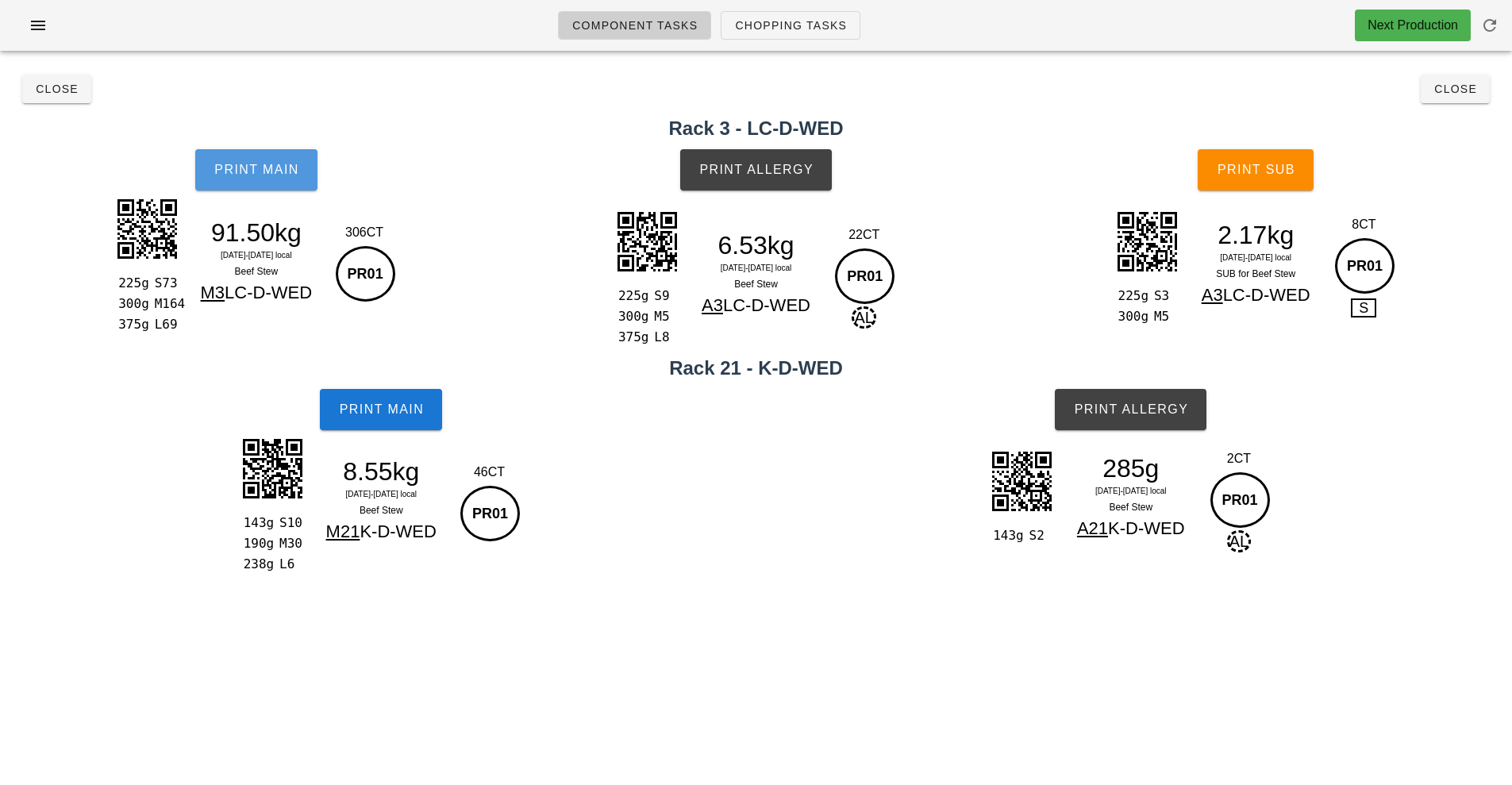
click at [283, 186] on button "Print Main" at bounding box center [256, 170] width 122 height 41
click at [416, 414] on span "Print Main" at bounding box center [381, 409] width 86 height 14
click at [823, 177] on button "Print Allergy" at bounding box center [756, 170] width 152 height 41
click at [1290, 186] on button "Print Sub" at bounding box center [1256, 170] width 116 height 41
click at [1281, 155] on button "Print Sub" at bounding box center [1256, 170] width 116 height 41
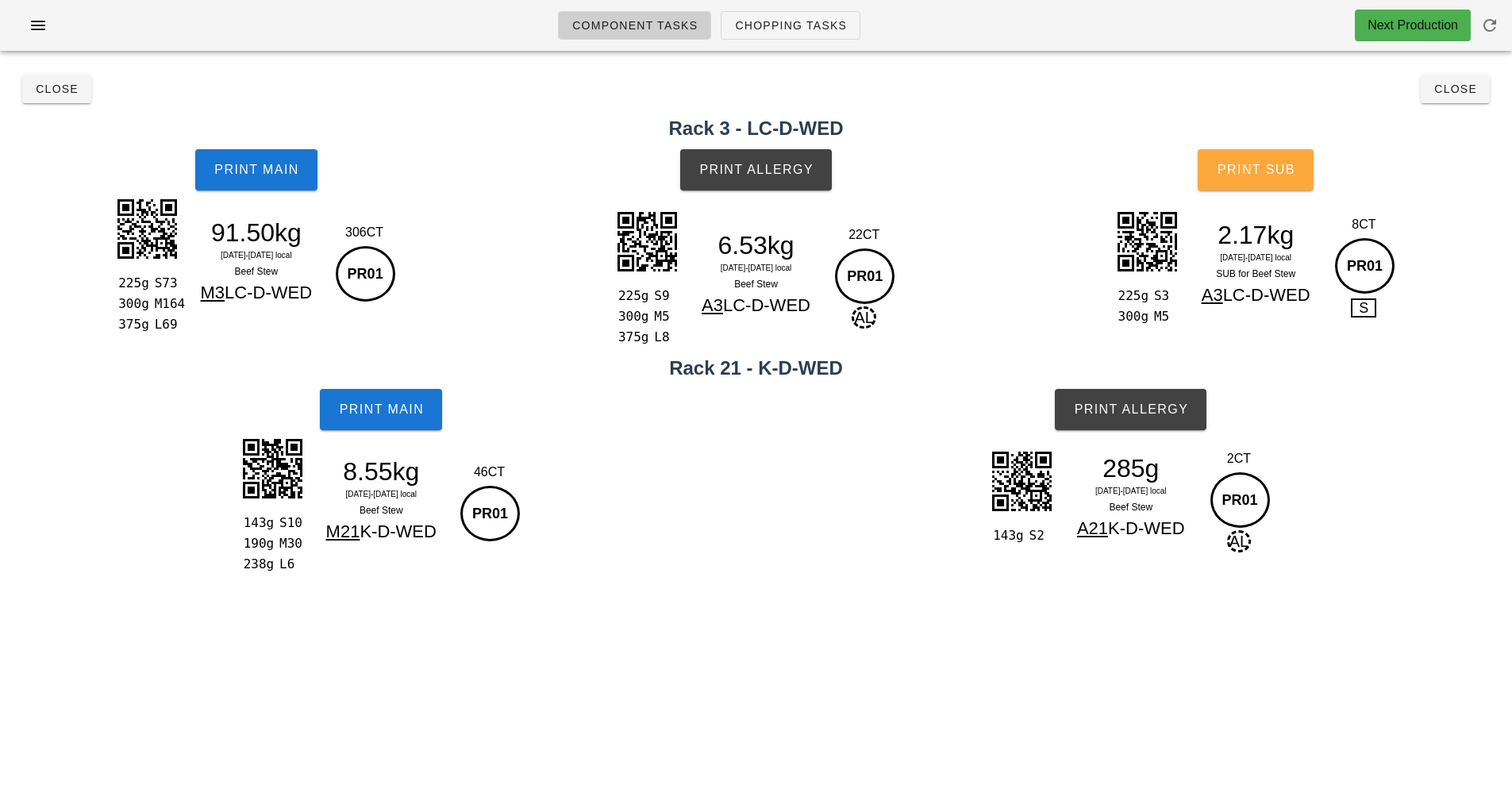
click at [1270, 180] on button "Print Sub" at bounding box center [1256, 170] width 116 height 41
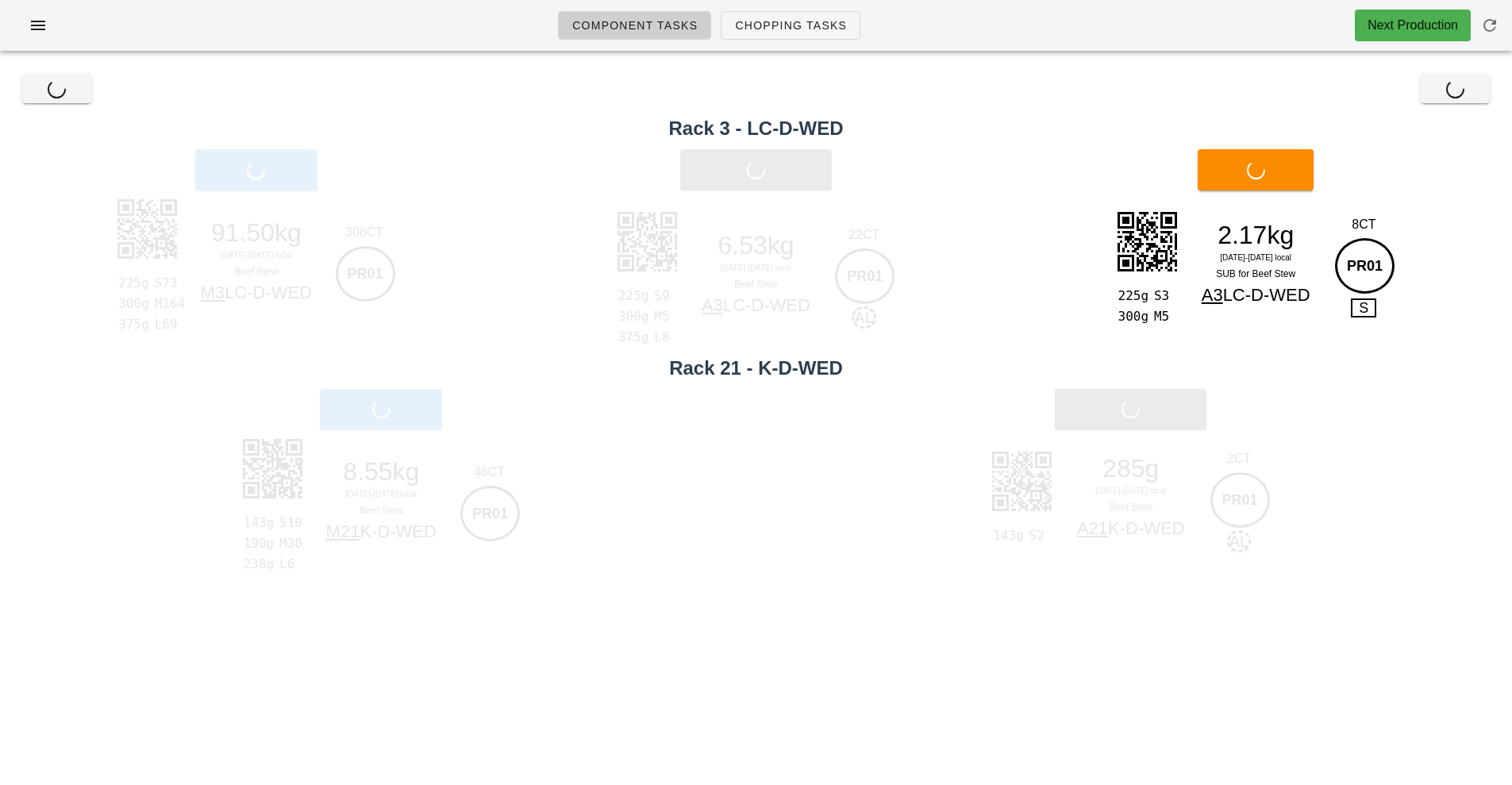
click at [1140, 423] on div "Print Allergy" at bounding box center [1131, 409] width 763 height 60
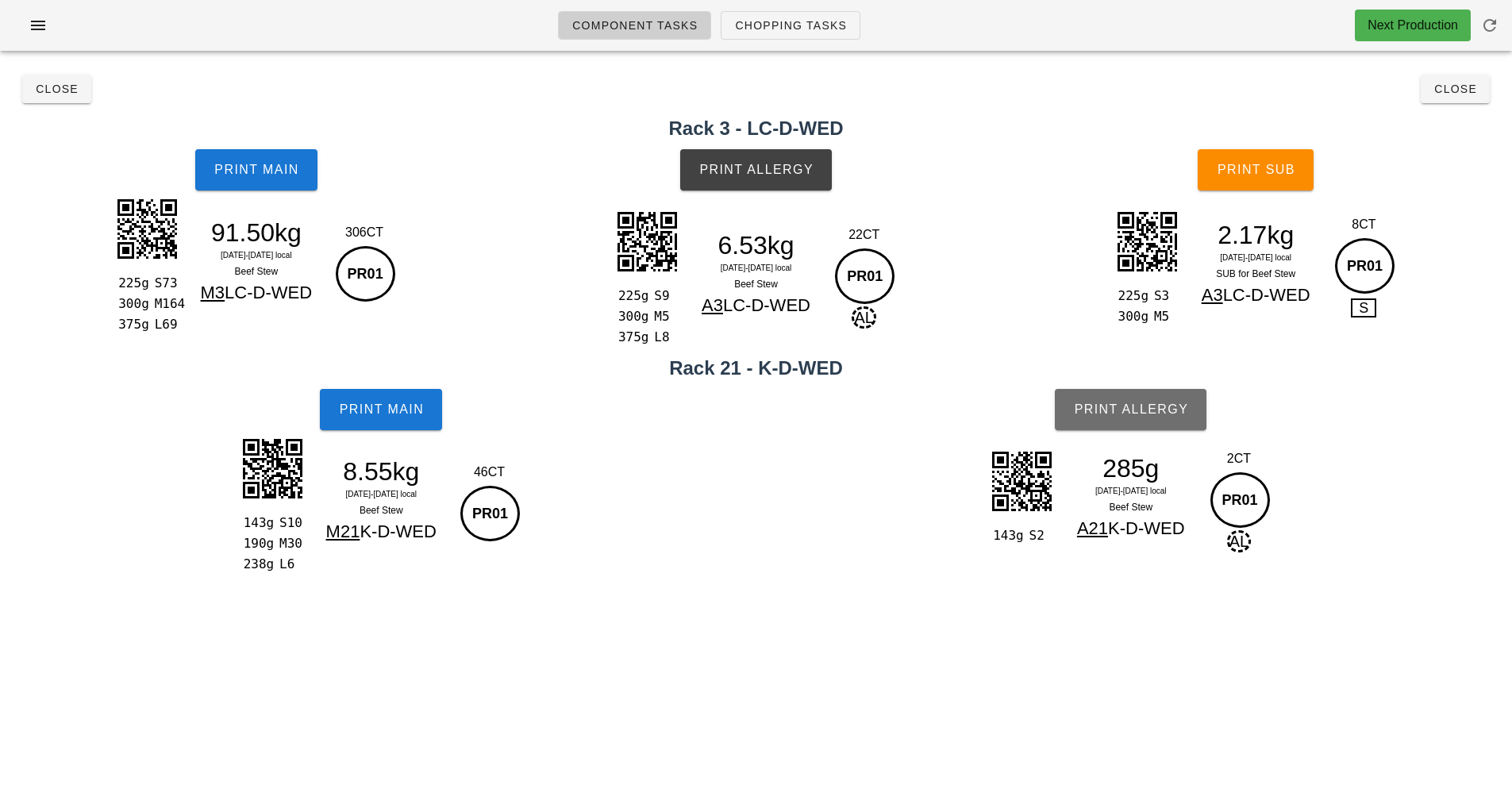
click at [1140, 423] on button "Print Allergy" at bounding box center [1130, 409] width 152 height 41
click at [1458, 101] on button "Close" at bounding box center [1456, 89] width 69 height 29
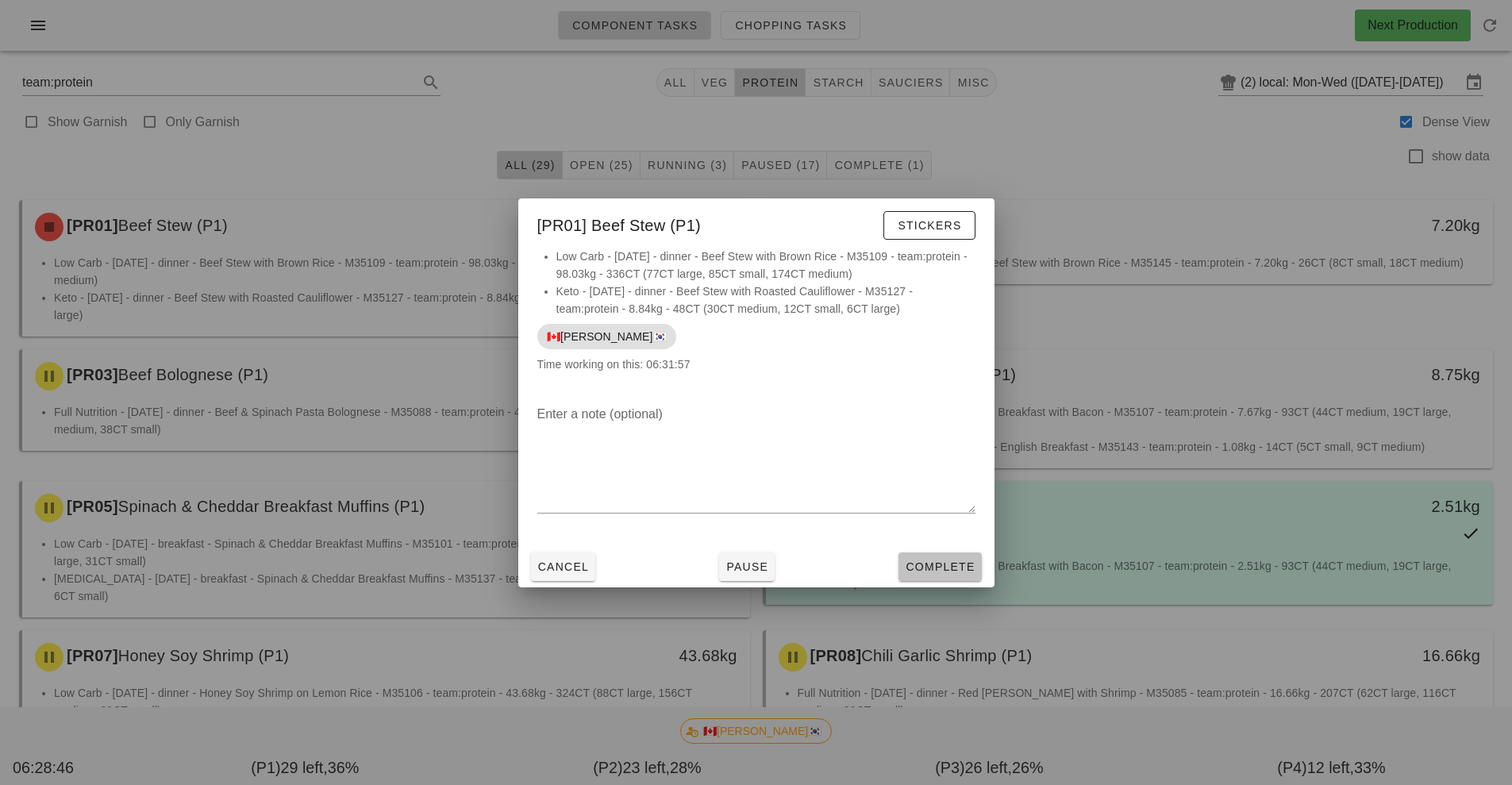
click at [956, 571] on span "Complete" at bounding box center [939, 566] width 70 height 12
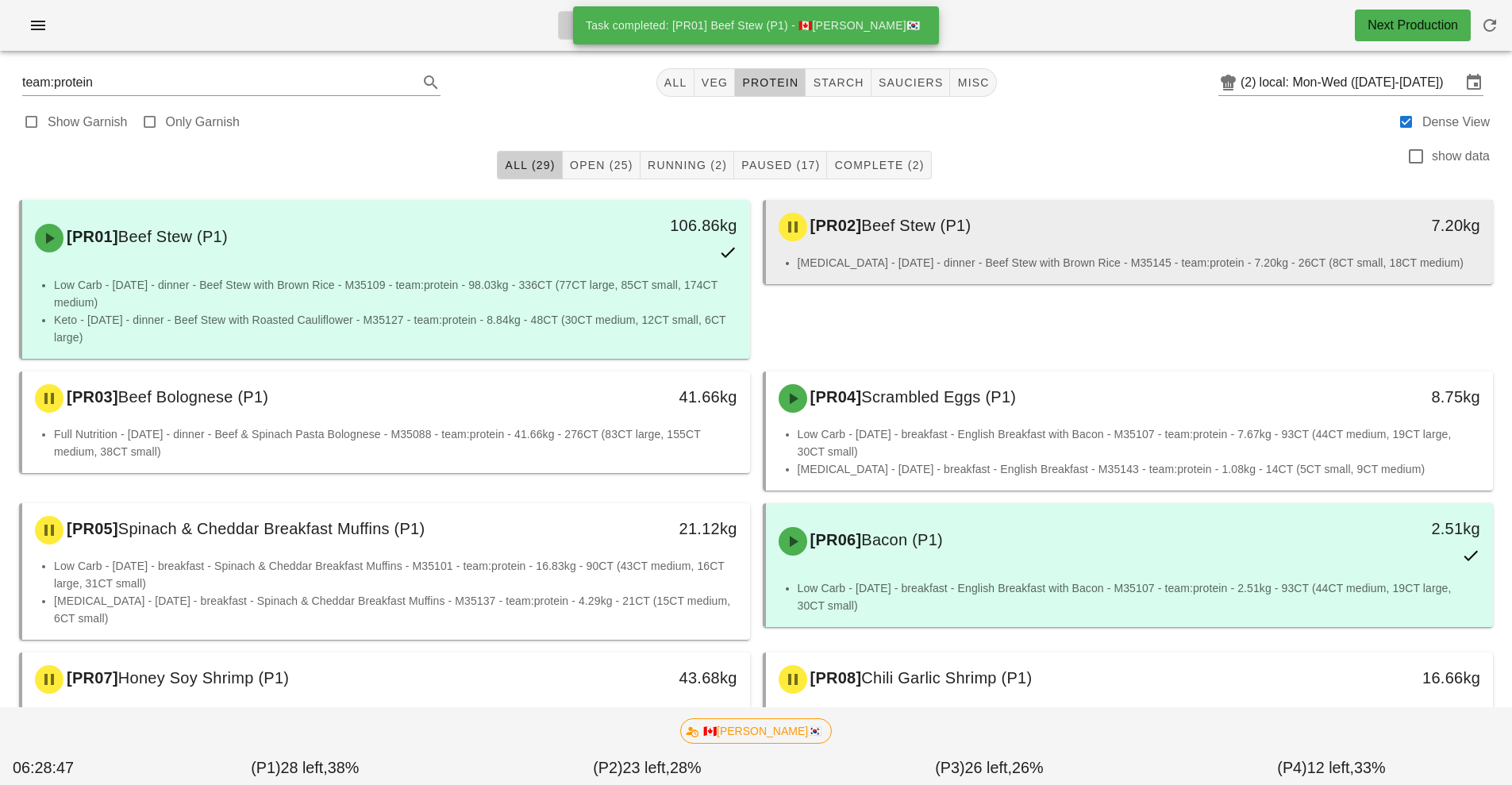
click at [928, 234] on span "Beef Stew (P1)" at bounding box center [915, 225] width 110 height 17
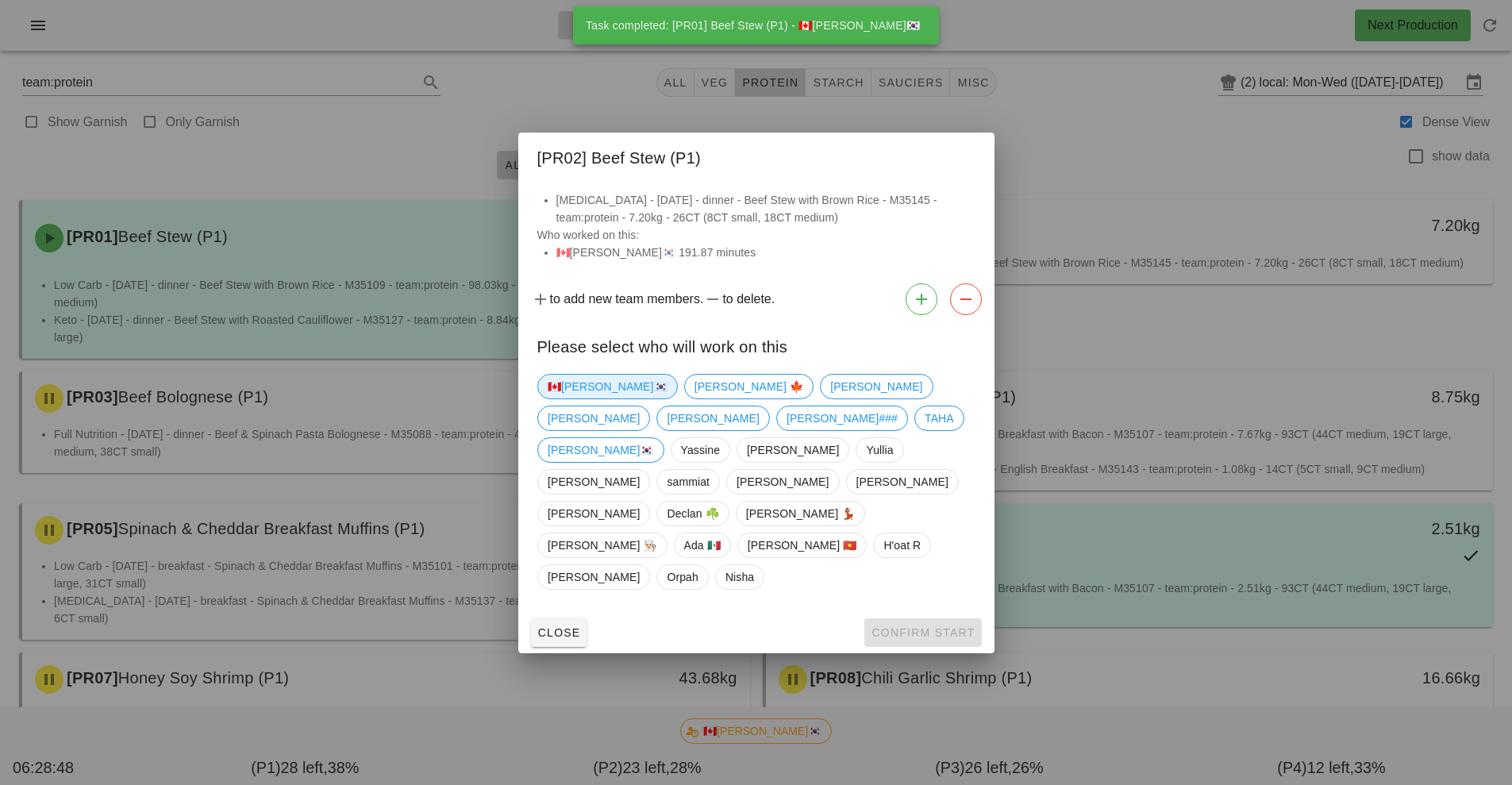
click at [573, 399] on span "🇨🇦[PERSON_NAME]🇰🇷" at bounding box center [607, 386] width 119 height 24
click at [929, 619] on button "Confirm Start" at bounding box center [923, 633] width 117 height 29
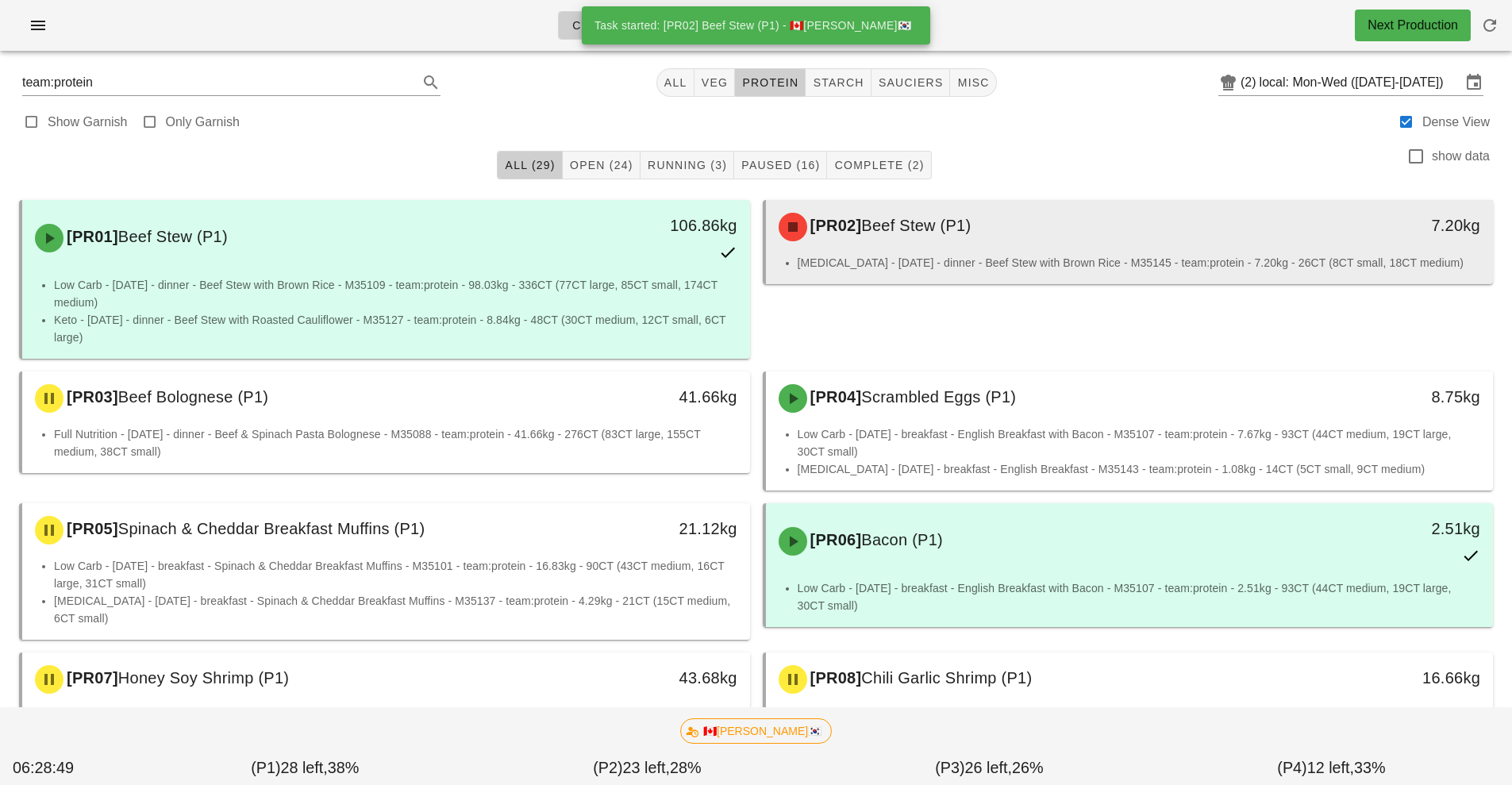
click at [1032, 242] on div "[PR02] Beef Stew (P1)" at bounding box center [1040, 227] width 541 height 48
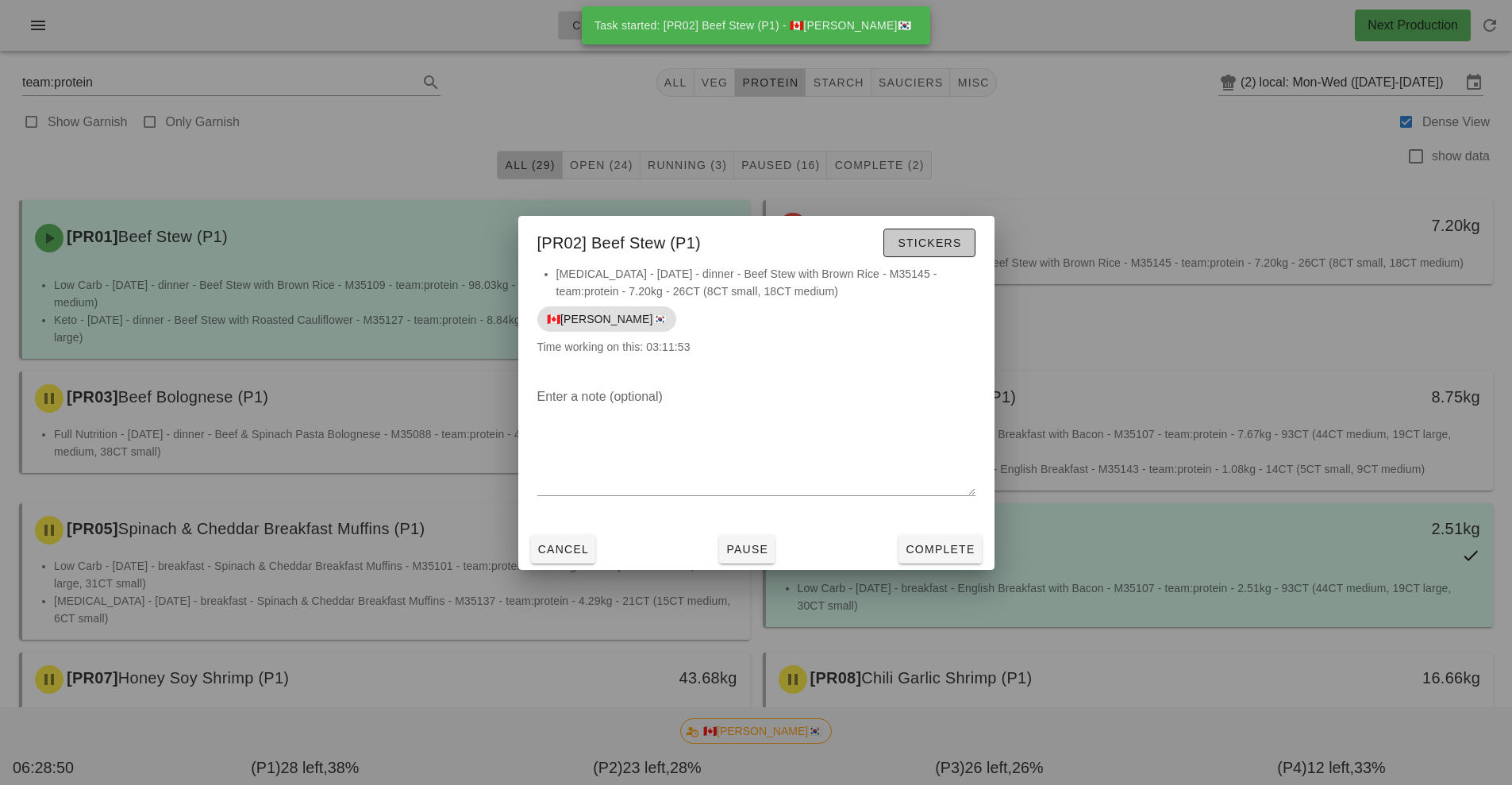
click at [948, 243] on span "Stickers" at bounding box center [929, 242] width 64 height 12
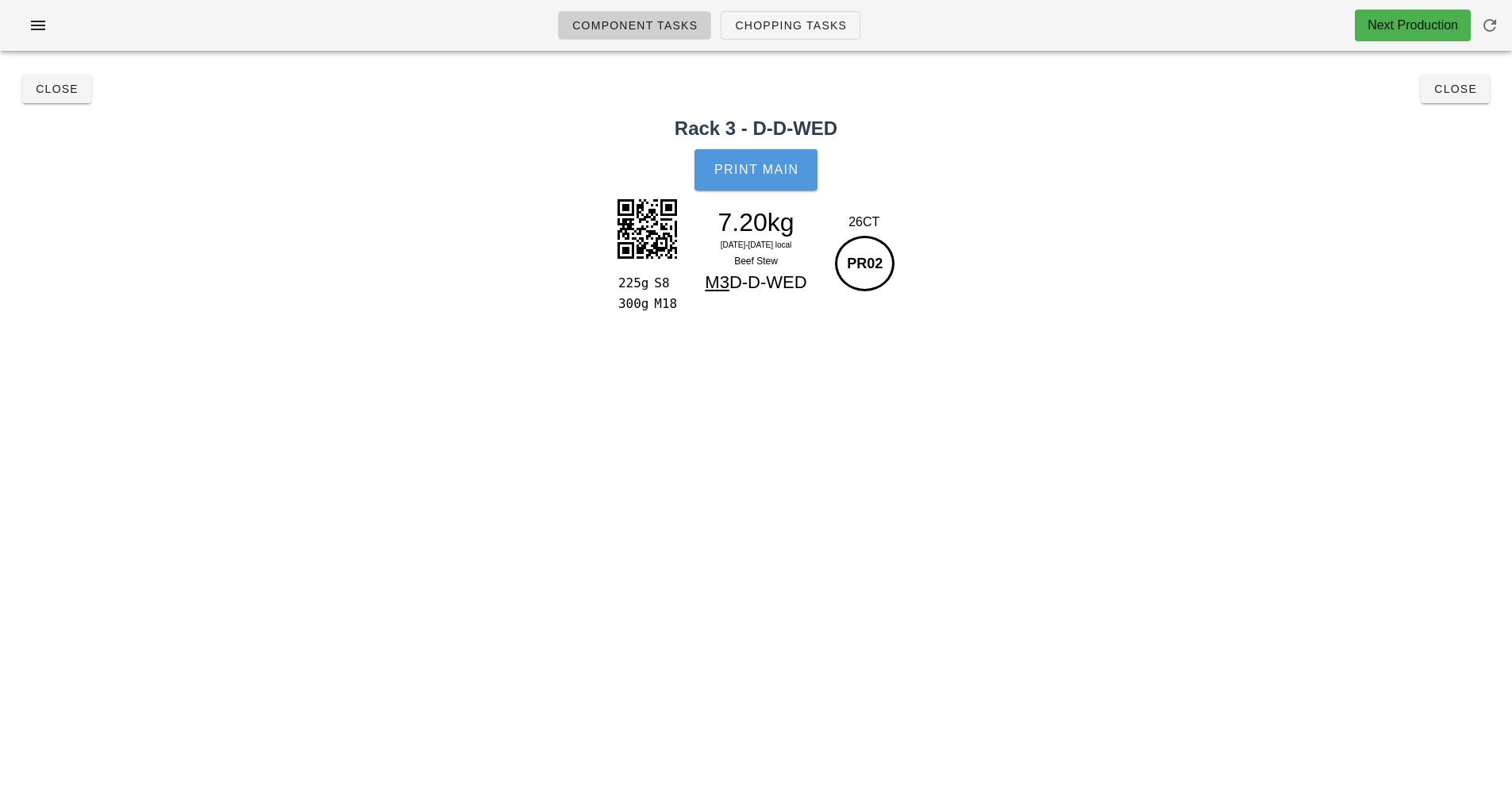
click at [789, 157] on button "Print Main" at bounding box center [756, 170] width 122 height 41
click at [1463, 97] on button "Close" at bounding box center [1456, 89] width 69 height 29
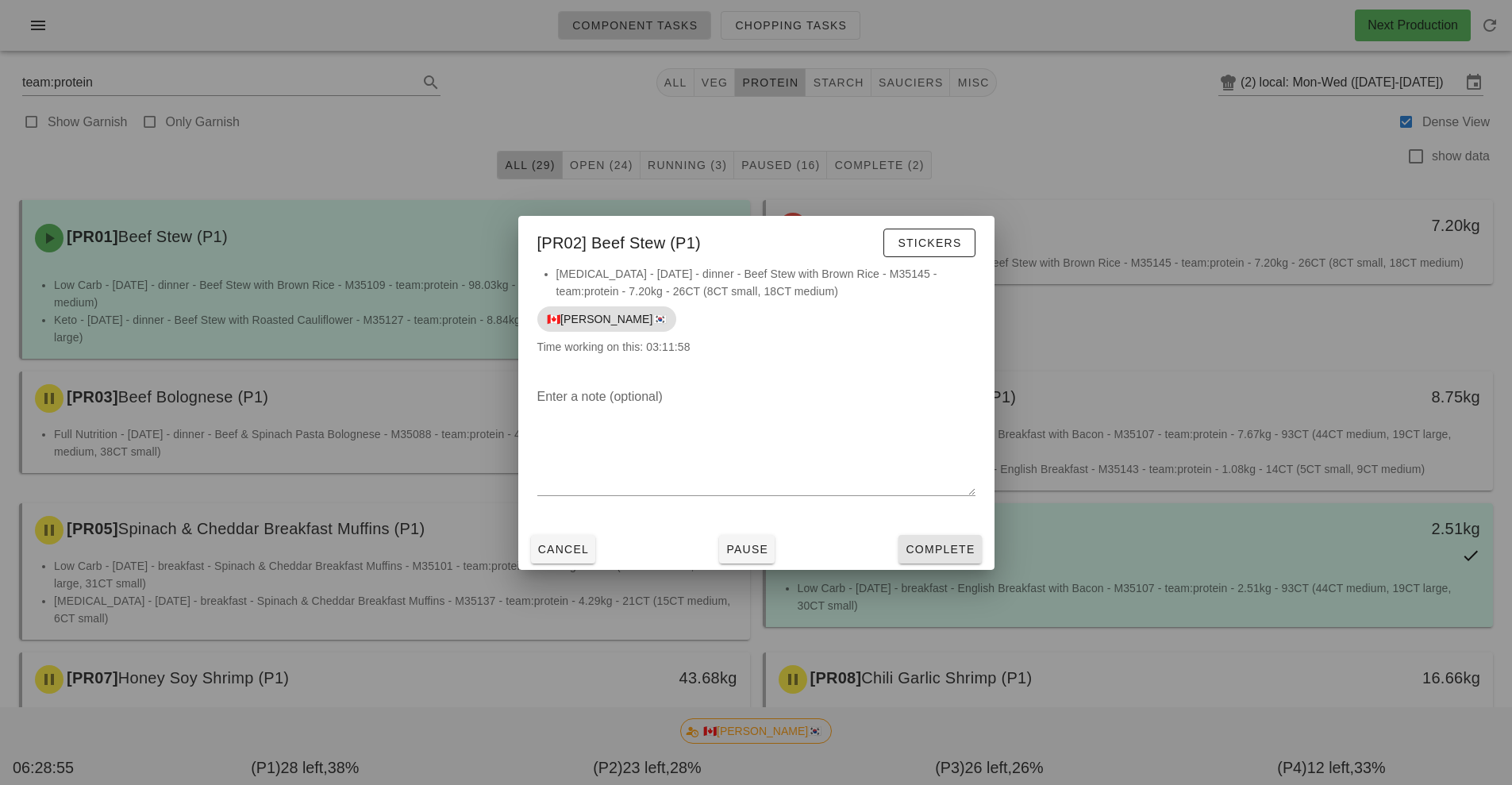
click at [946, 543] on span "Complete" at bounding box center [939, 549] width 70 height 12
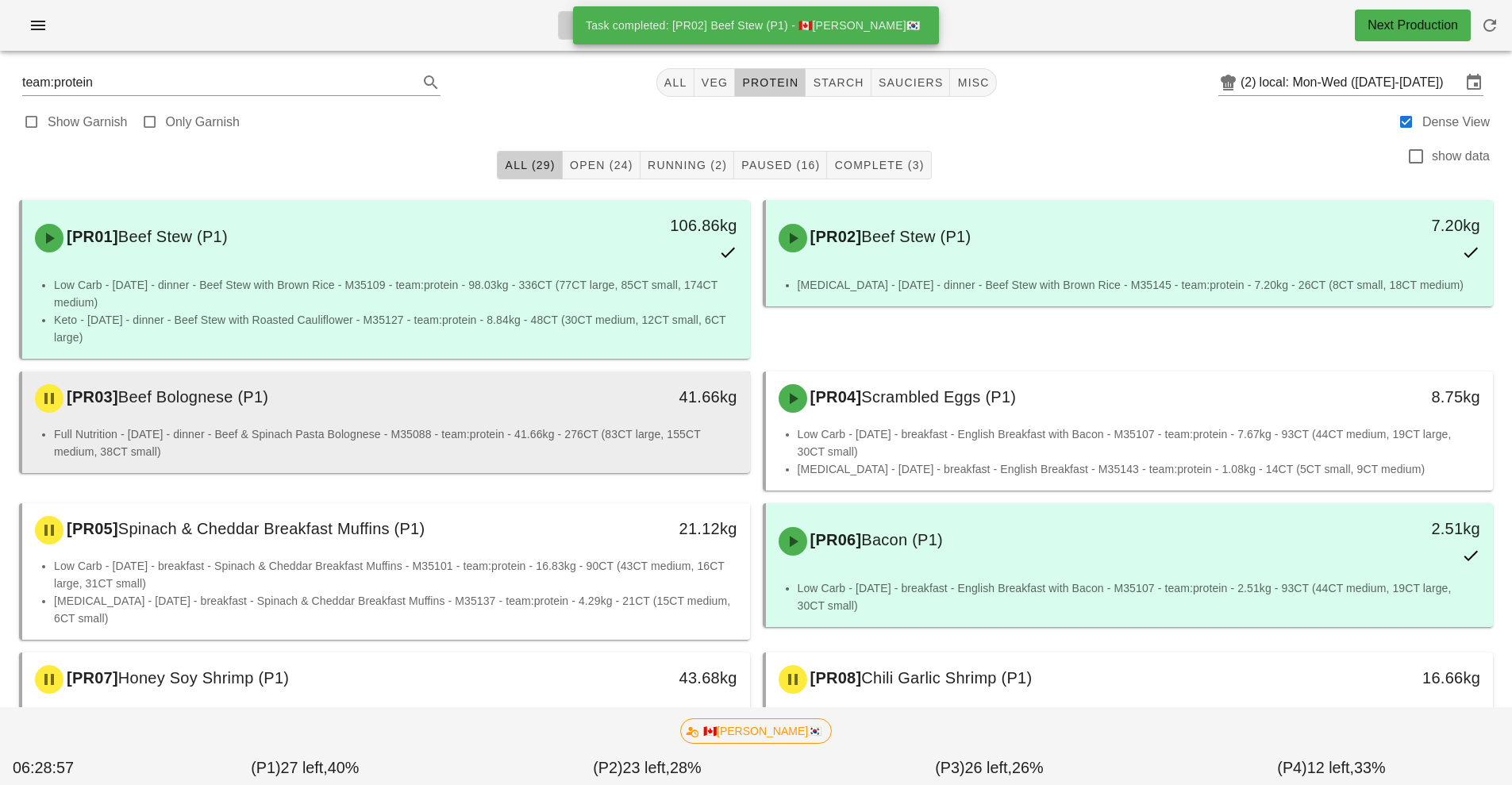
click at [576, 438] on li "Full Nutrition - [DATE] - dinner - Beef & Spinach Pasta Bolognese - M35088 - te…" at bounding box center [396, 442] width 684 height 35
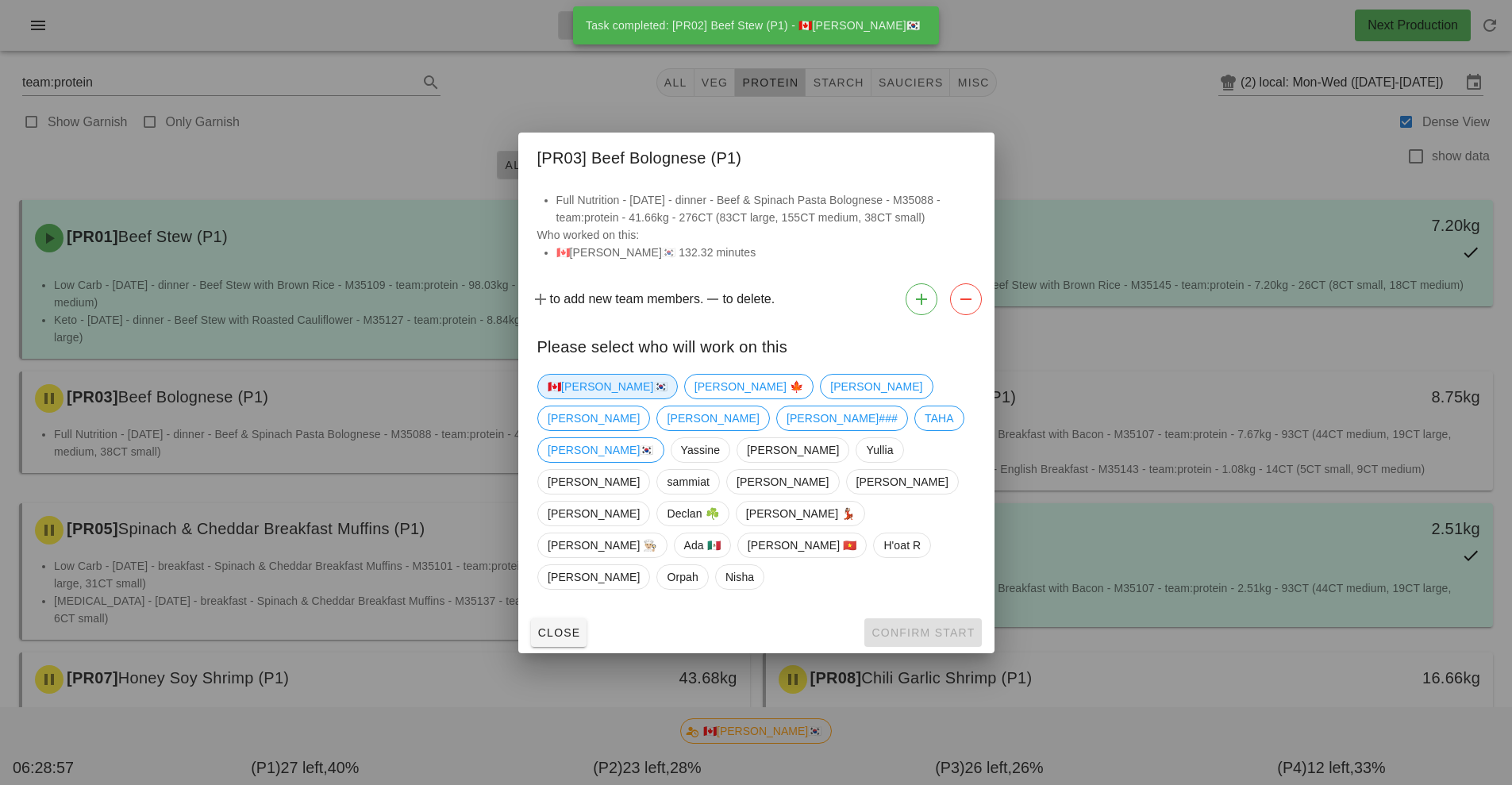
click at [586, 399] on span "🇨🇦[PERSON_NAME]🇰🇷" at bounding box center [607, 386] width 119 height 24
click at [933, 626] on span "Confirm Start" at bounding box center [923, 632] width 104 height 12
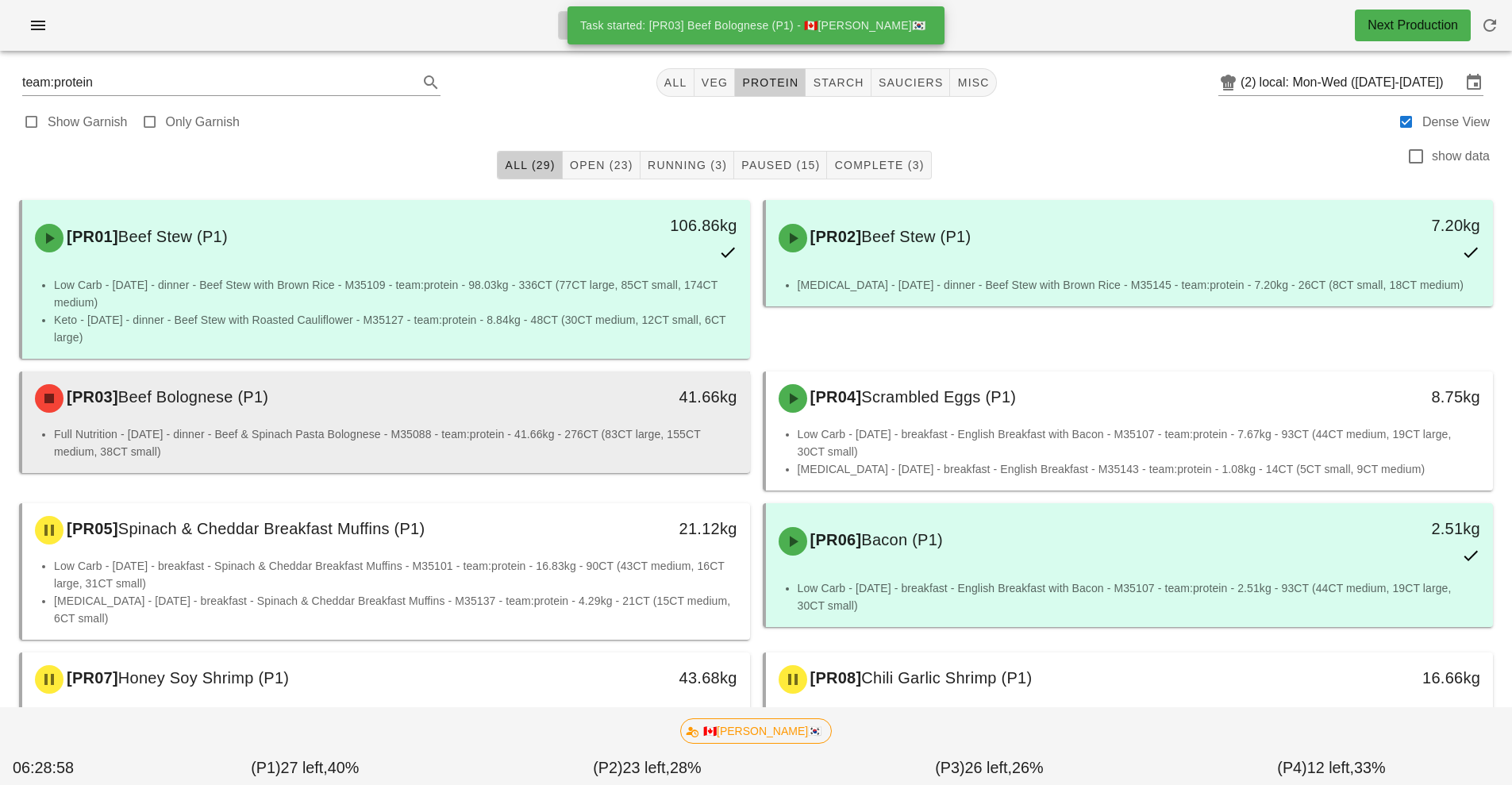
click at [600, 443] on li "Full Nutrition - [DATE] - dinner - Beef & Spinach Pasta Bolognese - M35088 - te…" at bounding box center [396, 442] width 684 height 35
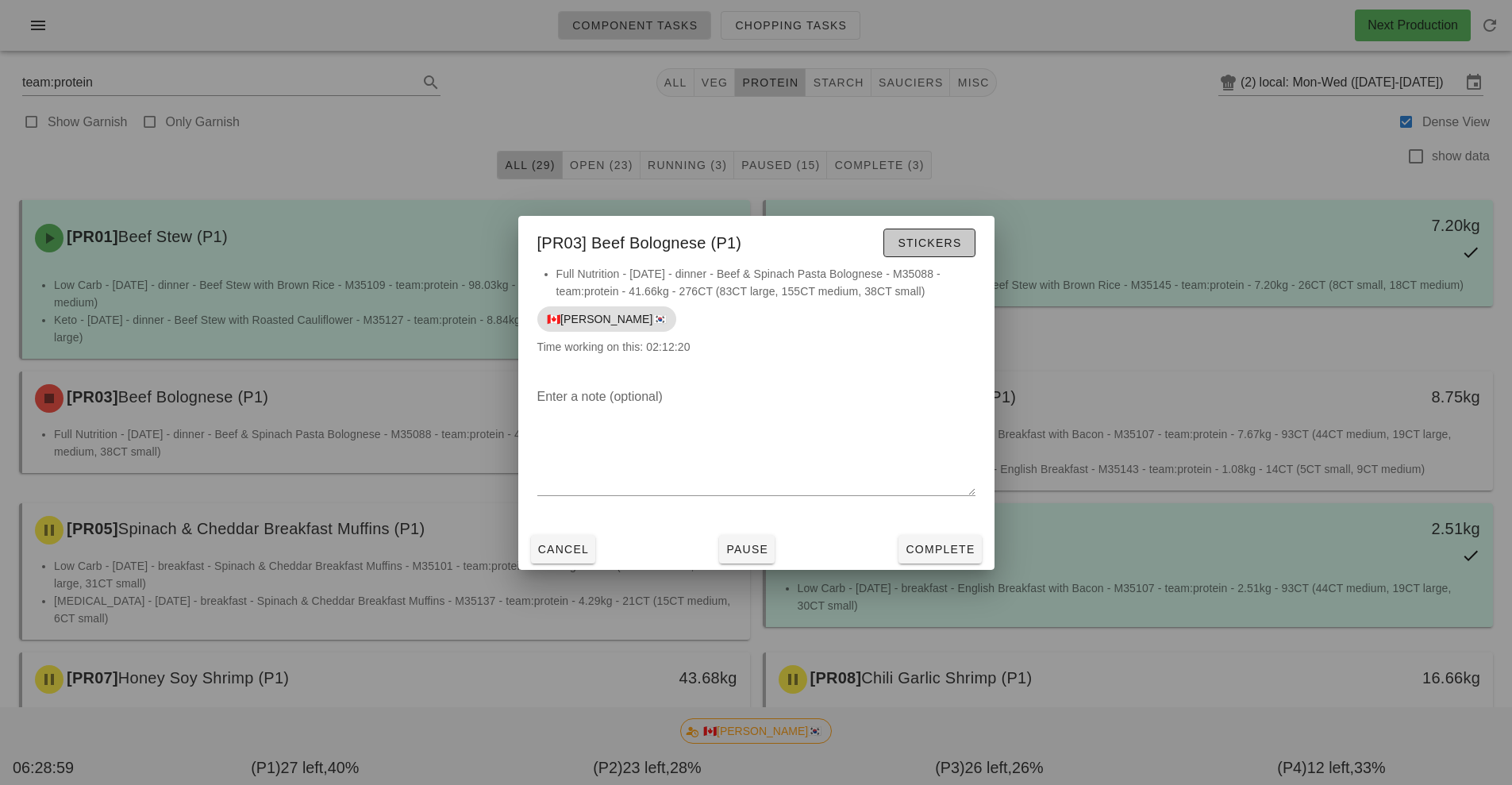
click at [949, 247] on span "Stickers" at bounding box center [929, 242] width 64 height 12
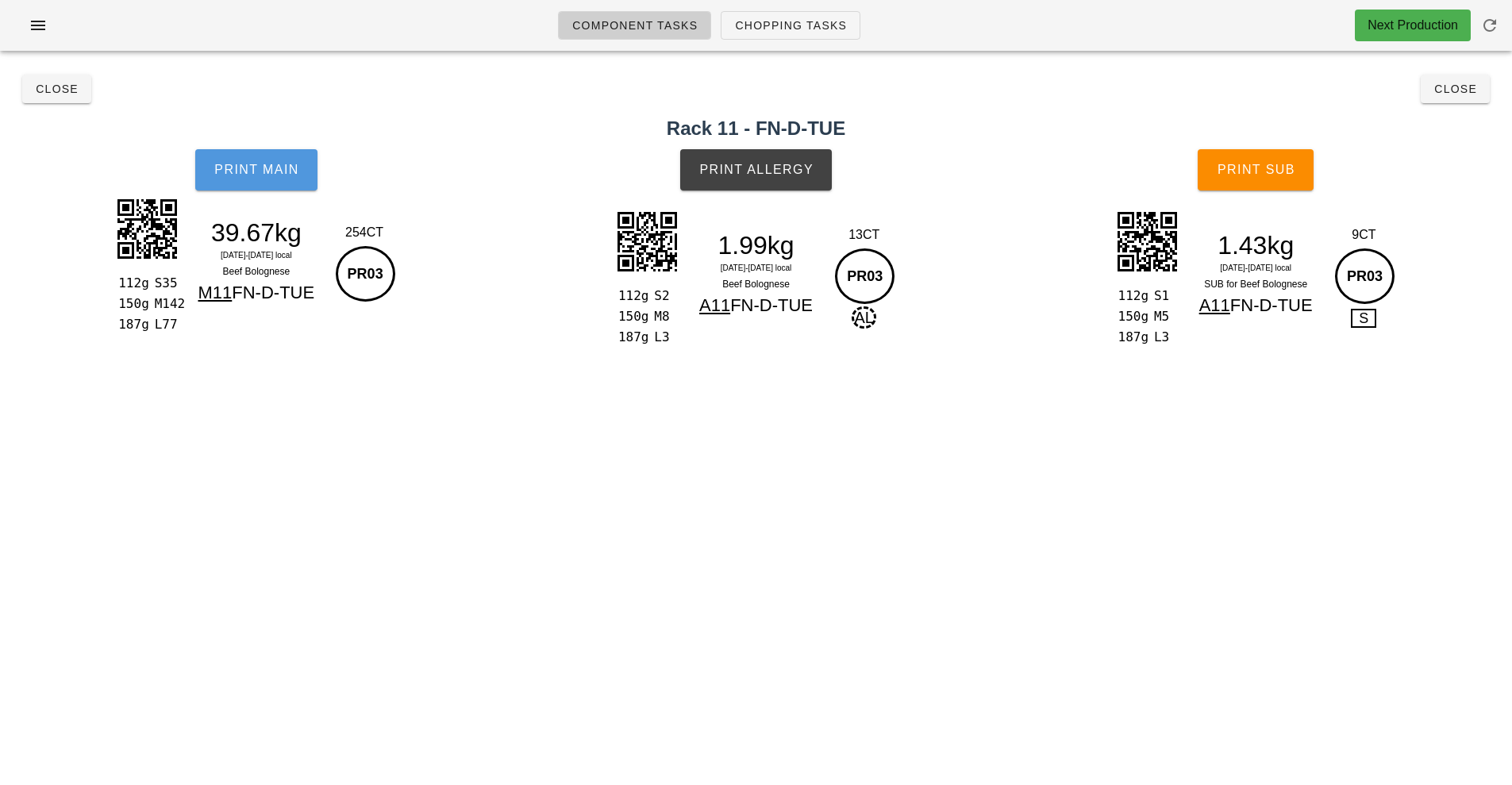
click at [283, 189] on button "Print Main" at bounding box center [256, 170] width 122 height 41
click at [274, 178] on button "Print Main" at bounding box center [256, 170] width 122 height 41
click at [274, 187] on button "Print Main" at bounding box center [256, 170] width 122 height 41
click at [271, 207] on div "112g S35 150g M142 187g L77 39.67kg [DATE]-[DATE] local Beef Bolognese M11 FN-D…" at bounding box center [256, 263] width 288 height 138
click at [294, 167] on span "Print Main" at bounding box center [256, 170] width 86 height 14
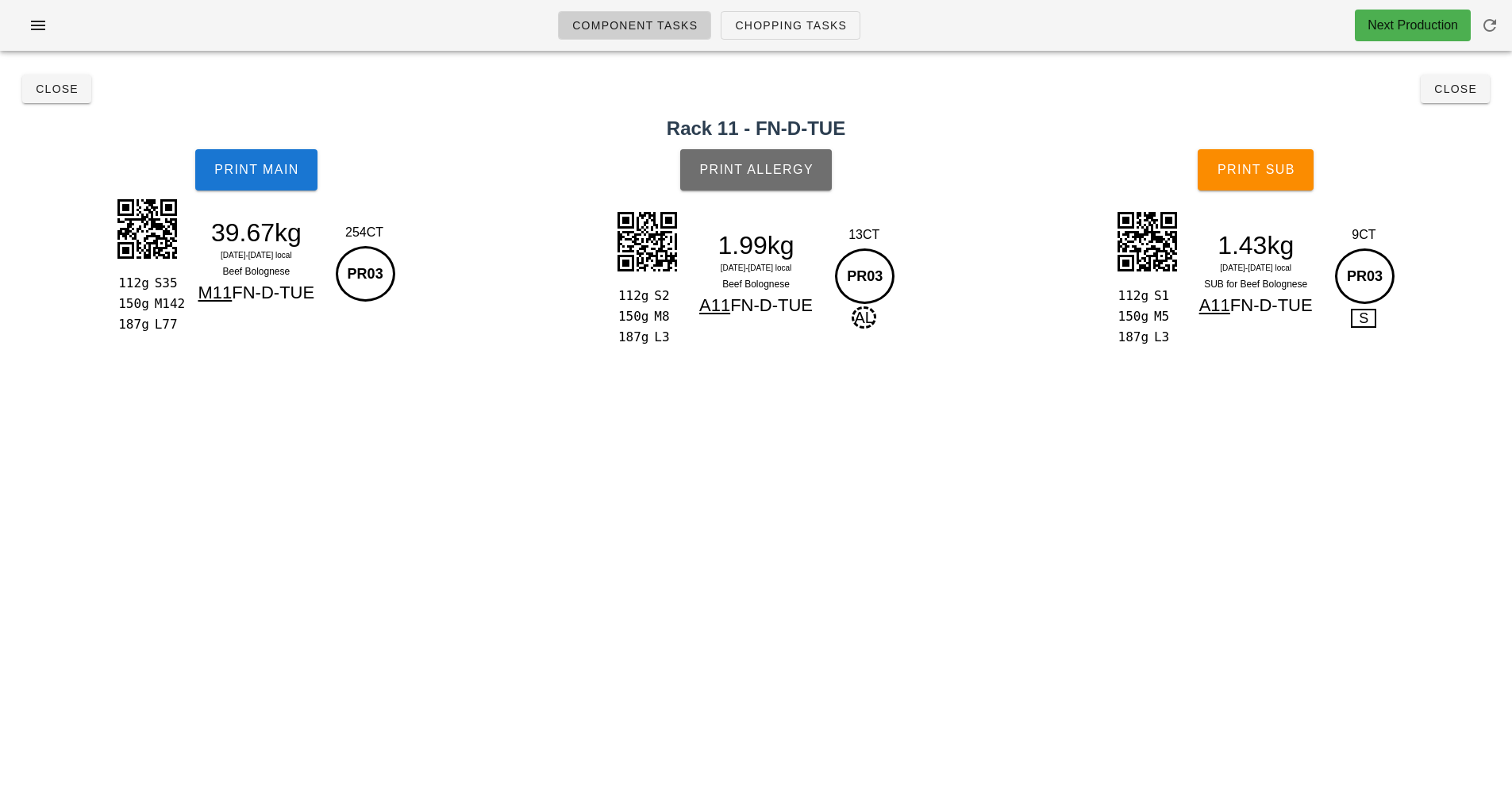
click at [795, 174] on span "Print Allergy" at bounding box center [756, 170] width 115 height 14
click at [1280, 175] on span "Print Sub" at bounding box center [1256, 170] width 78 height 14
click at [1463, 97] on button "Close" at bounding box center [1456, 89] width 69 height 29
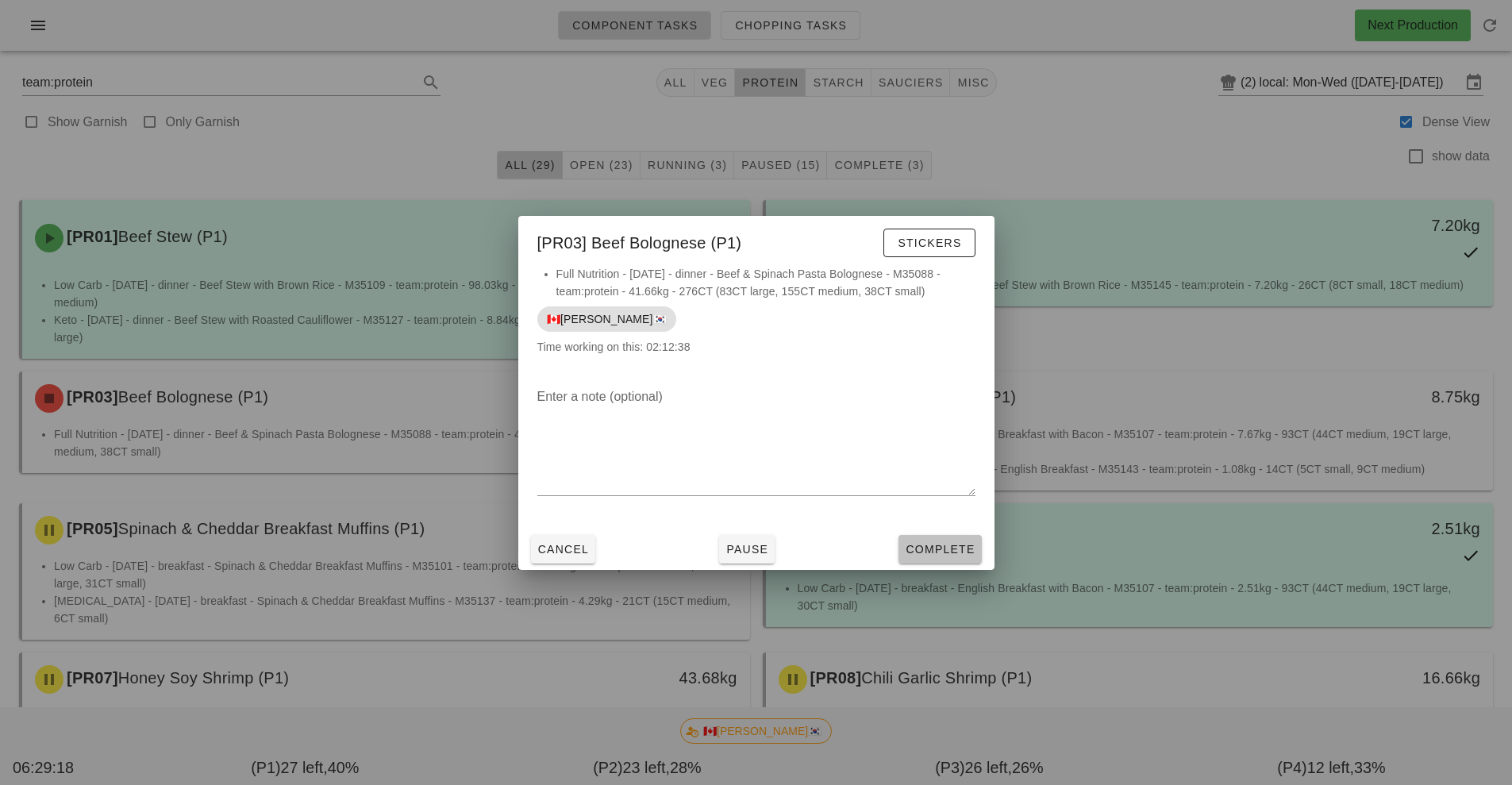
click at [952, 554] on span "Complete" at bounding box center [939, 549] width 70 height 12
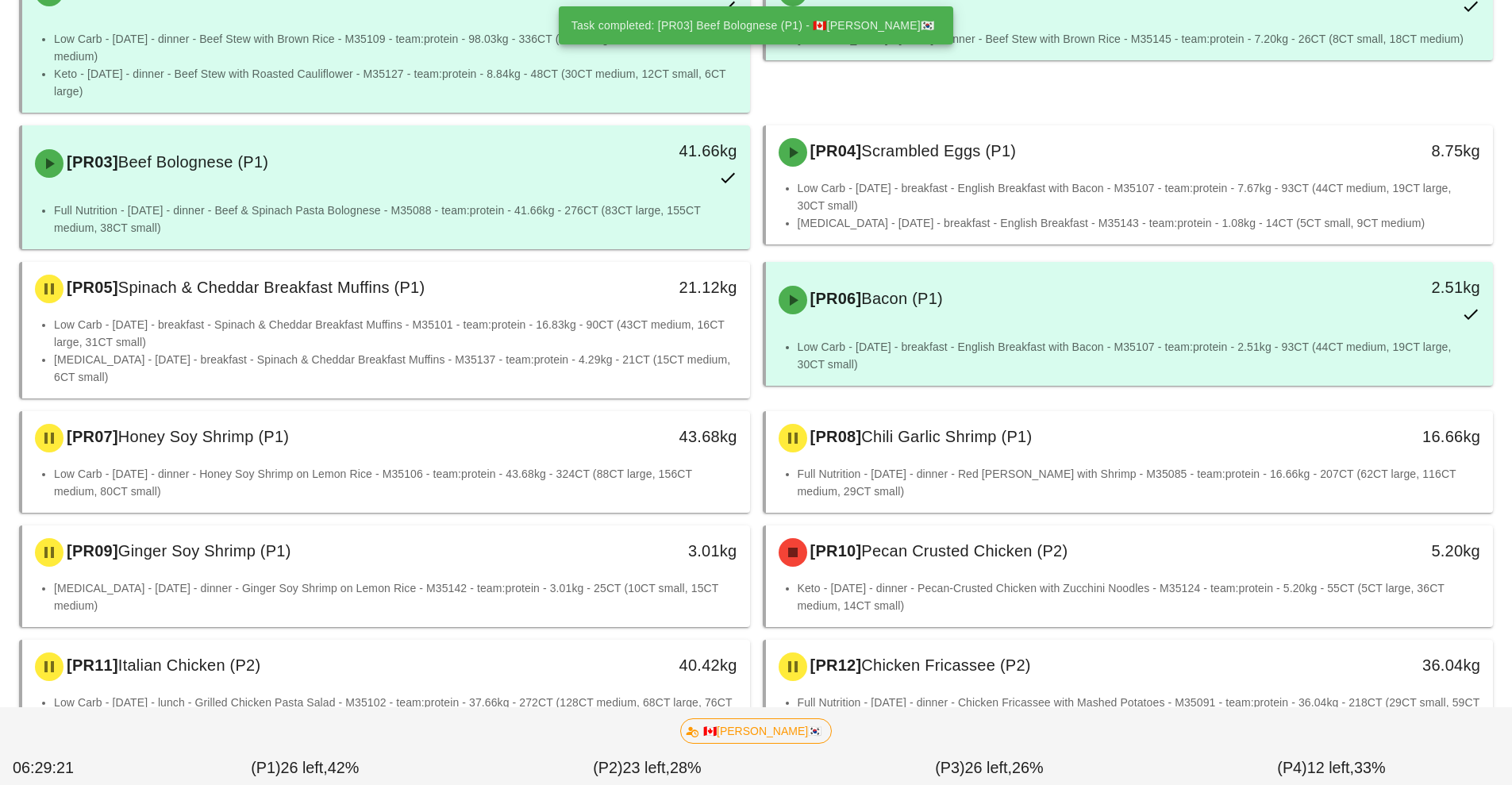
scroll to position [299, 0]
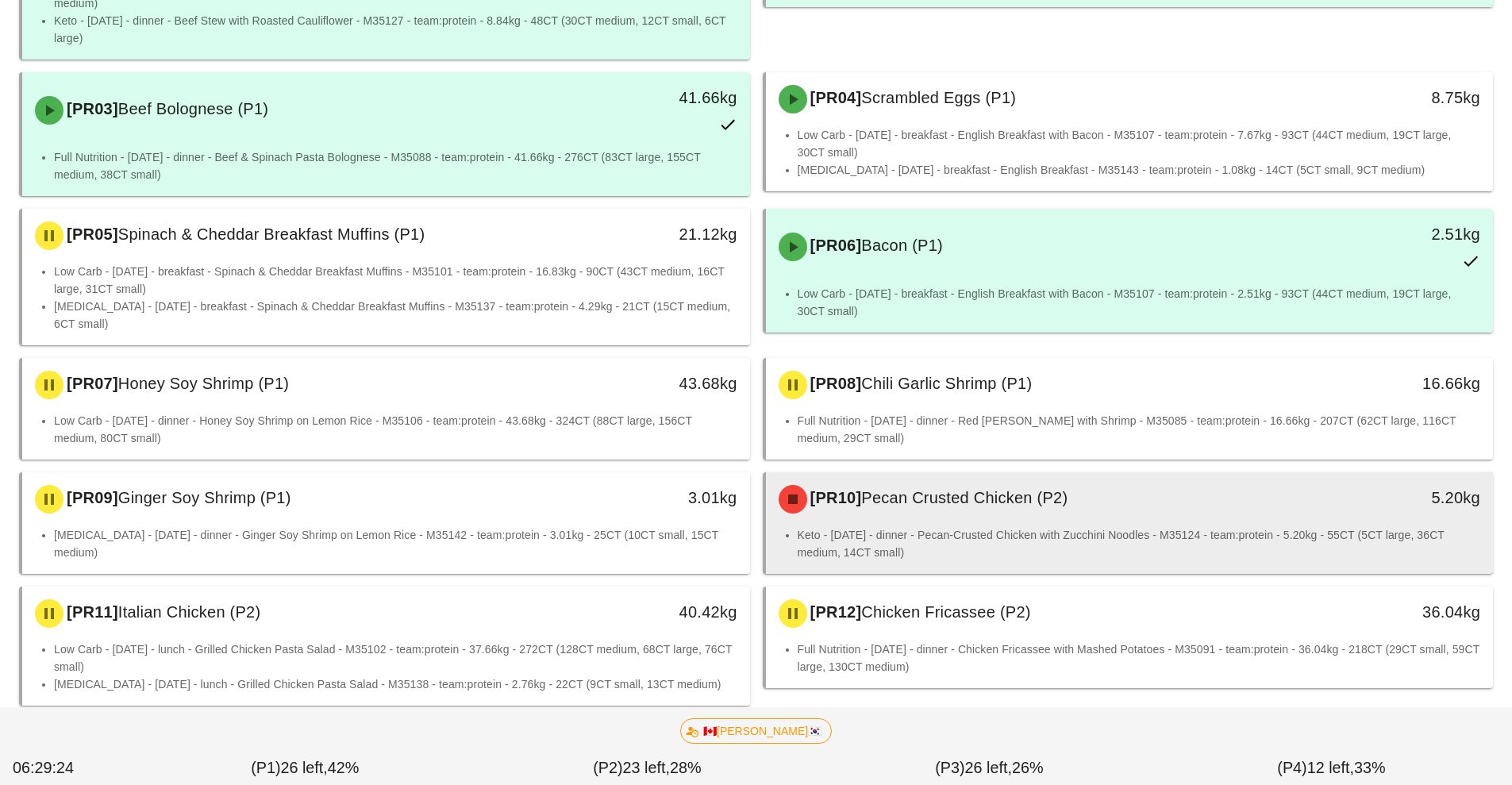
click at [923, 568] on div "Keto - [DATE] - dinner - Pecan-Crusted Chicken with Zucchini Noodles - M35124 -…" at bounding box center [1130, 550] width 728 height 48
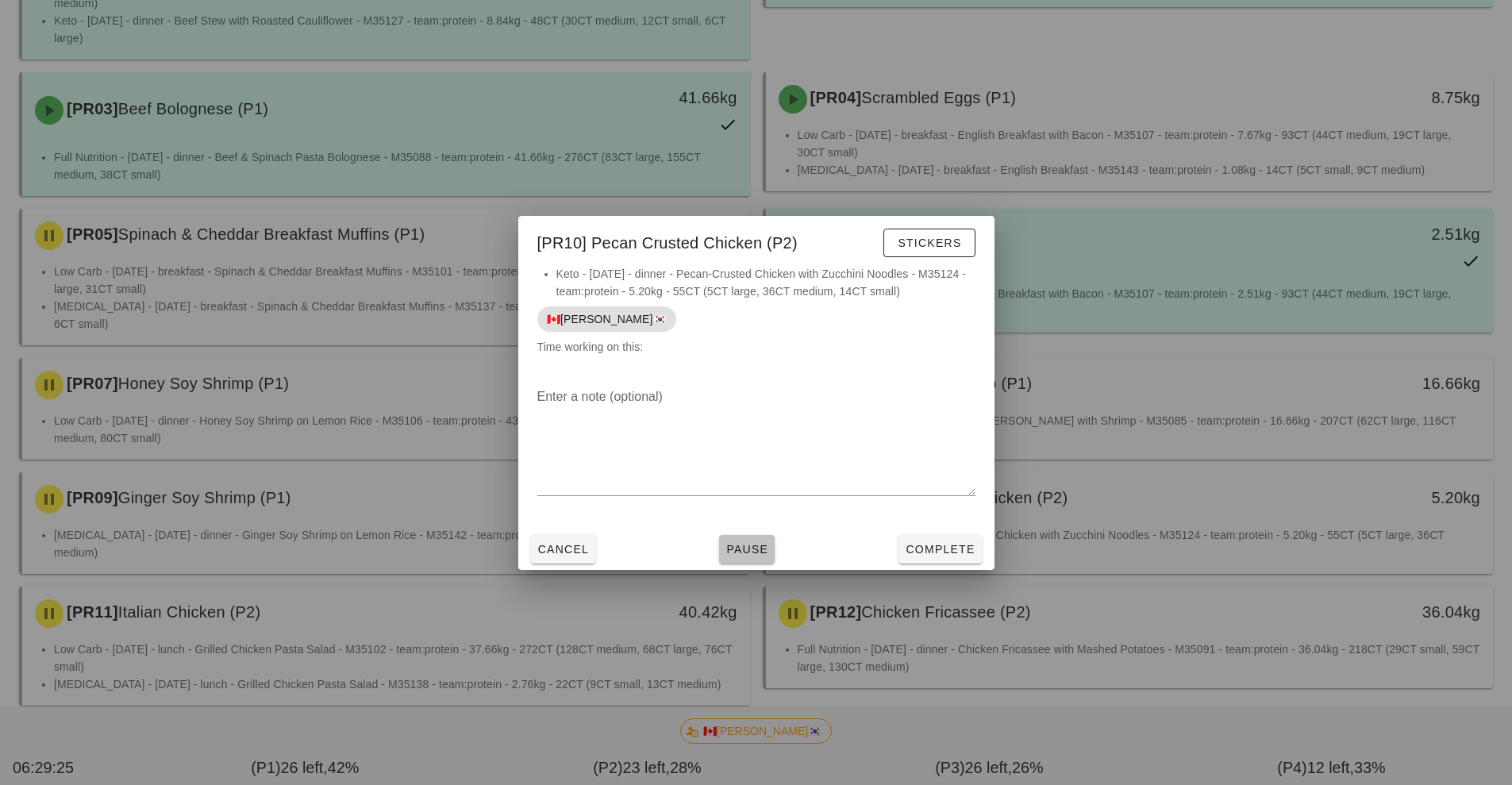
click at [758, 558] on button "Pause" at bounding box center [747, 549] width 55 height 29
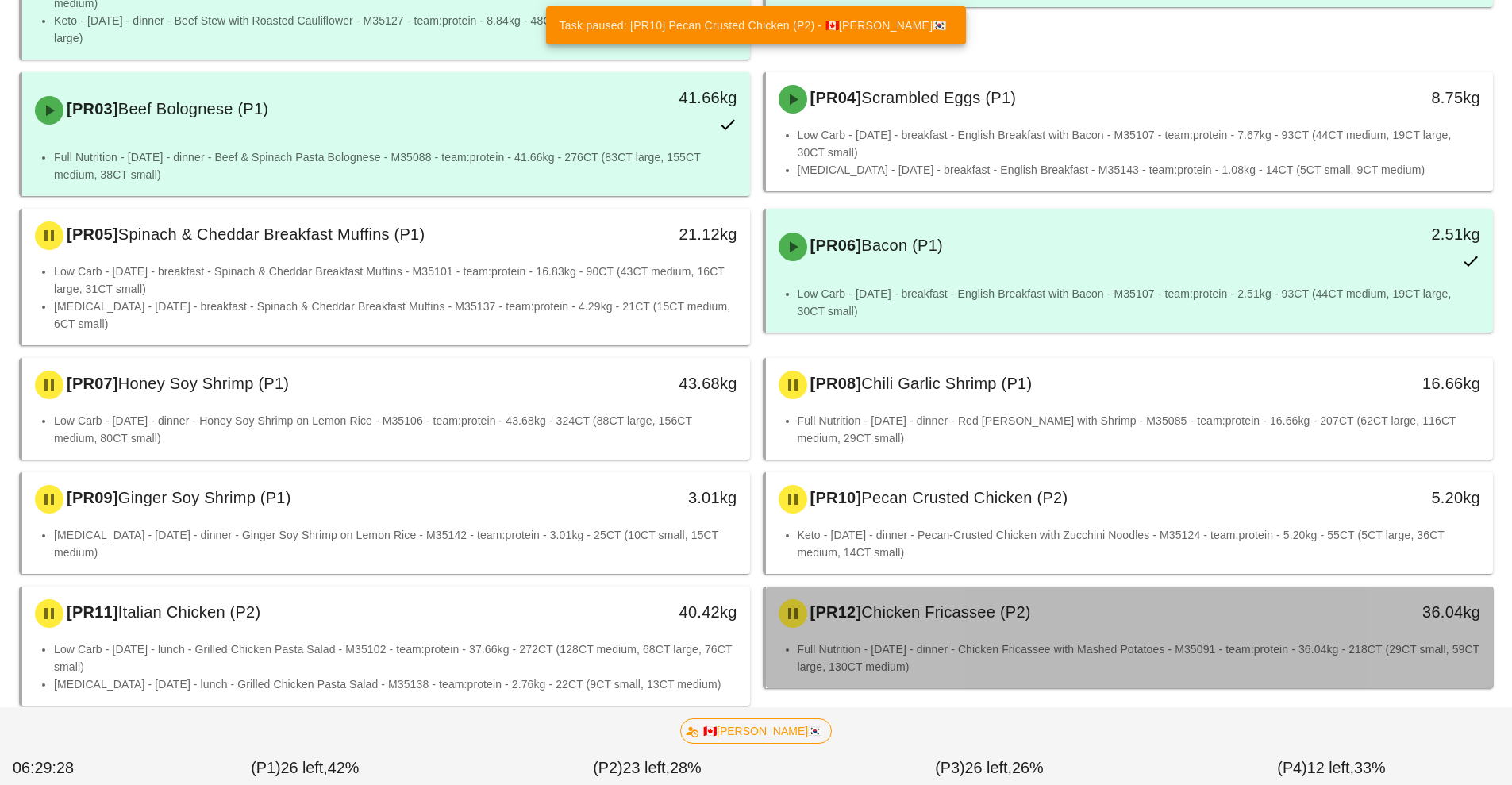
click at [929, 627] on div "[PR12] Chicken Fricassee (P2)" at bounding box center [1040, 614] width 541 height 48
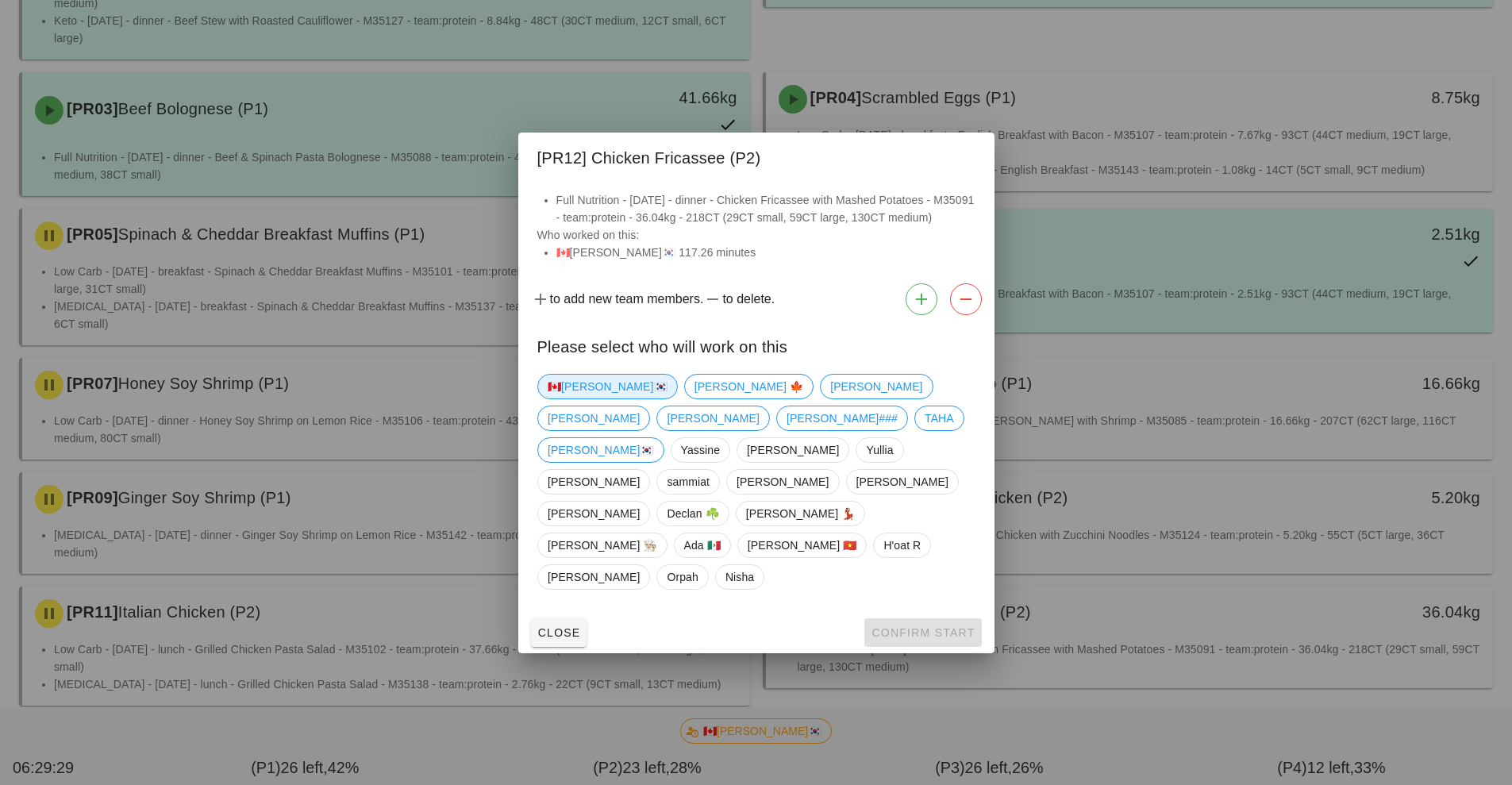
click at [574, 399] on span "🇨🇦[PERSON_NAME]🇰🇷" at bounding box center [607, 386] width 119 height 24
click at [923, 626] on span "Confirm Start" at bounding box center [923, 632] width 104 height 12
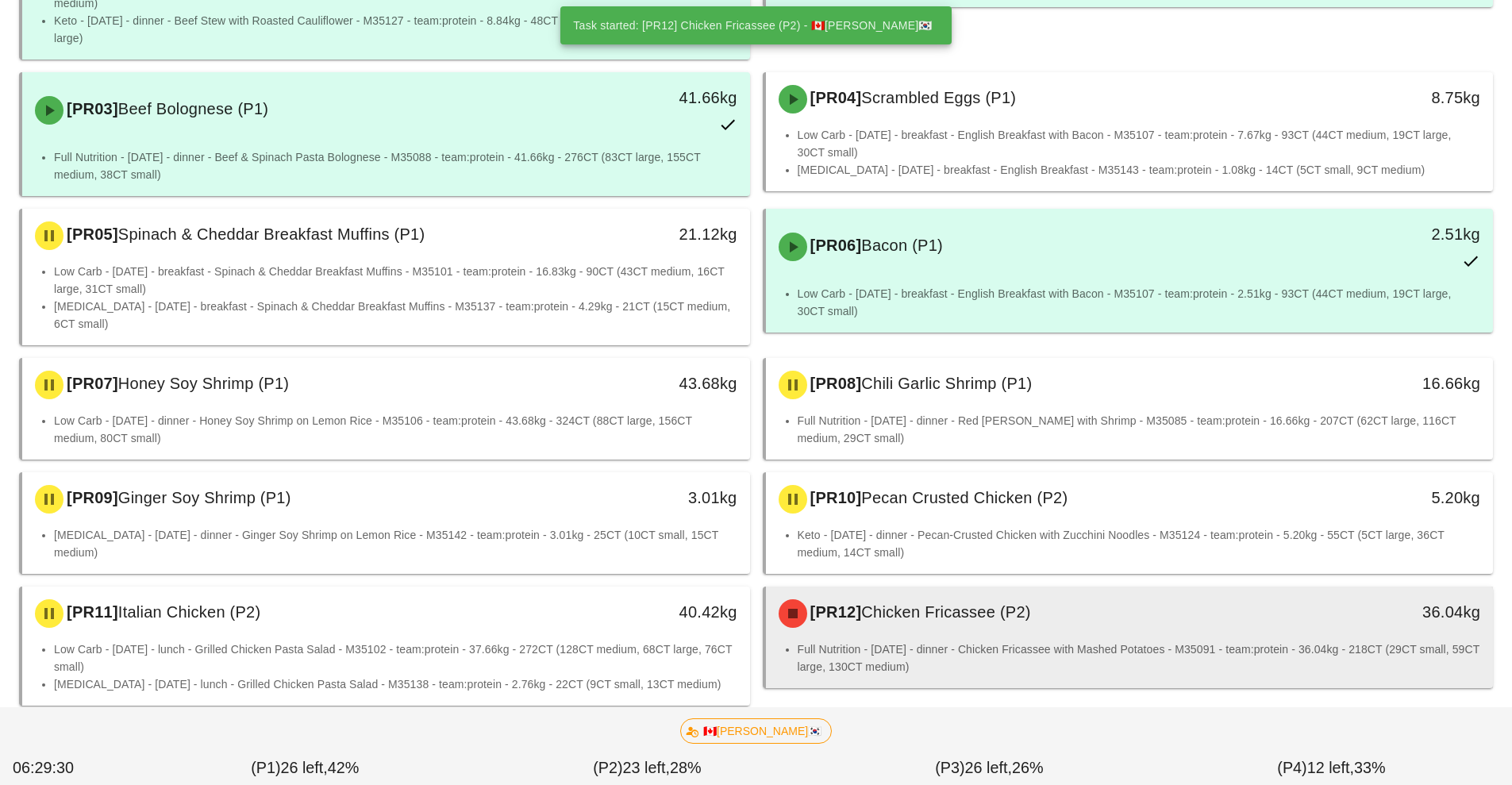
click at [954, 646] on li "Full Nutrition - [DATE] - dinner - Chicken Fricassee with Mashed Potatoes - M35…" at bounding box center [1140, 657] width 684 height 35
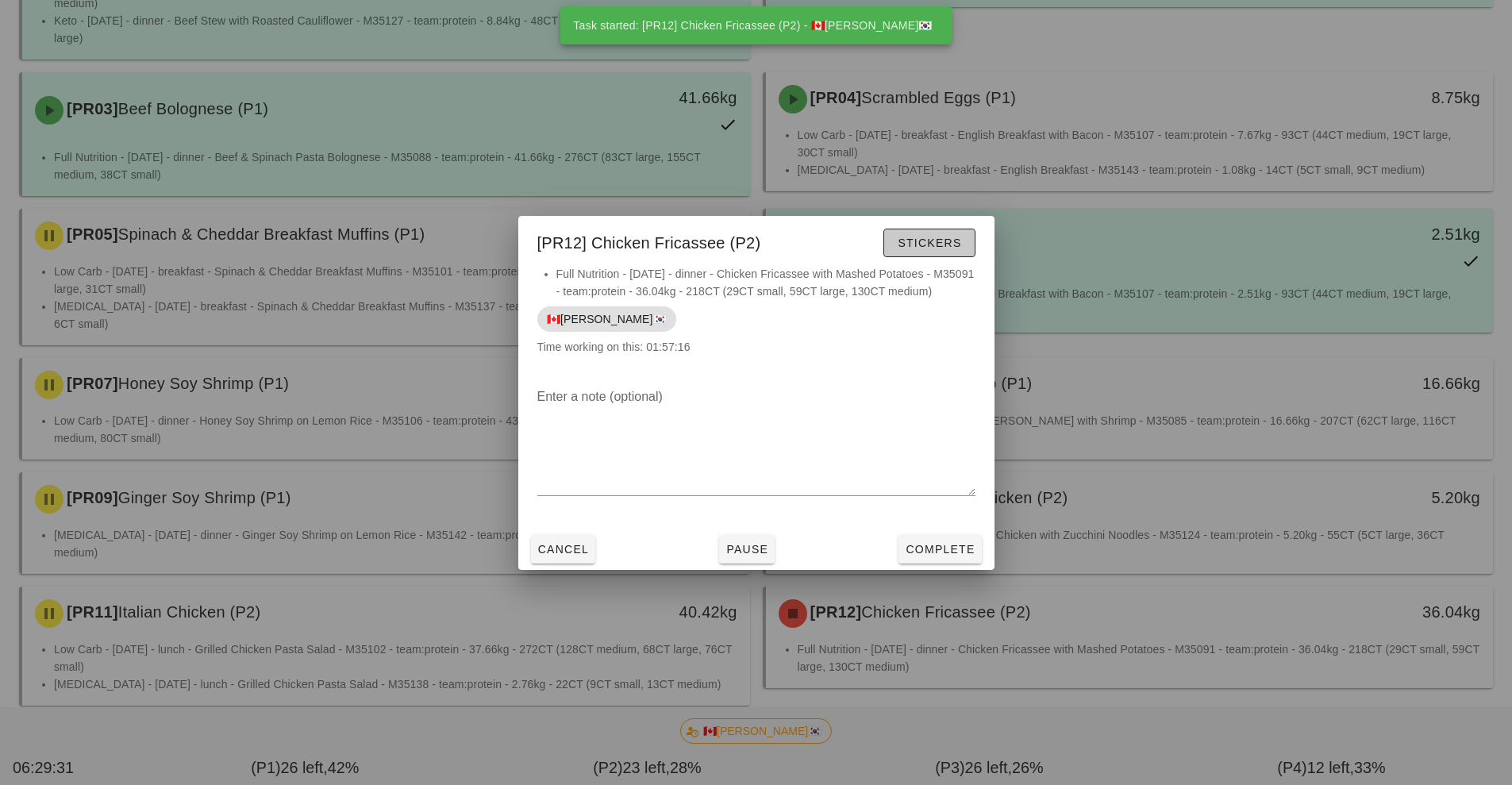
click at [943, 247] on button "Stickers" at bounding box center [929, 242] width 91 height 29
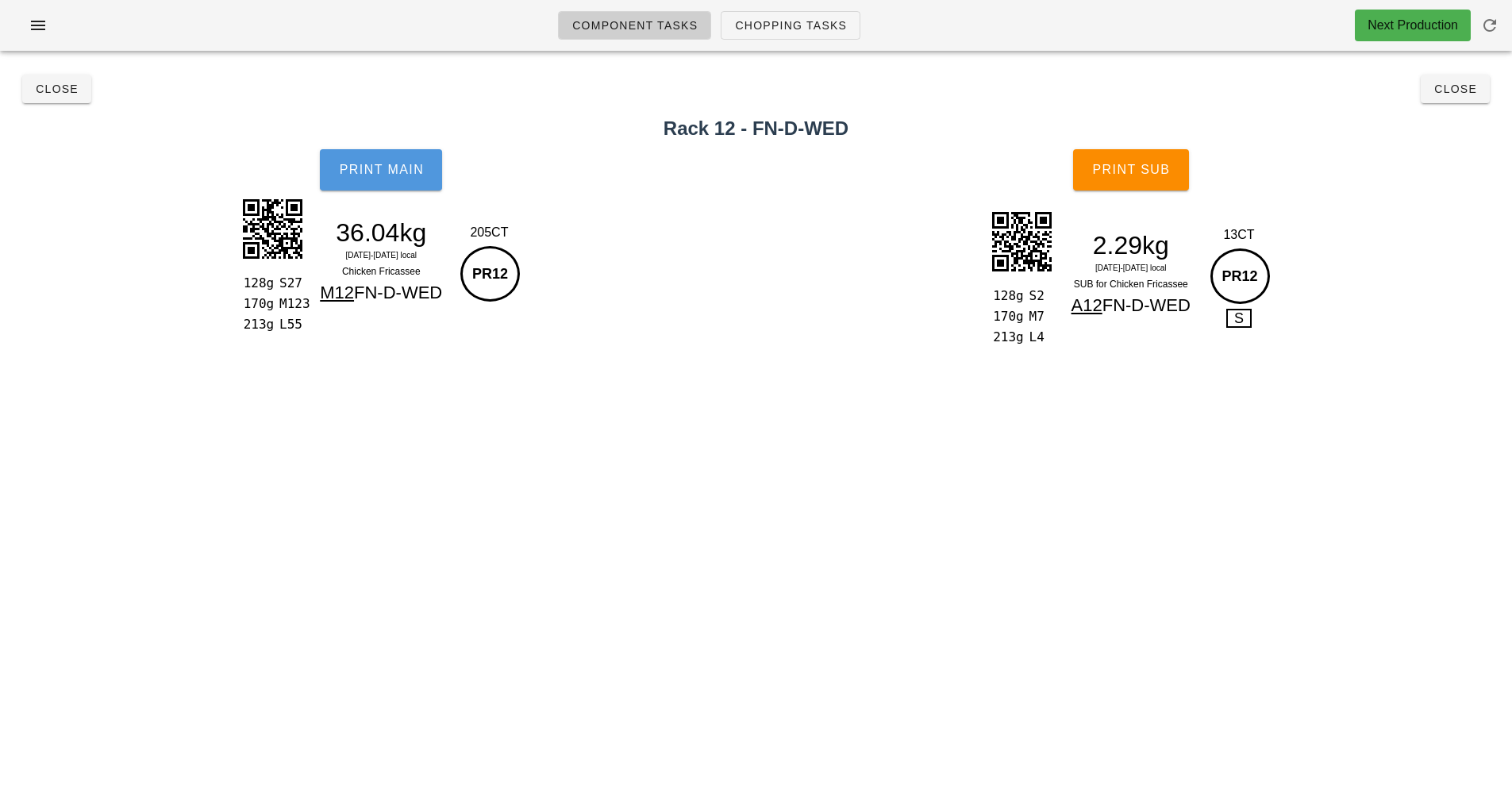
click at [428, 187] on button "Print Main" at bounding box center [381, 170] width 122 height 41
click at [404, 180] on button "Print Main" at bounding box center [381, 170] width 122 height 41
click at [1188, 171] on button "Print Sub" at bounding box center [1131, 170] width 116 height 41
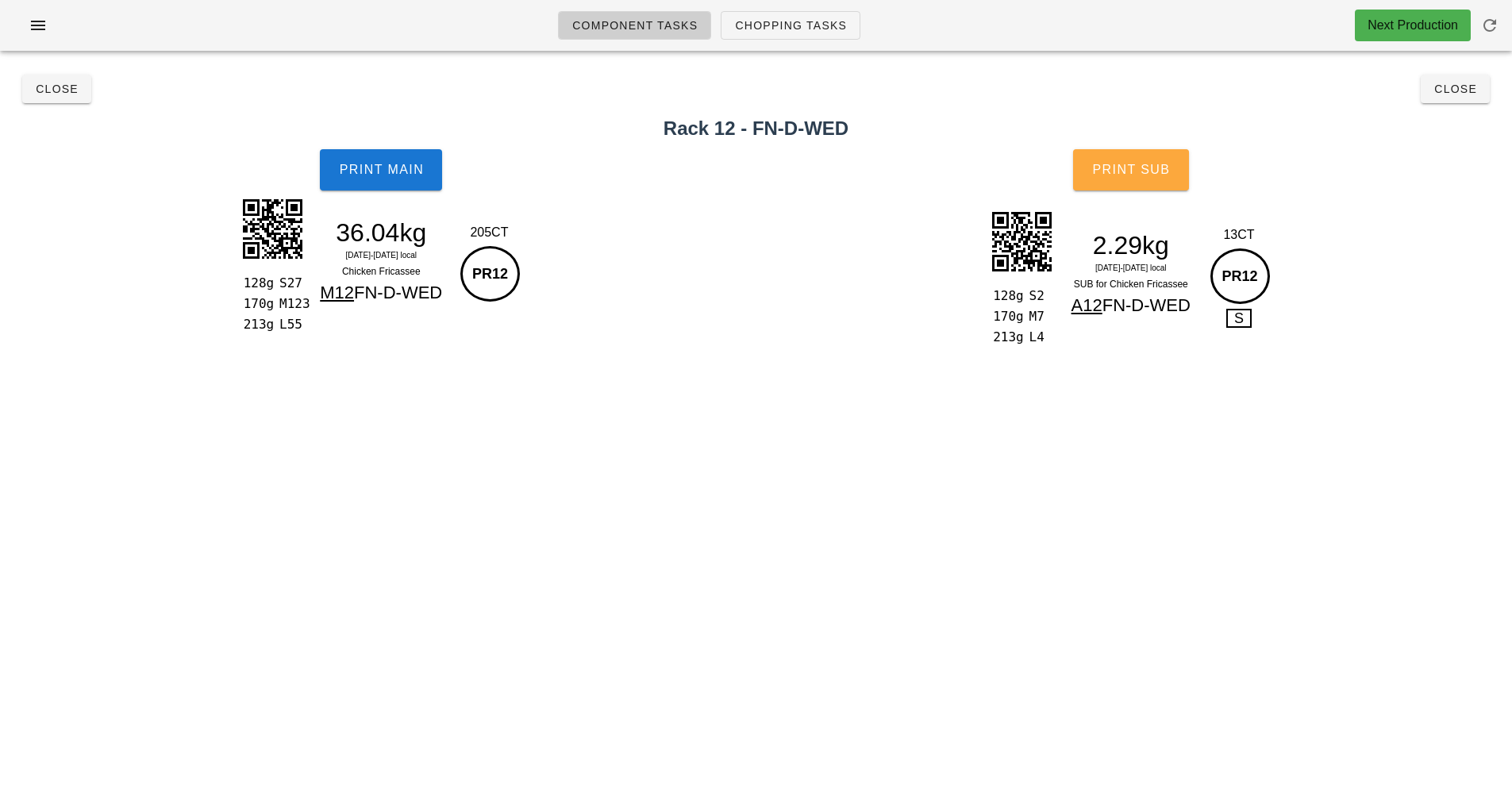
click at [1167, 171] on span "Print Sub" at bounding box center [1130, 170] width 78 height 14
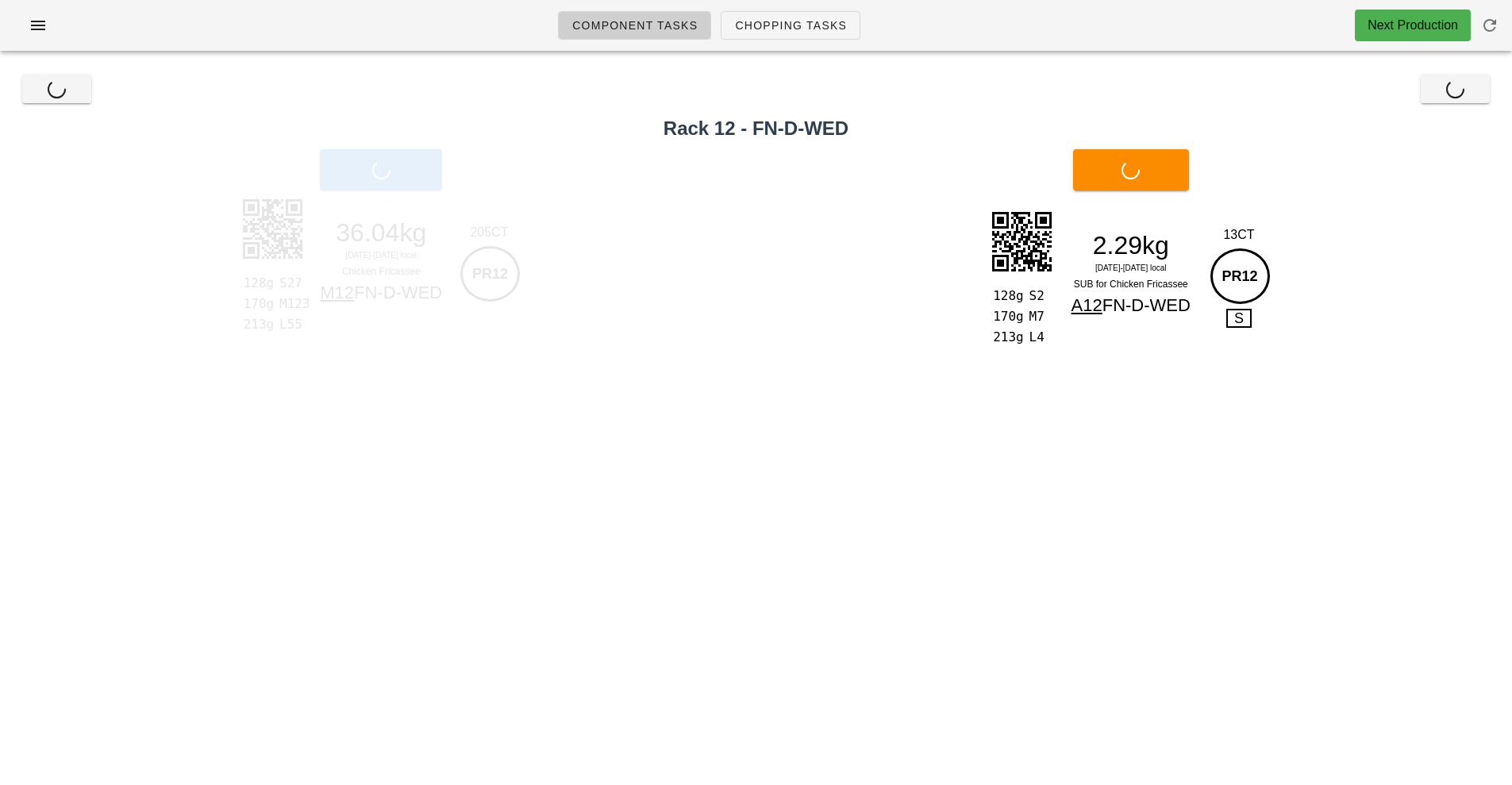
click at [1173, 197] on div "Print Sub" at bounding box center [1131, 170] width 763 height 60
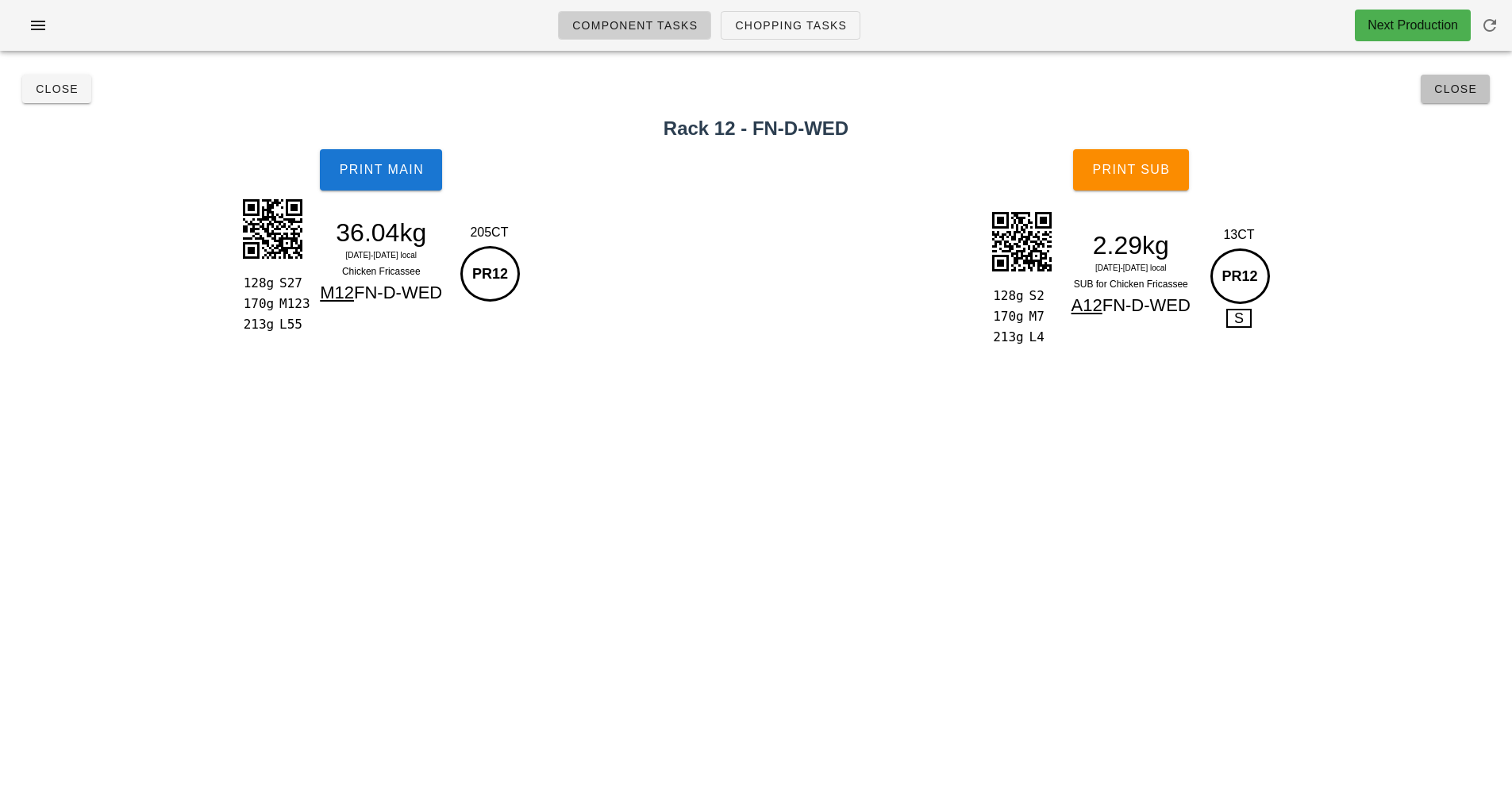
click at [1455, 93] on span "Close" at bounding box center [1455, 88] width 44 height 12
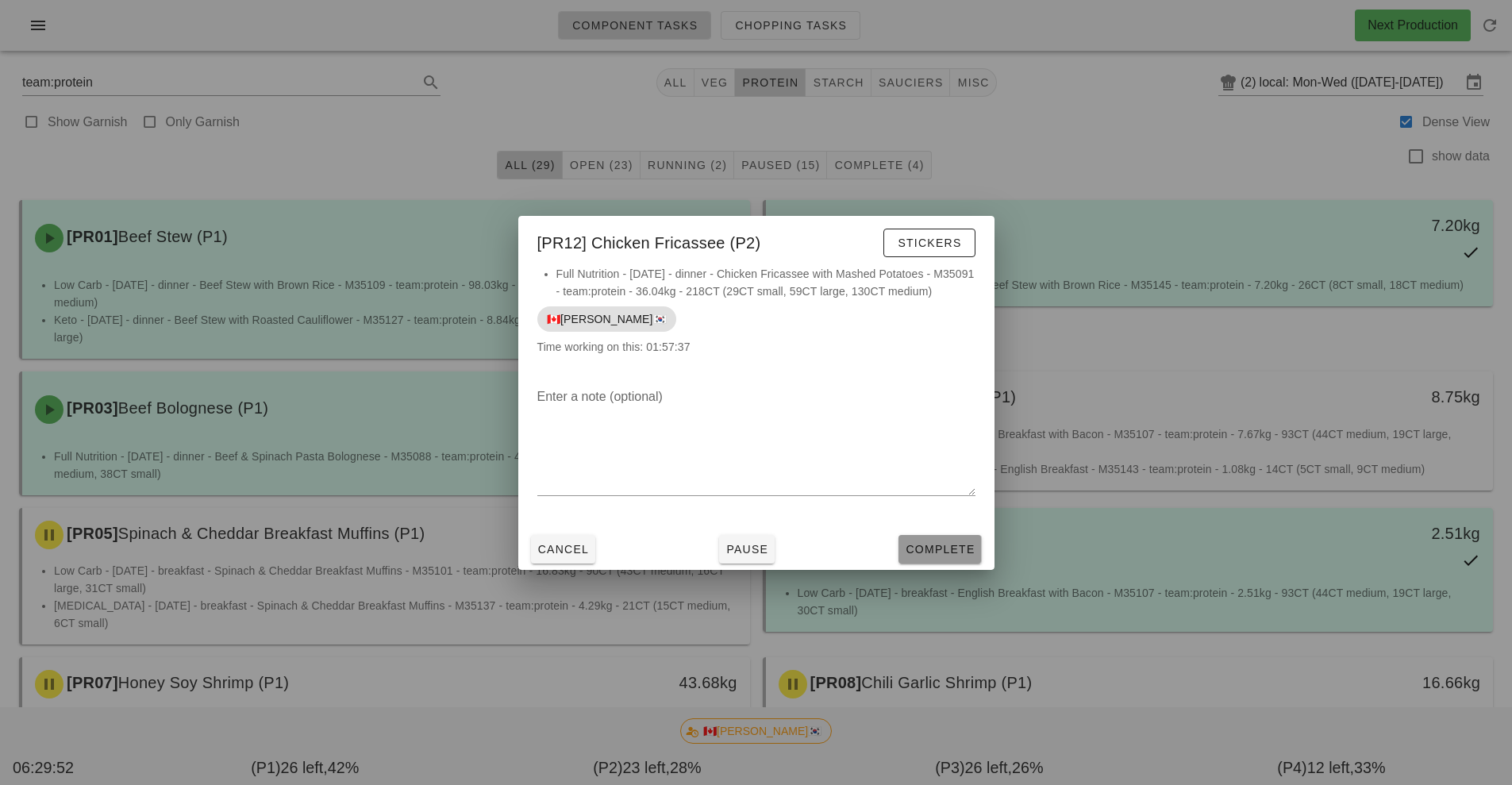
click at [964, 555] on span "Complete" at bounding box center [939, 549] width 70 height 12
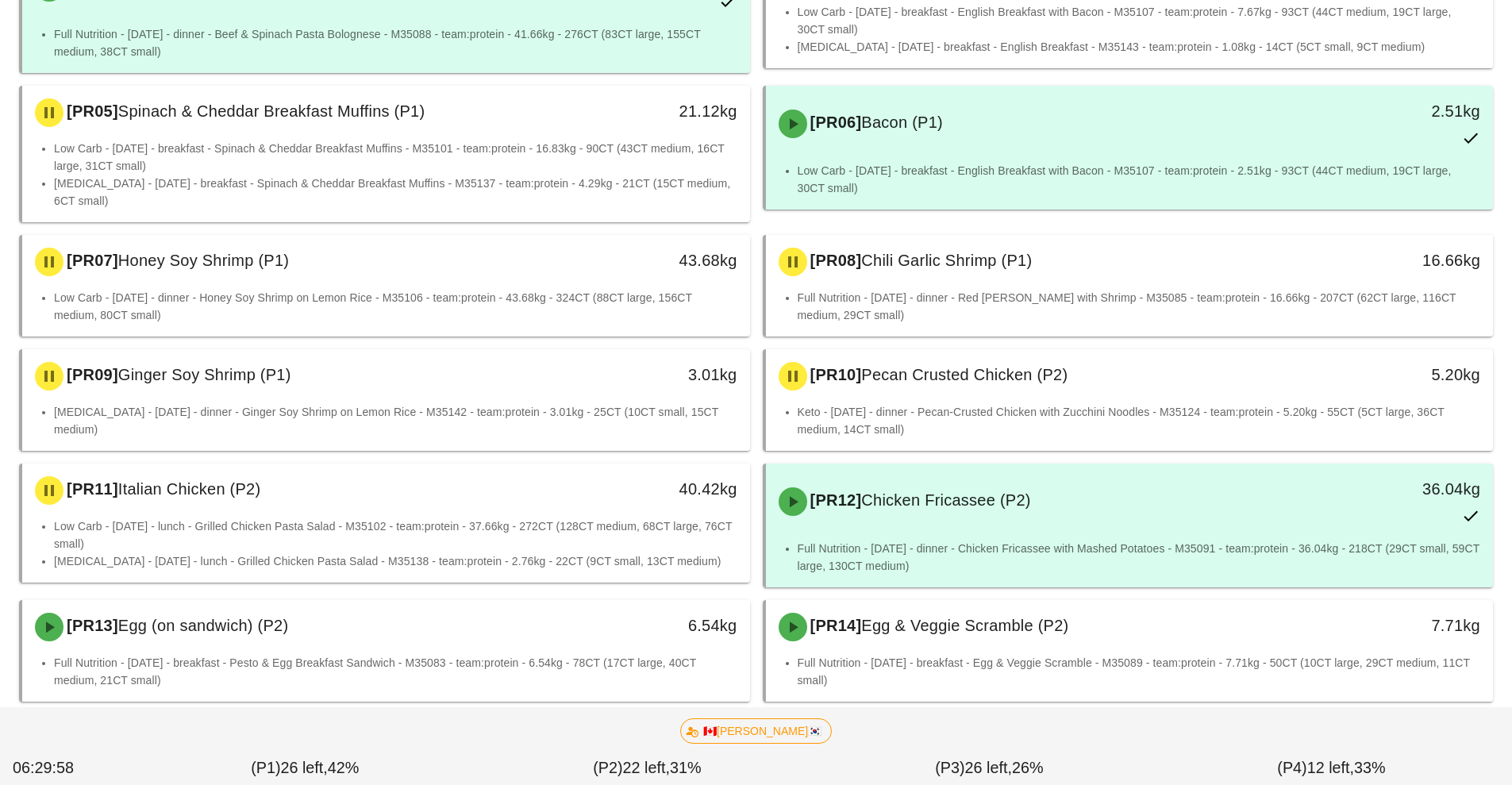
scroll to position [542, 0]
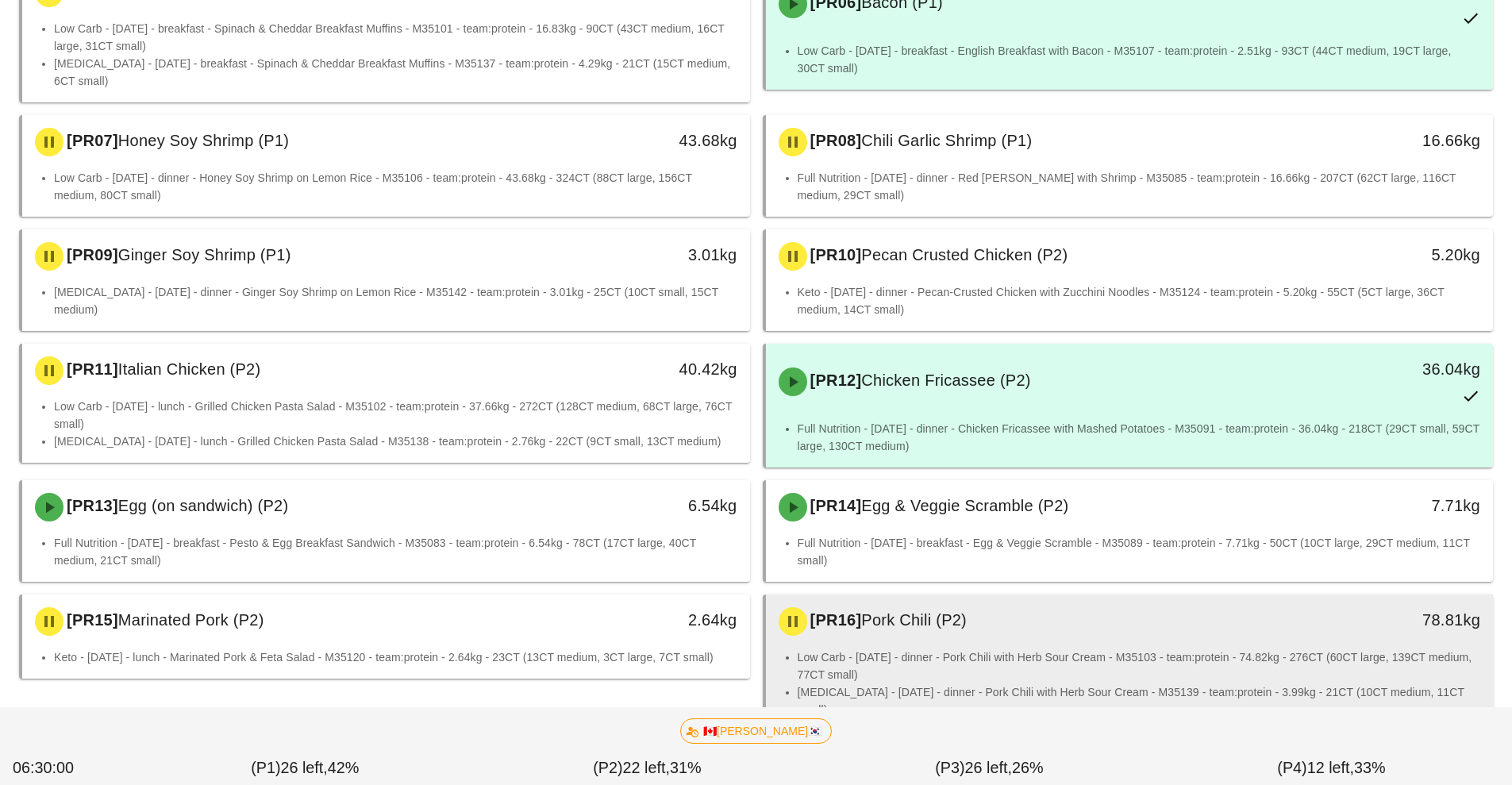
click at [929, 643] on div "[PR16] Pork Chili (P2)" at bounding box center [1040, 621] width 541 height 48
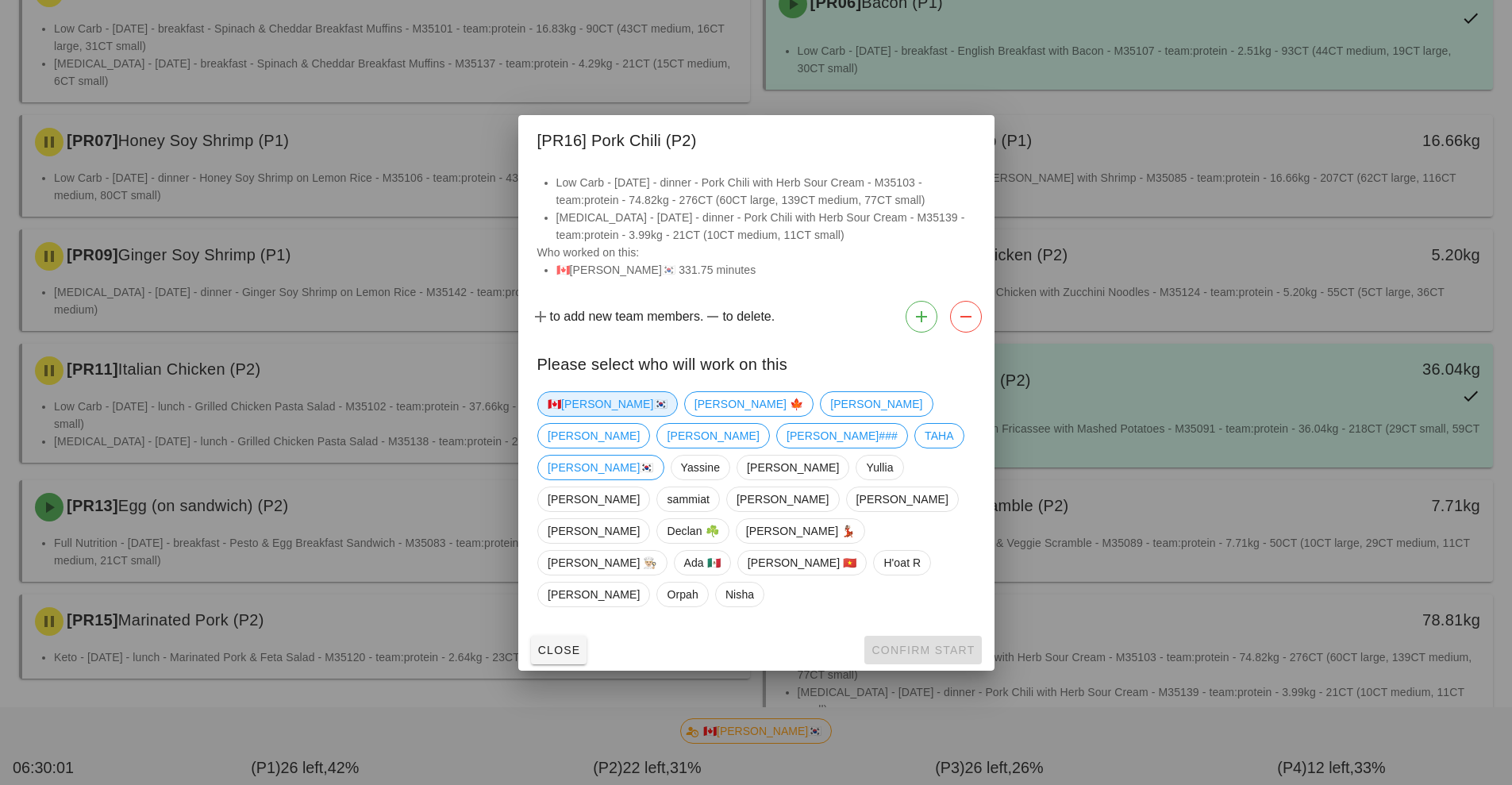
click at [574, 416] on span "🇨🇦[PERSON_NAME]🇰🇷" at bounding box center [607, 404] width 119 height 24
click at [901, 636] on button "Confirm Start" at bounding box center [923, 650] width 117 height 29
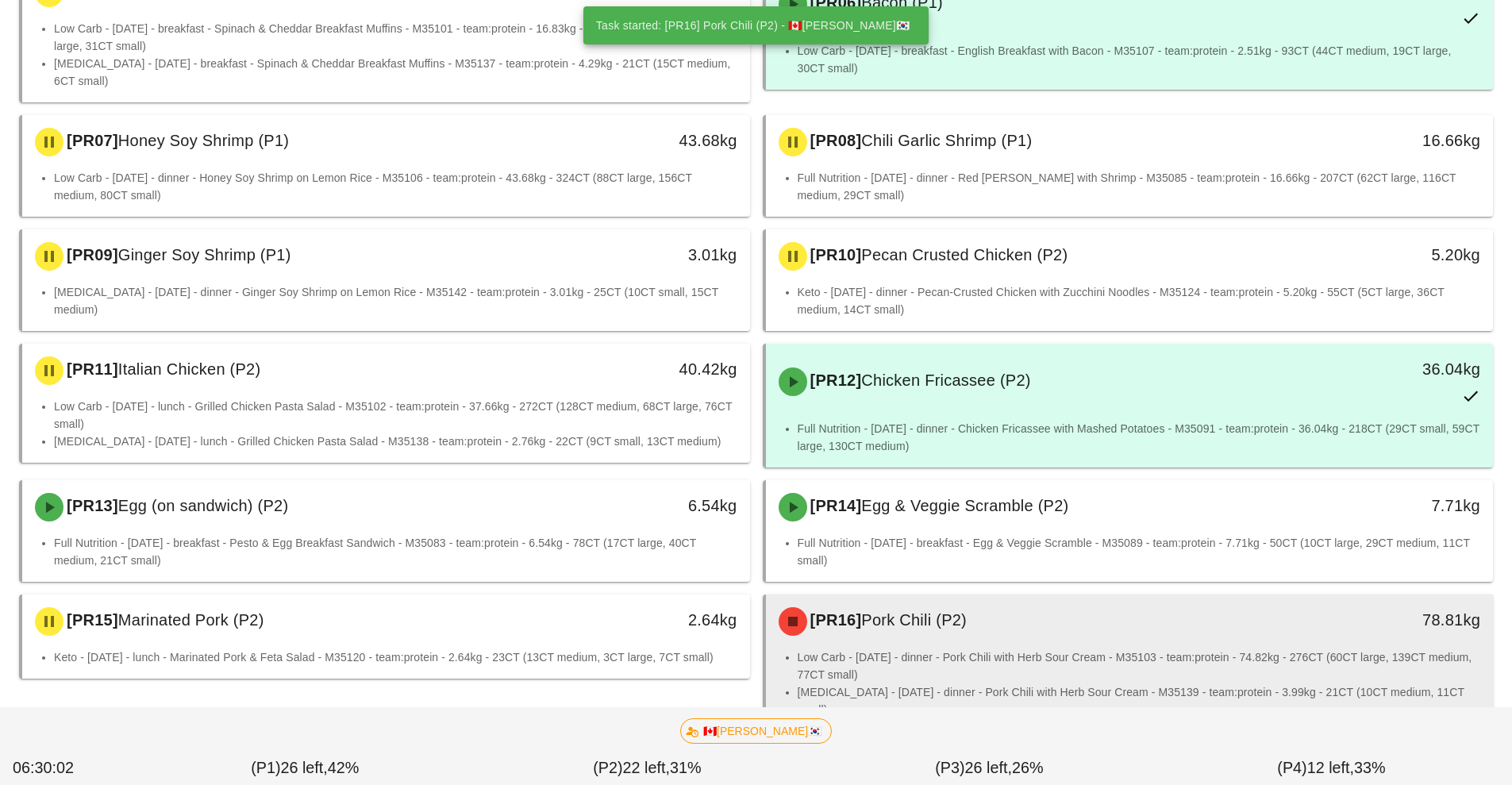
click at [943, 641] on div "[PR16] Pork Chili (P2)" at bounding box center [1040, 621] width 541 height 48
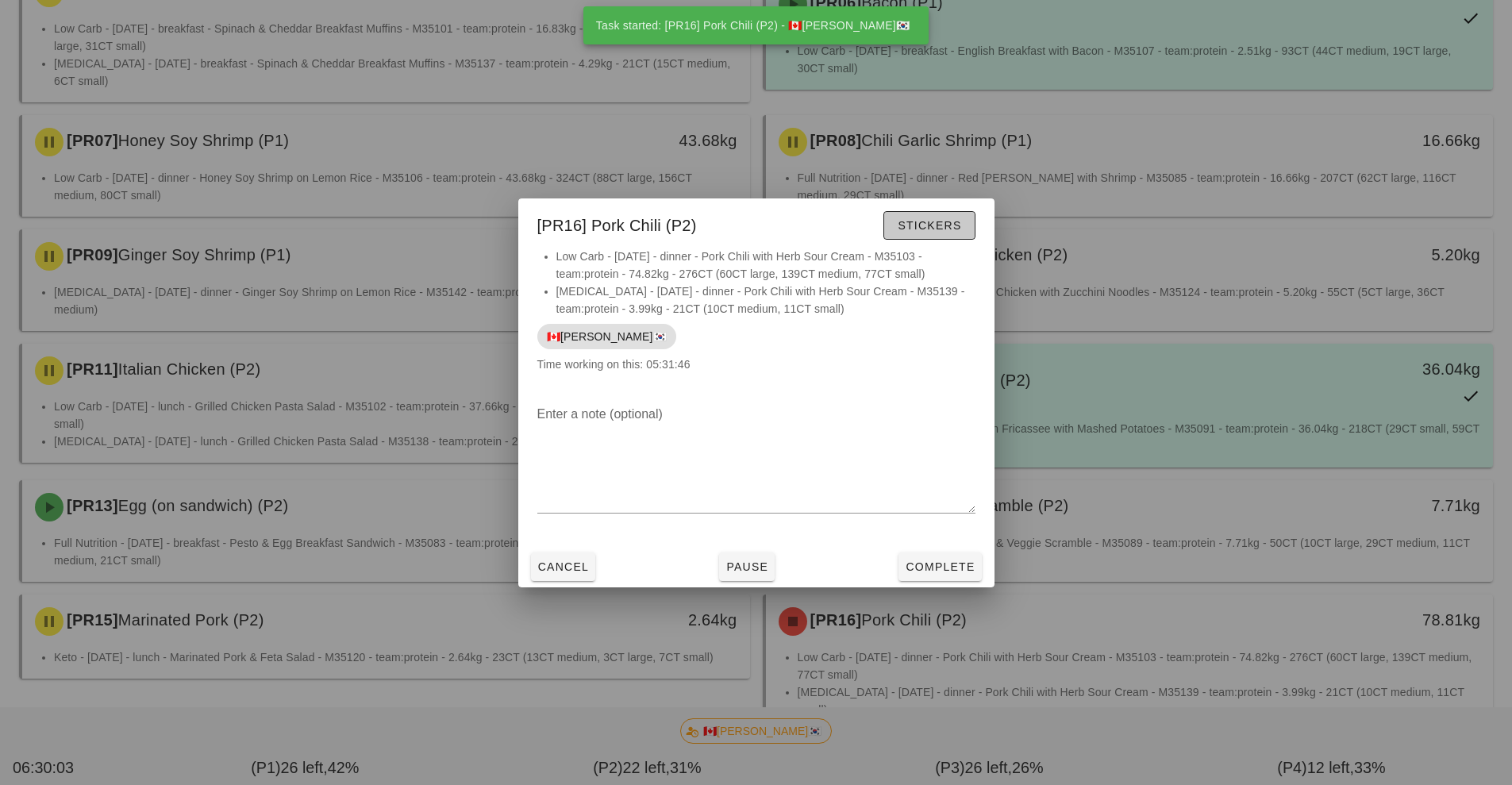
click at [950, 225] on span "Stickers" at bounding box center [929, 225] width 64 height 12
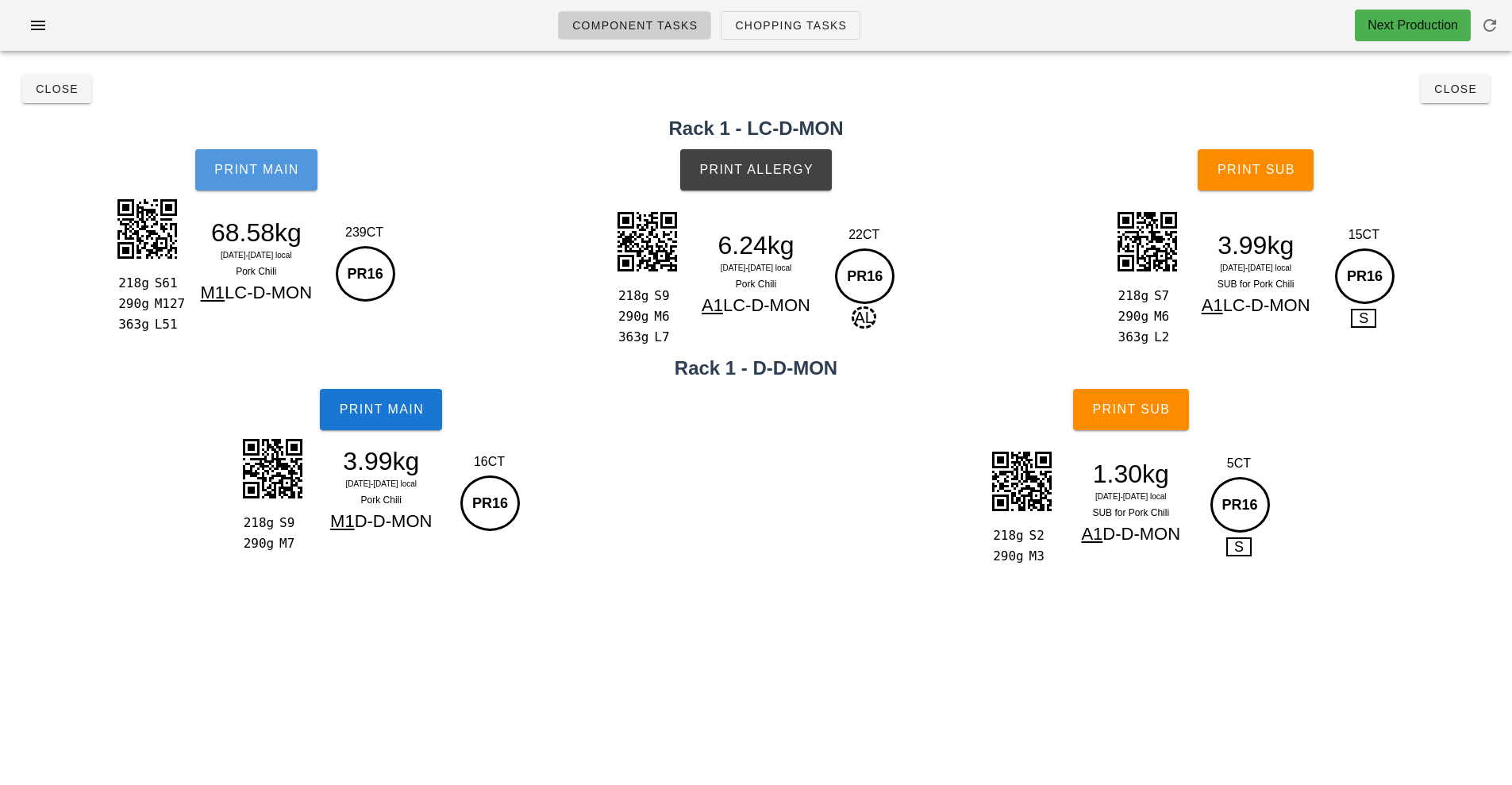
click at [270, 167] on span "Print Main" at bounding box center [256, 170] width 86 height 14
click at [293, 173] on span "Print Main" at bounding box center [256, 170] width 86 height 14
click at [277, 186] on button "Print Main" at bounding box center [256, 170] width 122 height 41
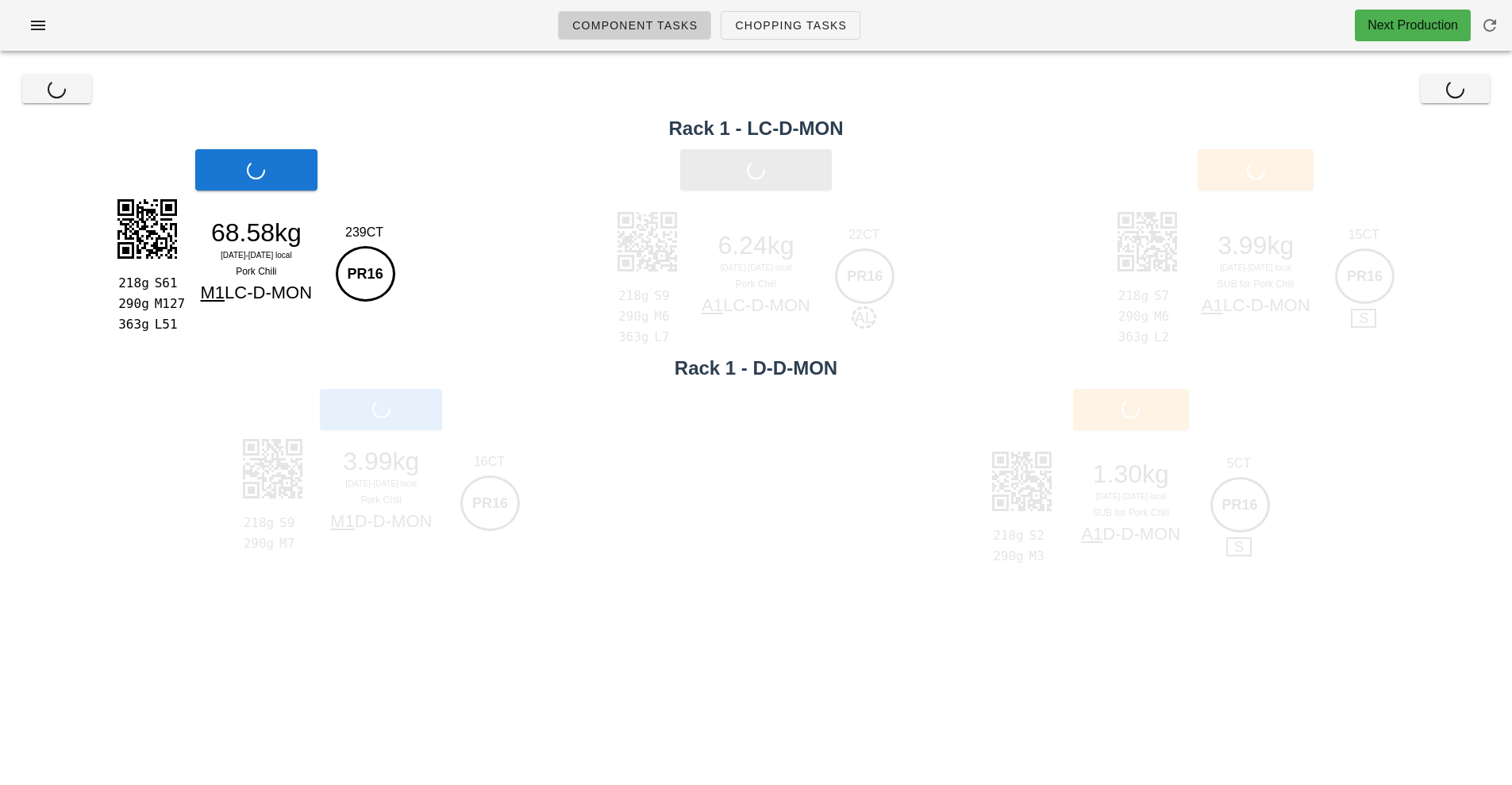
click at [270, 199] on div "218g S61 290g M127 363g L51 68.58kg [DATE]-[DATE] local Pork Chili M1 LC-D-MON …" at bounding box center [256, 263] width 288 height 138
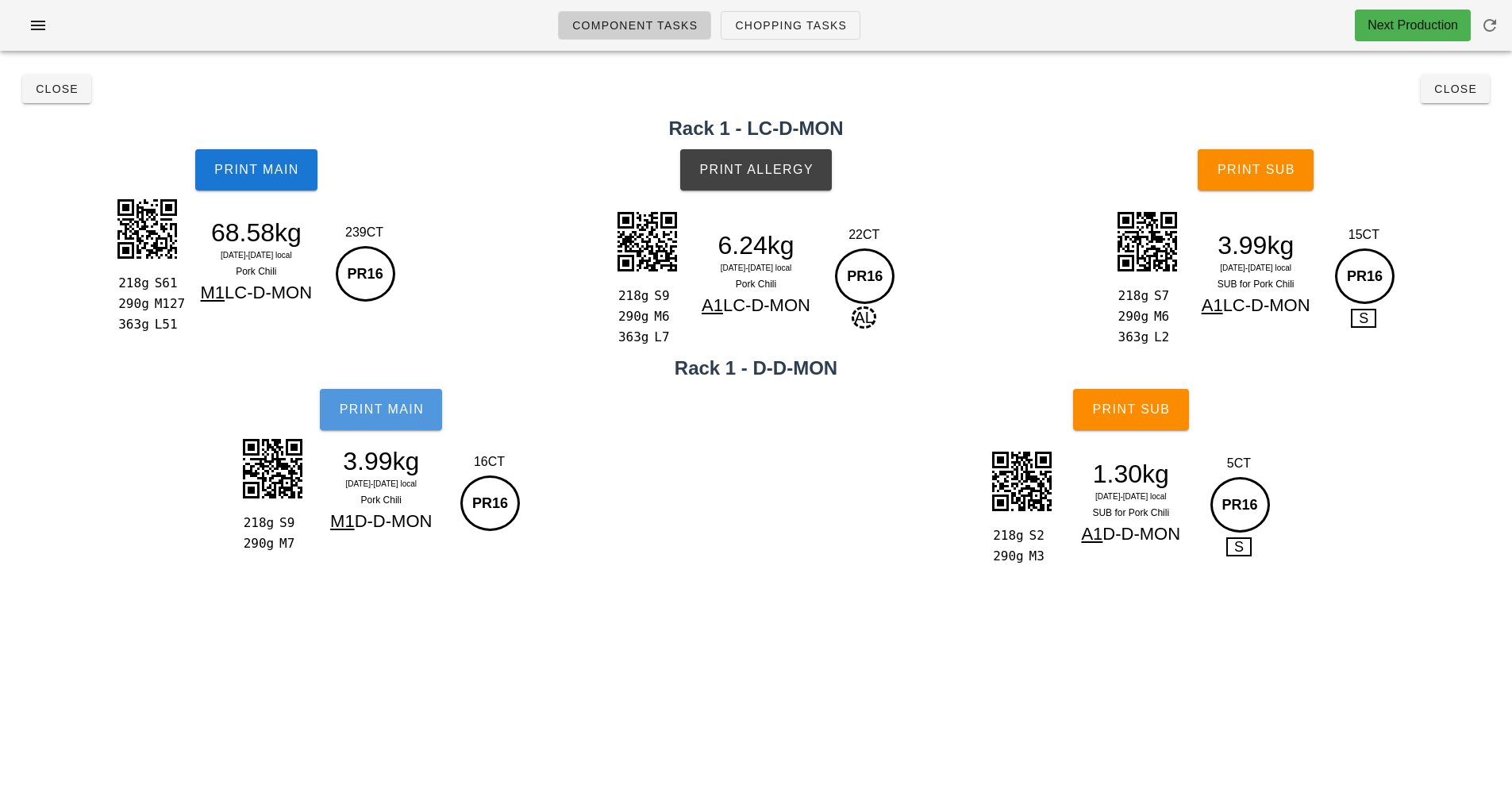
click at [430, 421] on button "Print Main" at bounding box center [381, 409] width 122 height 41
click at [764, 185] on button "Print Allergy" at bounding box center [756, 170] width 152 height 41
click at [1280, 177] on button "Print Sub" at bounding box center [1256, 170] width 116 height 41
click at [1292, 178] on button "Print Sub" at bounding box center [1256, 170] width 116 height 41
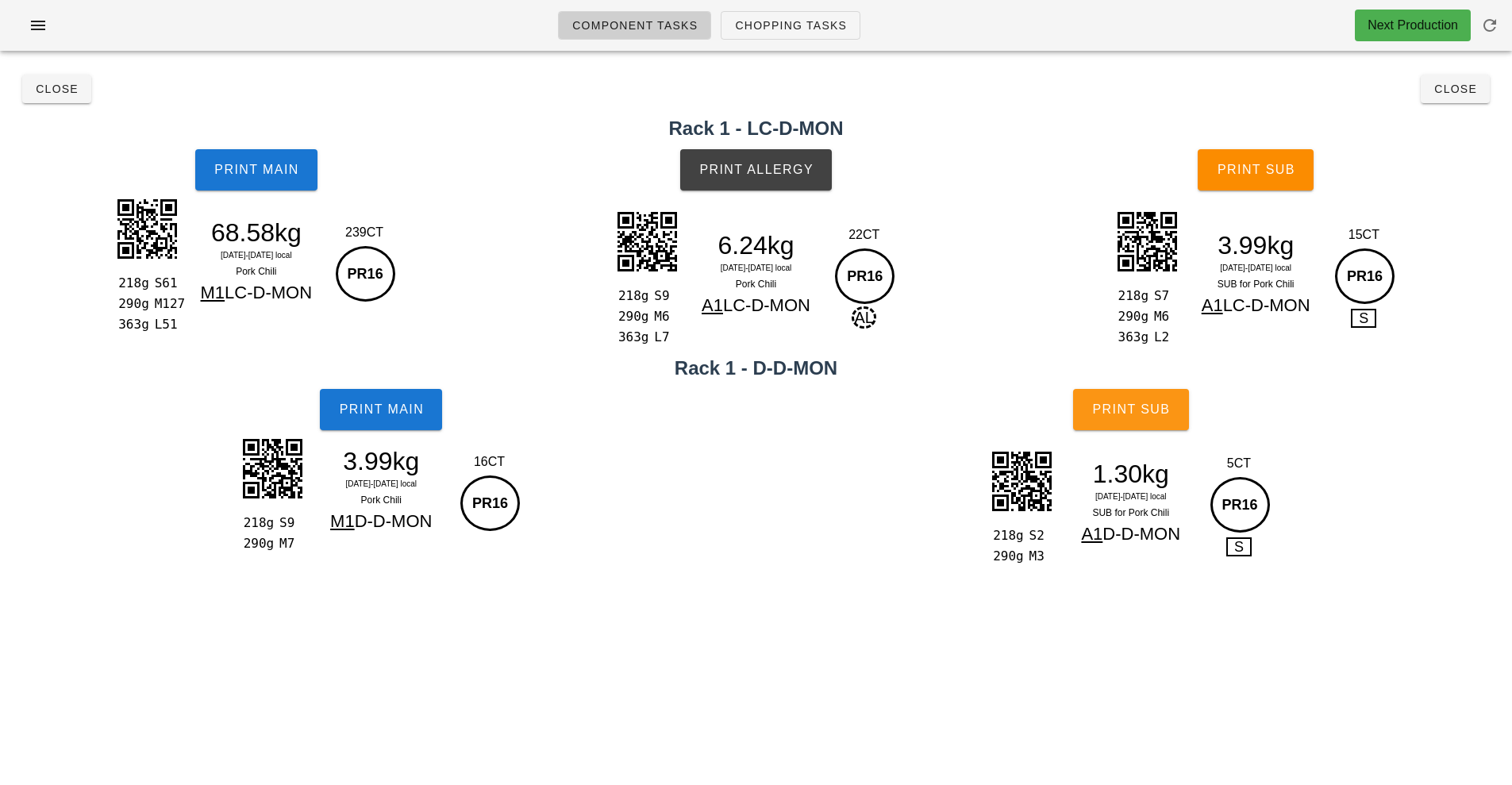
click at [1142, 422] on button "Print Sub" at bounding box center [1131, 409] width 116 height 41
click at [1462, 91] on span "Close" at bounding box center [1455, 88] width 44 height 12
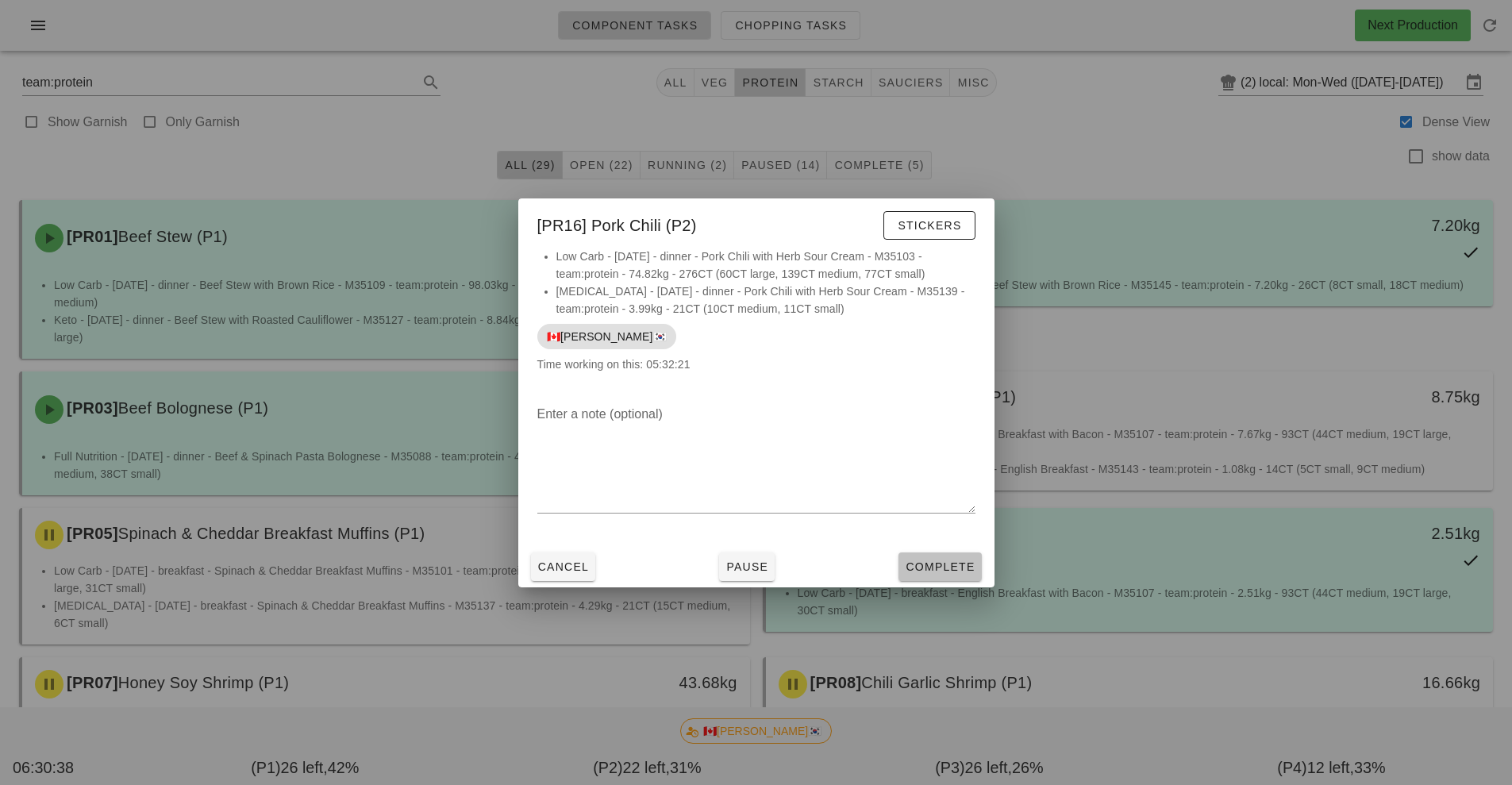
click at [944, 563] on span "Complete" at bounding box center [939, 566] width 70 height 12
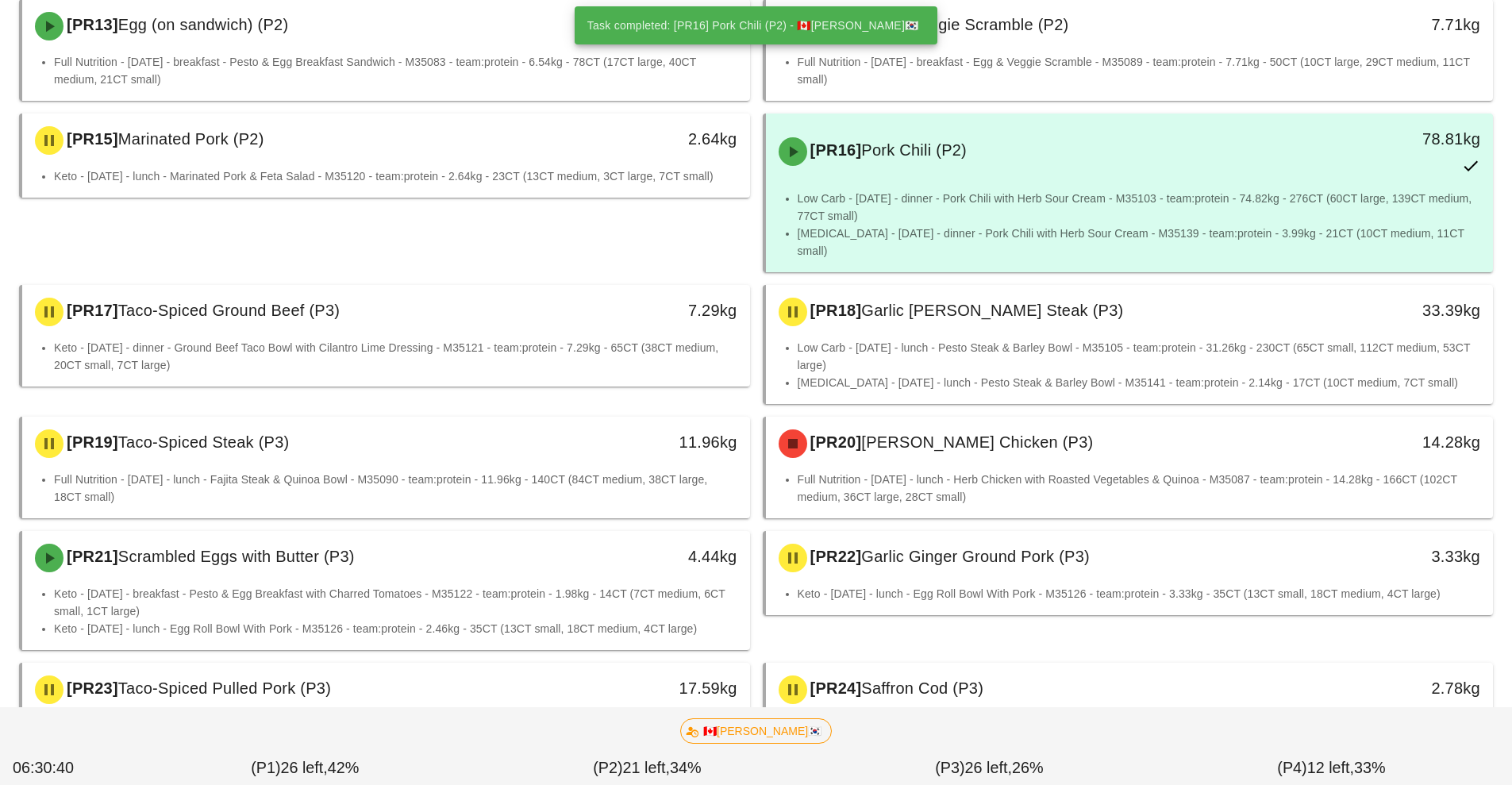
scroll to position [1022, 0]
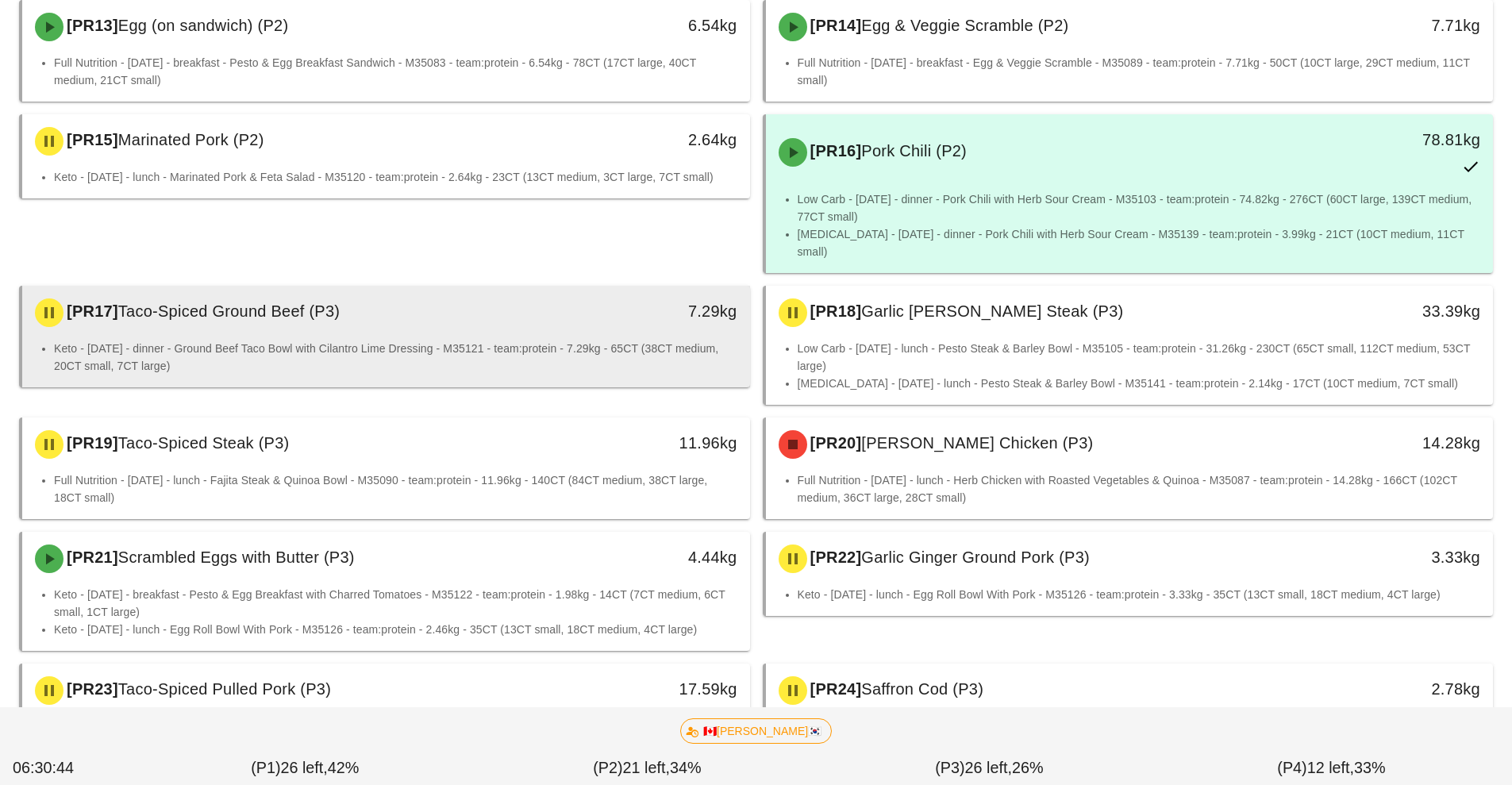
click at [554, 339] on li "Keto - [DATE] - dinner - Ground Beef Taco Bowl with Cilantro Lime Dressing - M3…" at bounding box center [396, 357] width 684 height 35
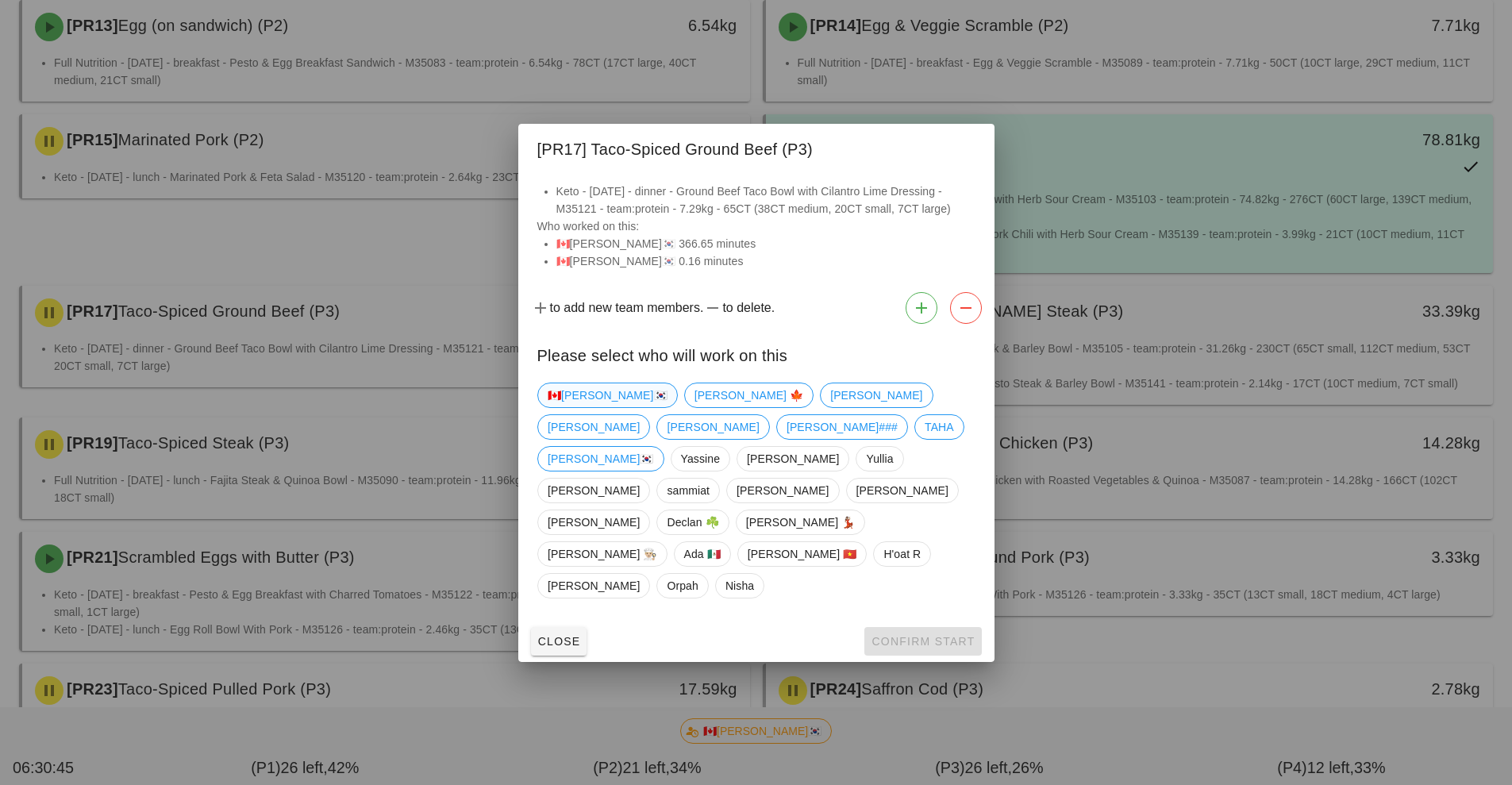
click at [572, 407] on span "🇨🇦[PERSON_NAME]🇰🇷" at bounding box center [607, 395] width 119 height 24
click at [944, 635] on span "Confirm Start" at bounding box center [923, 641] width 104 height 12
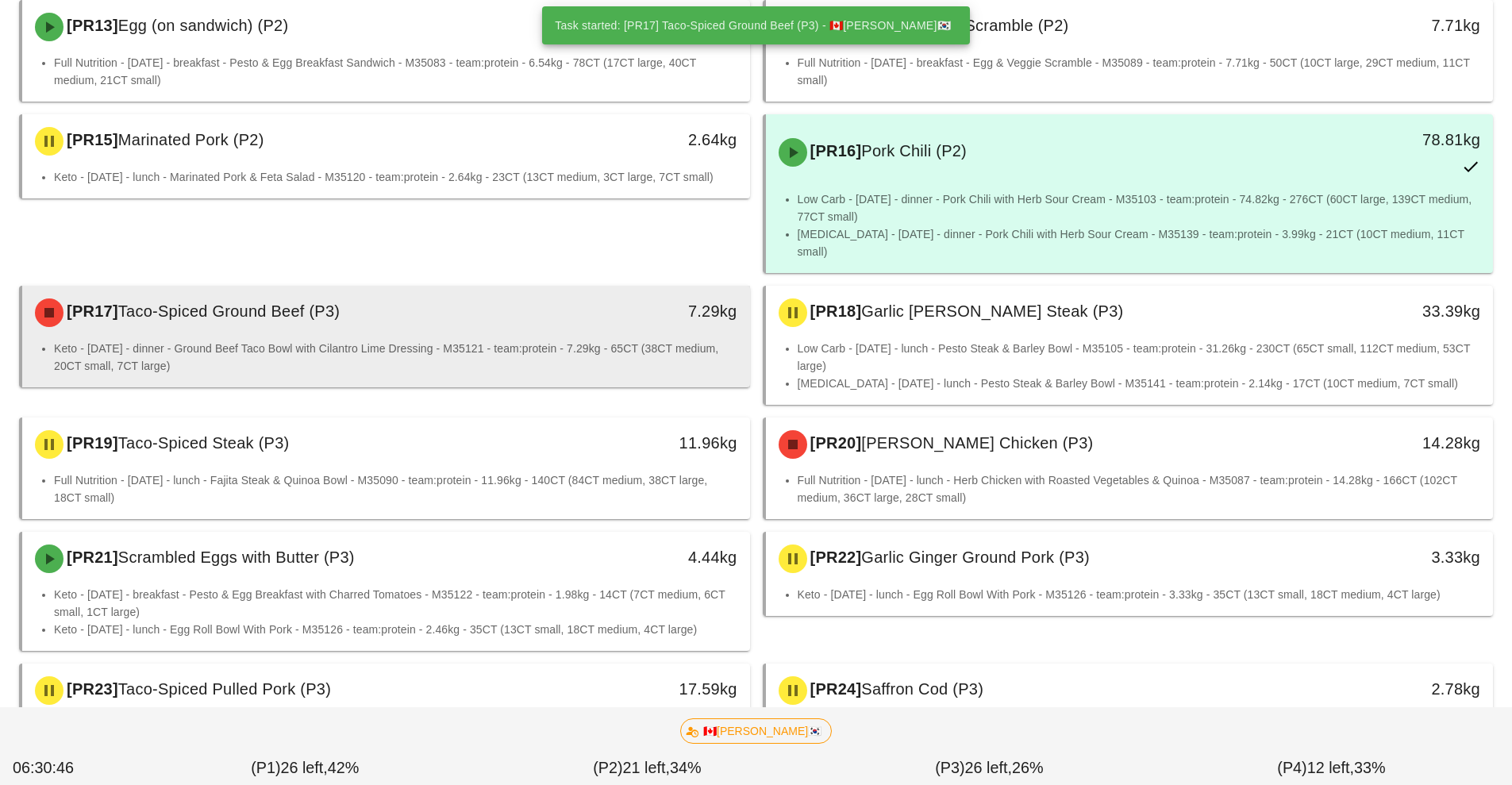
click at [523, 315] on div "[PR17] Taco-Spiced Ground Beef (P3)" at bounding box center [296, 313] width 541 height 48
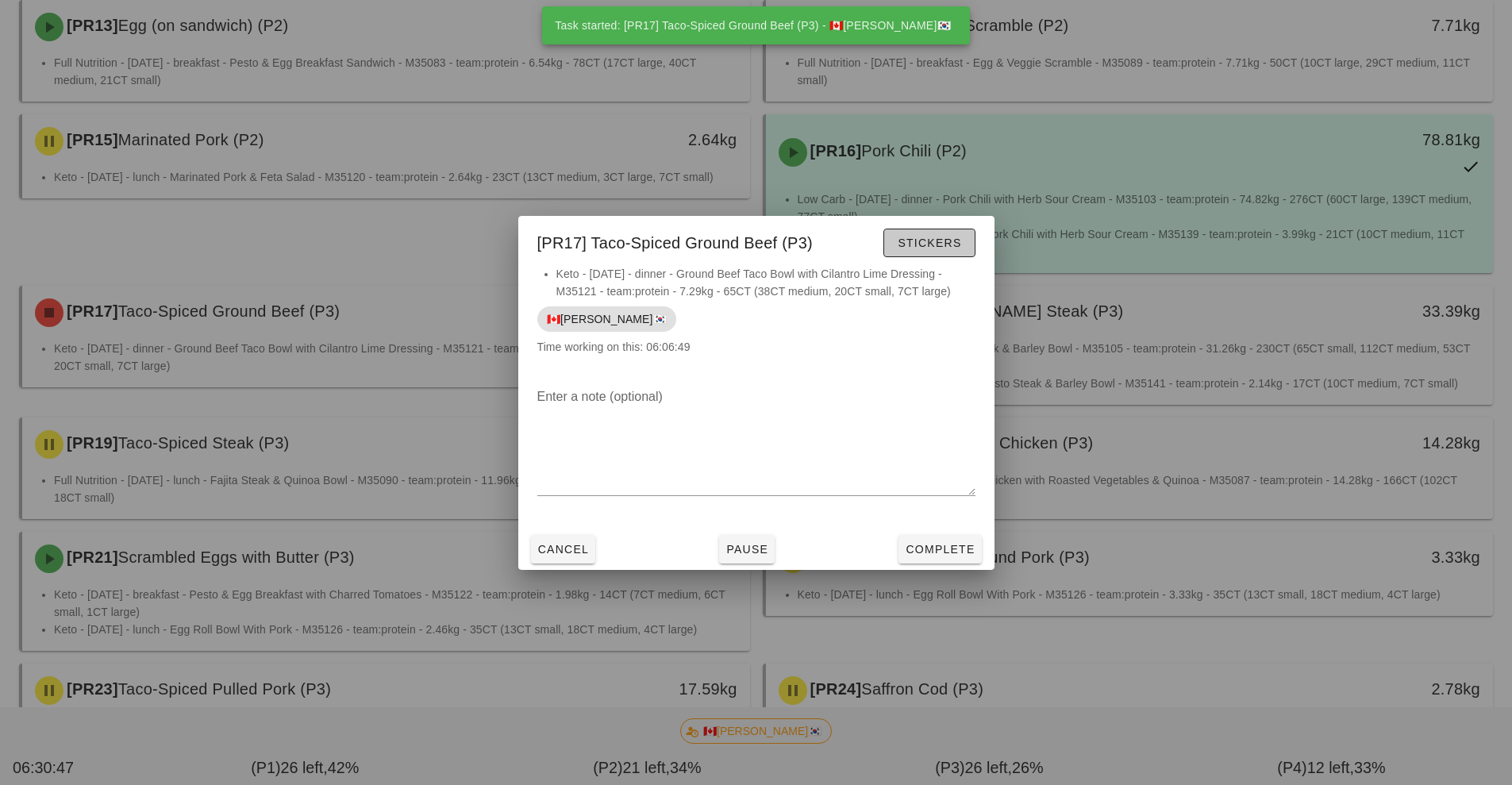
click at [937, 240] on span "Stickers" at bounding box center [929, 242] width 64 height 12
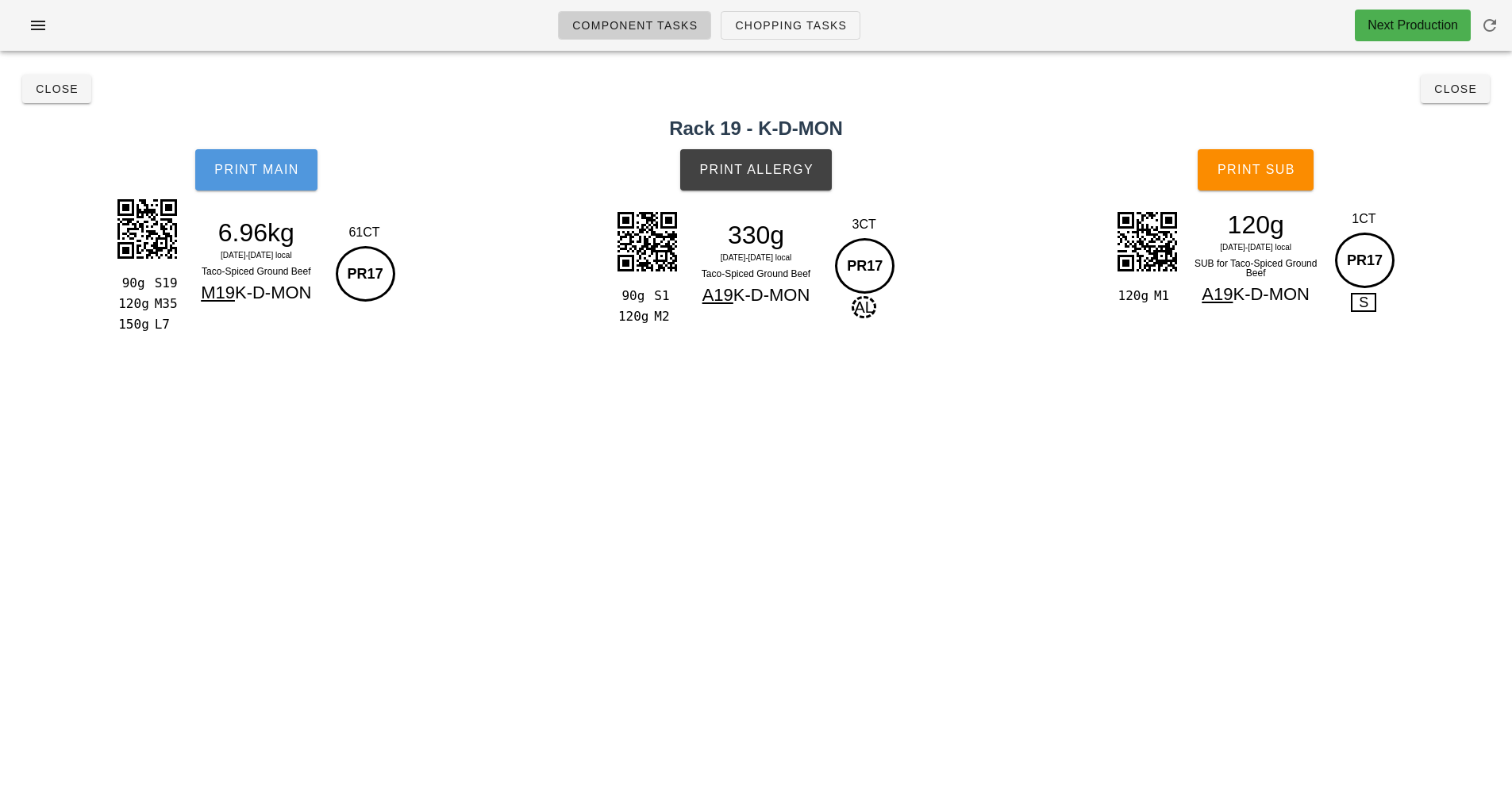
click at [279, 189] on button "Print Main" at bounding box center [256, 170] width 122 height 41
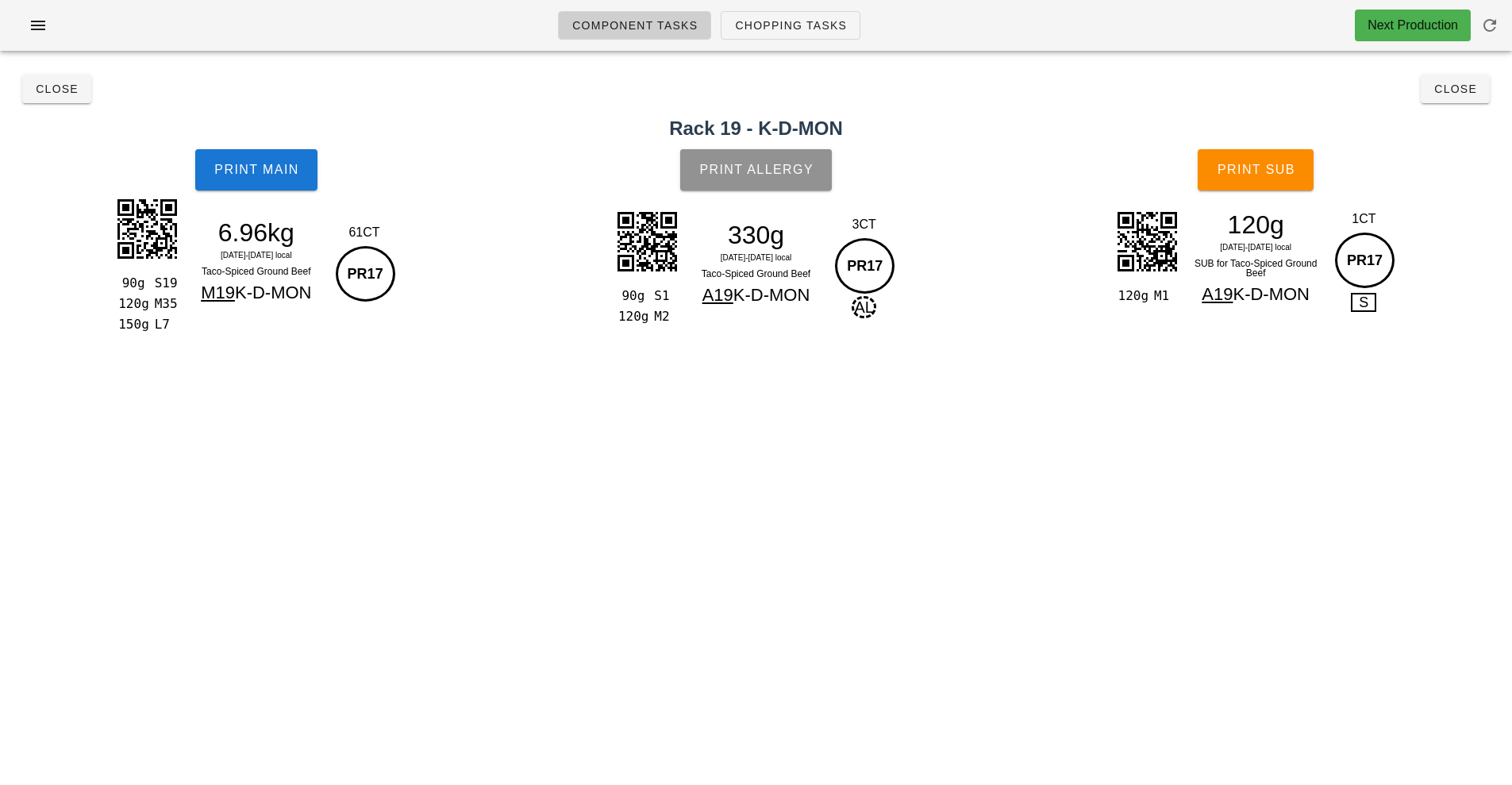
click at [789, 157] on button "Print Allergy" at bounding box center [756, 170] width 152 height 41
click at [1269, 177] on button "Print Sub" at bounding box center [1256, 170] width 116 height 41
click at [1468, 99] on button "Close" at bounding box center [1456, 89] width 69 height 29
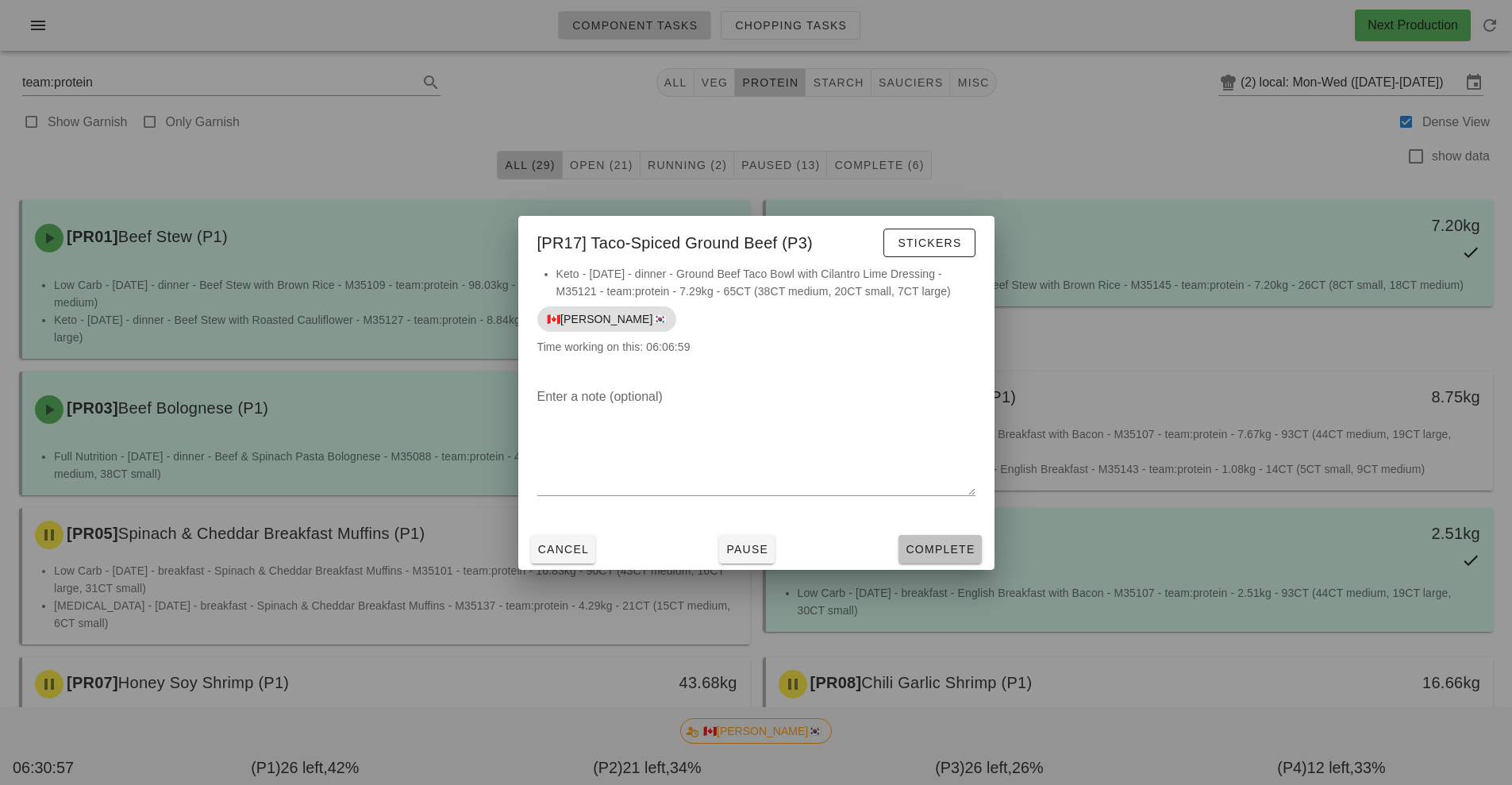
click at [950, 553] on span "Complete" at bounding box center [939, 549] width 70 height 12
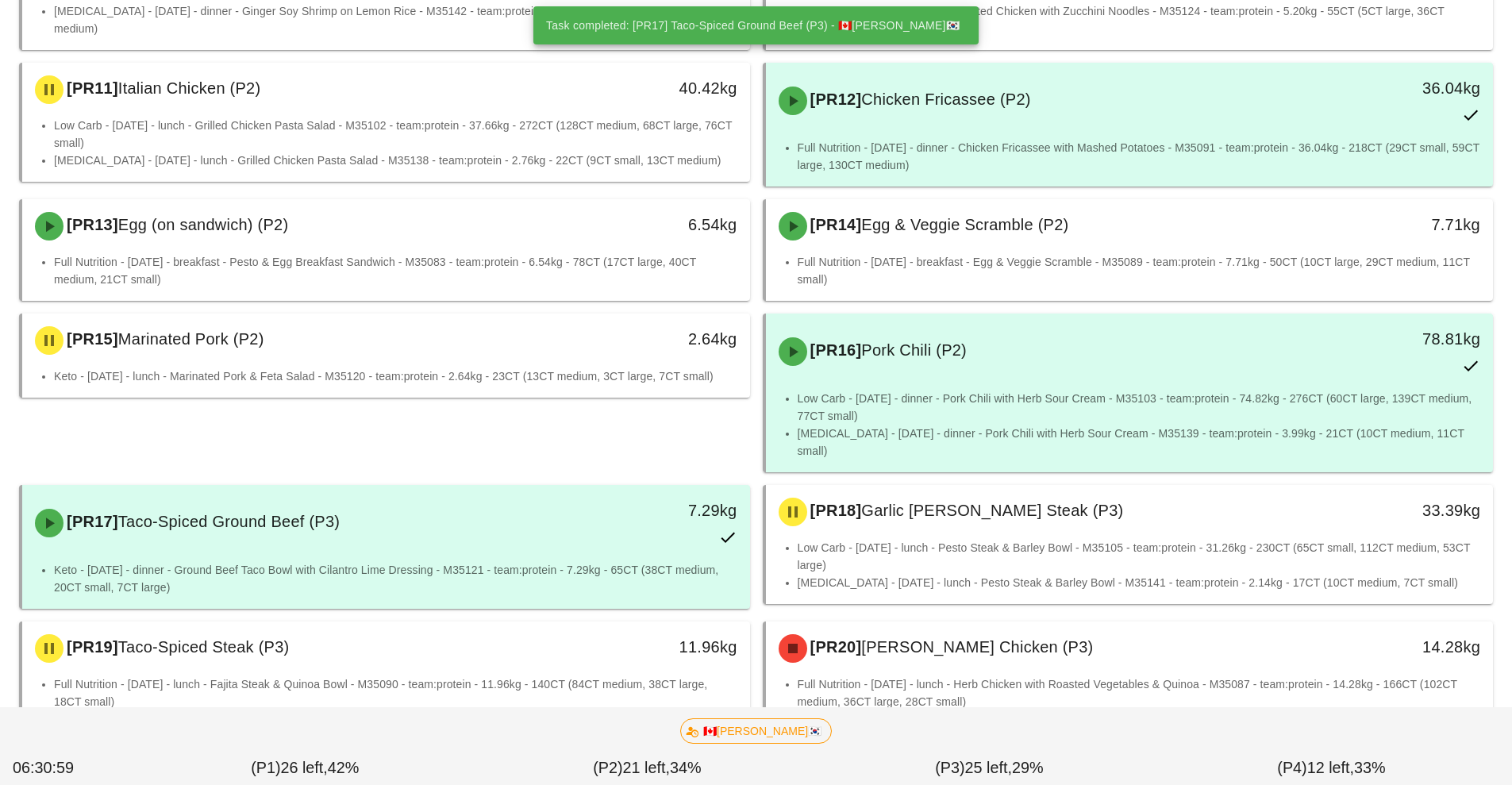
scroll to position [827, 0]
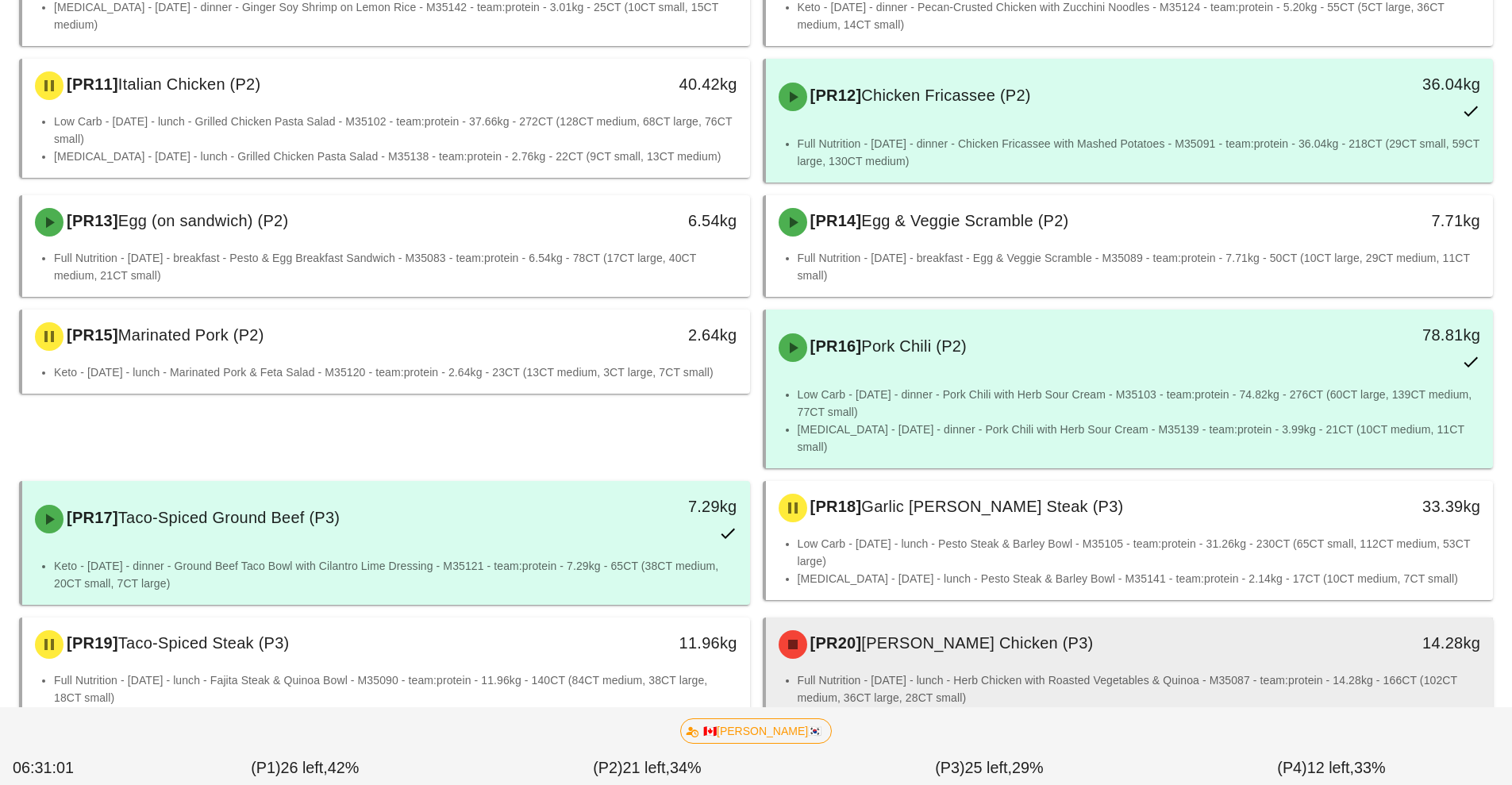
click at [1238, 652] on div "[PR20] [PERSON_NAME] Chicken (P3) 14.28kg" at bounding box center [1130, 645] width 728 height 54
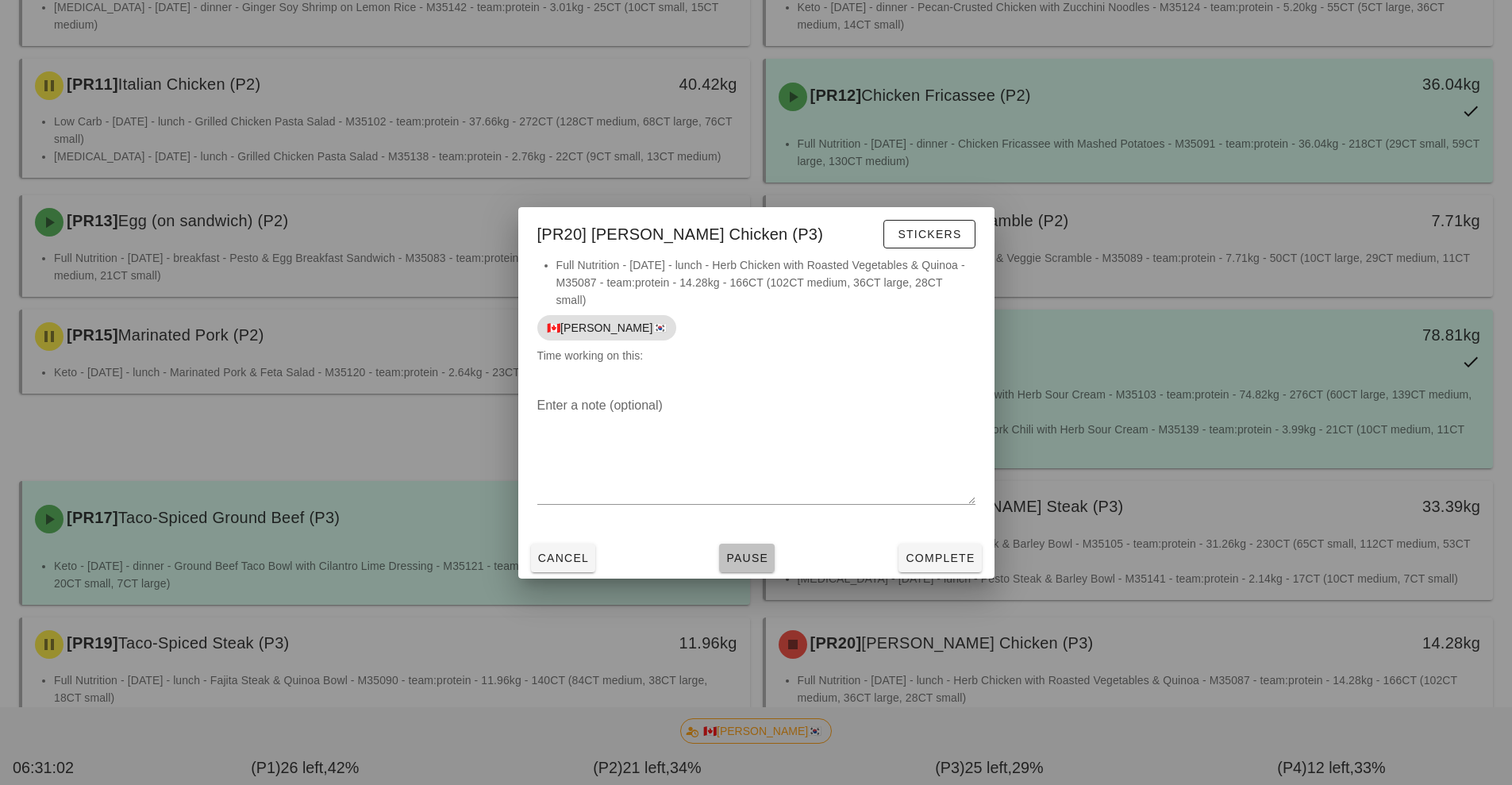
click at [760, 558] on span "Pause" at bounding box center [747, 558] width 43 height 12
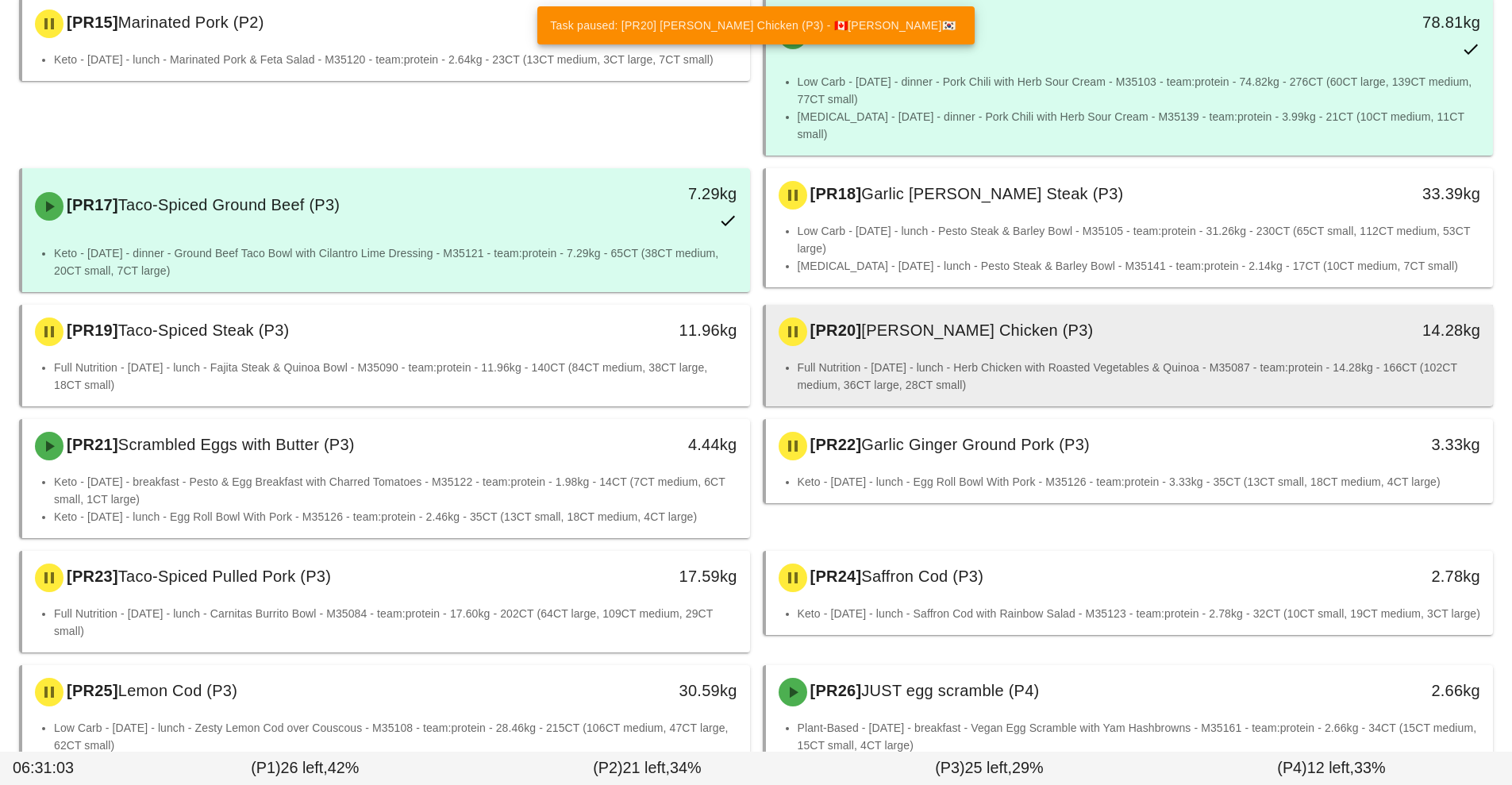
scroll to position [1147, 0]
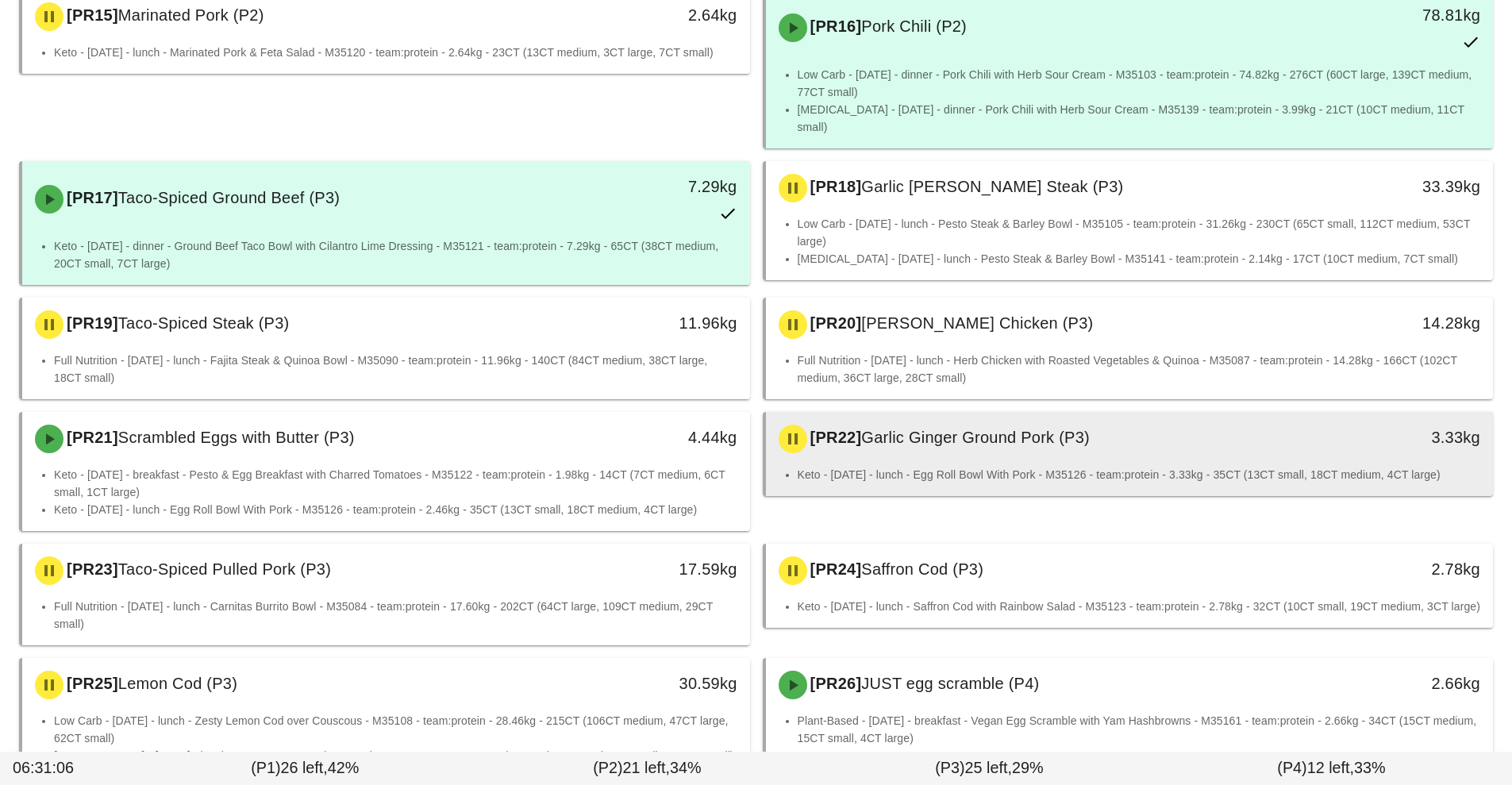
click at [1056, 466] on li "Keto - [DATE] - lunch - Egg Roll Bowl With Pork - M35126 - team:protein - 3.33k…" at bounding box center [1140, 474] width 684 height 17
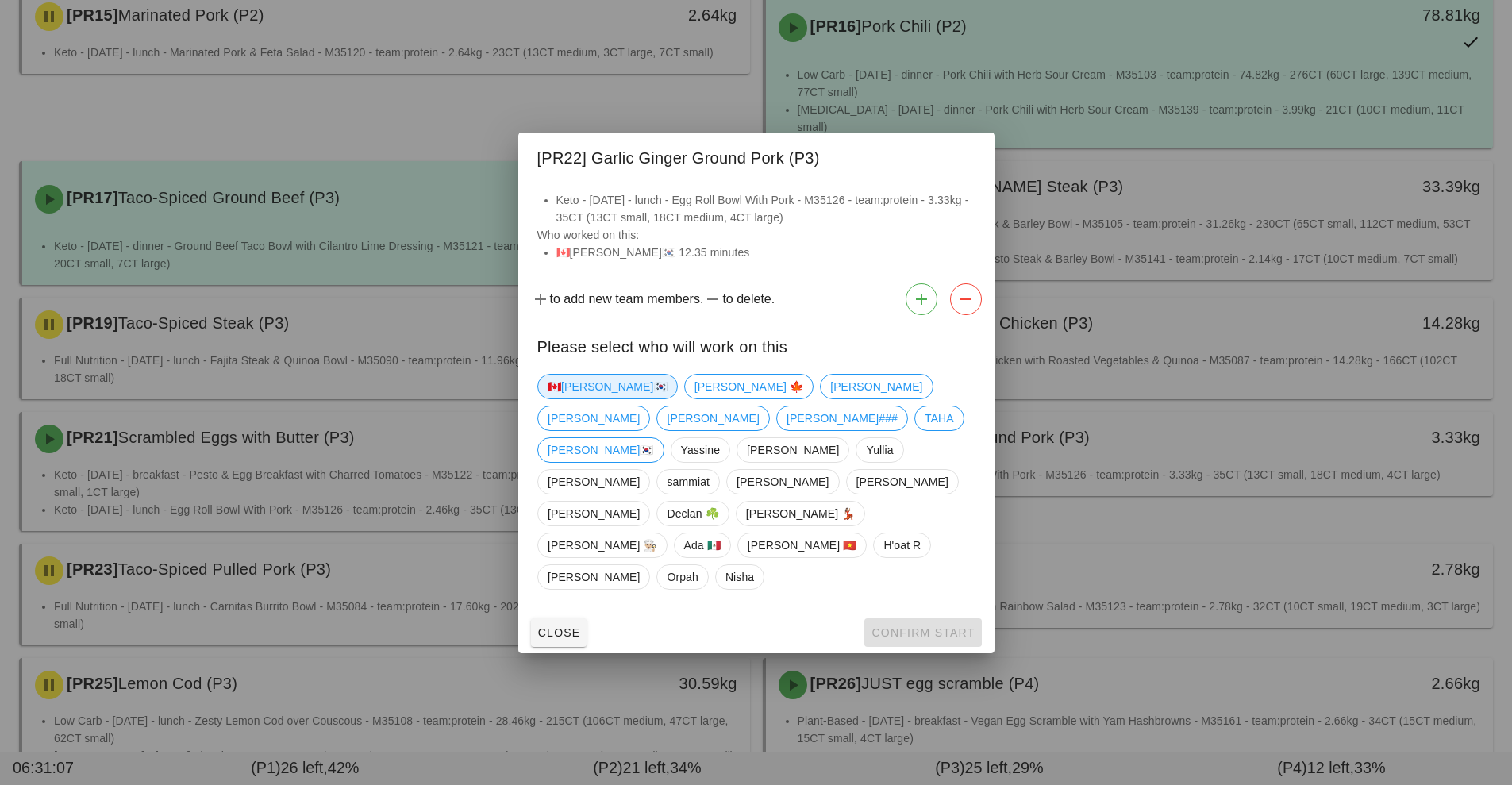
click at [575, 399] on span "🇨🇦[PERSON_NAME]🇰🇷" at bounding box center [607, 386] width 119 height 24
click at [944, 626] on span "Confirm Start" at bounding box center [923, 632] width 104 height 12
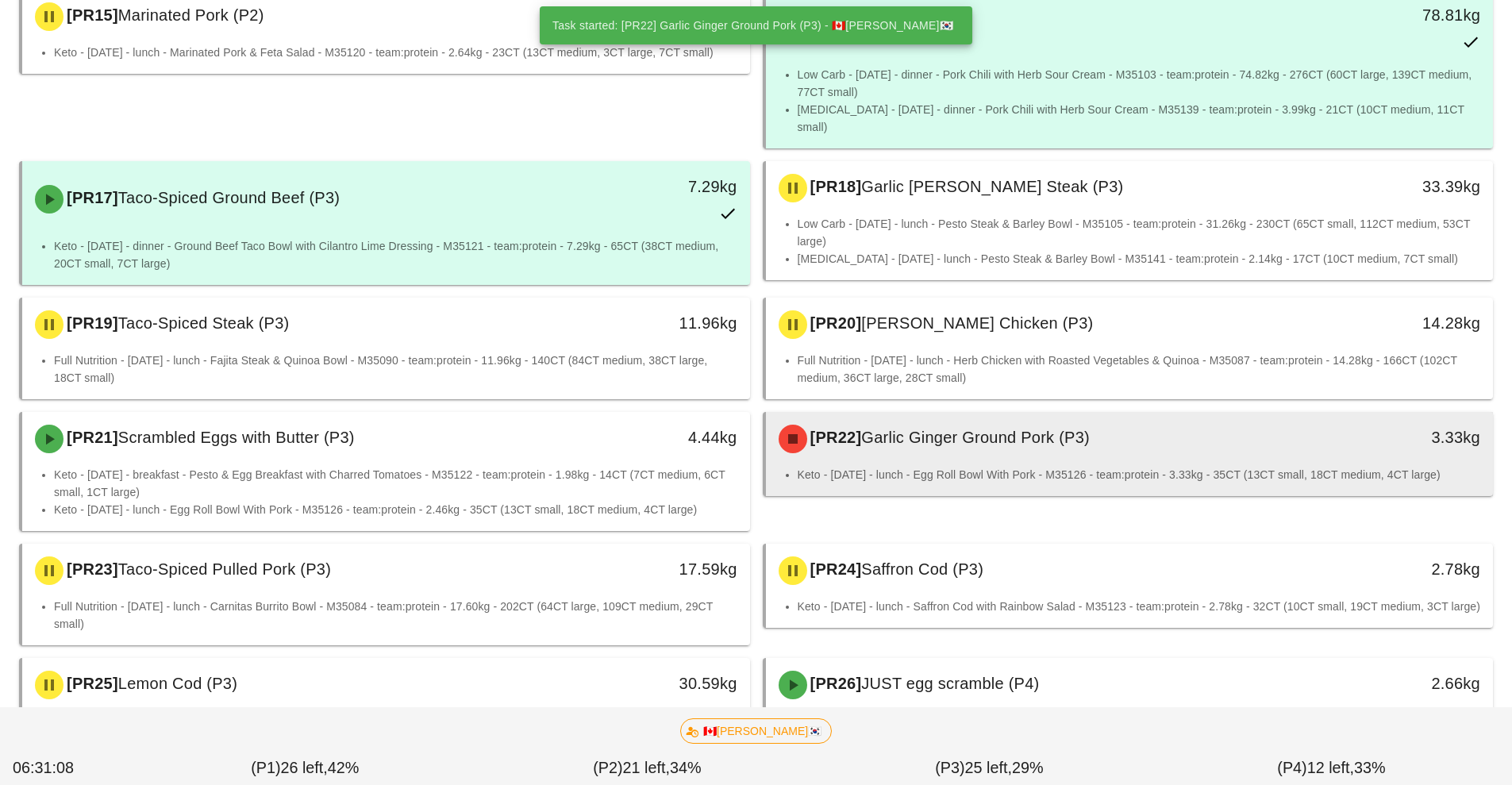
click at [1013, 439] on div "[PR22] Garlic Ginger Ground Pork (P3)" at bounding box center [1040, 439] width 541 height 48
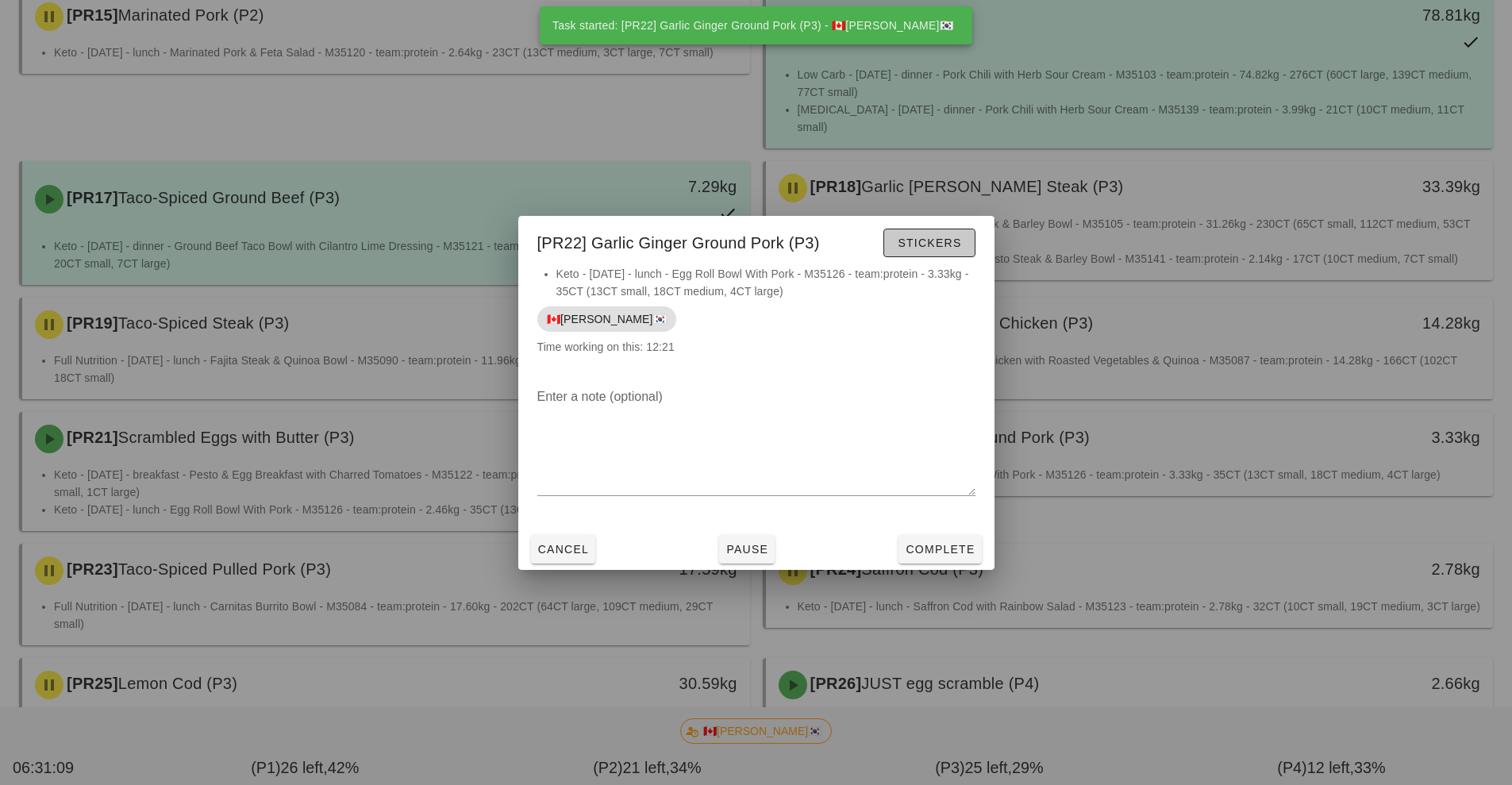
click at [943, 247] on span "Stickers" at bounding box center [929, 242] width 64 height 12
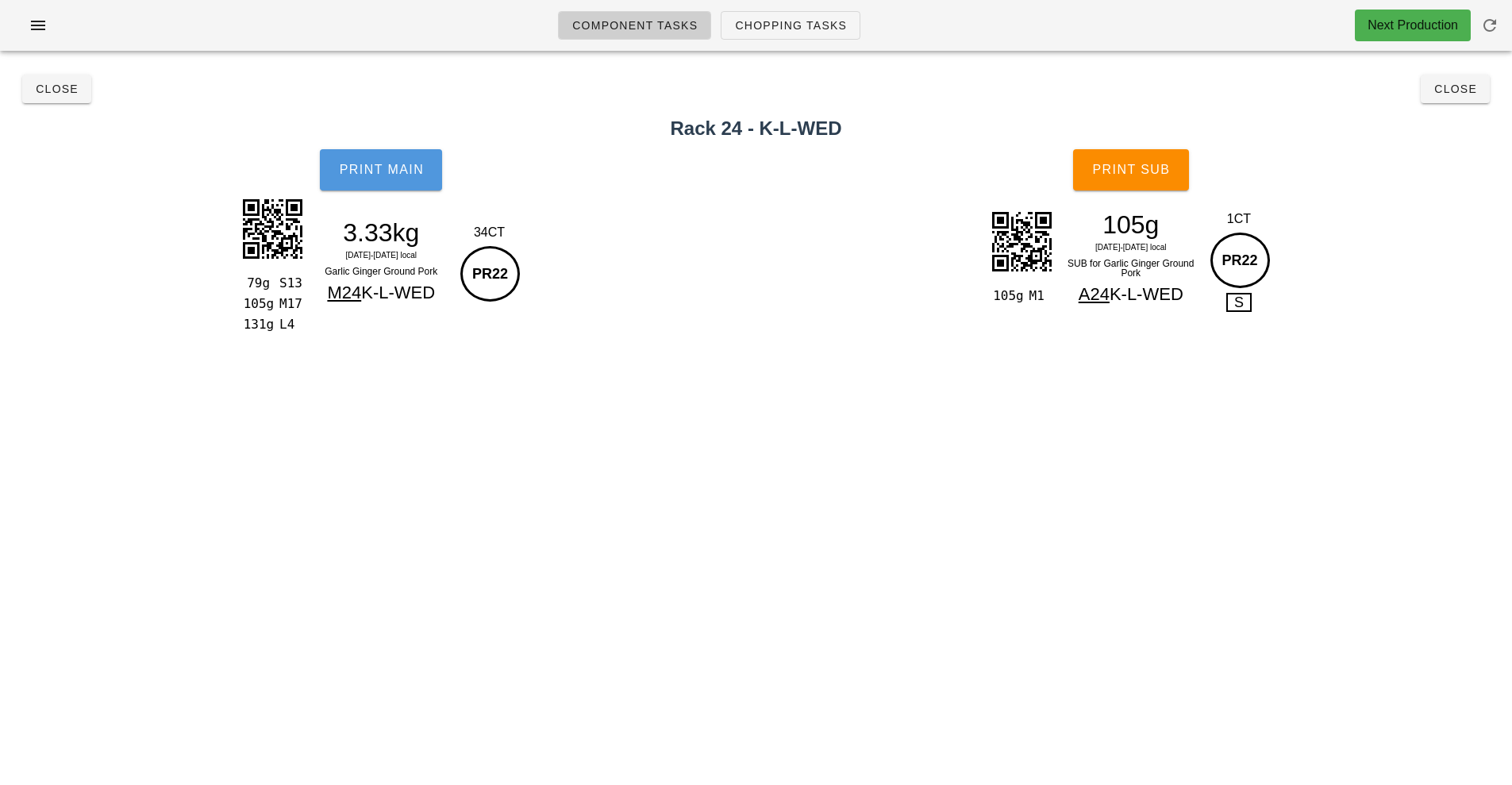
click at [400, 186] on button "Print Main" at bounding box center [381, 170] width 122 height 41
click at [1155, 182] on button "Print Sub" at bounding box center [1131, 170] width 116 height 41
click at [1476, 100] on button "Close" at bounding box center [1456, 89] width 69 height 29
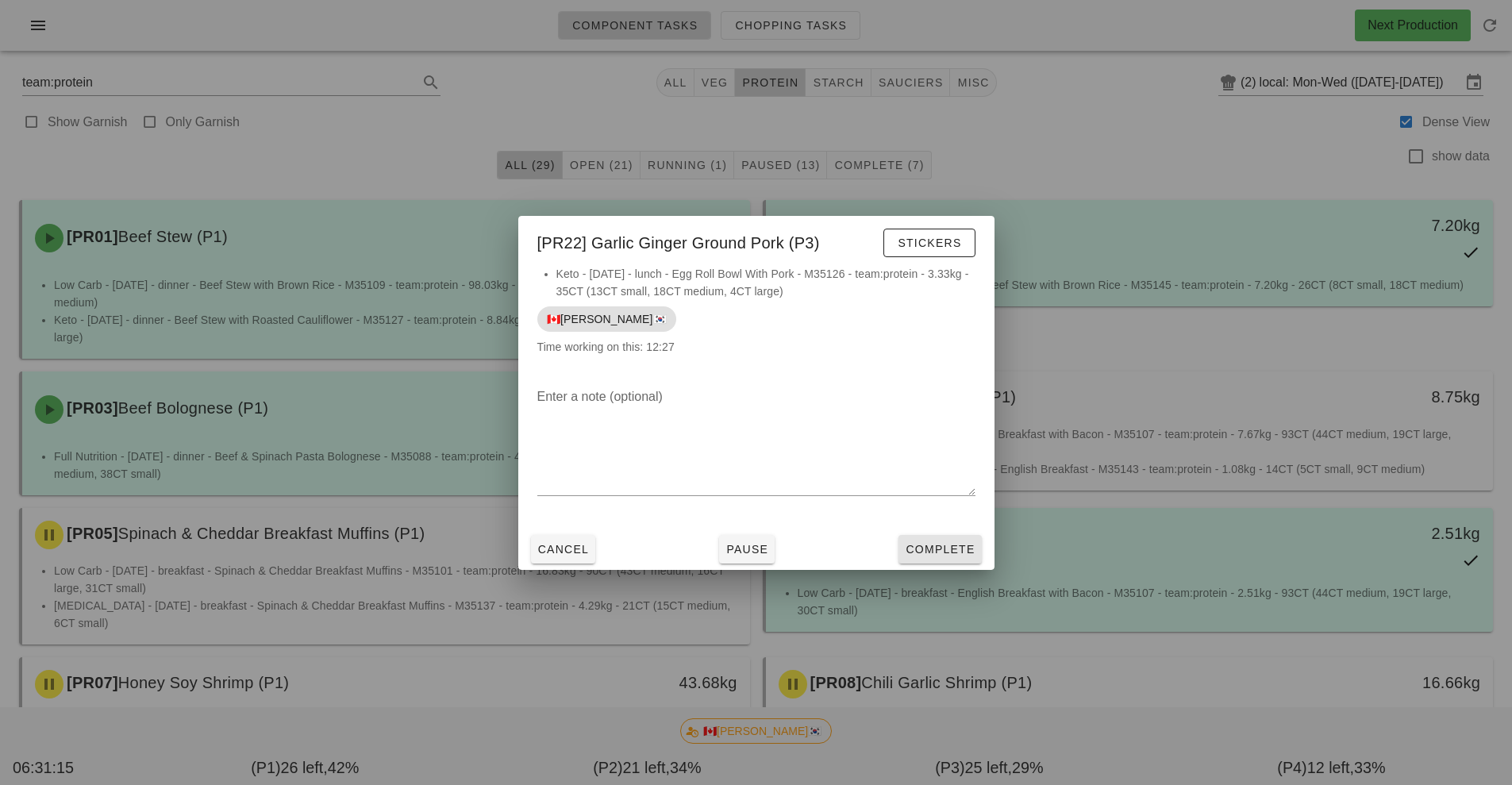
click at [965, 561] on button "Complete" at bounding box center [940, 549] width 82 height 29
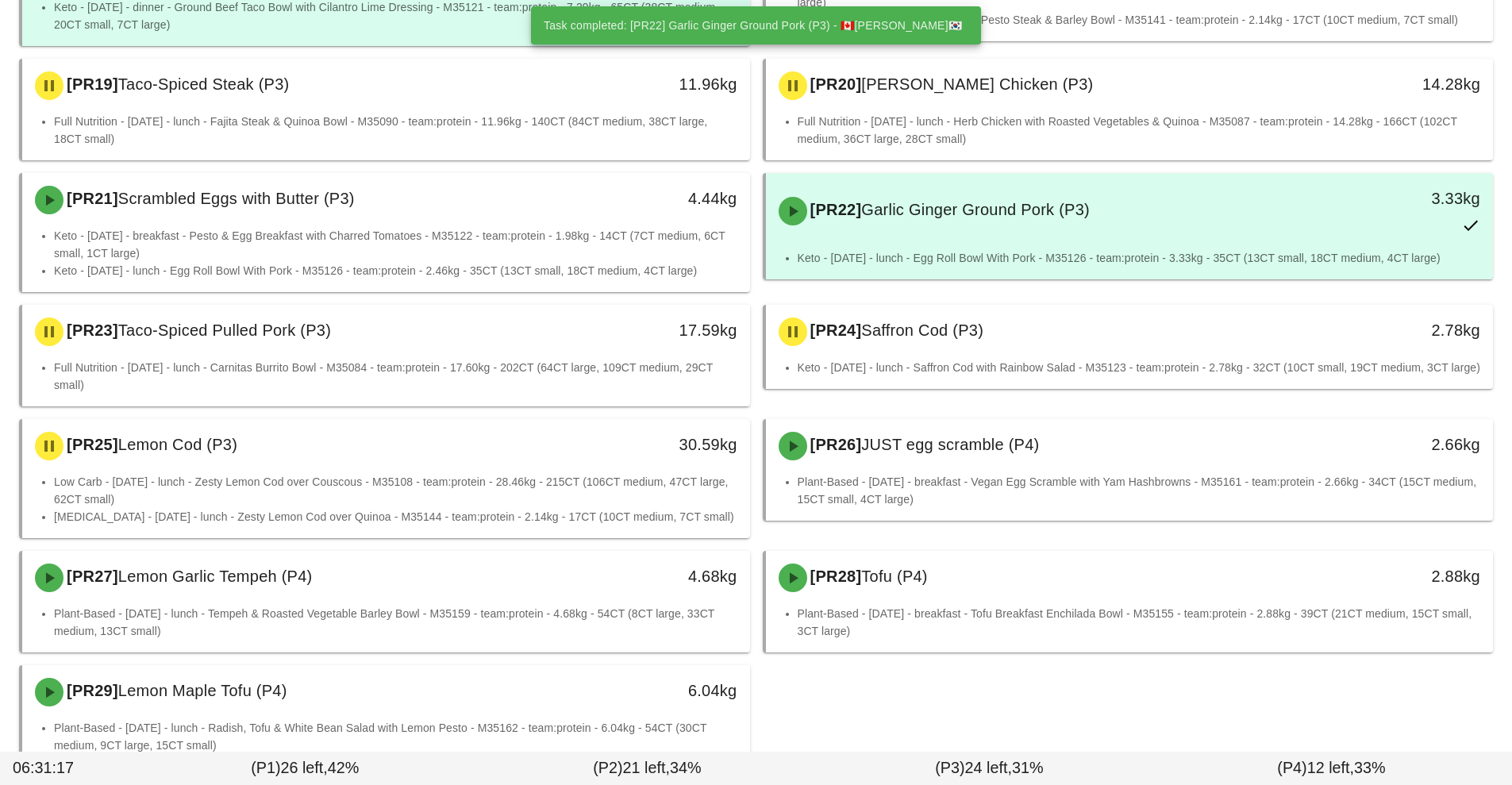
scroll to position [1395, 0]
